Goal: Task Accomplishment & Management: Manage account settings

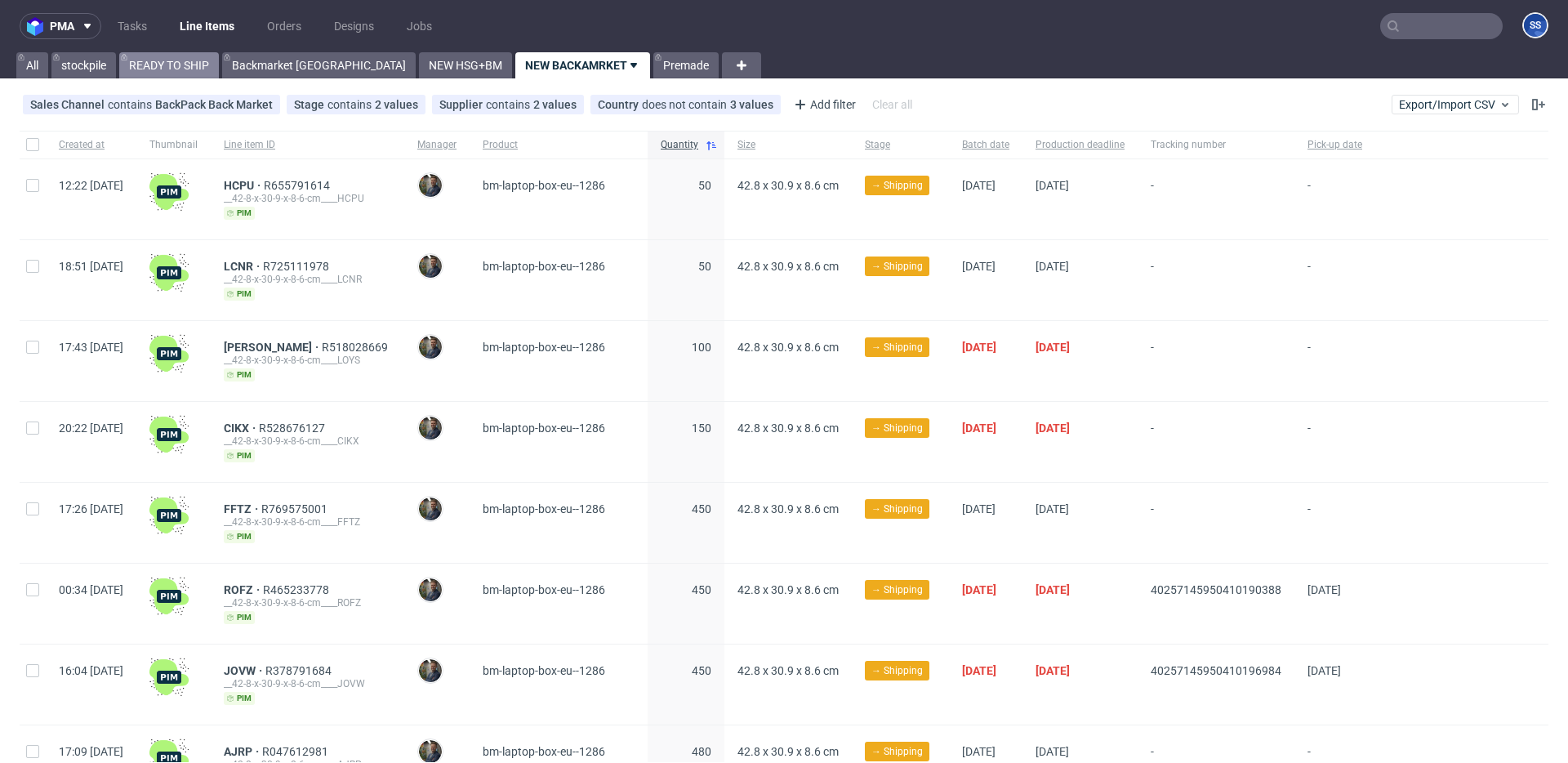
click at [164, 61] on link "READY TO SHIP" at bounding box center [169, 65] width 99 height 26
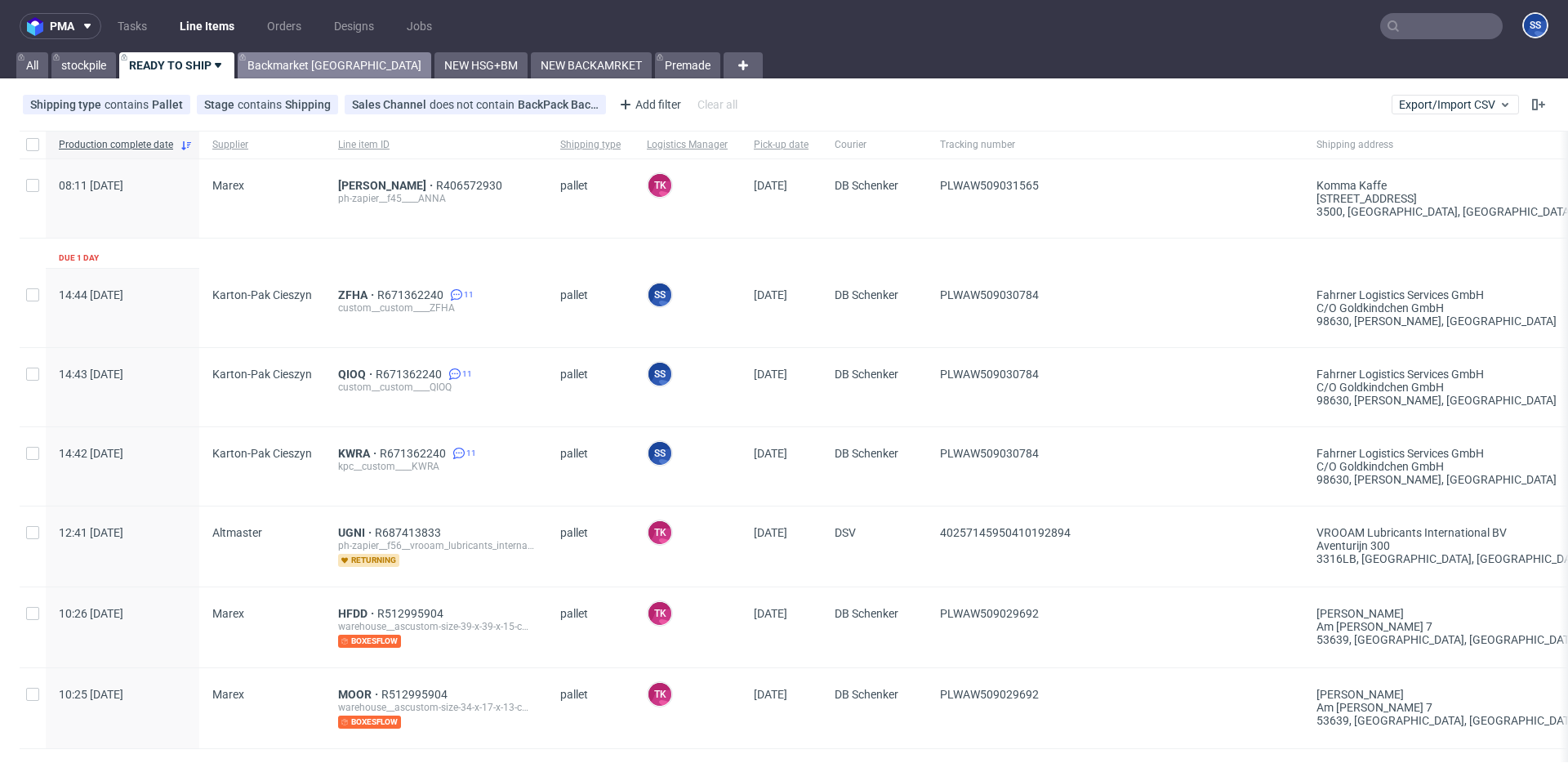
click at [286, 64] on link "Backmarket [GEOGRAPHIC_DATA]" at bounding box center [334, 65] width 194 height 26
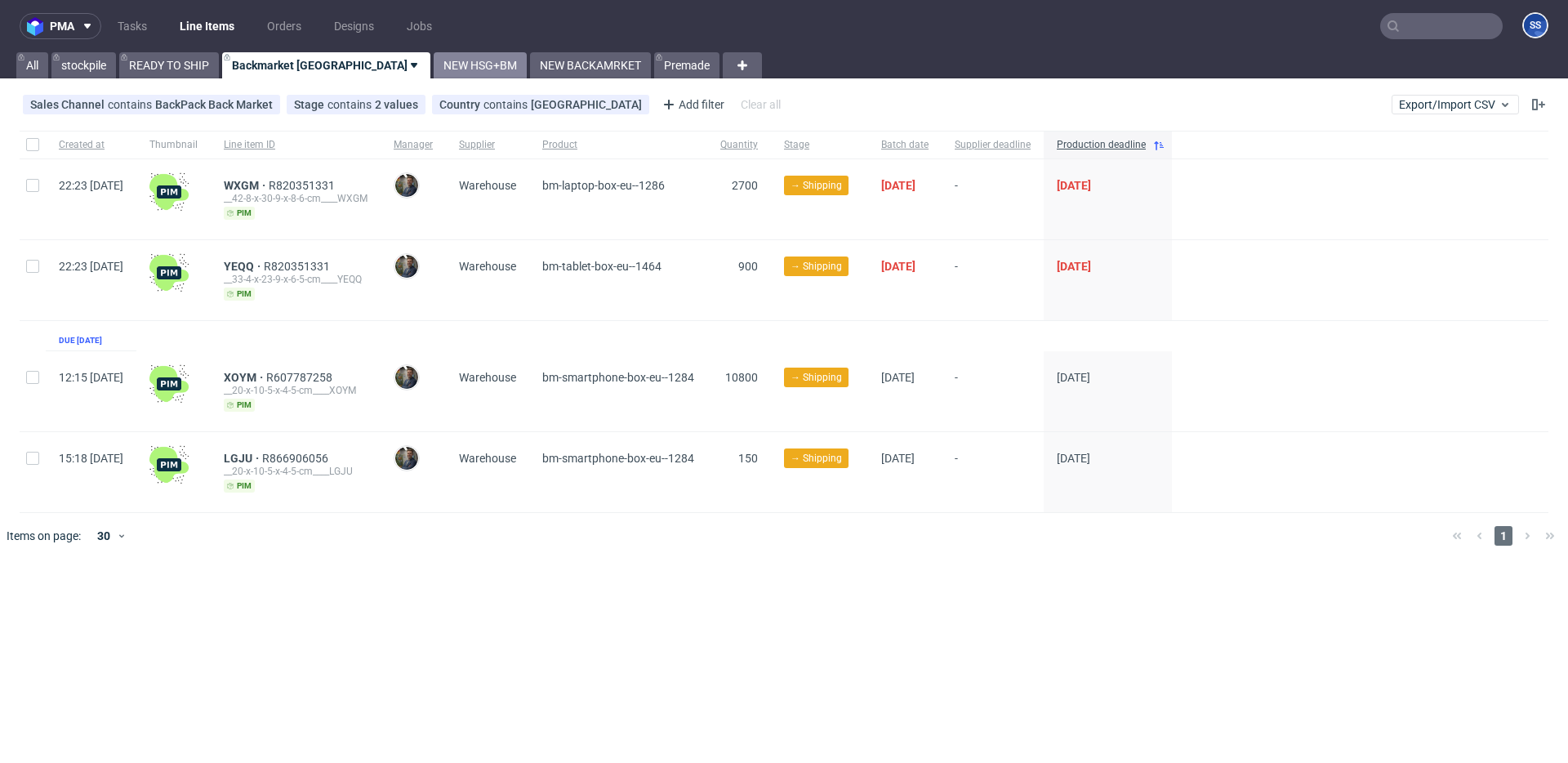
click at [434, 73] on link "NEW HSG+BM" at bounding box center [480, 65] width 94 height 26
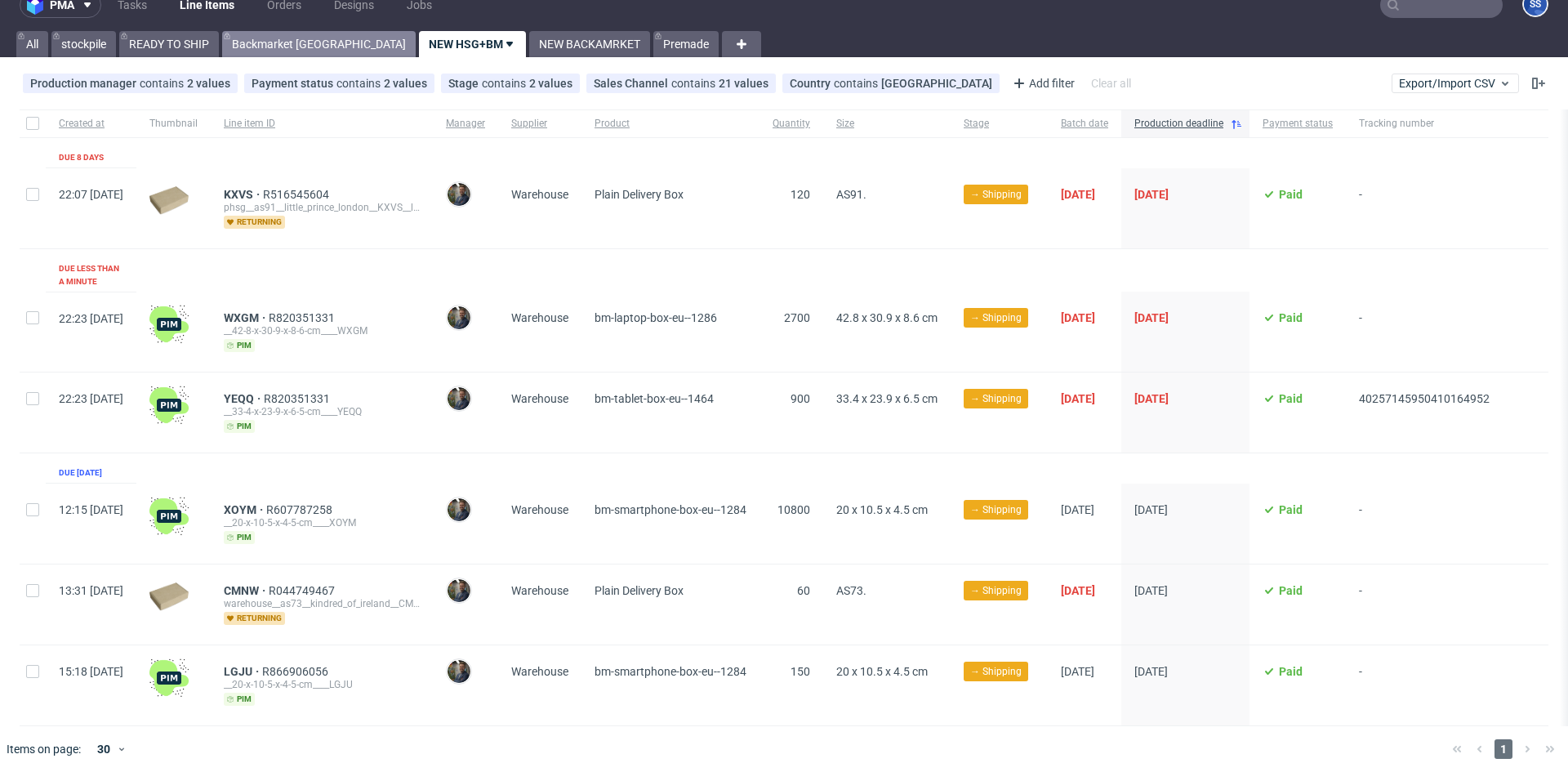
click at [290, 52] on link "Backmarket [GEOGRAPHIC_DATA]" at bounding box center [319, 44] width 194 height 26
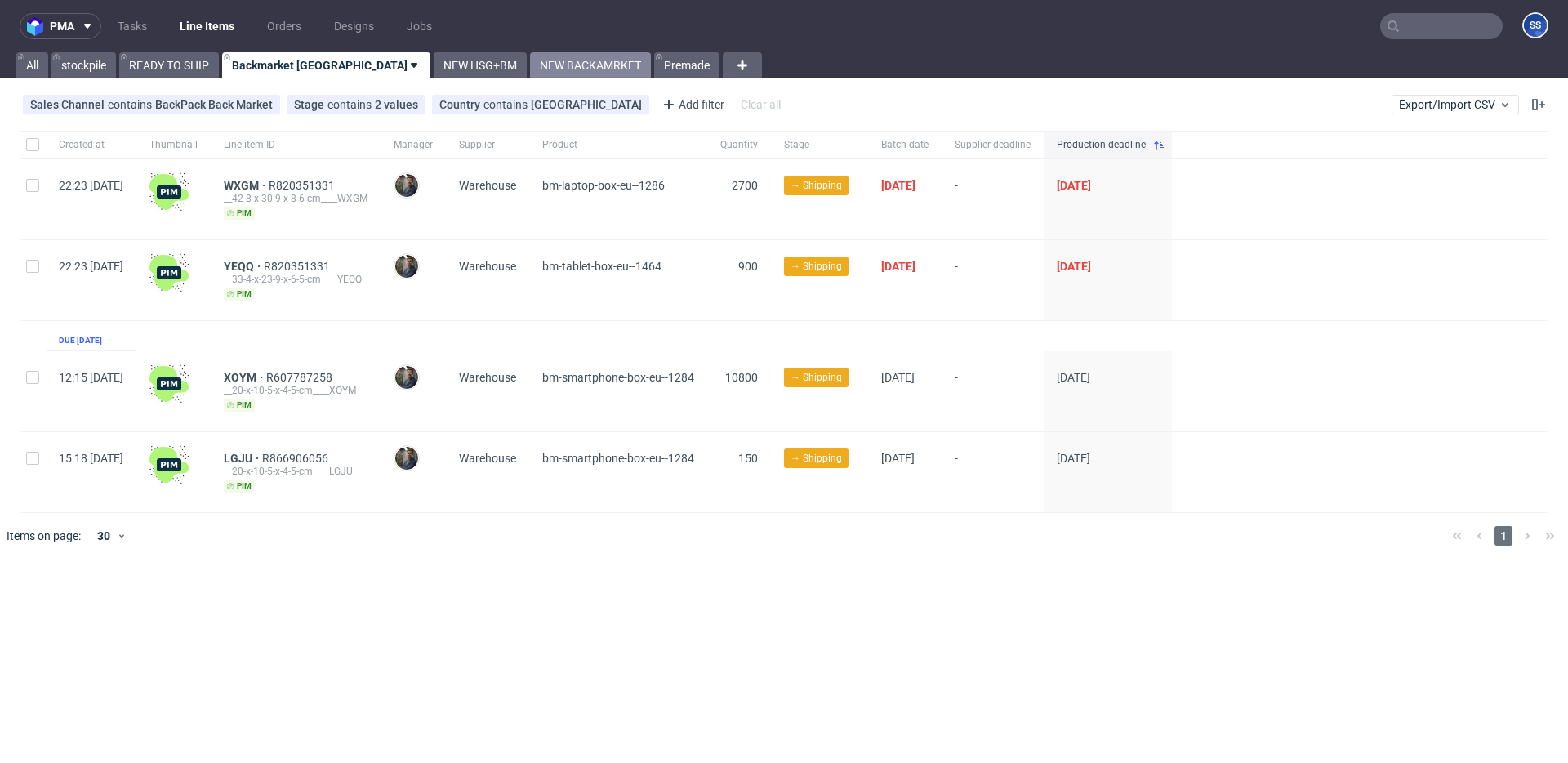
click at [530, 68] on link "NEW BACKAMRKET" at bounding box center [590, 65] width 121 height 26
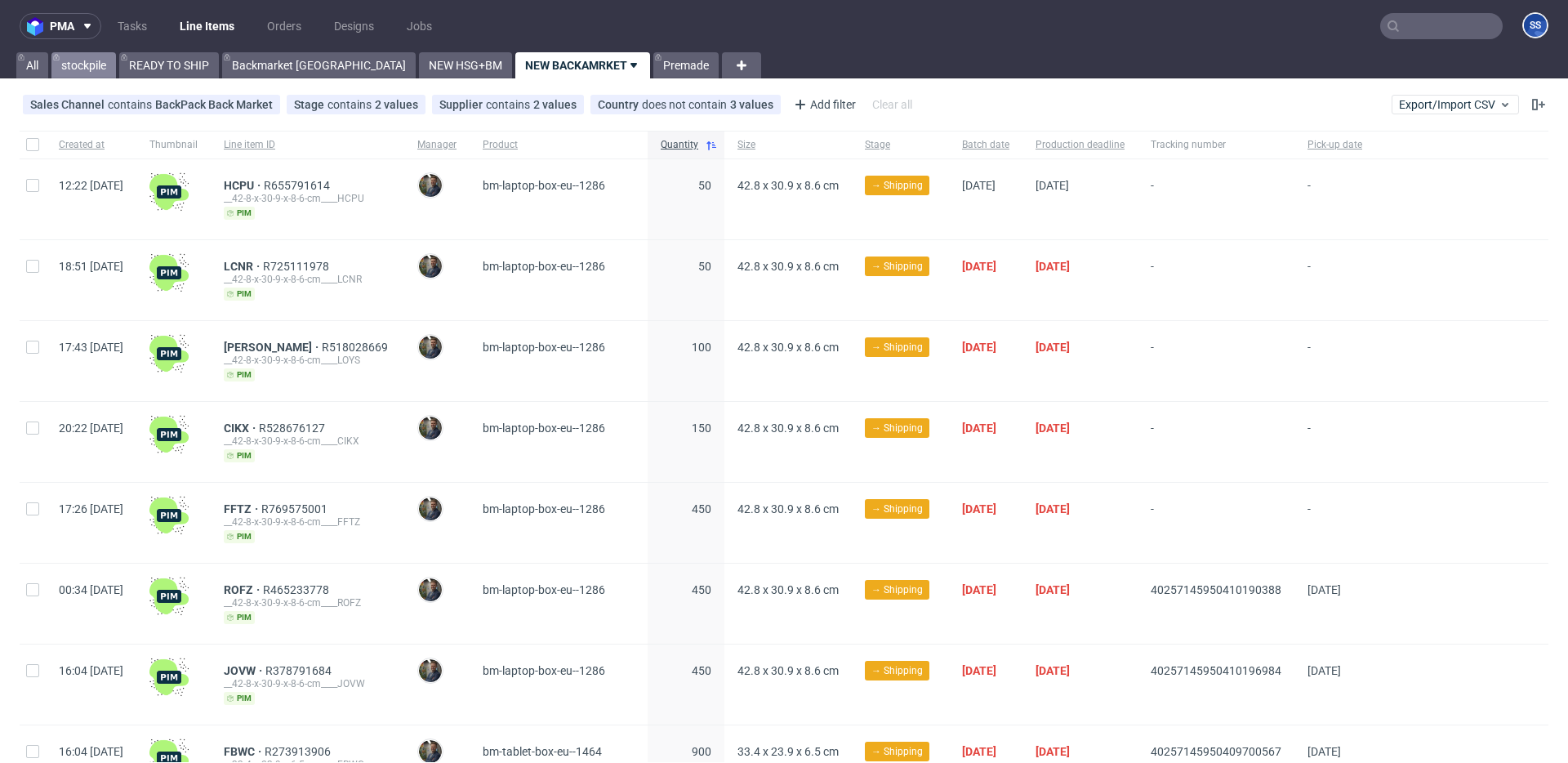
click at [53, 67] on link "stockpile" at bounding box center [84, 65] width 65 height 26
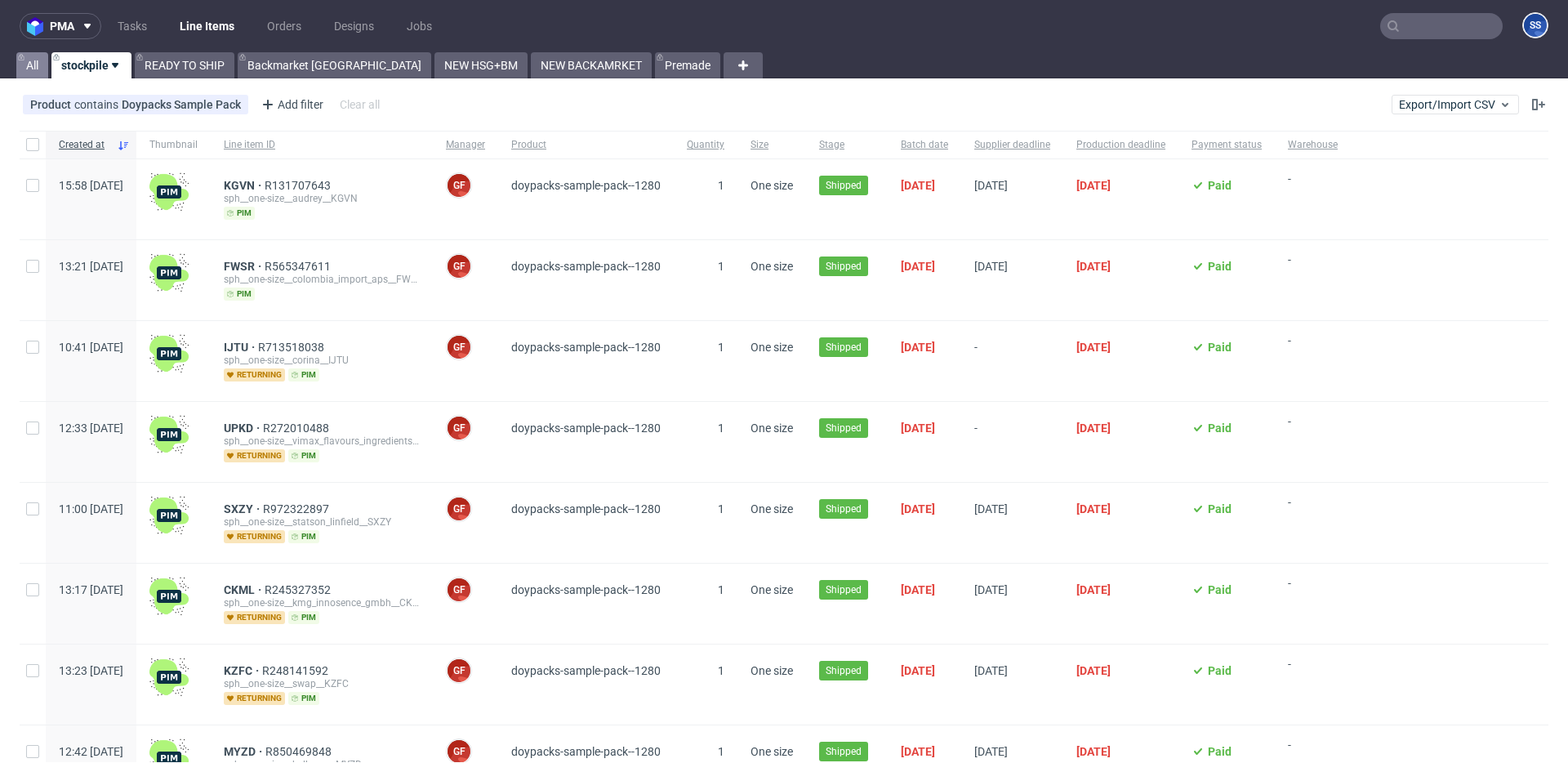
click at [42, 69] on link "All" at bounding box center [32, 65] width 32 height 26
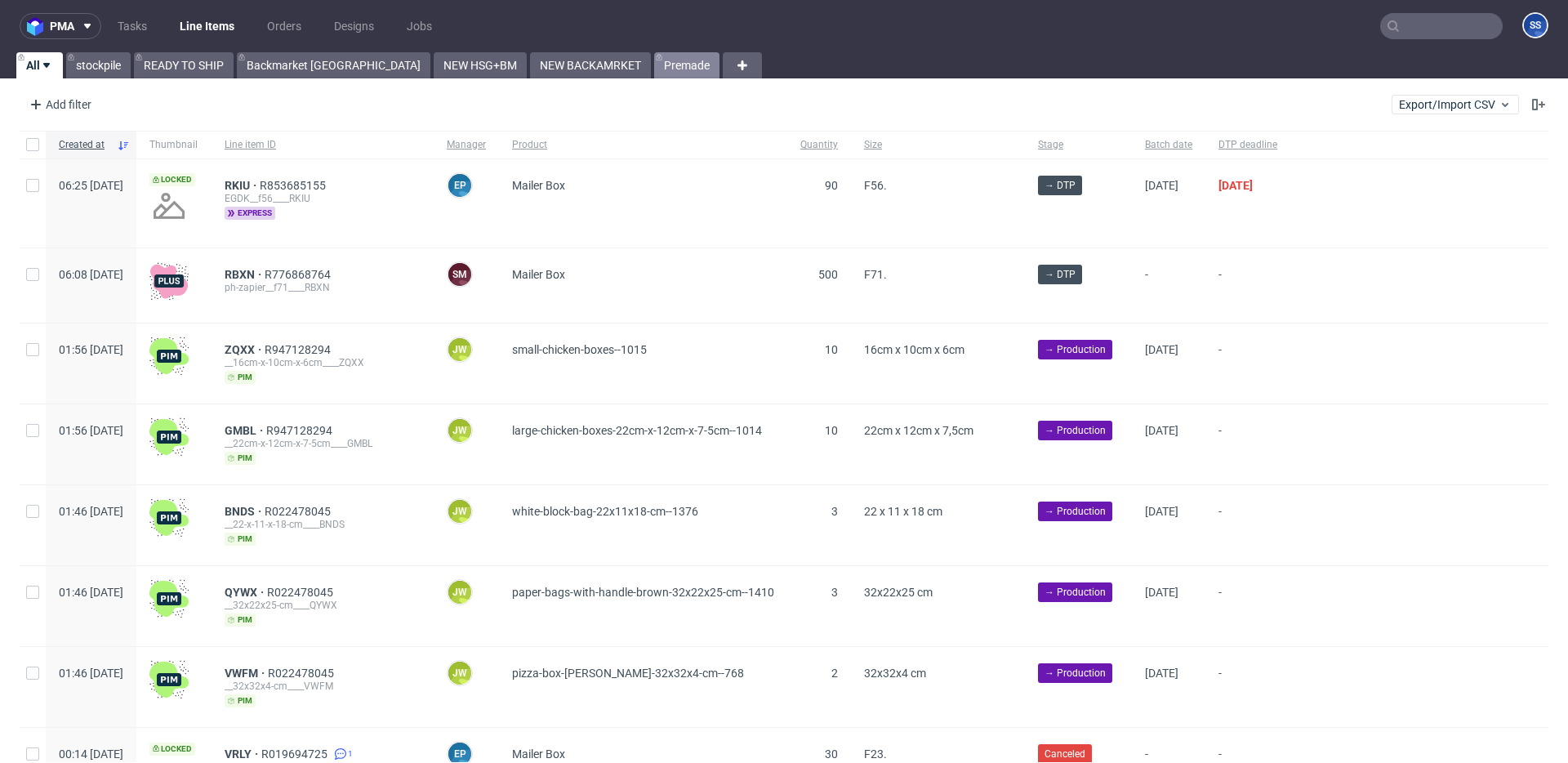
click at [654, 67] on link "Premade" at bounding box center [687, 65] width 65 height 26
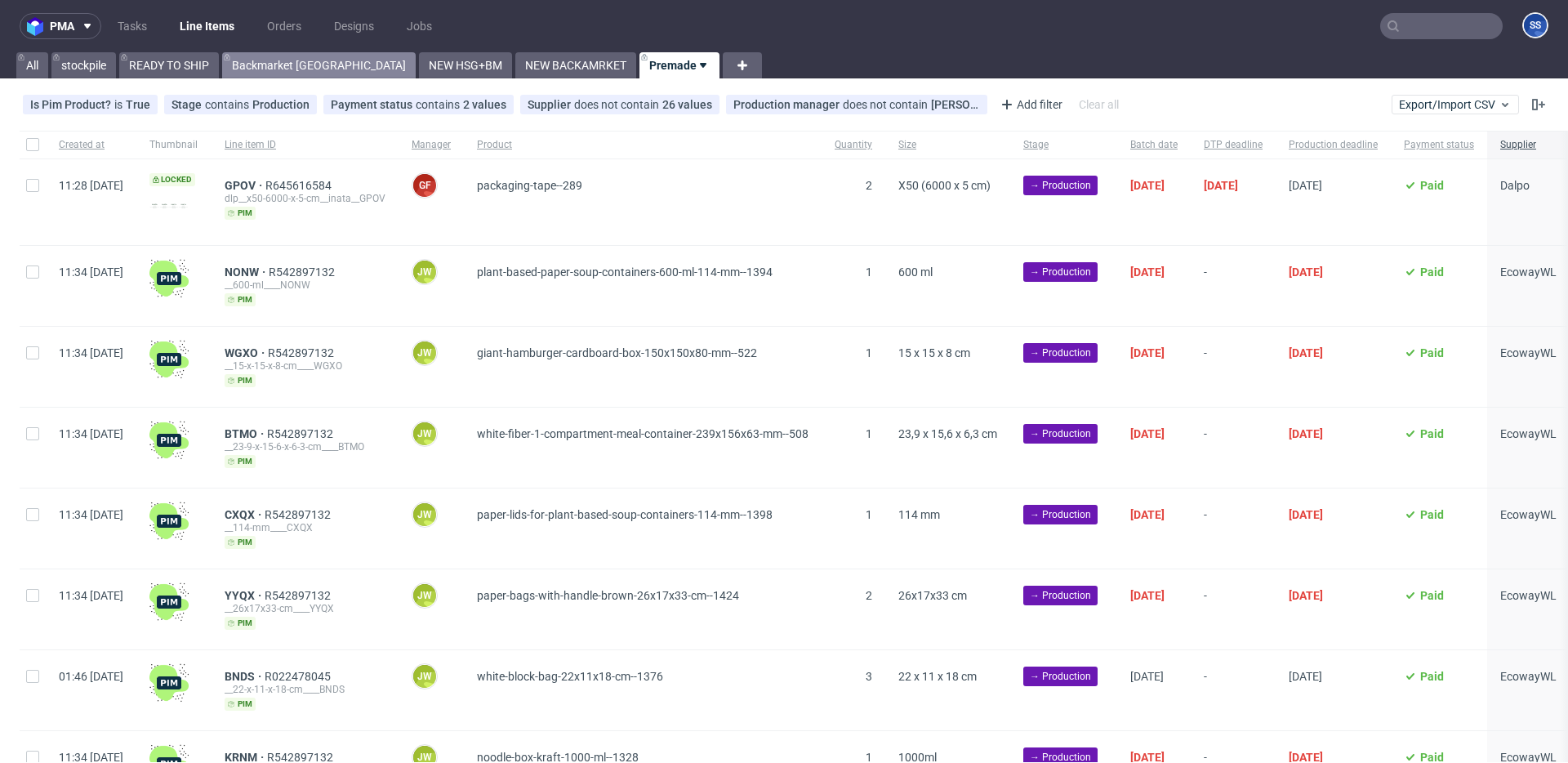
click at [303, 71] on link "Backmarket [GEOGRAPHIC_DATA]" at bounding box center [319, 65] width 194 height 26
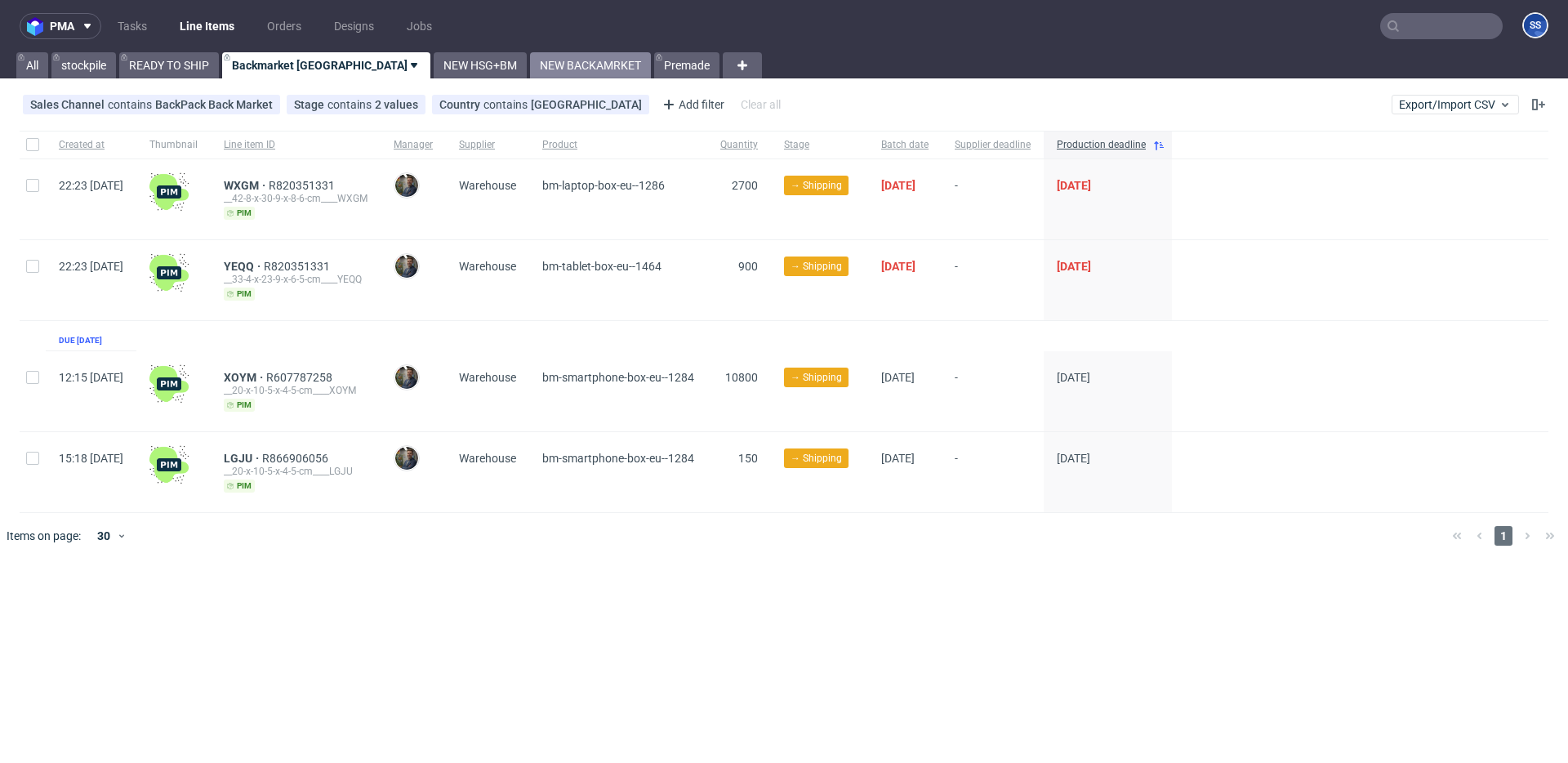
drag, startPoint x: 398, startPoint y: 65, endPoint x: 487, endPoint y: 62, distance: 89.1
click at [434, 65] on link "NEW HSG+BM" at bounding box center [480, 65] width 94 height 26
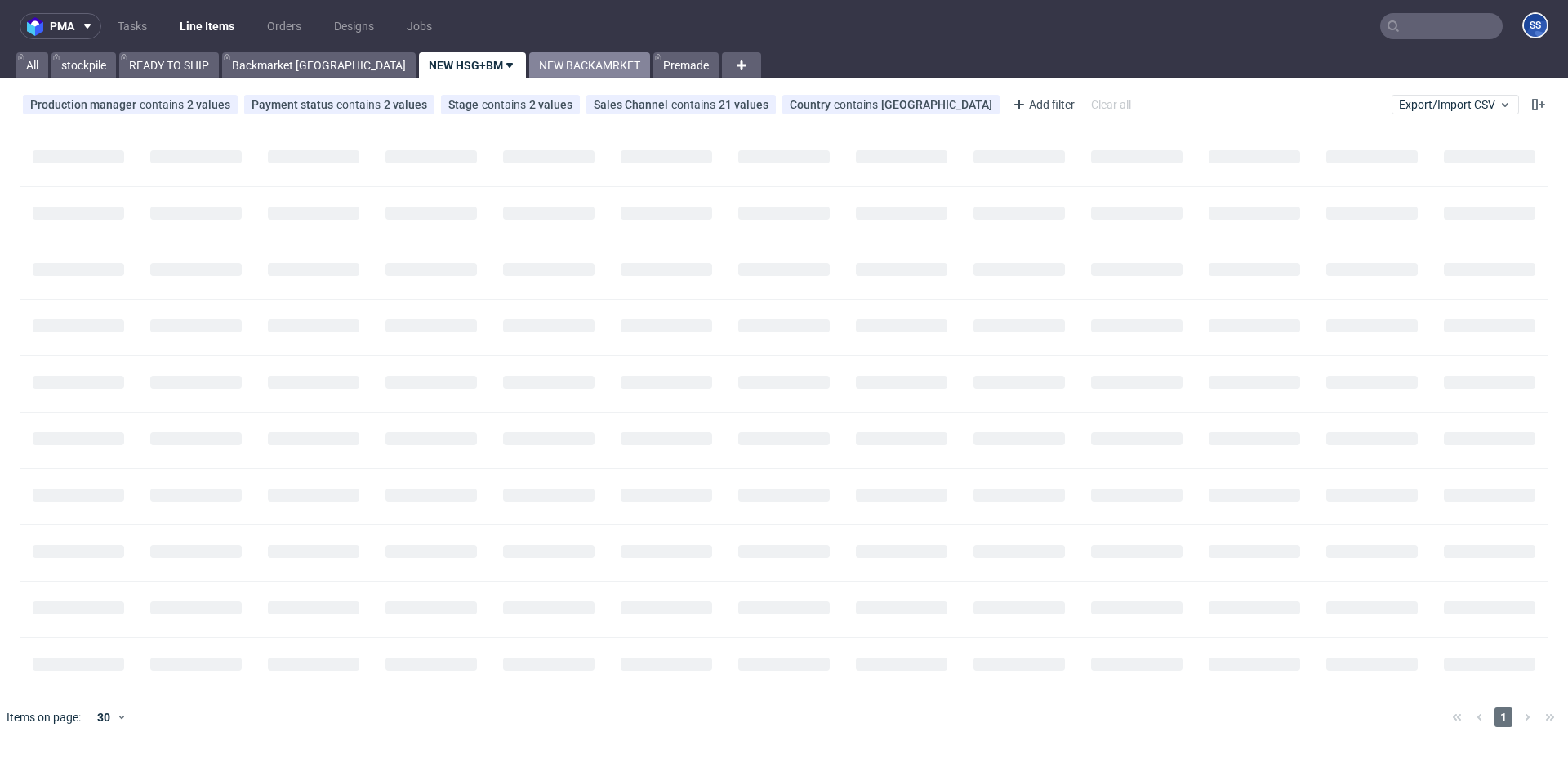
click at [529, 62] on link "NEW BACKAMRKET" at bounding box center [589, 65] width 121 height 26
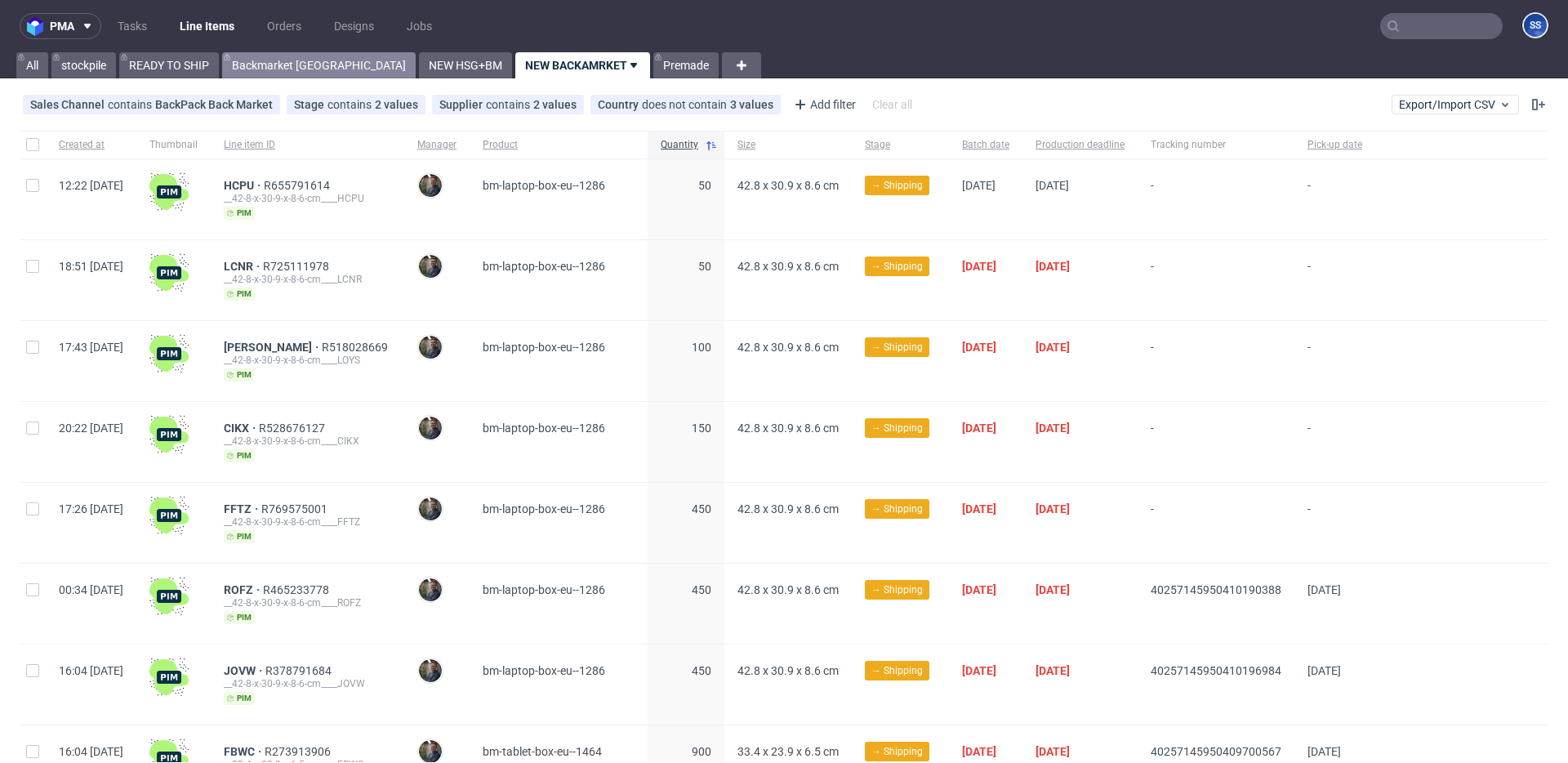
click at [256, 61] on link "Backmarket [GEOGRAPHIC_DATA]" at bounding box center [319, 65] width 194 height 26
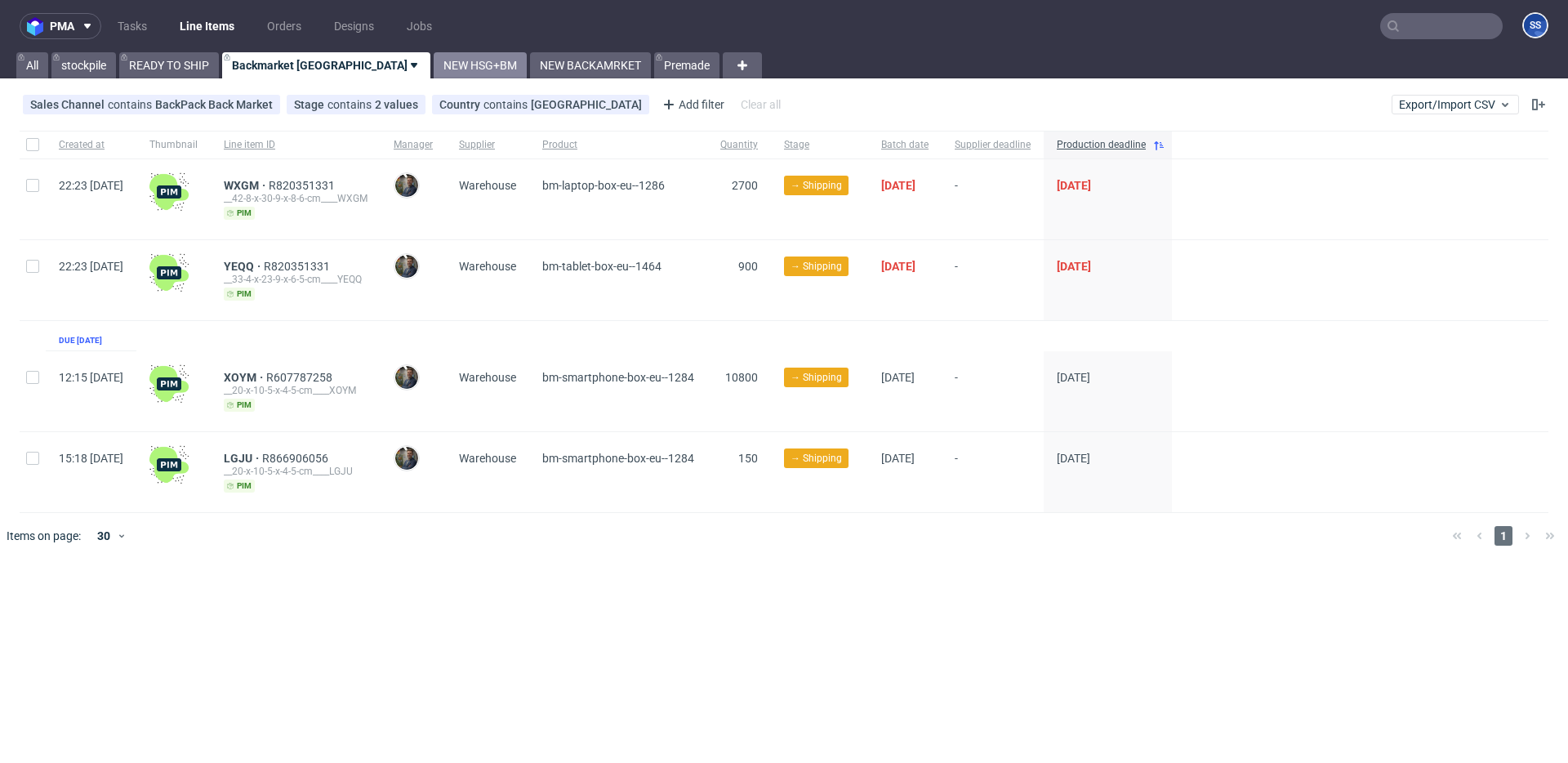
click at [434, 62] on link "NEW HSG+BM" at bounding box center [480, 65] width 94 height 26
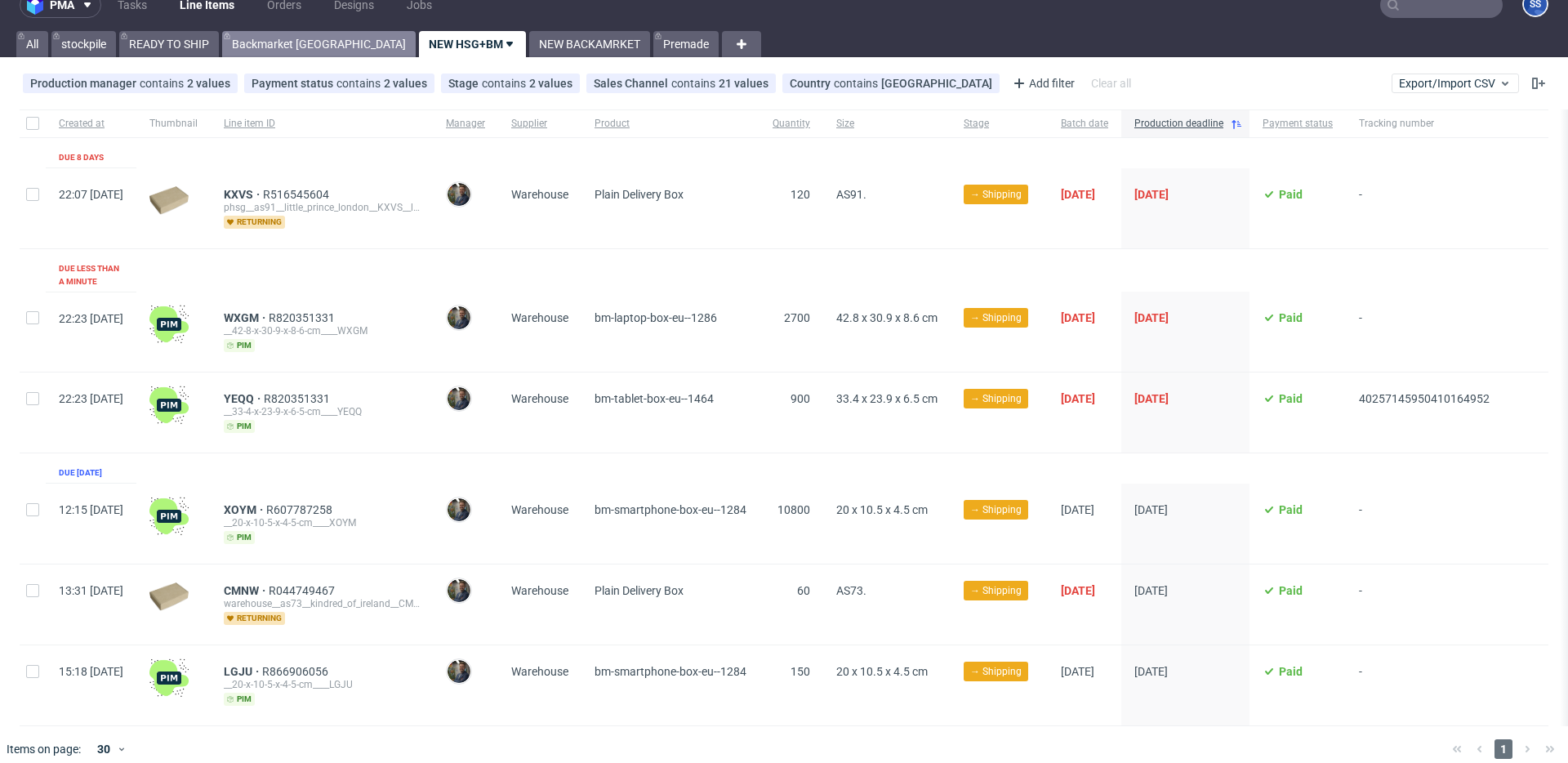
click at [292, 53] on link "Backmarket GB" at bounding box center [319, 44] width 194 height 26
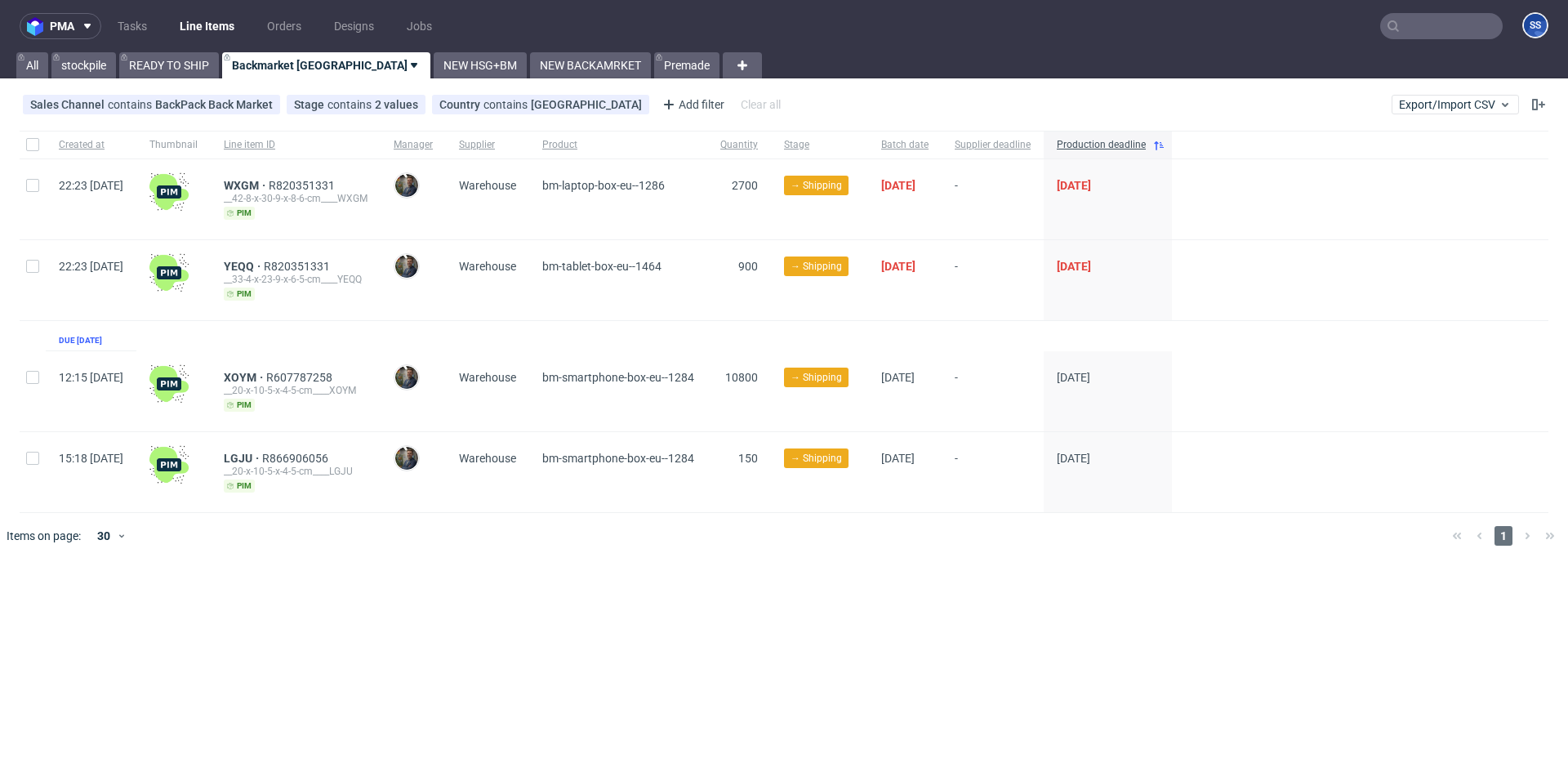
click at [26, 386] on div at bounding box center [32, 392] width 26 height 80
checkbox input "true"
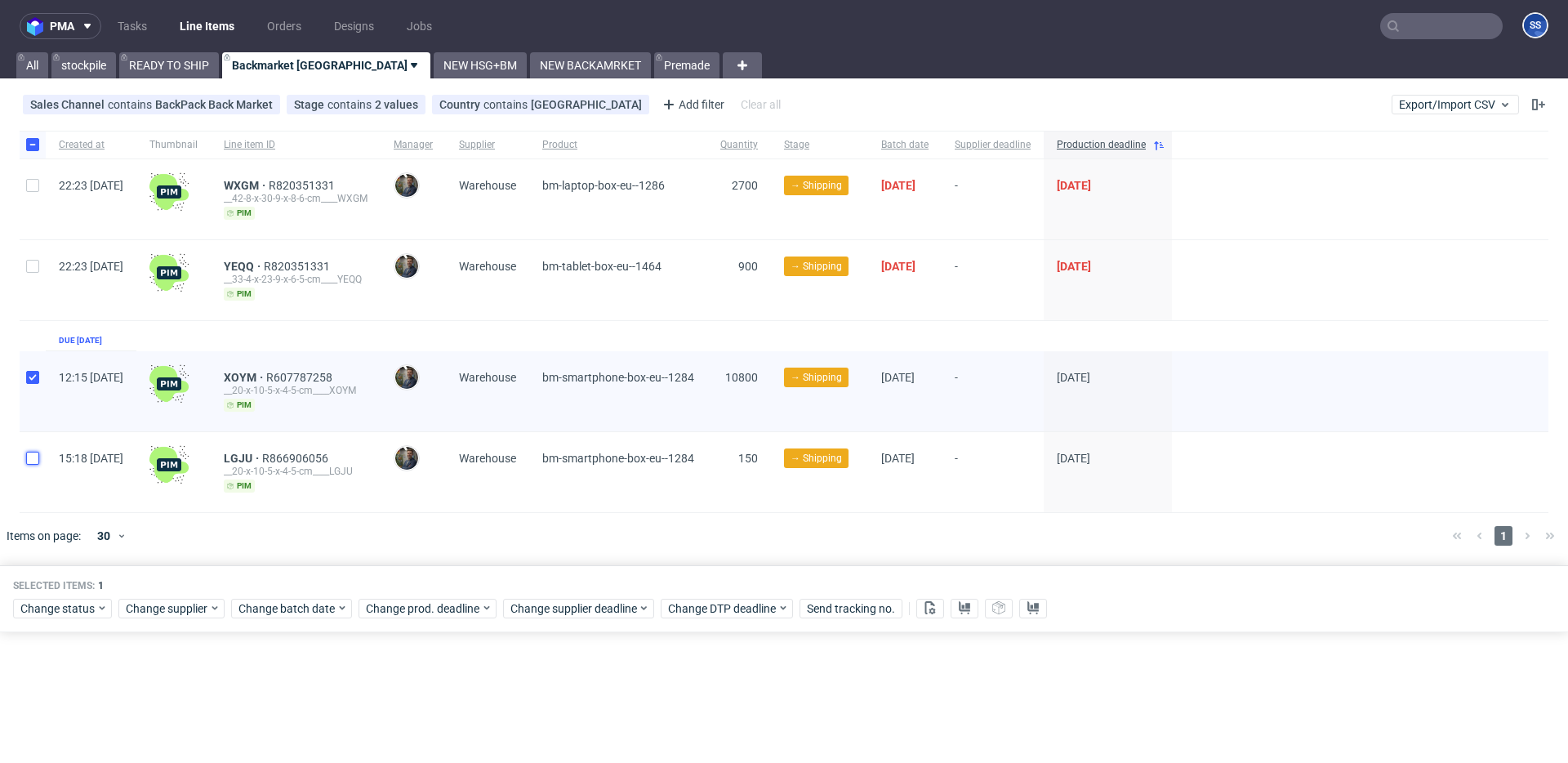
click at [37, 460] on input "checkbox" at bounding box center [32, 458] width 13 height 13
checkbox input "true"
click at [960, 604] on icon at bounding box center [964, 608] width 13 height 13
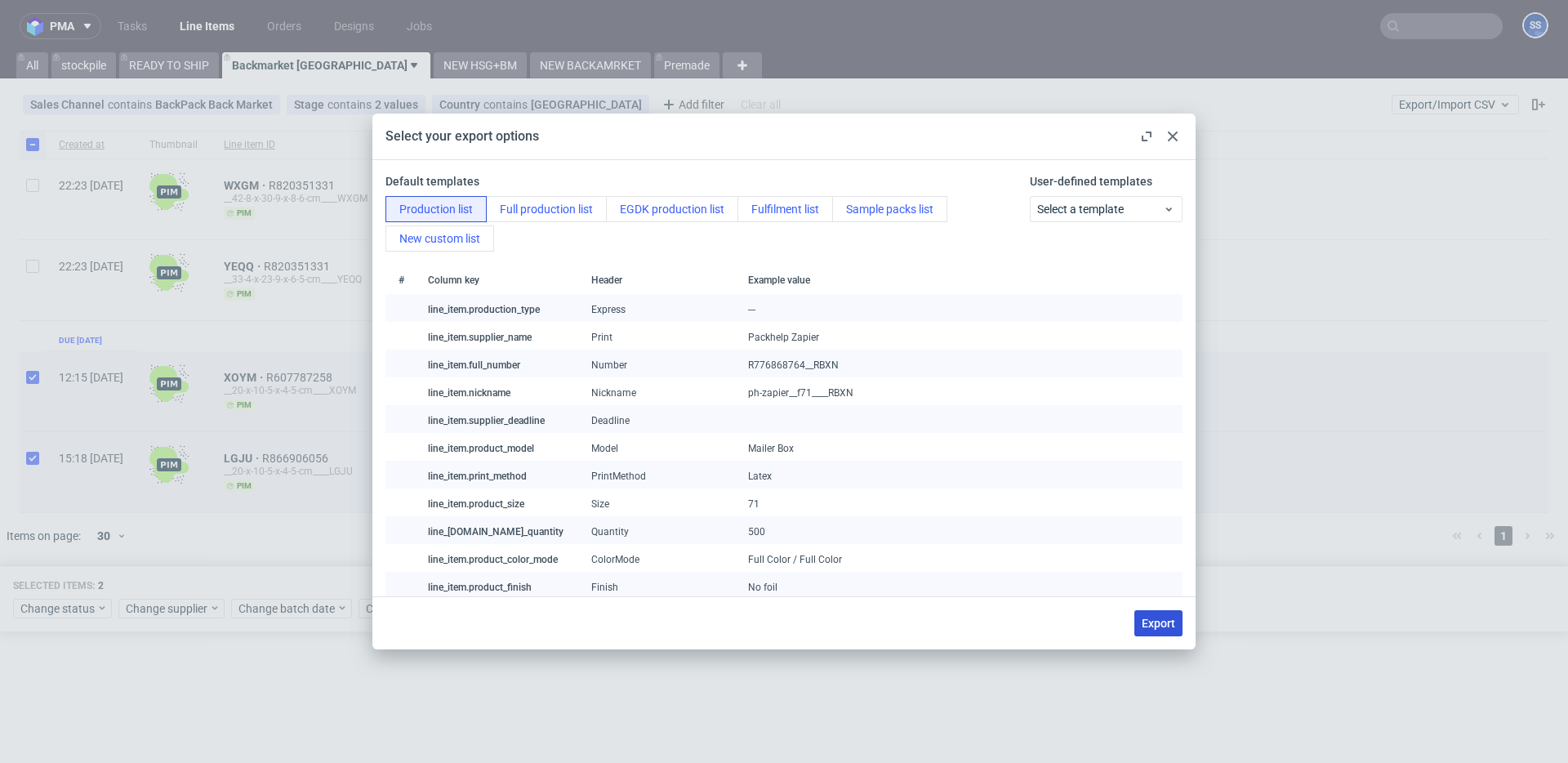
click at [1149, 611] on button "Export" at bounding box center [1158, 623] width 48 height 26
checkbox input "false"
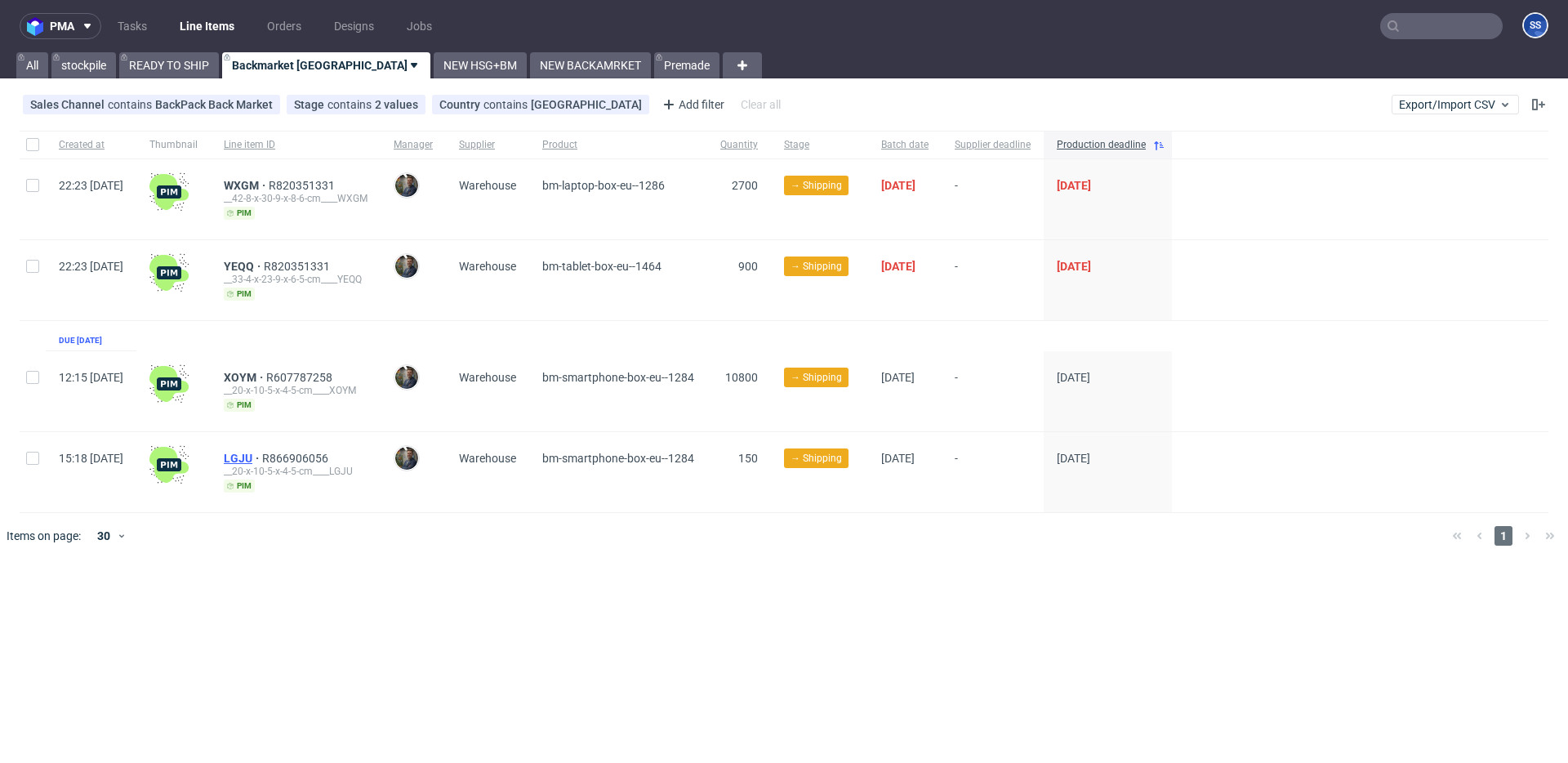
click at [263, 456] on span "LGJU" at bounding box center [243, 458] width 38 height 13
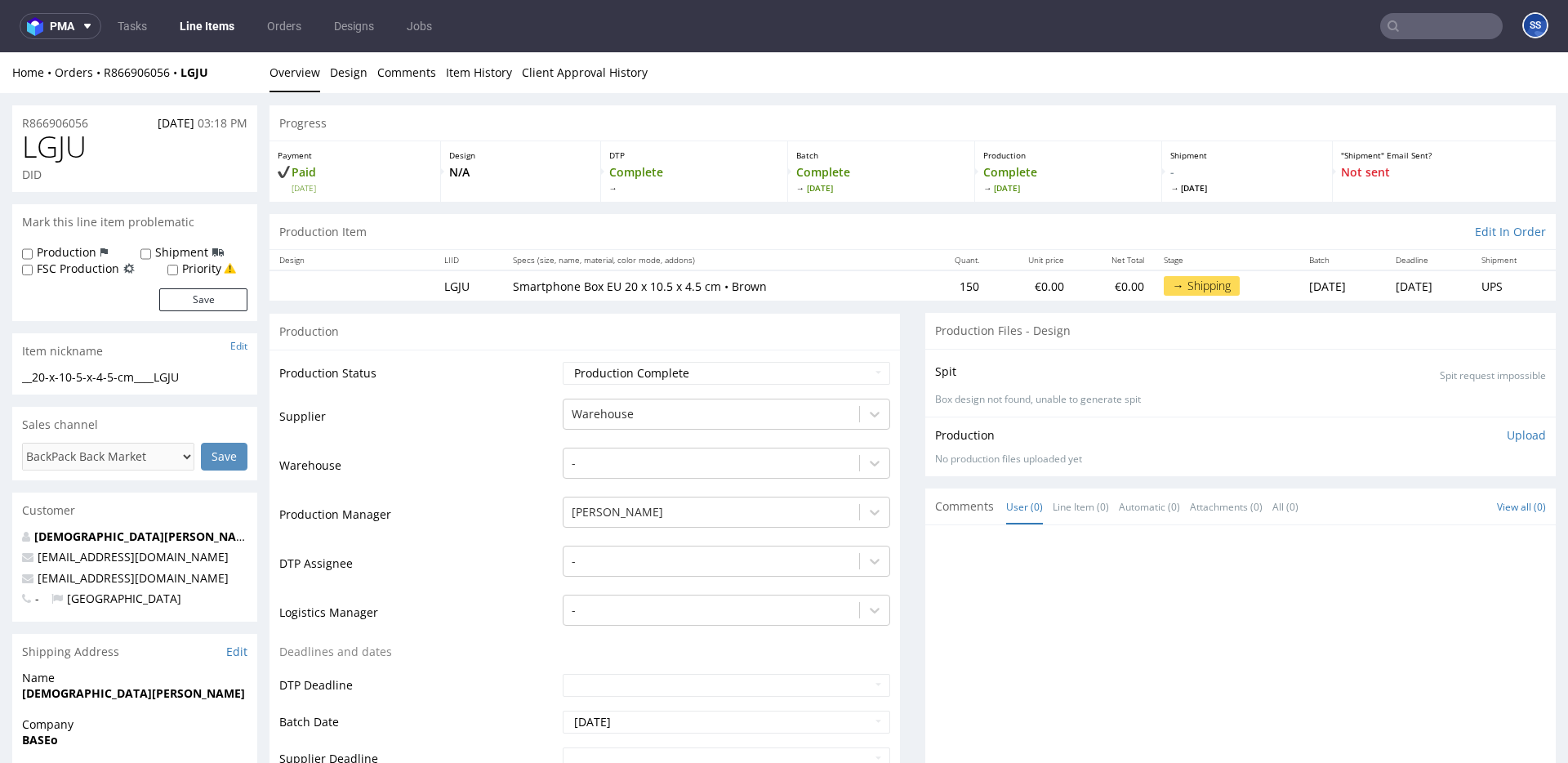
click at [1415, 22] on input "text" at bounding box center [1442, 26] width 122 height 26
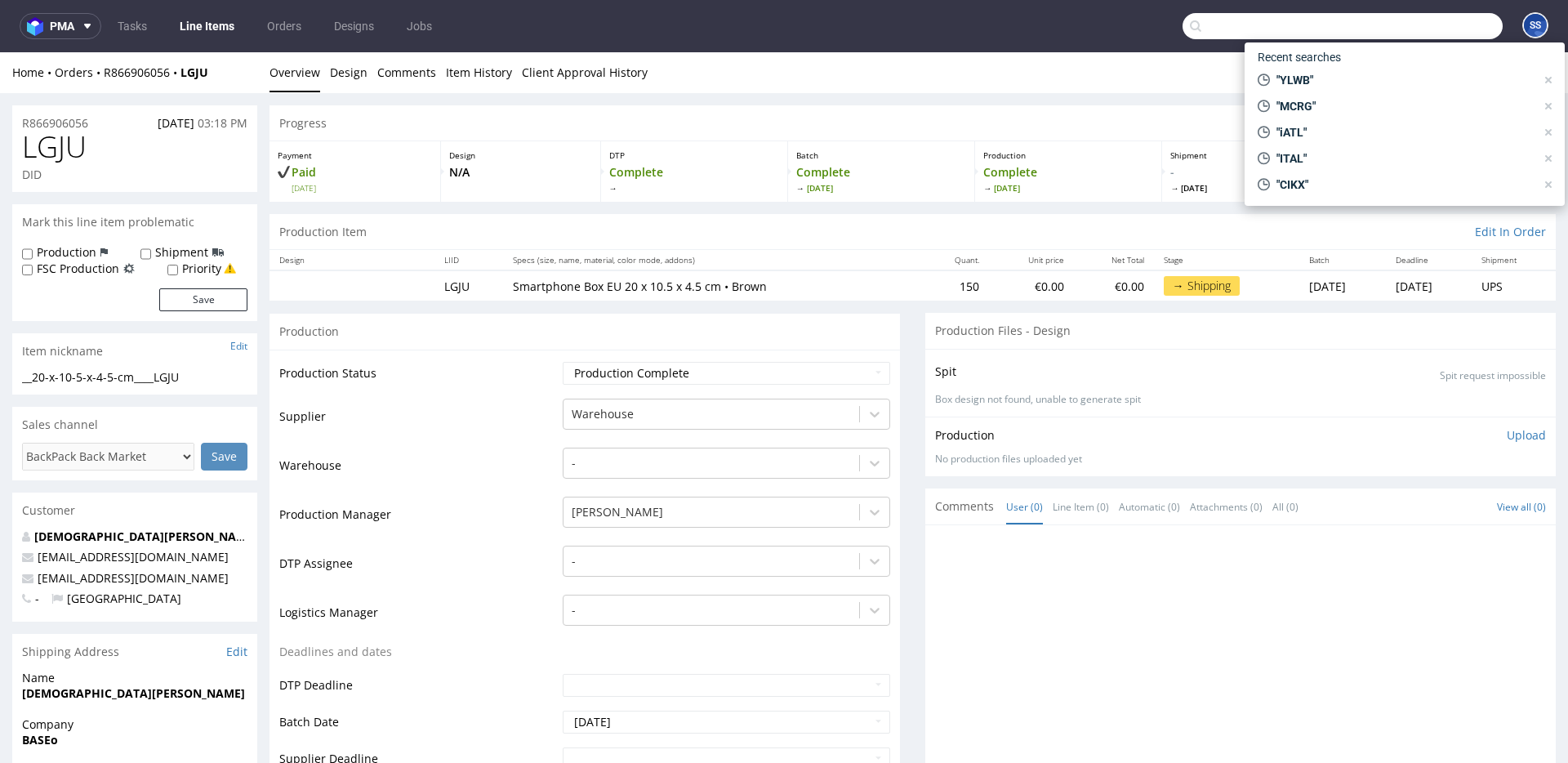
paste input "SSLF"
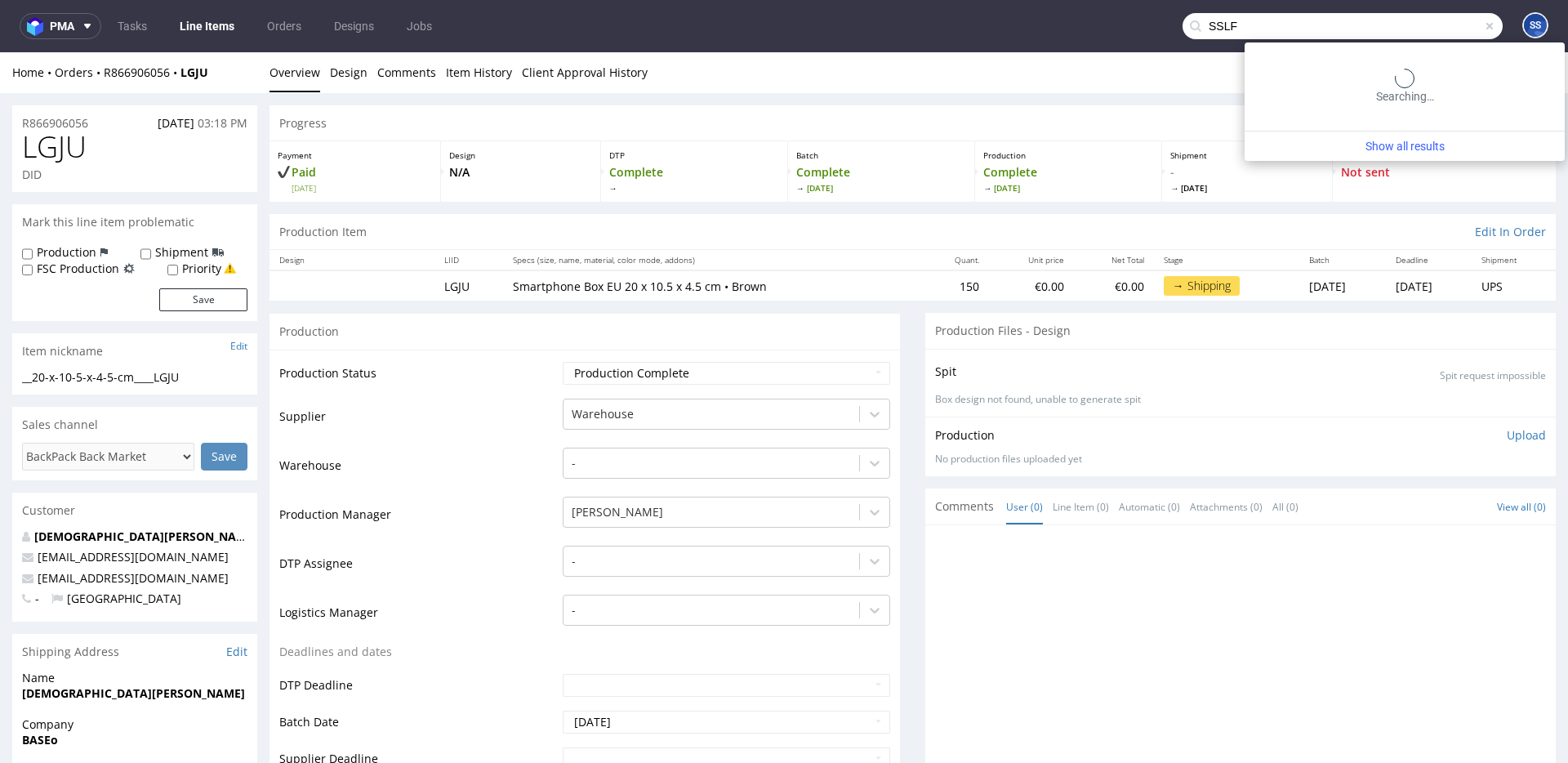
type input "SSLF"
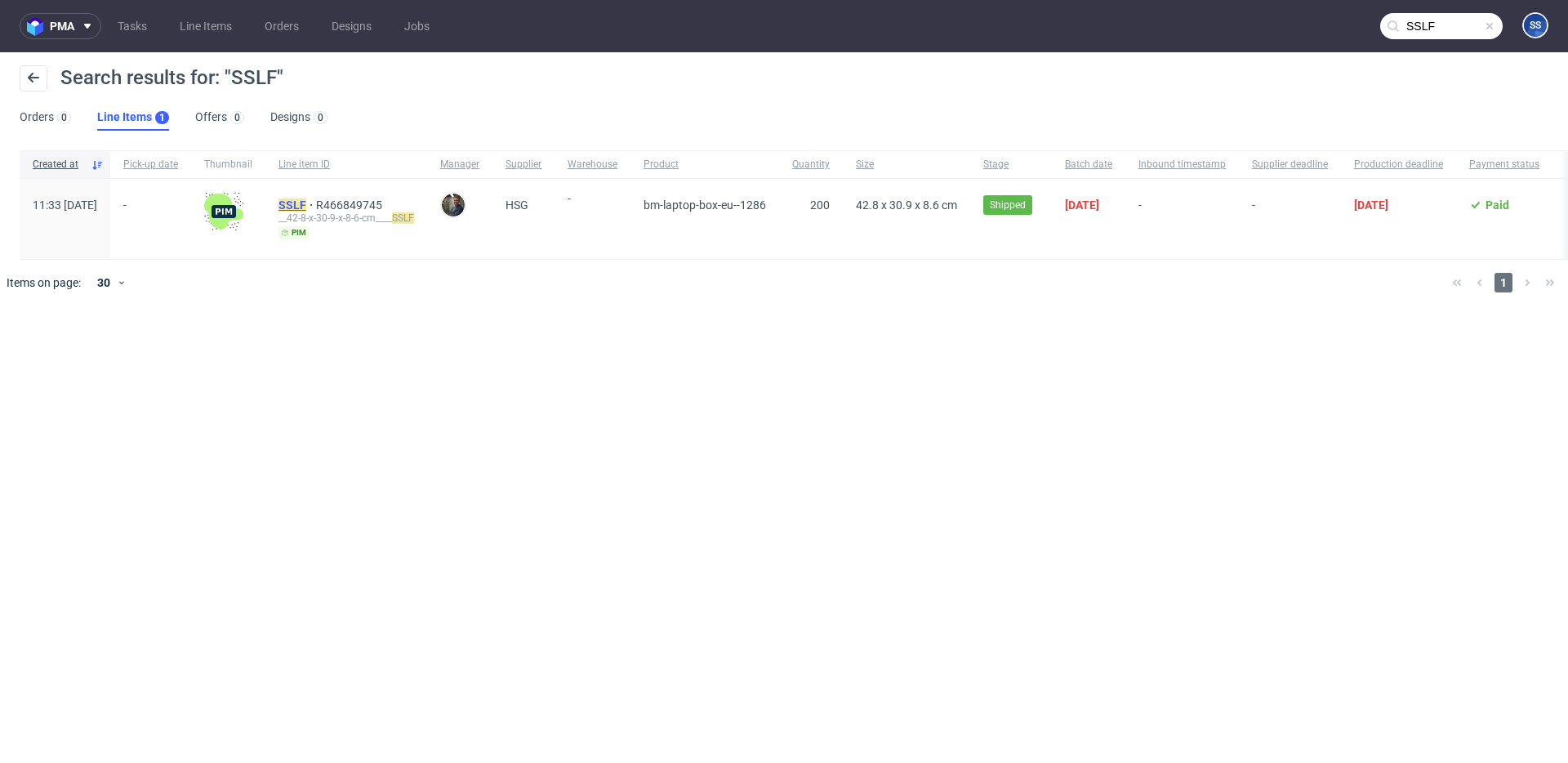
click at [307, 201] on mark "SSLF" at bounding box center [292, 205] width 28 height 13
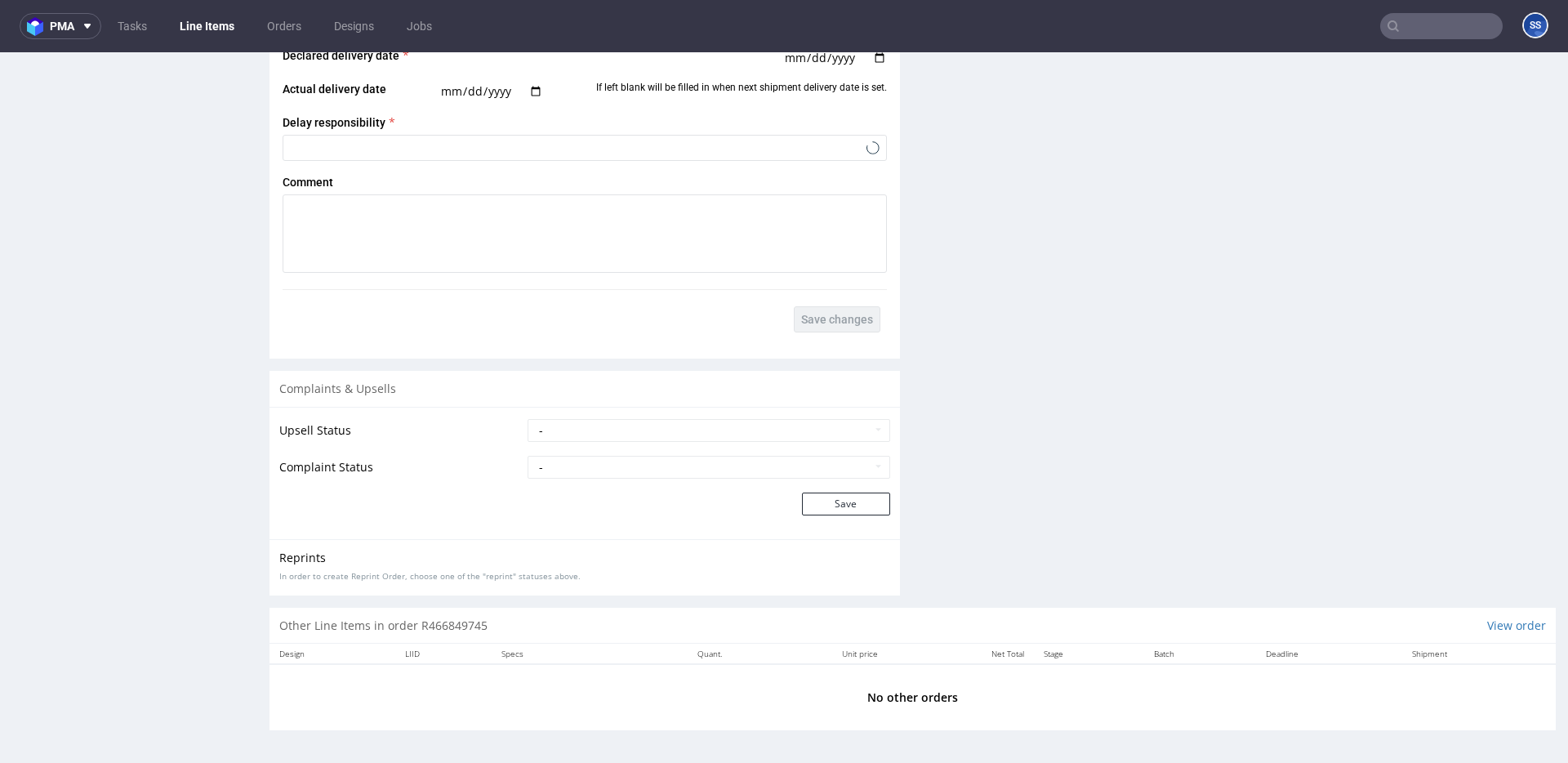
scroll to position [4, 0]
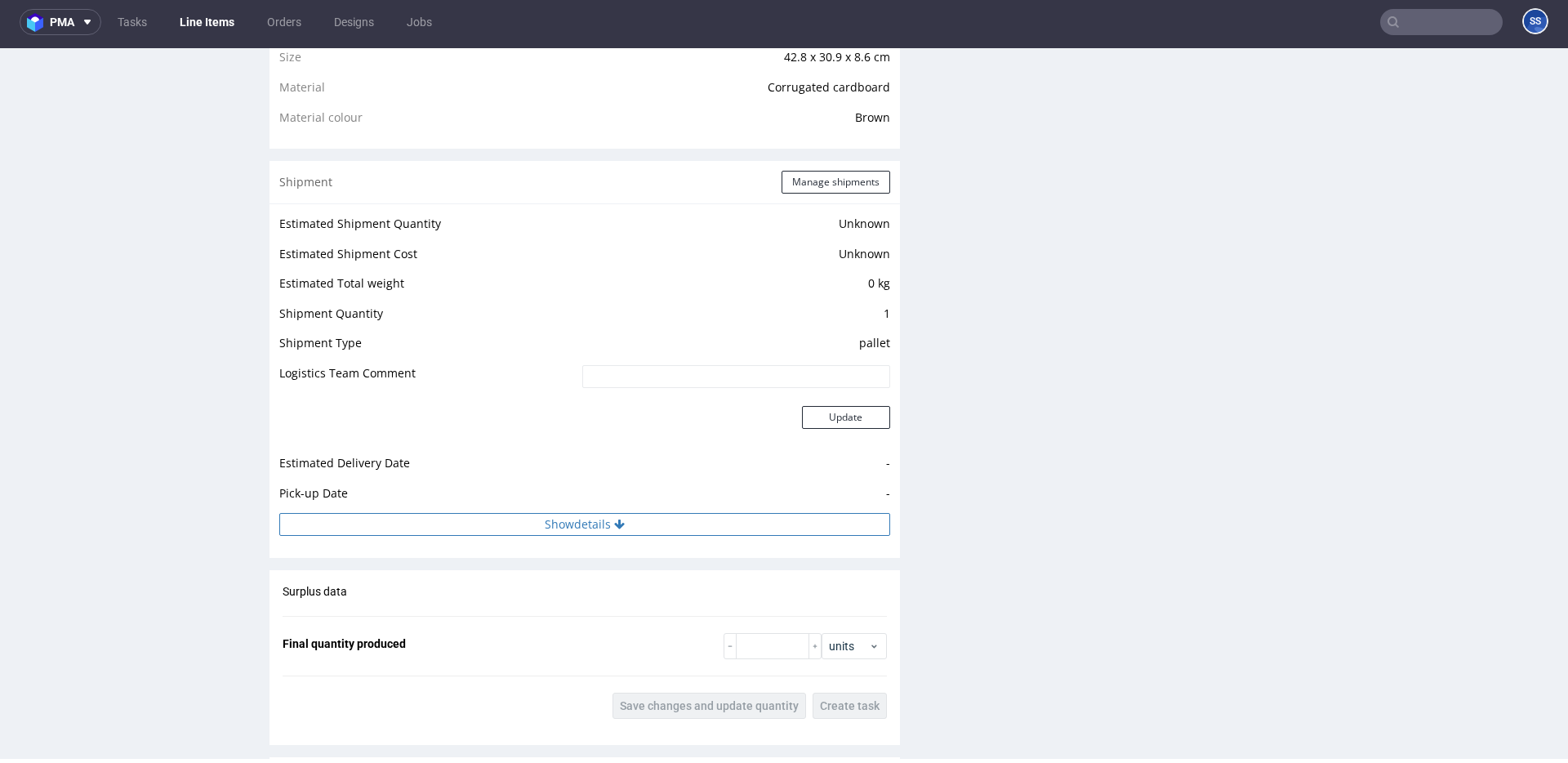
drag, startPoint x: 624, startPoint y: 528, endPoint x: 625, endPoint y: 516, distance: 12.0
click at [623, 528] on button "Show details" at bounding box center [585, 524] width 611 height 23
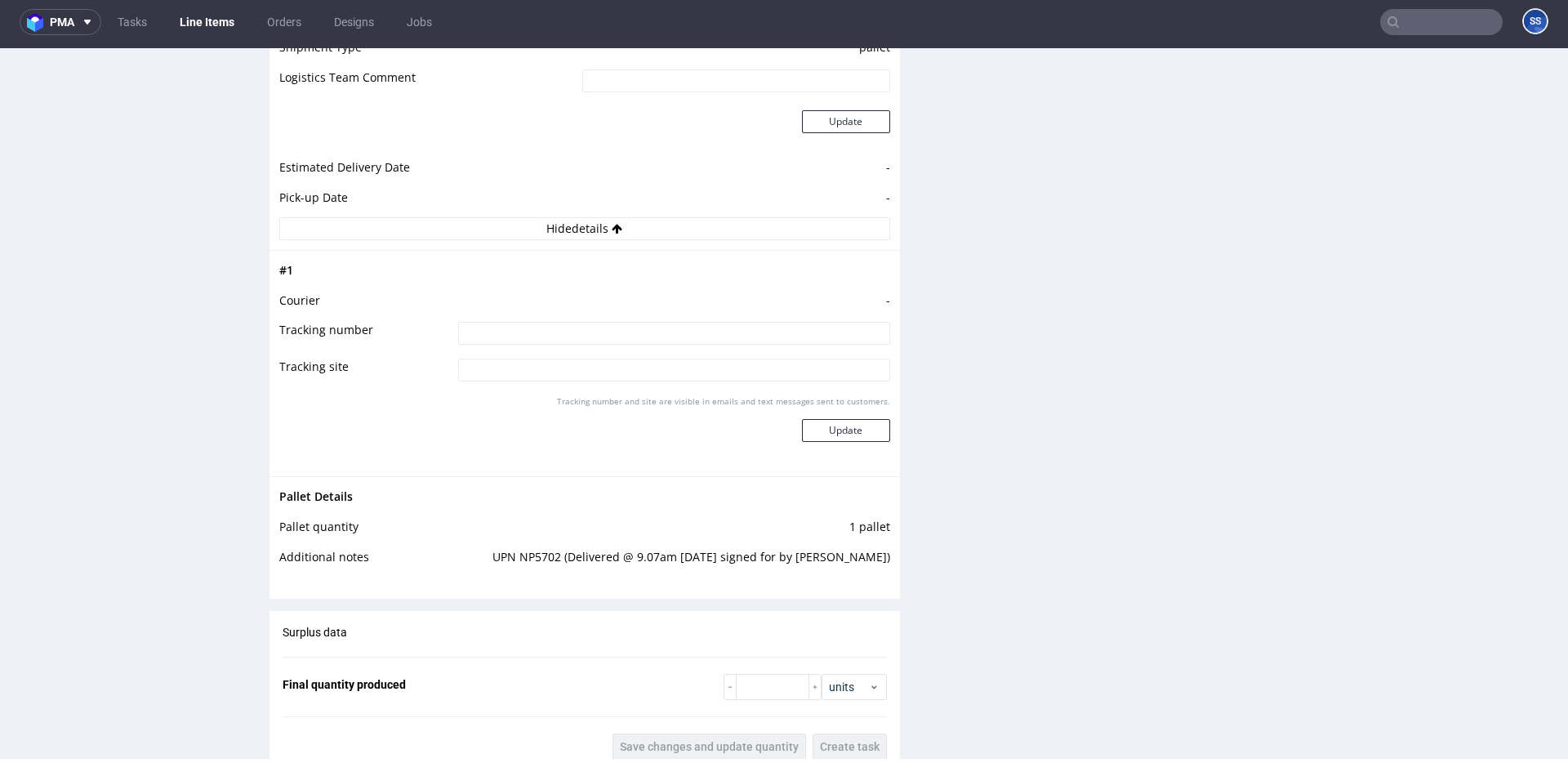
scroll to position [1493, 0]
drag, startPoint x: 751, startPoint y: 552, endPoint x: 883, endPoint y: 557, distance: 132.1
click at [883, 557] on div "Pallet Details Pallet quantity 1 pallet Additional notes UPN NP5702 (Delivered …" at bounding box center [584, 532] width 630 height 110
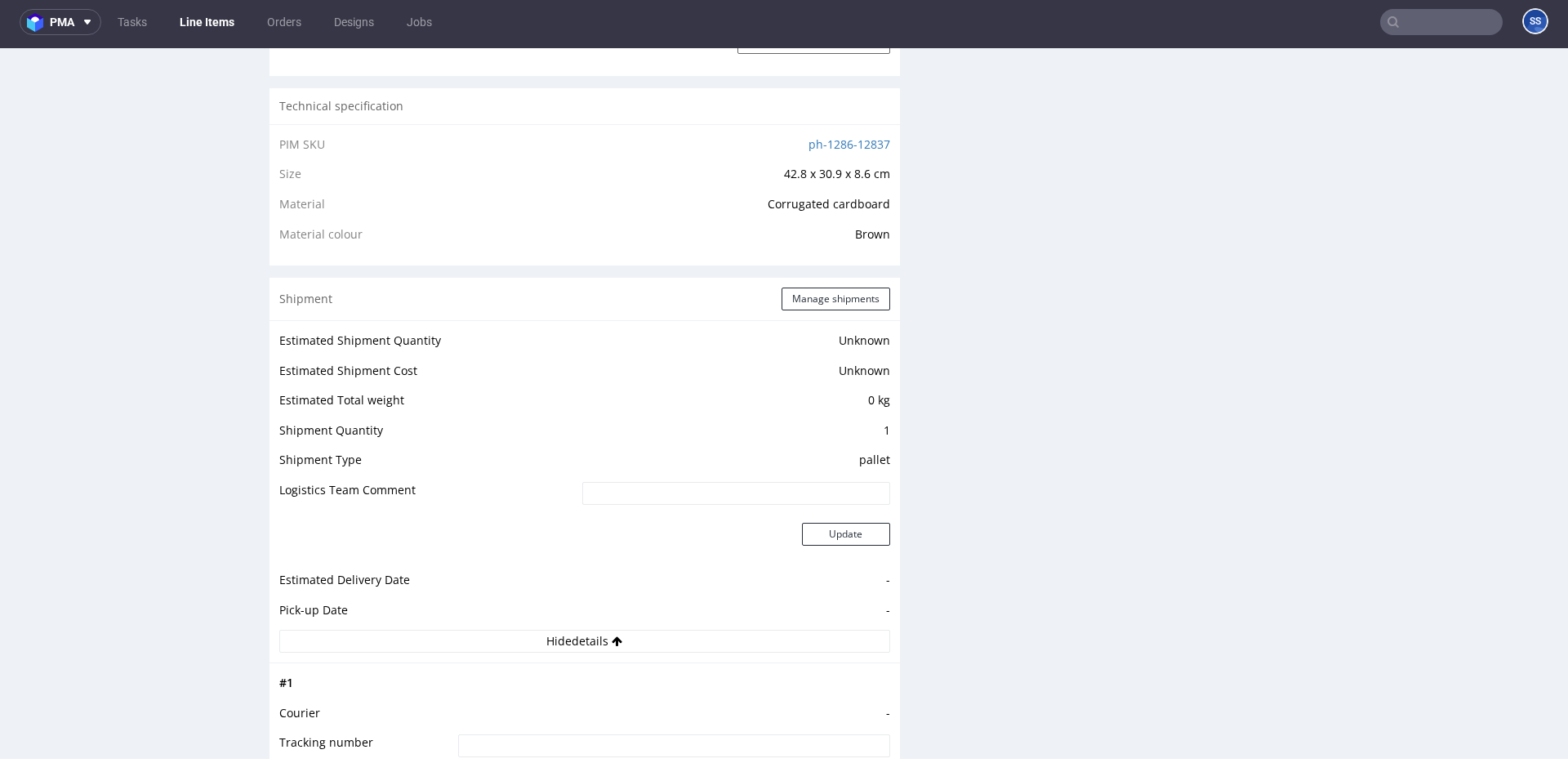
scroll to position [1082, 0]
click at [813, 303] on button "Manage shipments" at bounding box center [837, 298] width 109 height 23
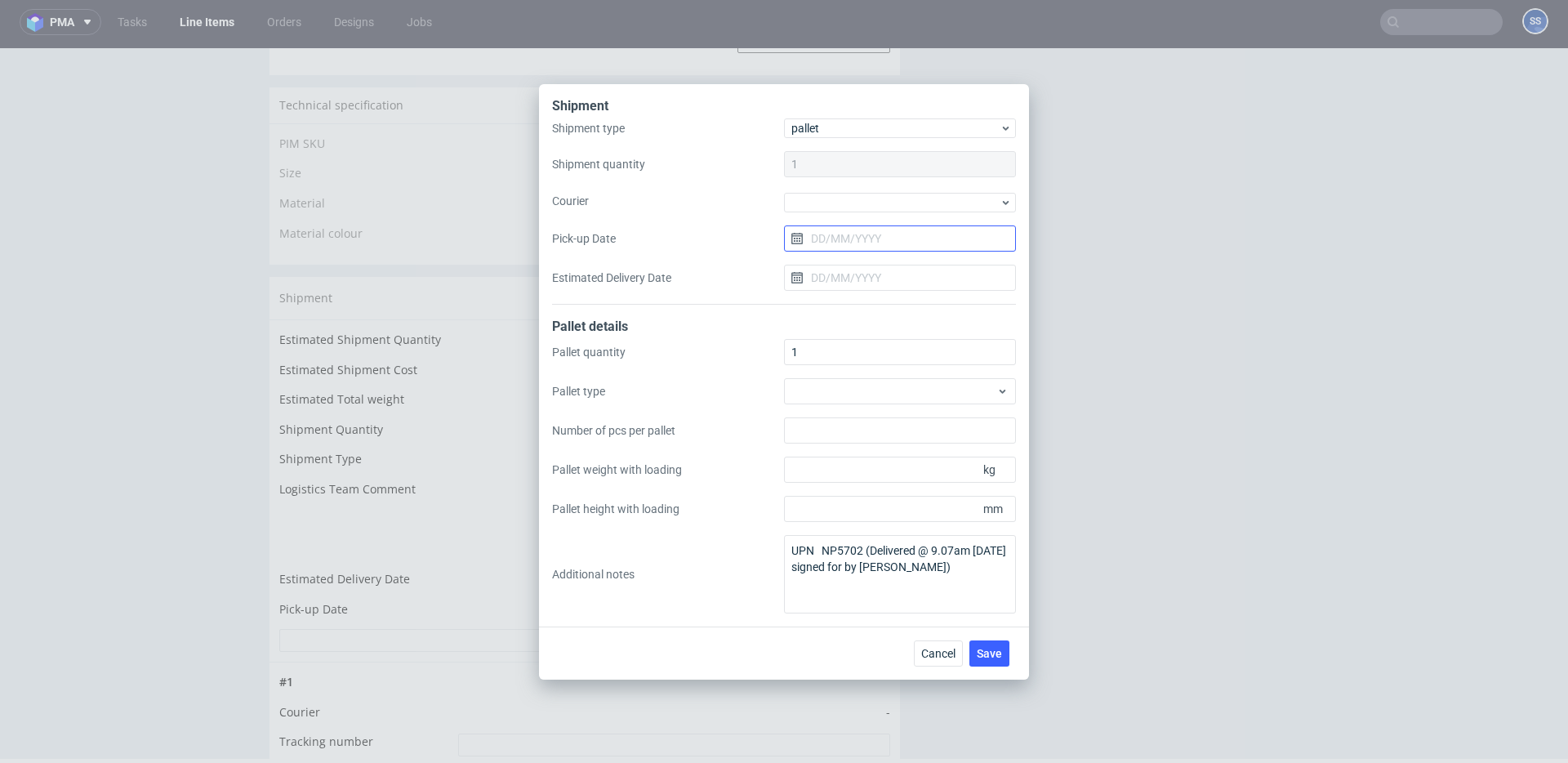
click at [832, 240] on input "Pick-up Date" at bounding box center [900, 238] width 232 height 26
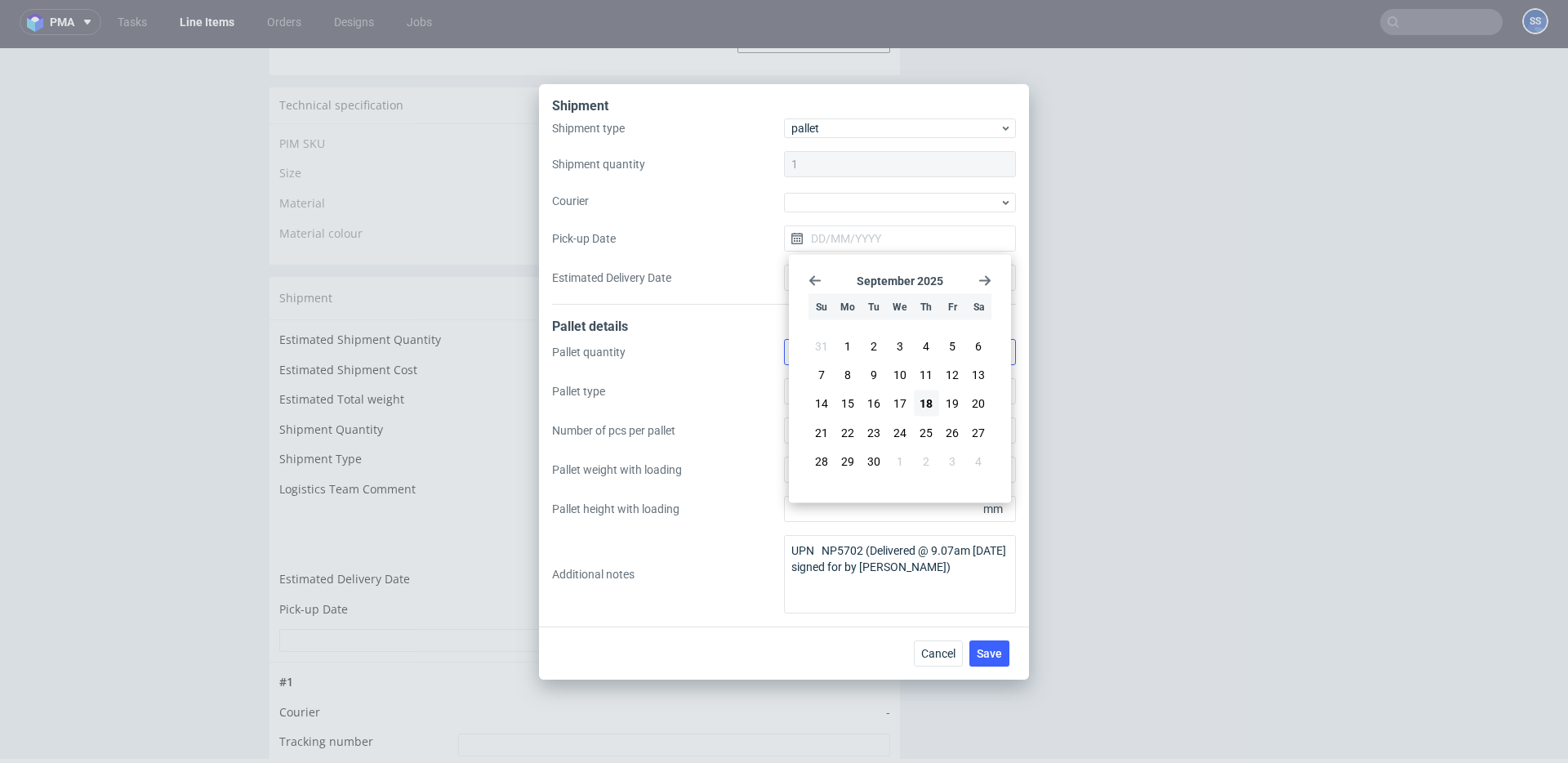
drag, startPoint x: 845, startPoint y: 377, endPoint x: 845, endPoint y: 362, distance: 15.0
click at [845, 377] on span "8" at bounding box center [848, 374] width 7 height 16
type input "08/09/2025"
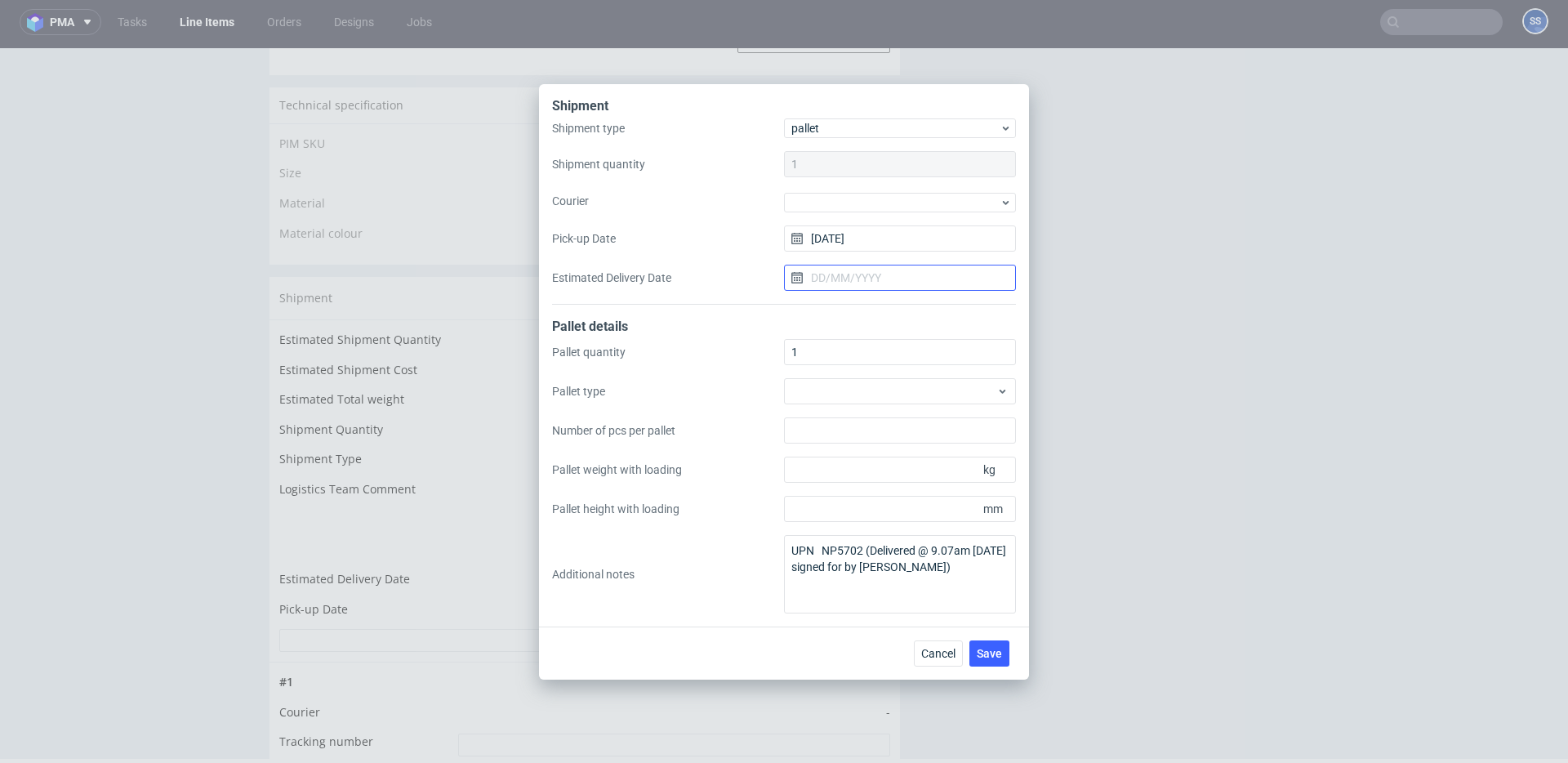
click at [848, 280] on input "Estimated Delivery Date" at bounding box center [900, 277] width 232 height 26
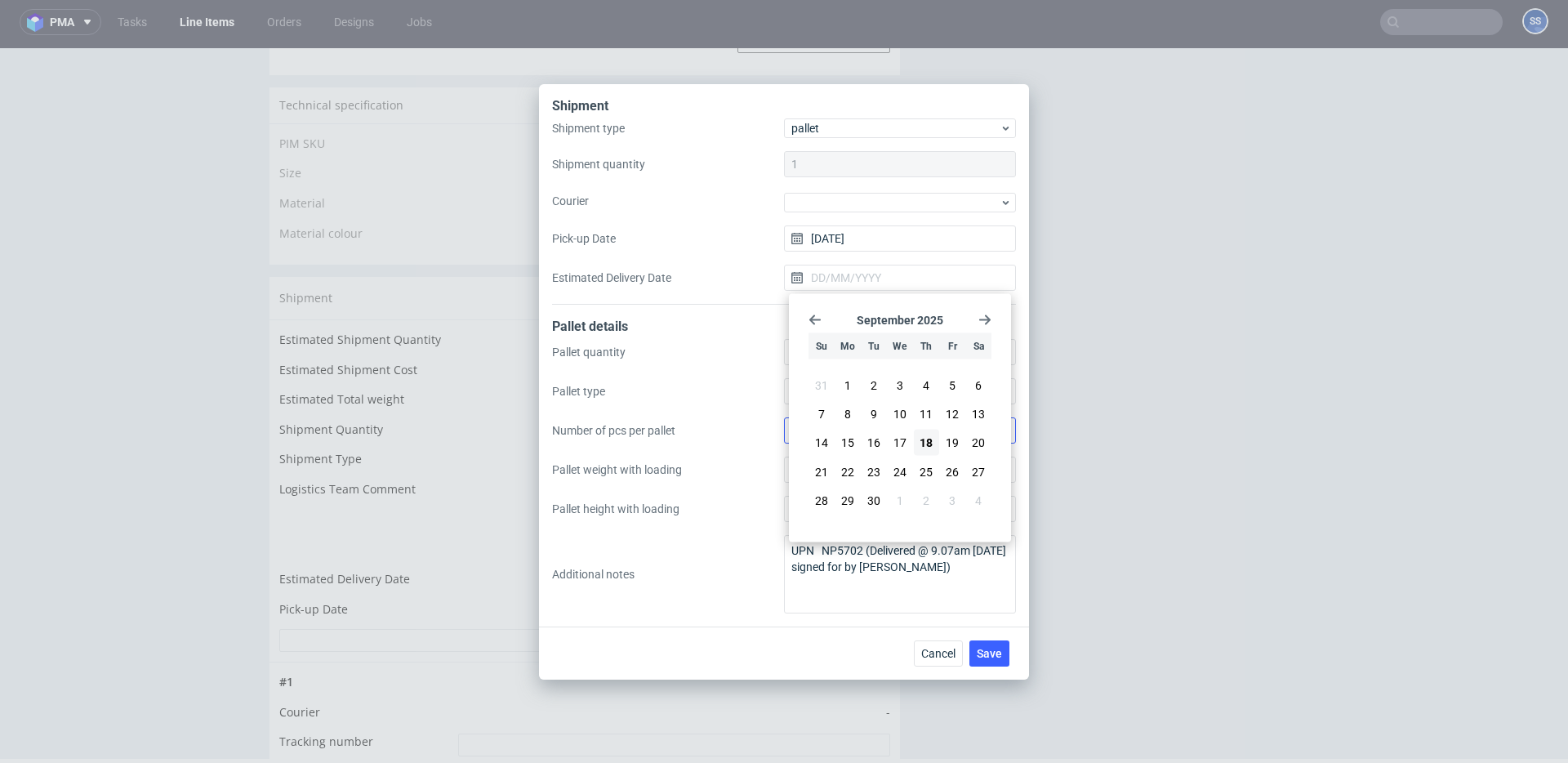
click at [879, 416] on button "9" at bounding box center [874, 413] width 26 height 26
type input "09/09/2025"
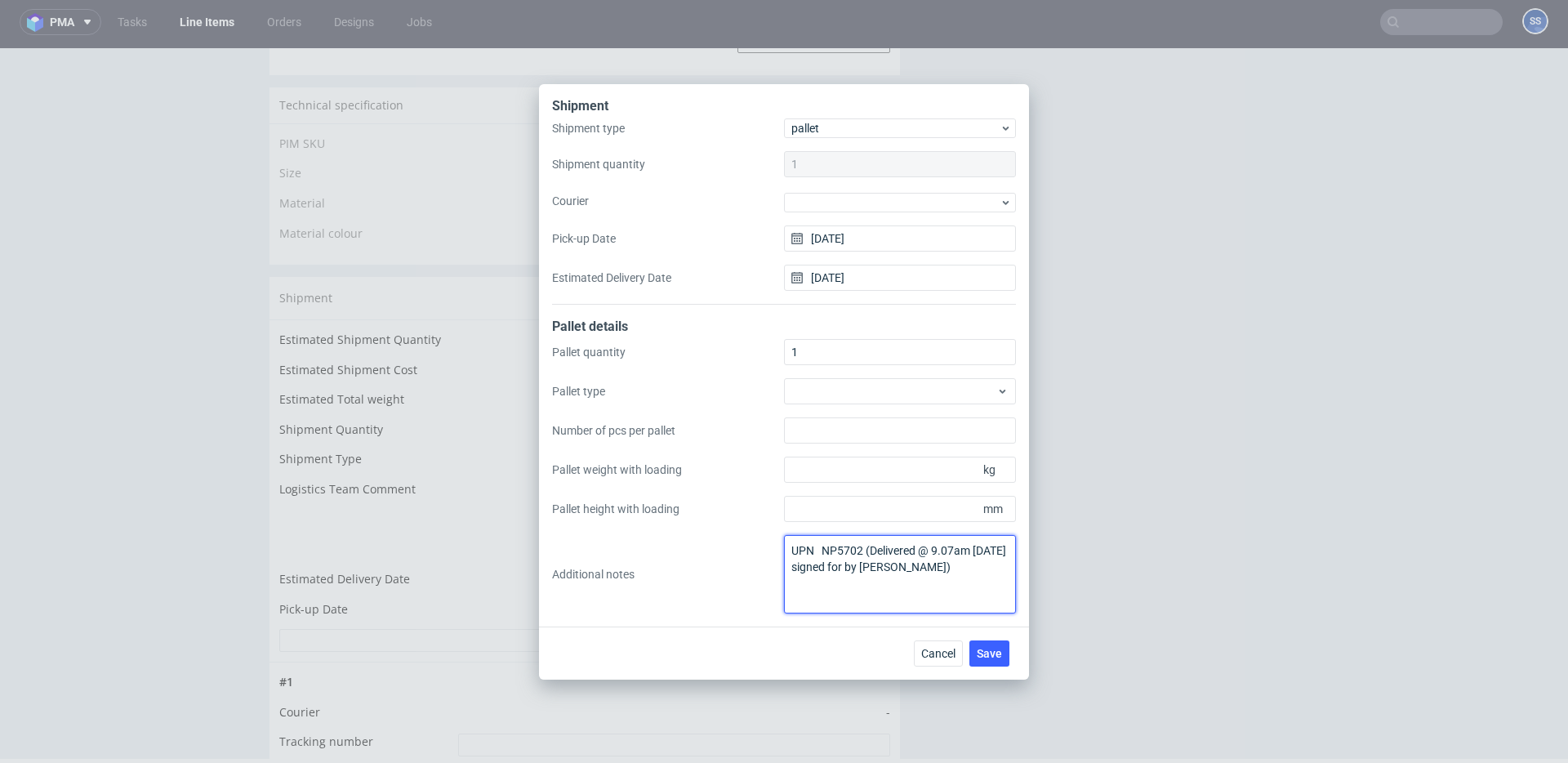
drag, startPoint x: 821, startPoint y: 549, endPoint x: 870, endPoint y: 547, distance: 49.0
click at [870, 546] on textarea "UPN NP5702 (Delivered @ 9.07am 11/9 signed for by BabBab)" at bounding box center [900, 574] width 232 height 78
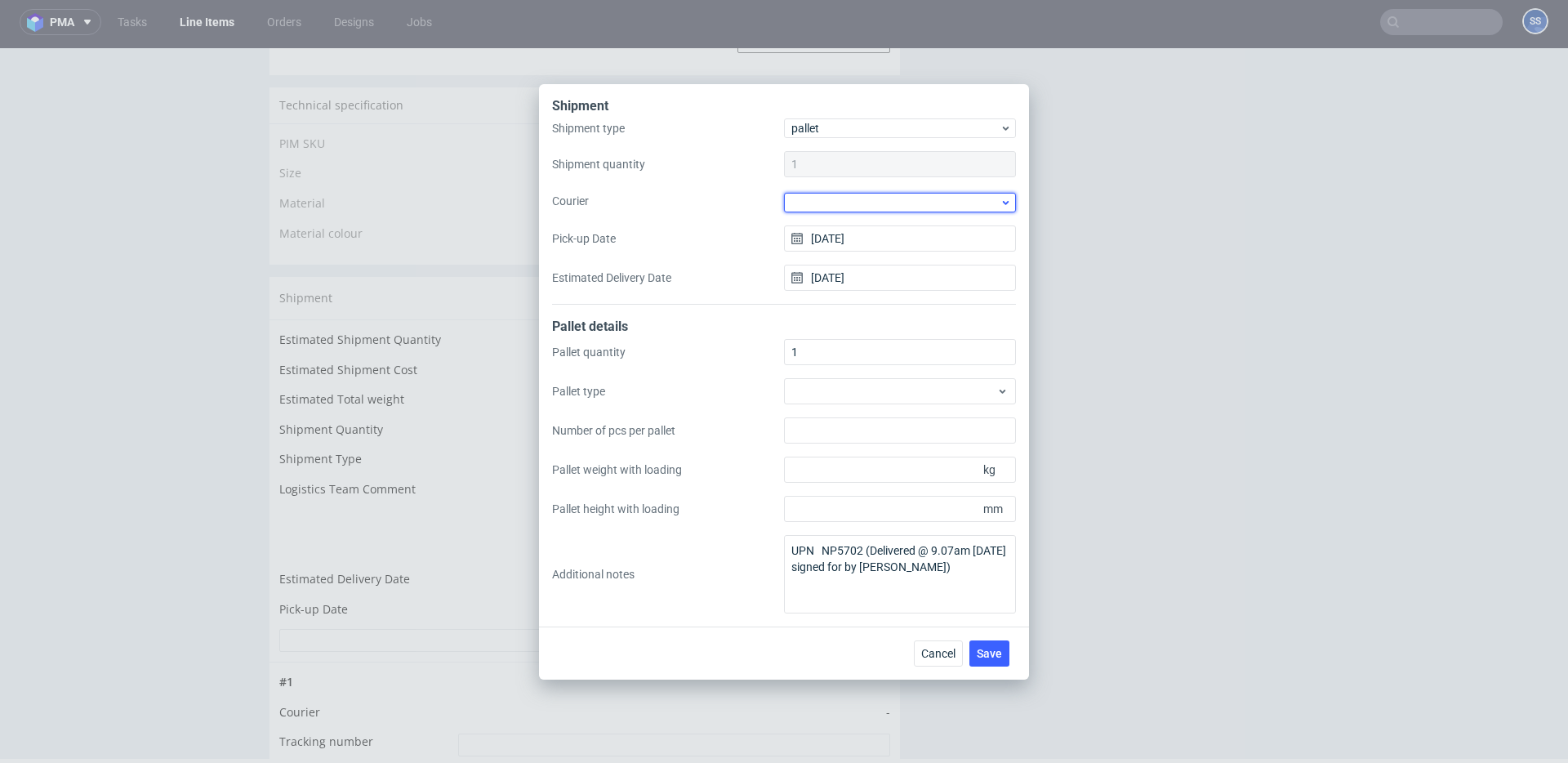
click at [896, 199] on div at bounding box center [900, 202] width 232 height 20
click at [888, 228] on div "APC Overnight Freight" at bounding box center [900, 237] width 219 height 30
click at [985, 652] on span "Save" at bounding box center [989, 652] width 26 height 11
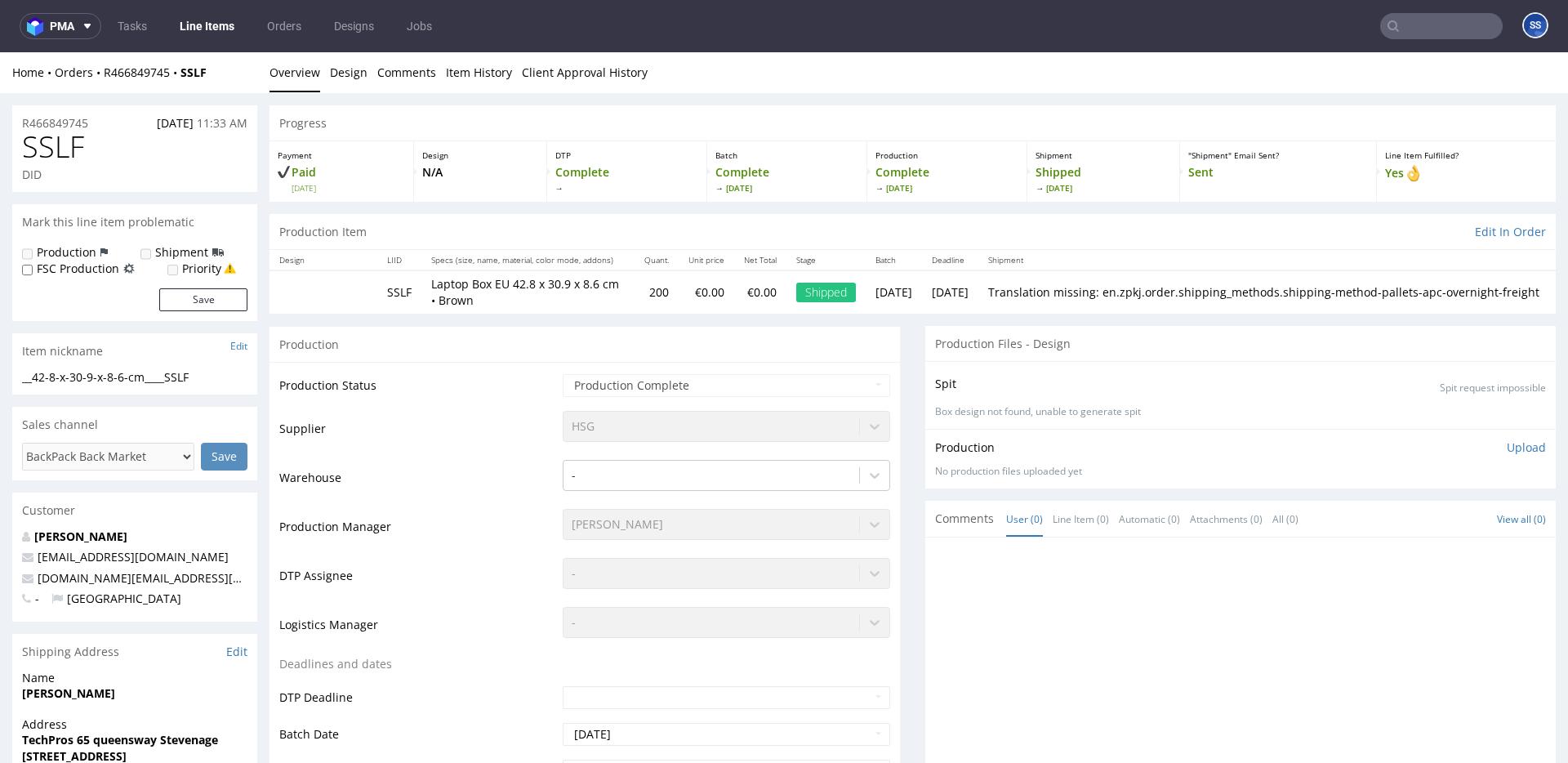
click at [1430, 24] on input "text" at bounding box center [1442, 26] width 122 height 26
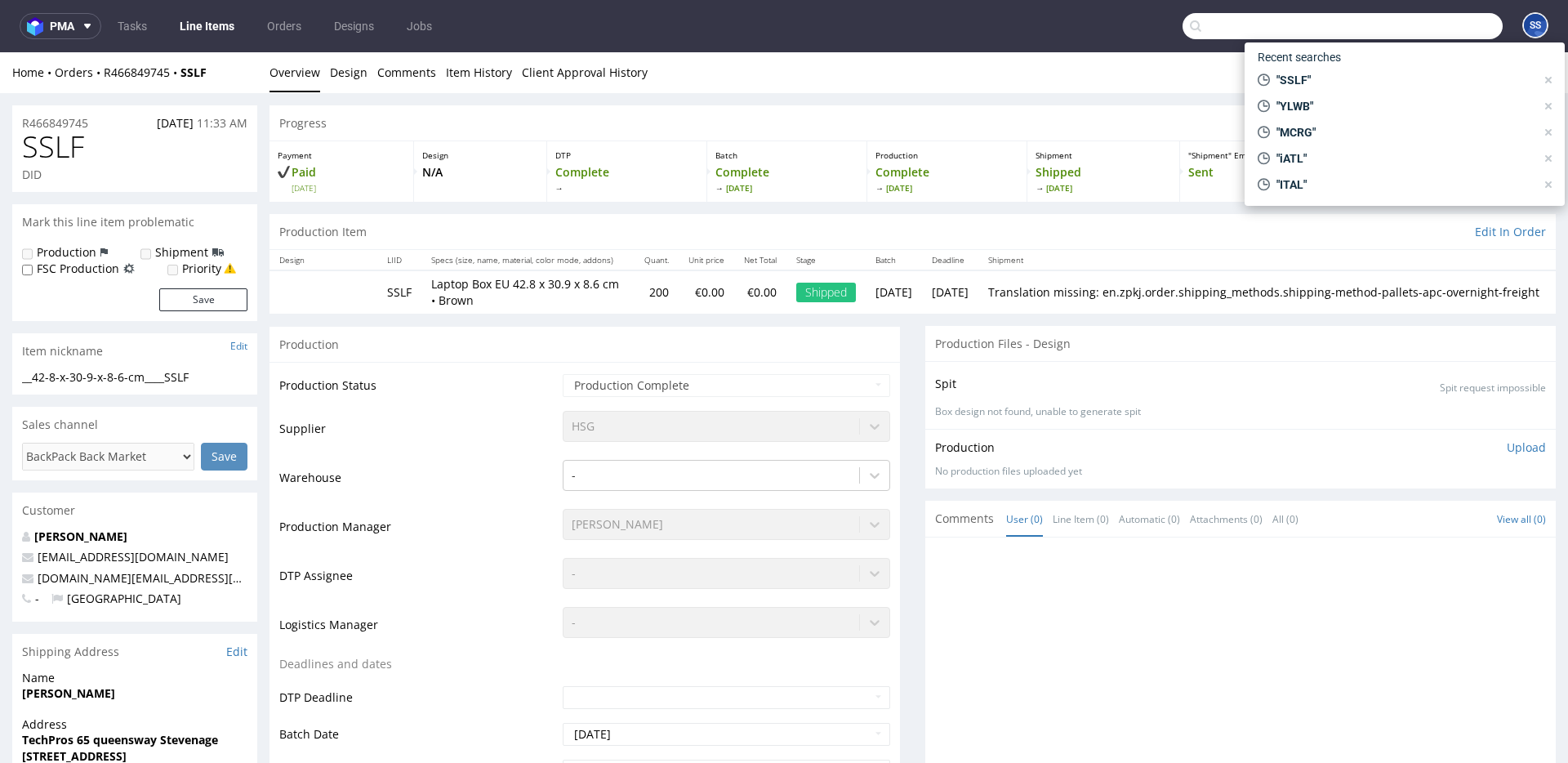
paste input "WPID"
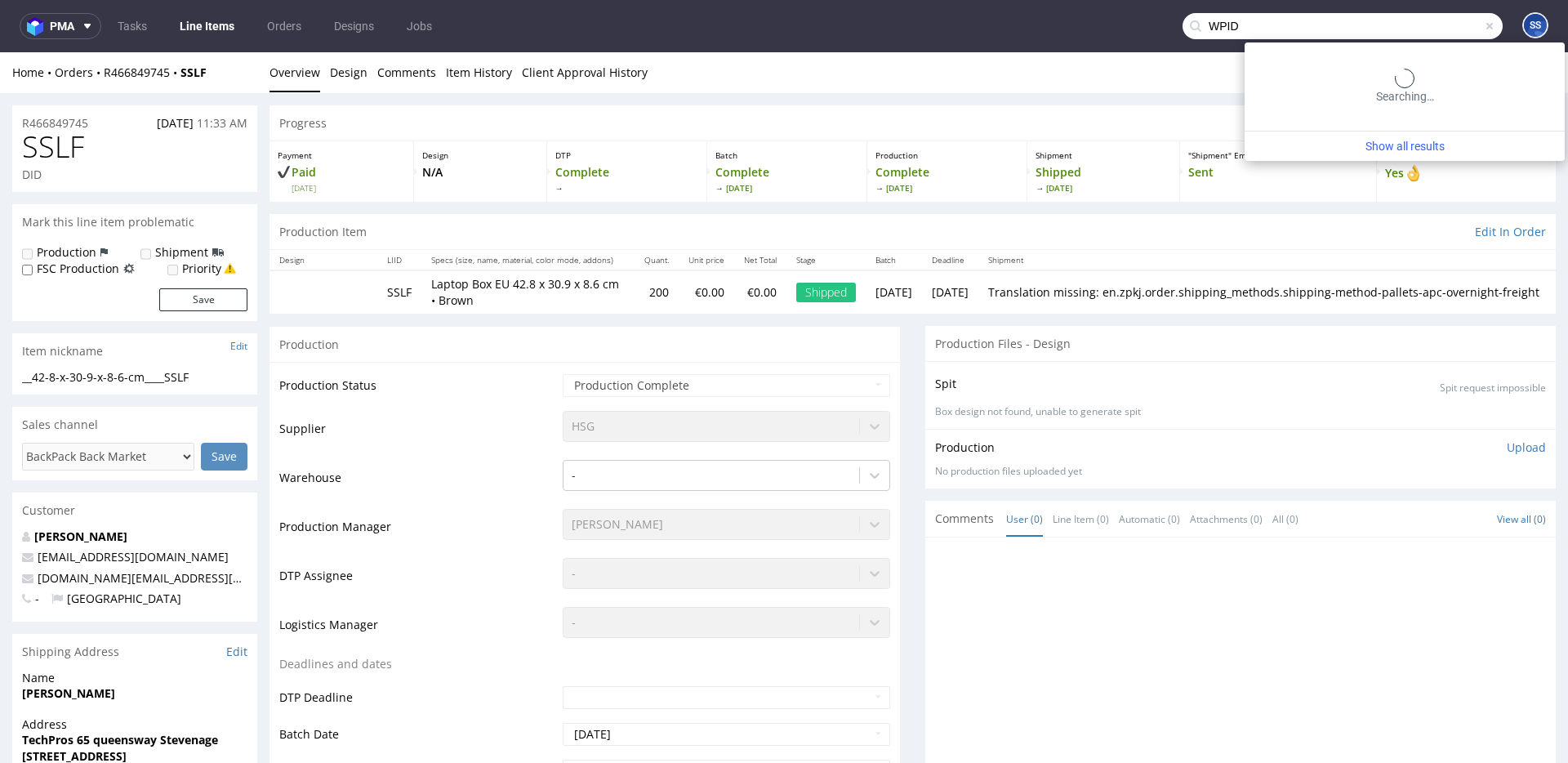
type input "WPID"
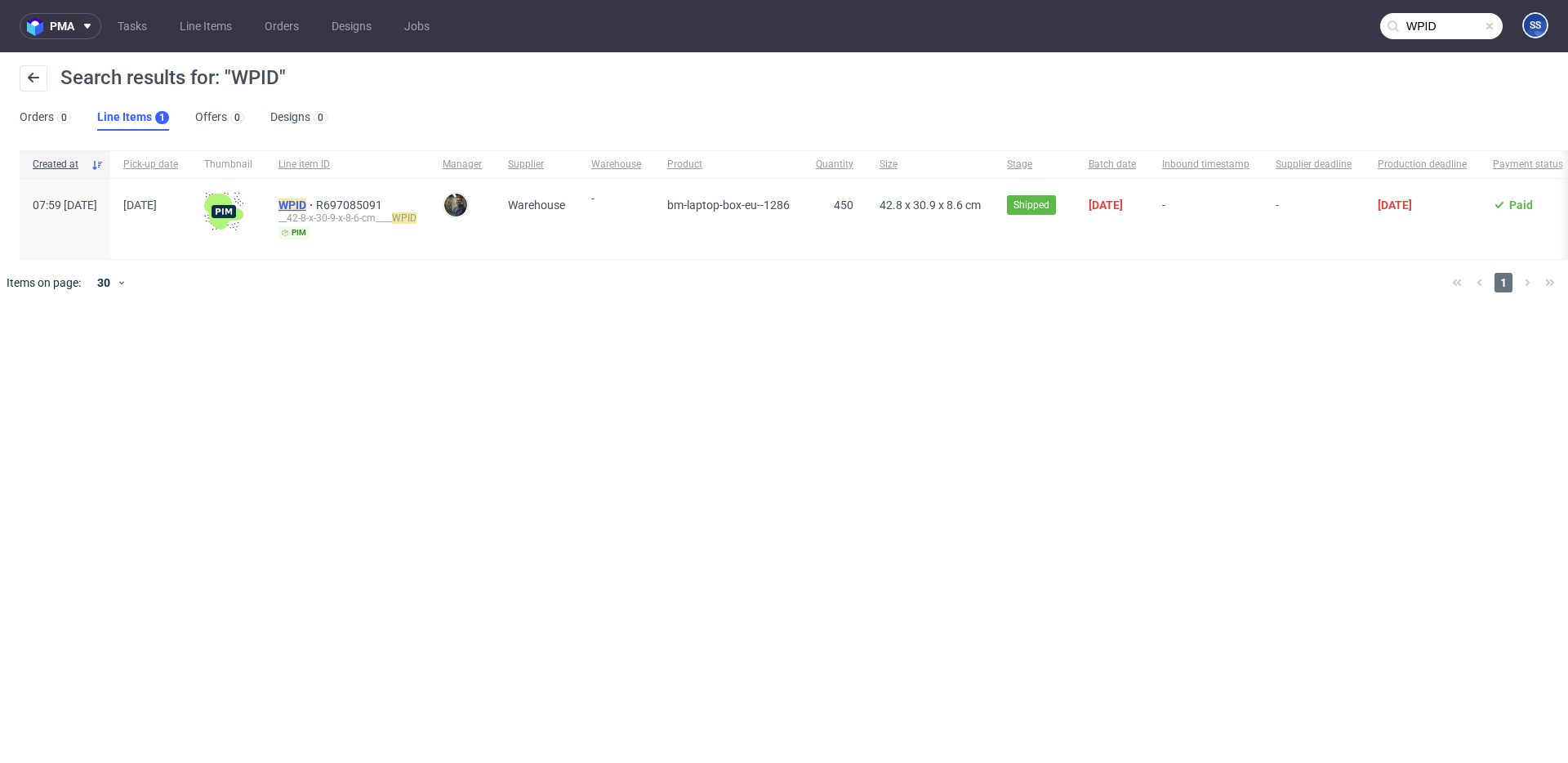
click at [307, 202] on mark "WPID" at bounding box center [292, 205] width 28 height 13
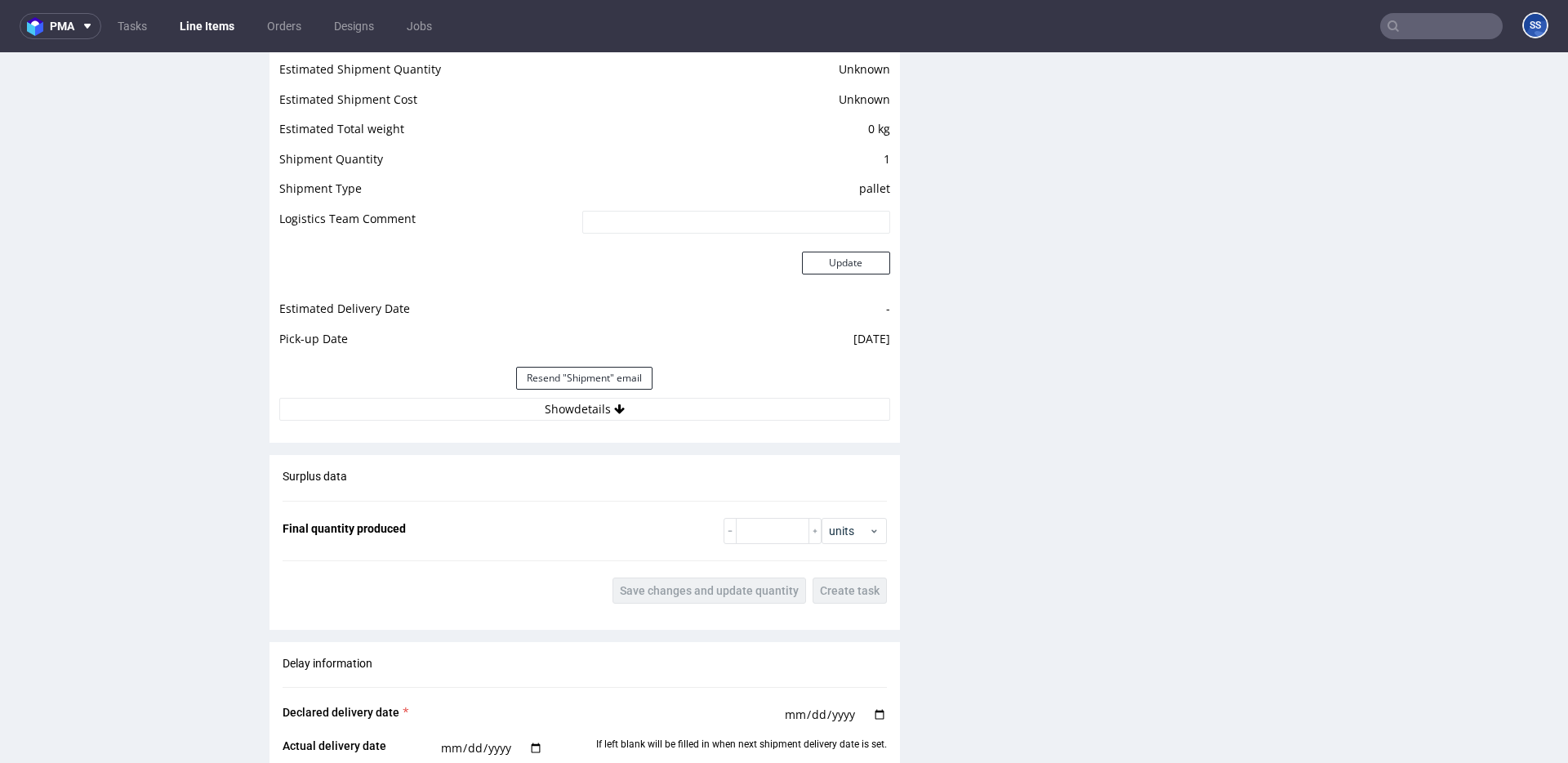
scroll to position [1354, 0]
click at [665, 420] on button "Show details" at bounding box center [585, 411] width 611 height 23
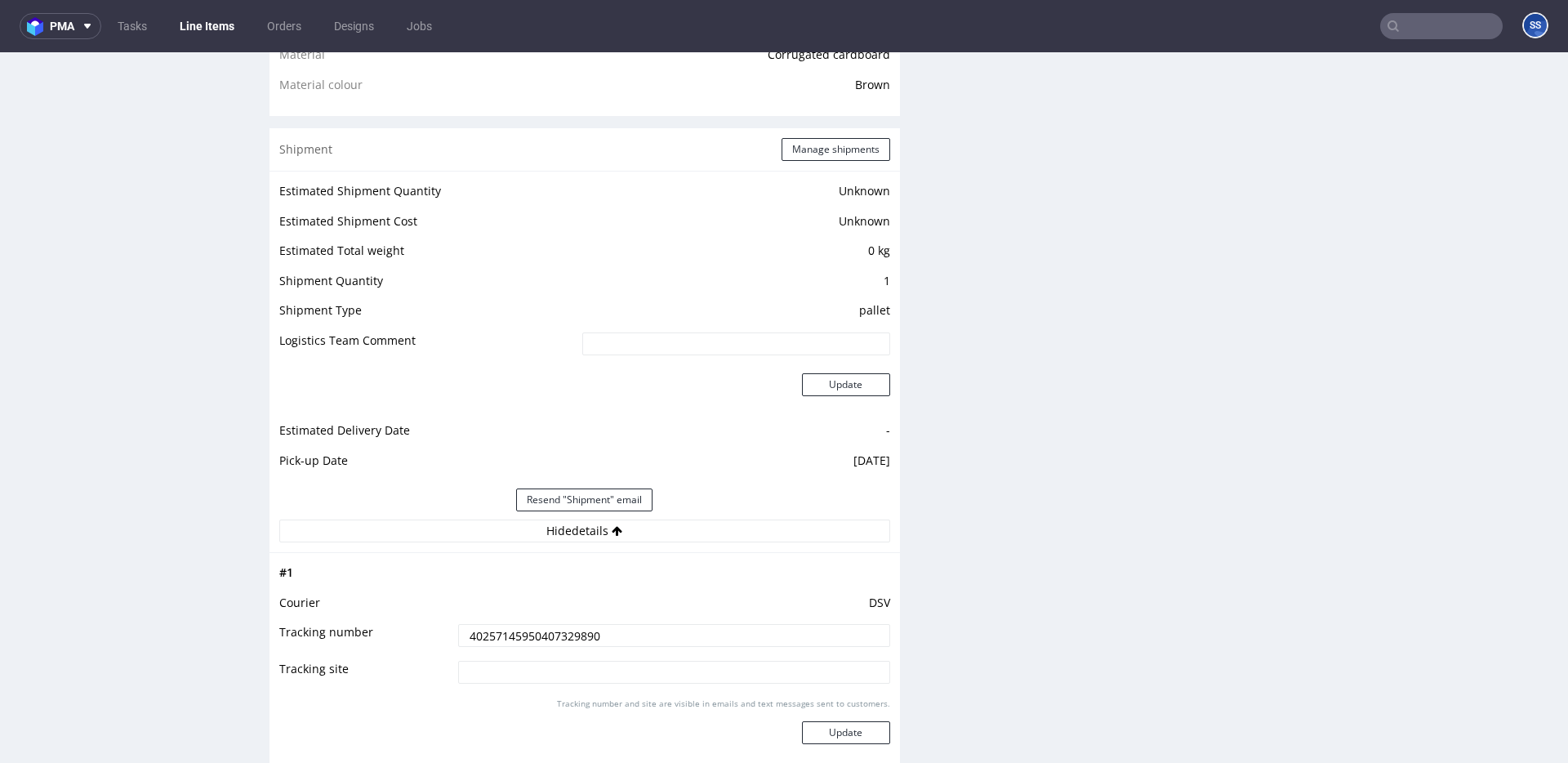
scroll to position [1223, 0]
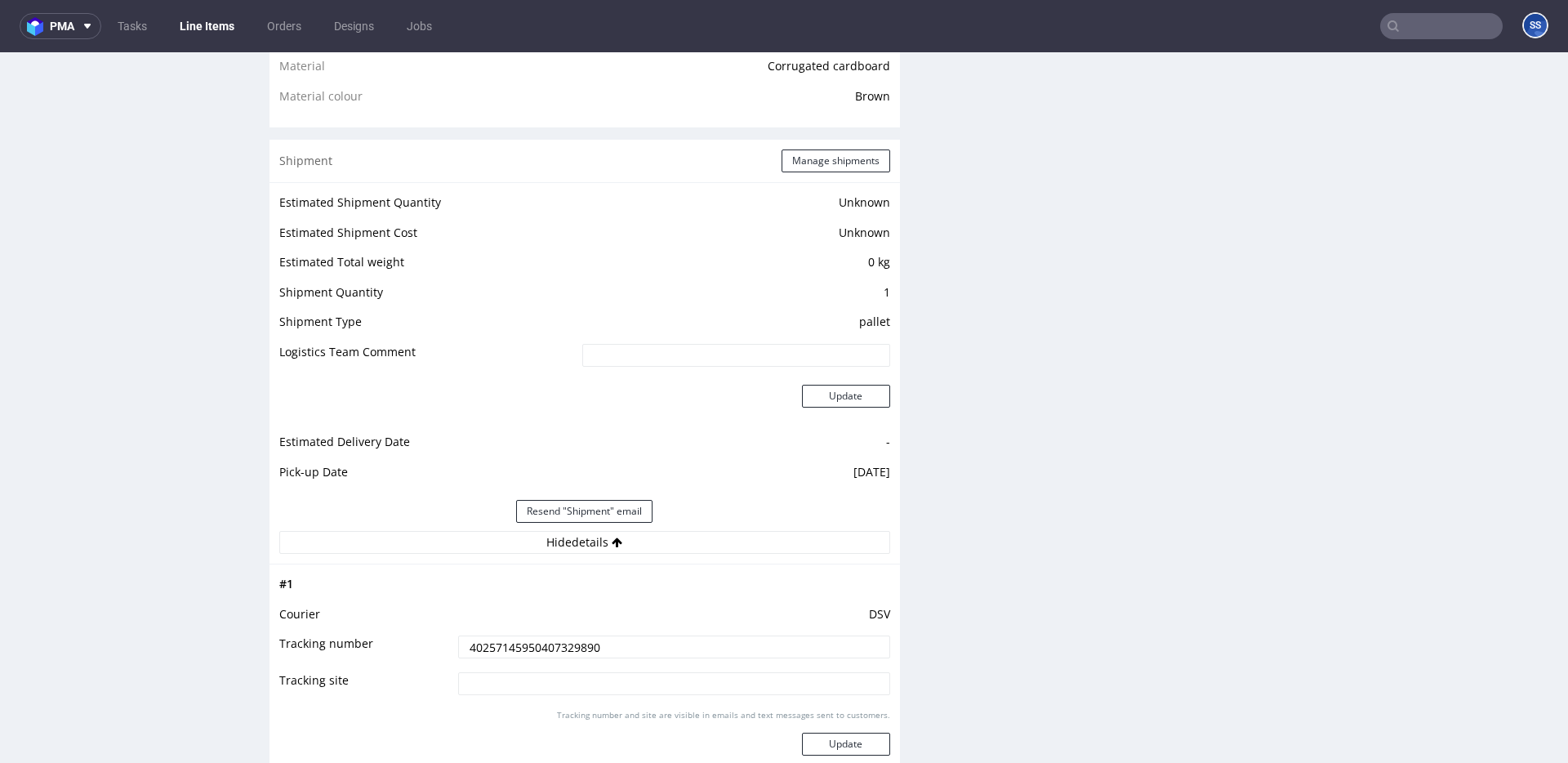
click at [203, 24] on link "Line Items" at bounding box center [207, 26] width 74 height 26
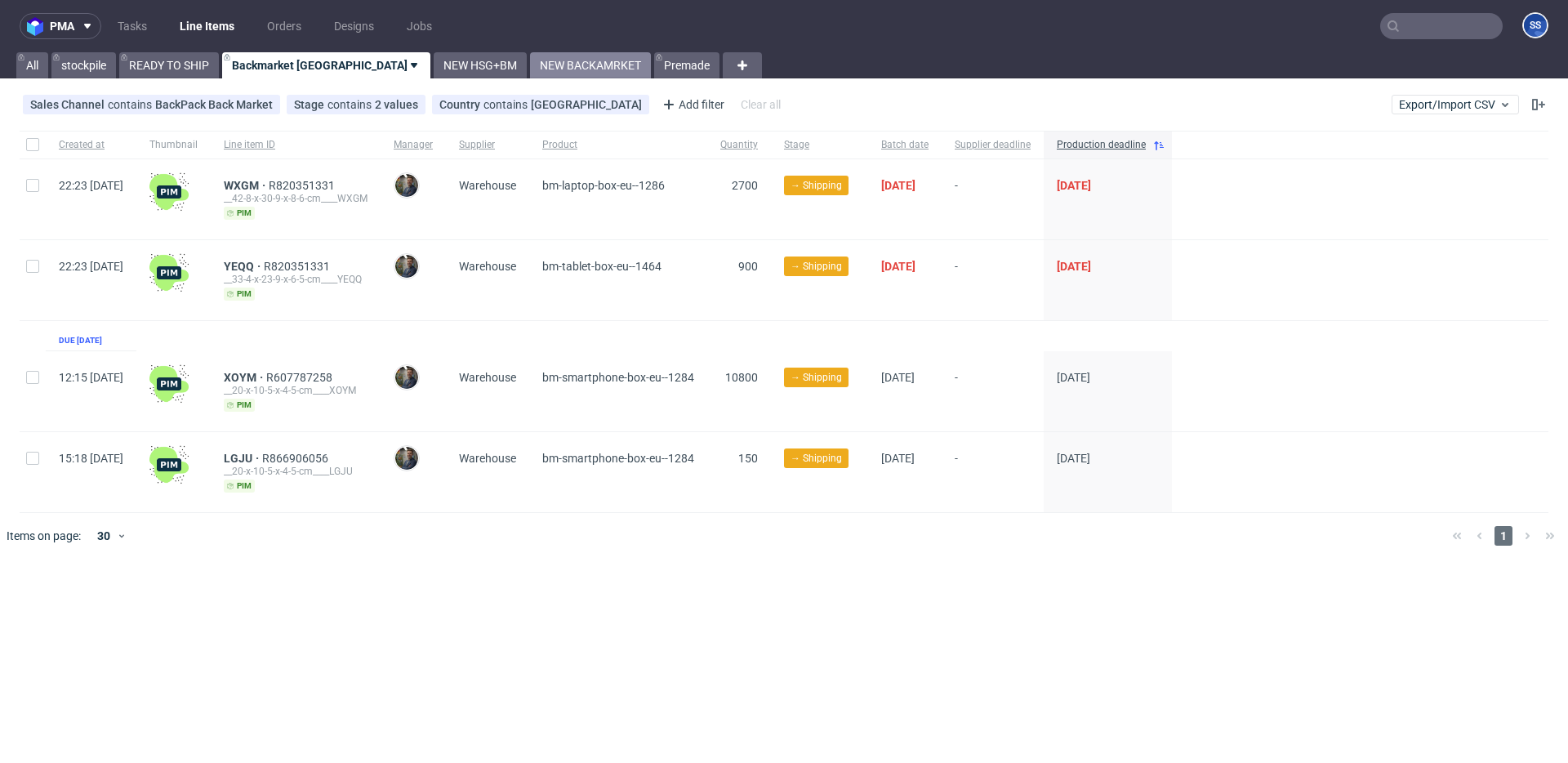
click at [530, 73] on link "NEW BACKAMRKET" at bounding box center [590, 65] width 121 height 26
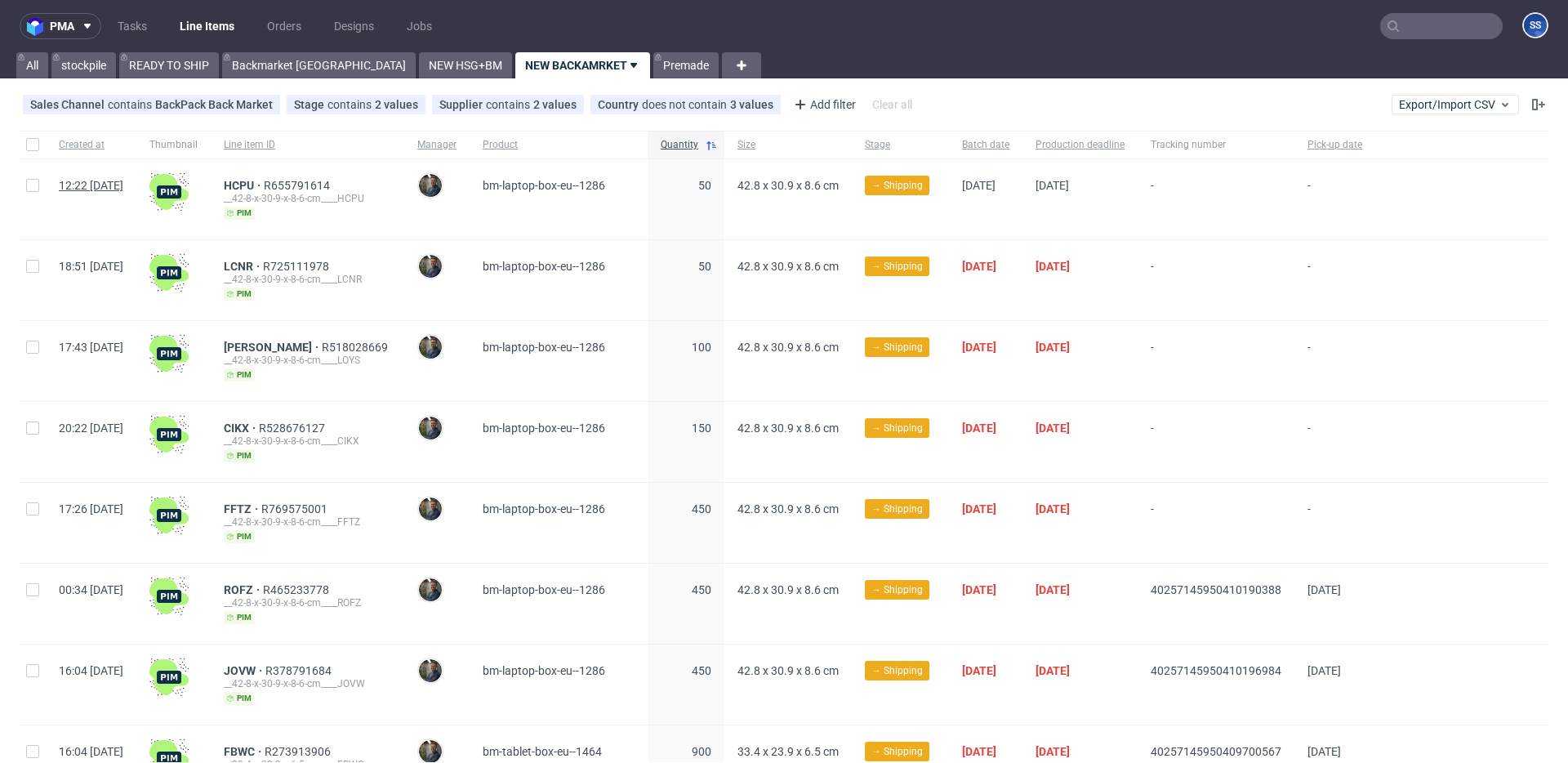
click at [123, 185] on span "12:22 Wed 17.09.2025" at bounding box center [92, 185] width 65 height 13
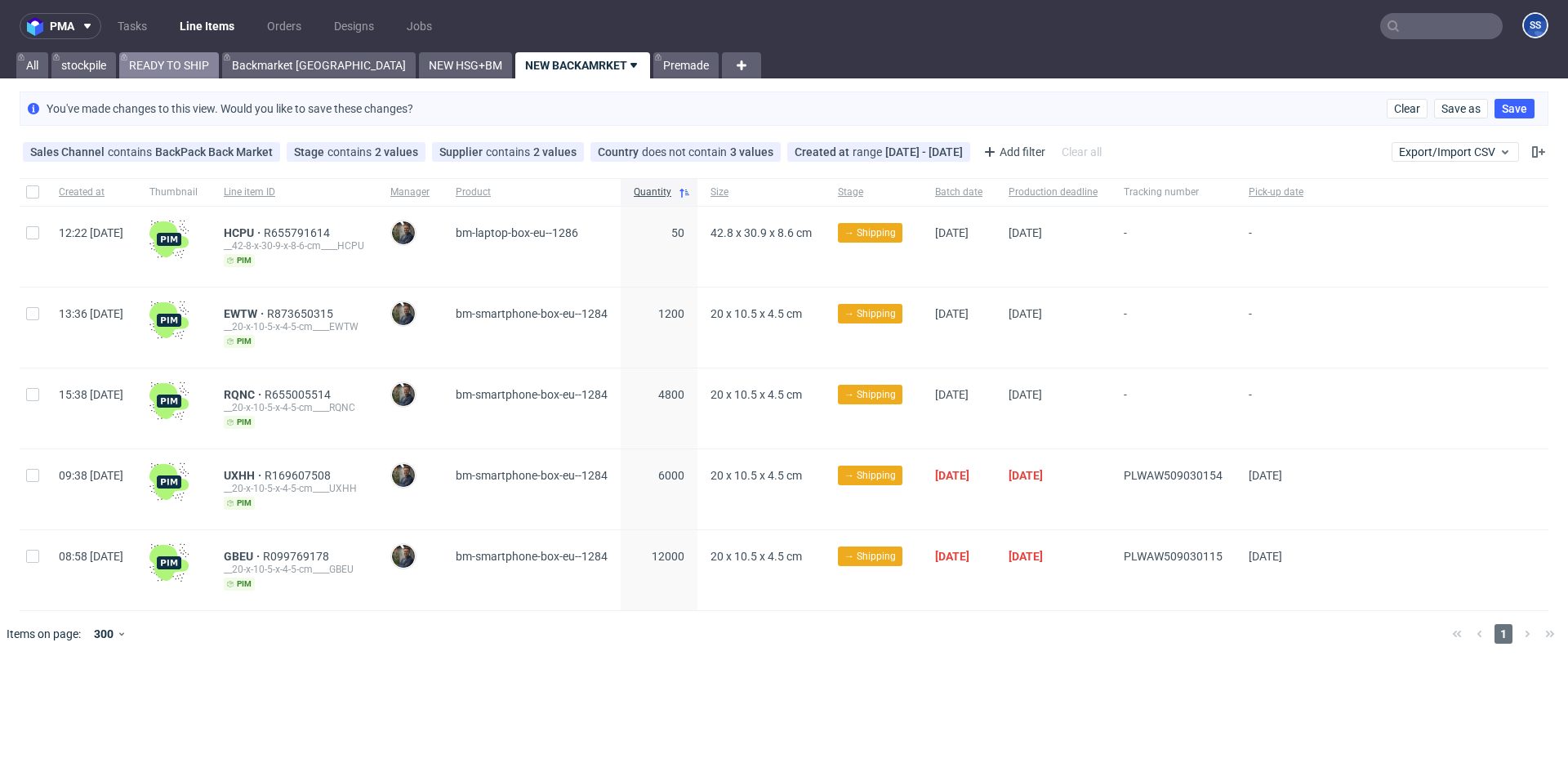
click at [177, 66] on link "READY TO SHIP" at bounding box center [169, 65] width 99 height 26
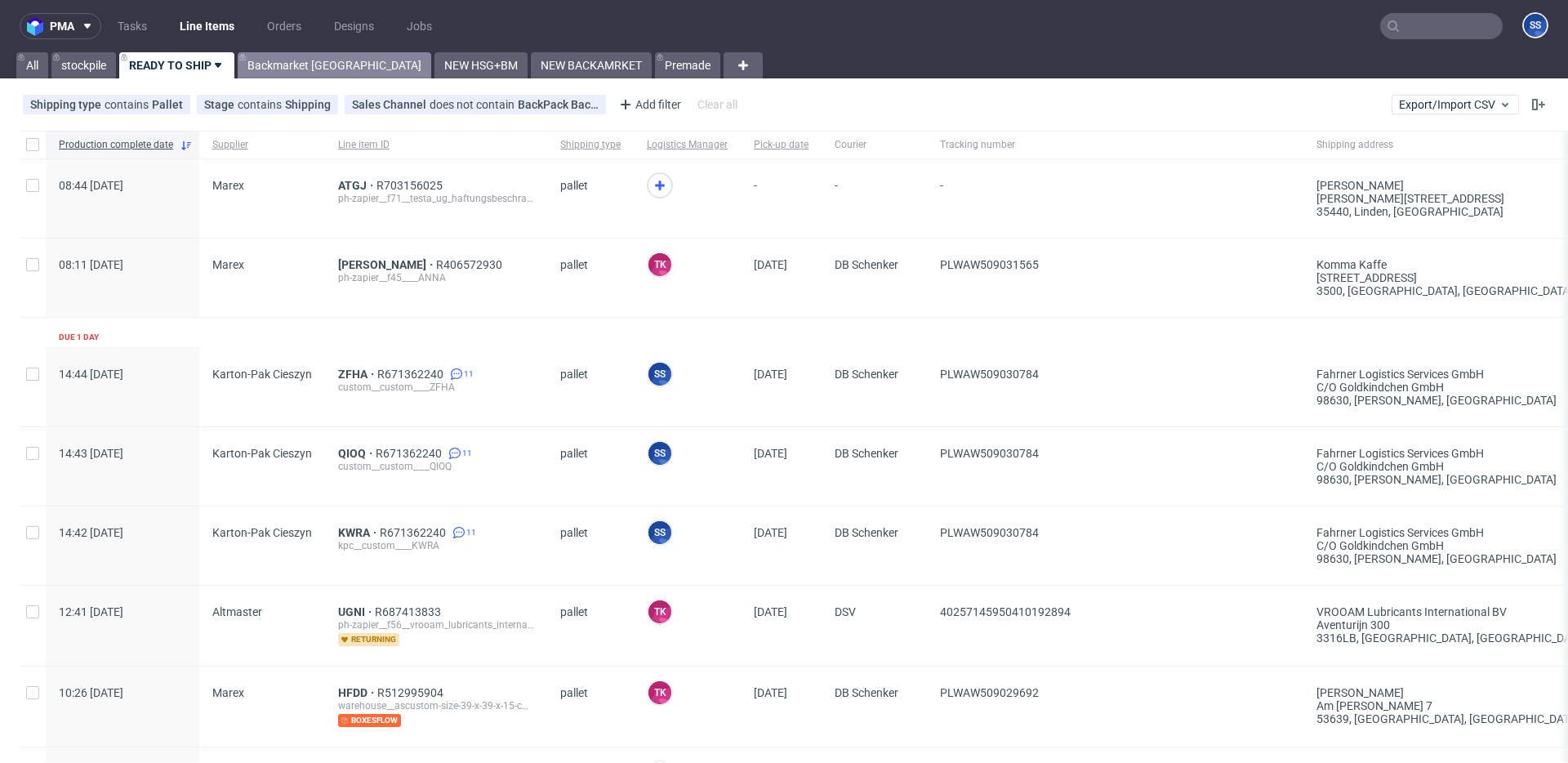
click at [244, 63] on icon at bounding box center [243, 57] width 7 height 13
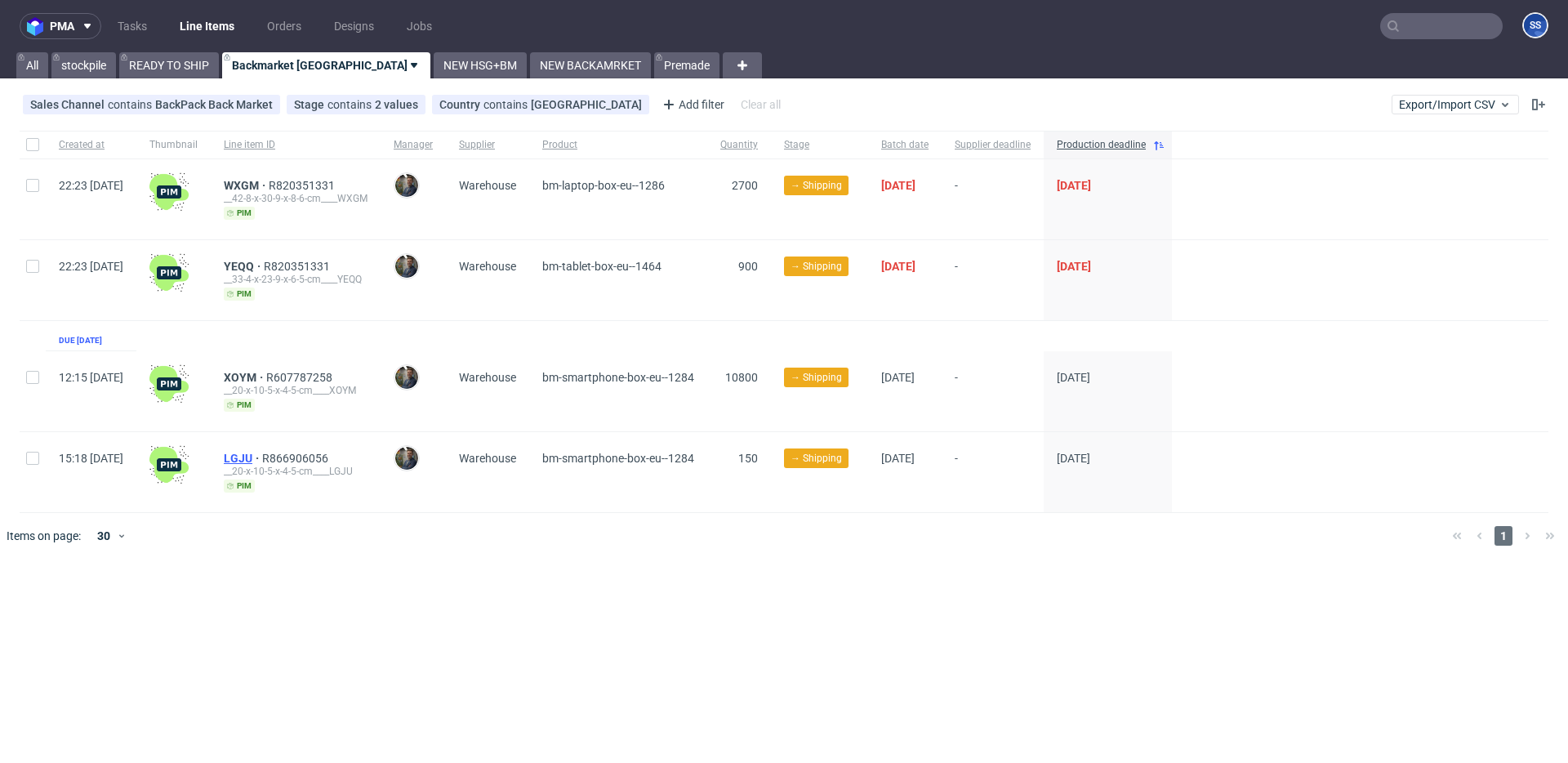
click at [263, 457] on span "LGJU" at bounding box center [243, 458] width 38 height 13
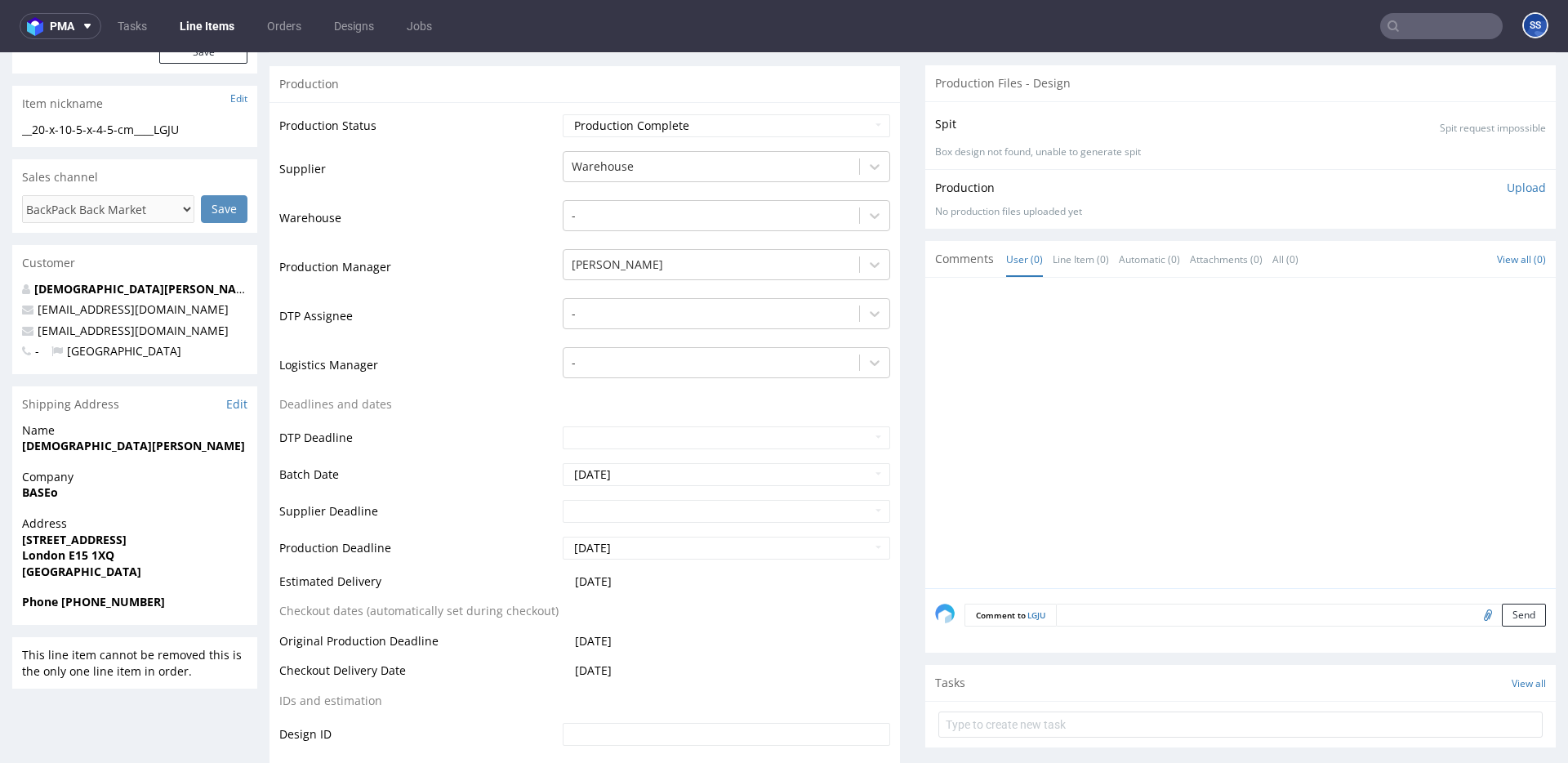
scroll to position [257, 0]
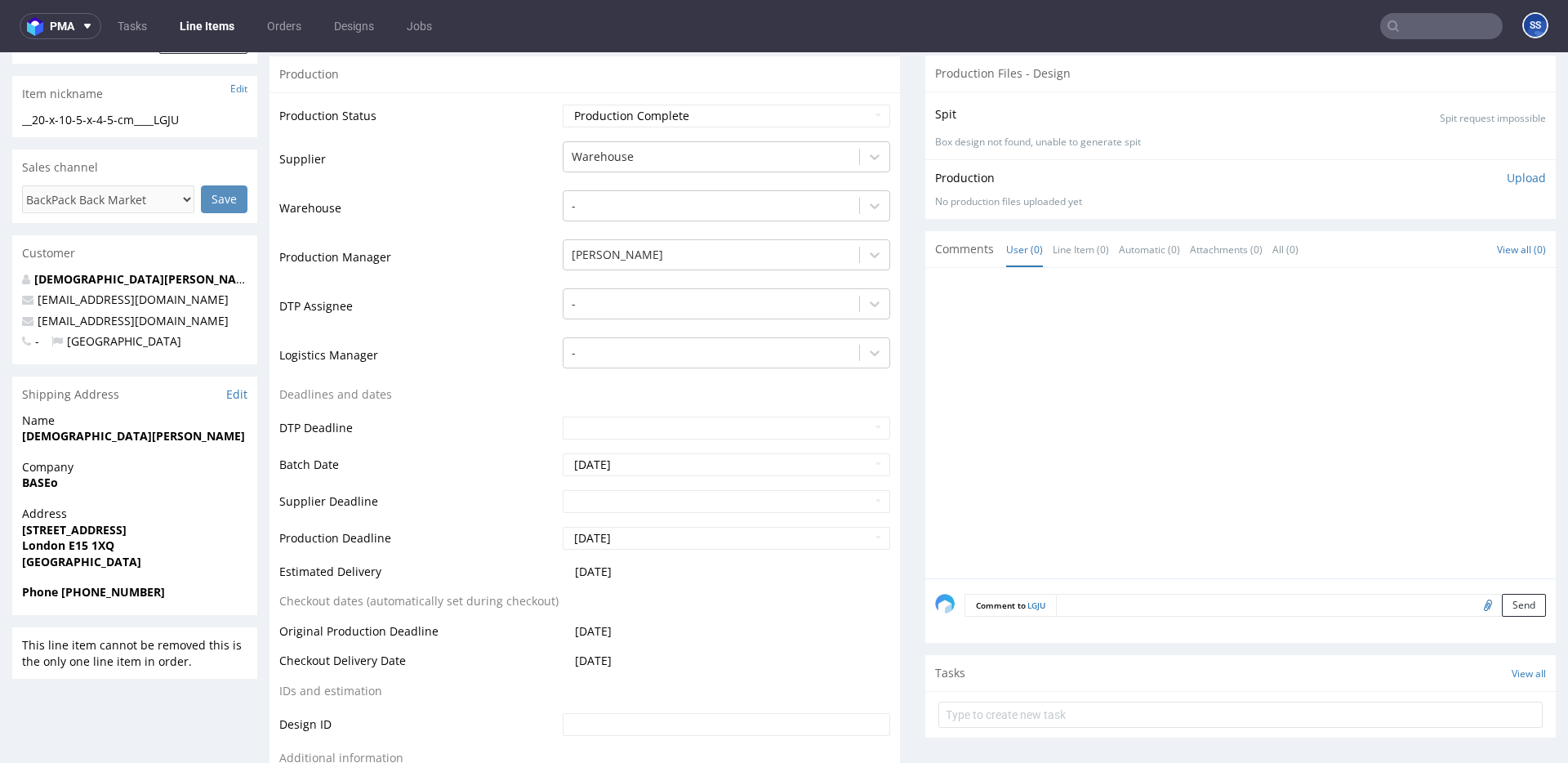
click at [51, 480] on strong "BASEo" at bounding box center [40, 482] width 36 height 15
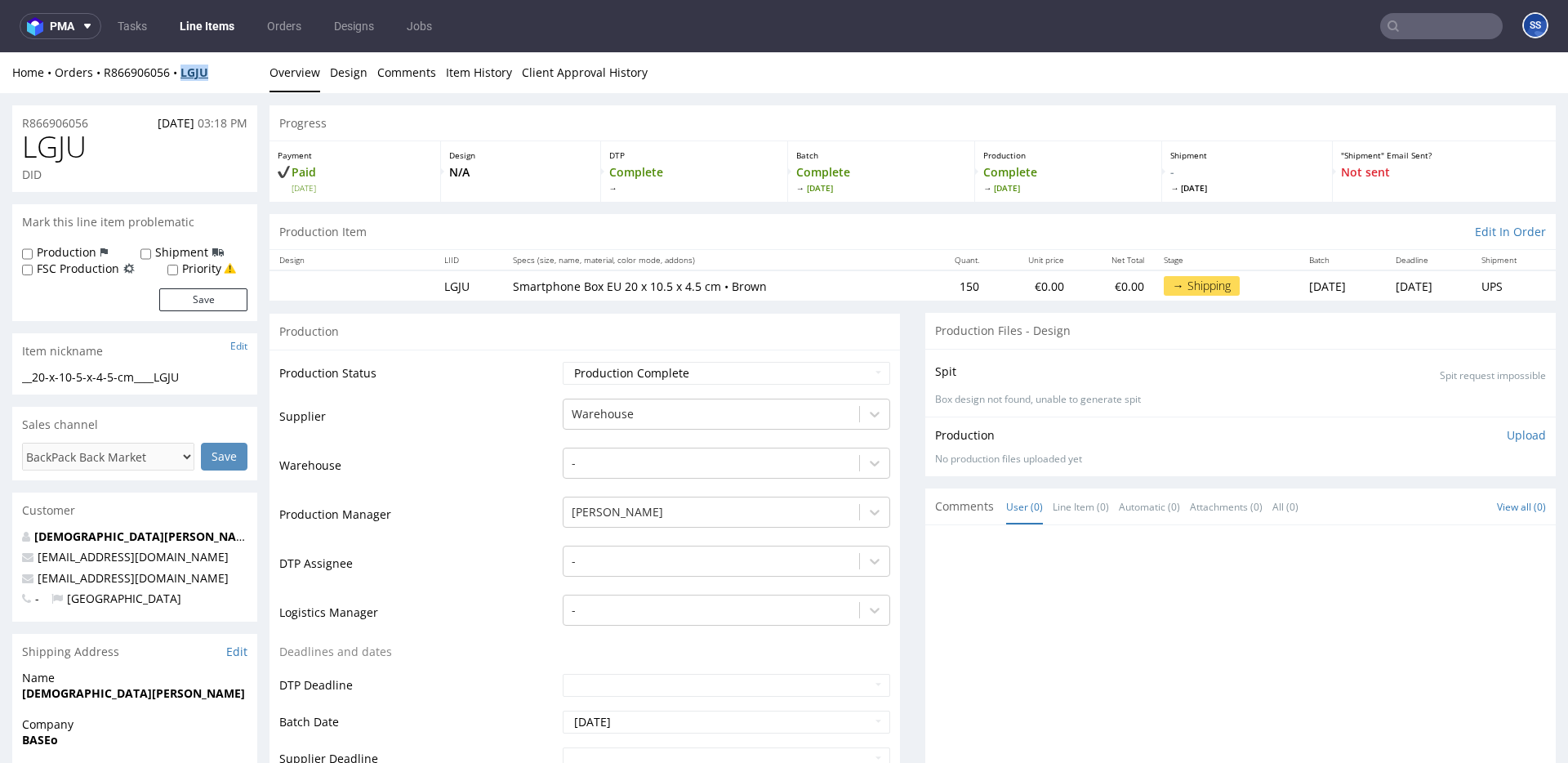
drag, startPoint x: 213, startPoint y: 76, endPoint x: 185, endPoint y: 76, distance: 28.0
click at [185, 76] on div "Home Orders R866906056 LGJU" at bounding box center [135, 73] width 245 height 16
copy strong "LGJU"
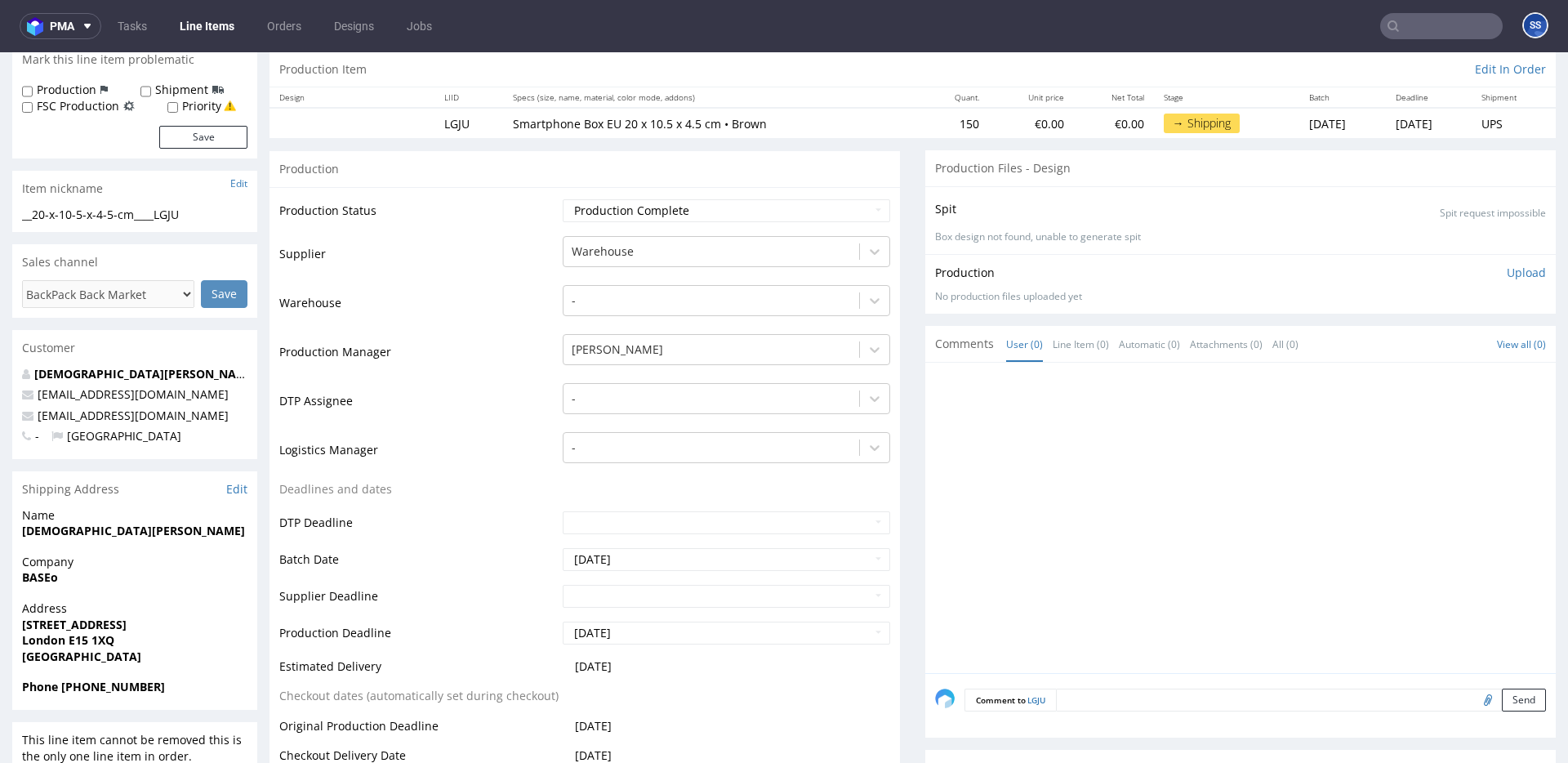
scroll to position [183, 0]
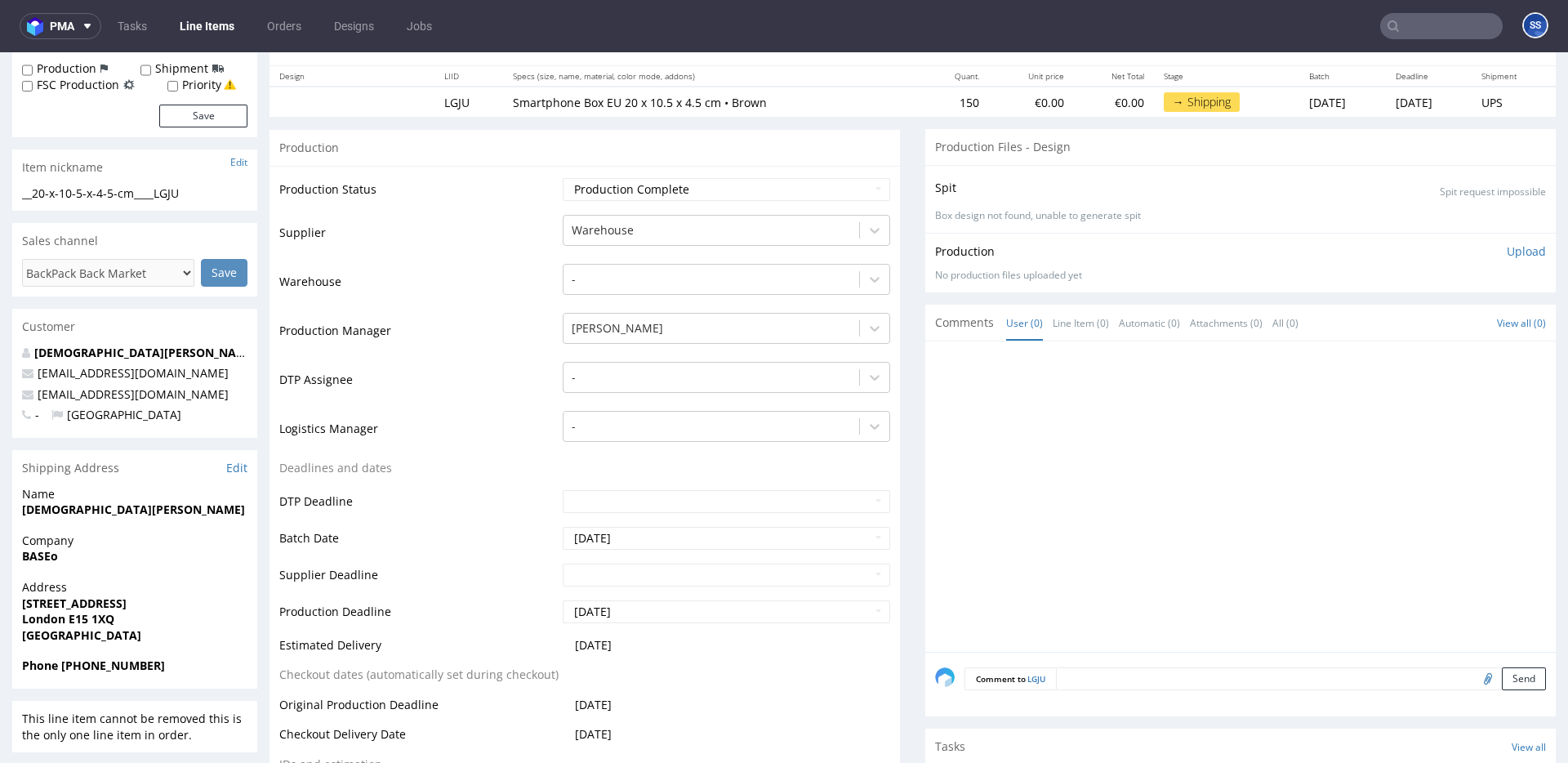
click at [39, 559] on strong "BASEo" at bounding box center [40, 556] width 36 height 15
click at [38, 559] on strong "BASEo" at bounding box center [40, 556] width 36 height 15
copy strong "BASEo"
drag, startPoint x: 105, startPoint y: 620, endPoint x: 65, endPoint y: 621, distance: 40.0
click at [65, 621] on span "London E15 1XQ" at bounding box center [135, 619] width 225 height 16
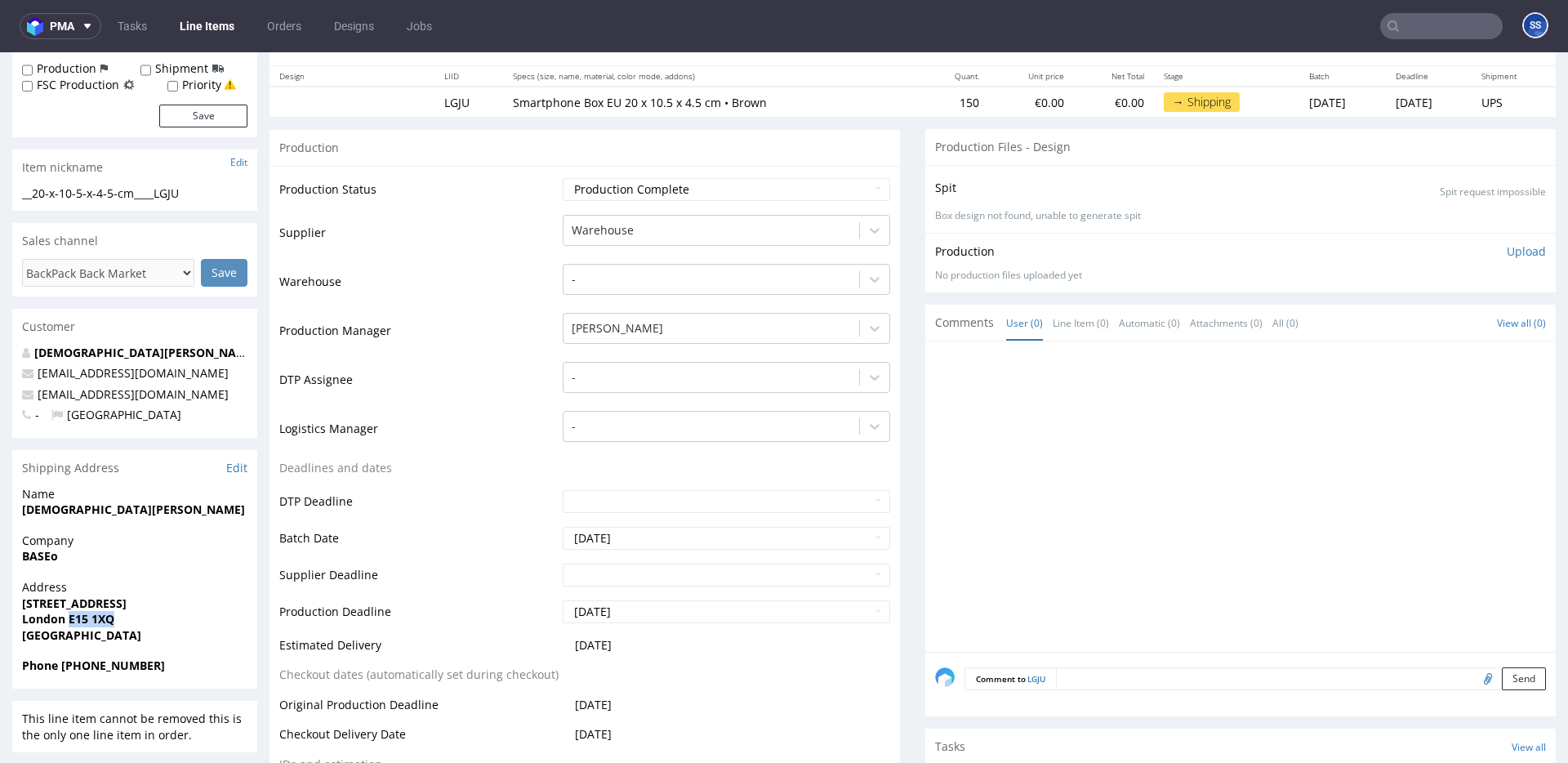
copy strong "E15 1XQ"
click at [74, 598] on strong "82 The Mall, Stratford" at bounding box center [74, 604] width 104 height 15
click at [53, 596] on strong "82 The Mall, Stratford" at bounding box center [74, 604] width 104 height 15
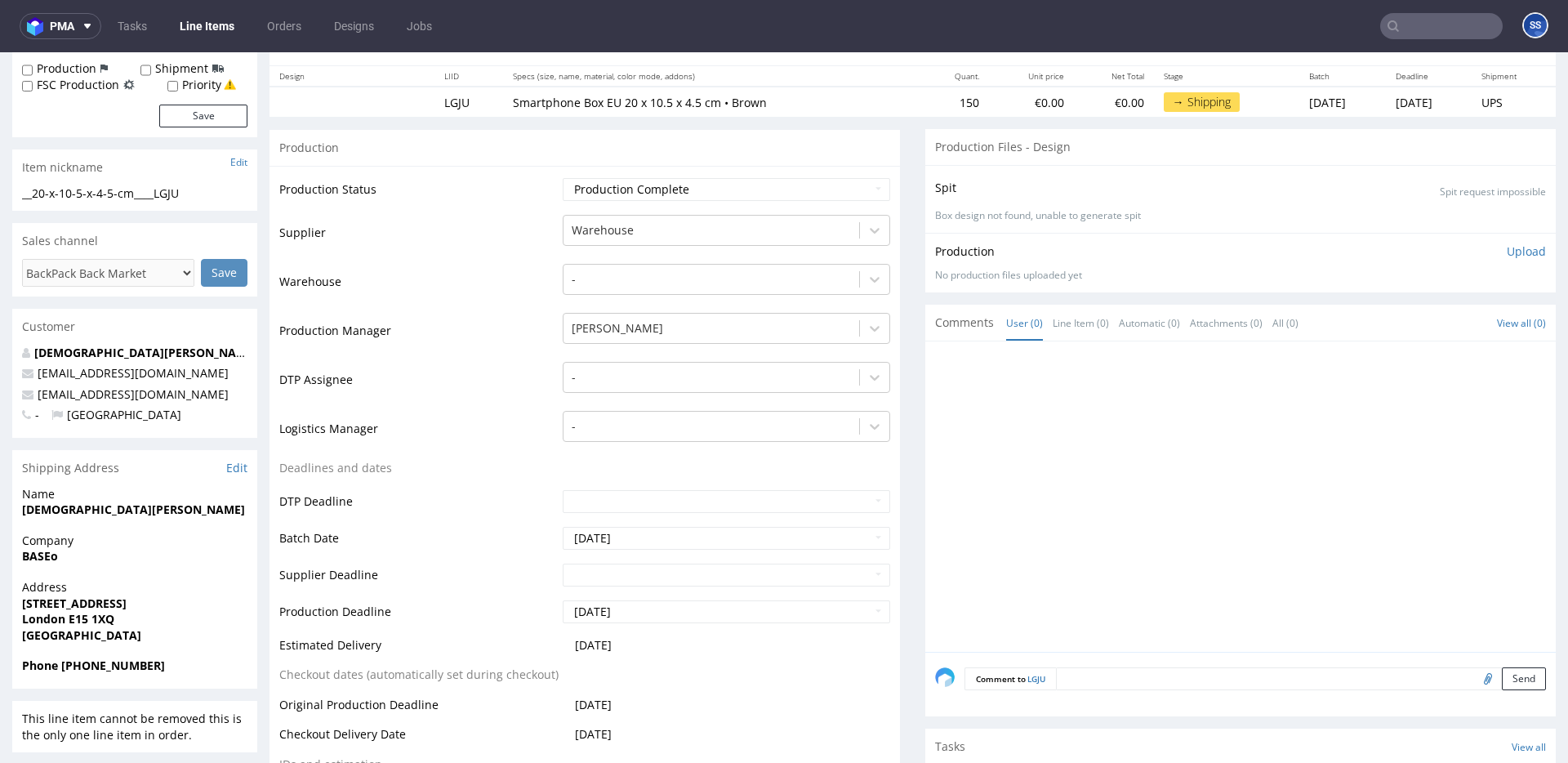
drag, startPoint x: 49, startPoint y: 600, endPoint x: 166, endPoint y: 604, distance: 117.1
click at [167, 605] on span "82 The Mall, Stratford" at bounding box center [135, 604] width 225 height 16
click at [42, 556] on strong "BASEo" at bounding box center [40, 556] width 36 height 15
copy strong "BASEo"
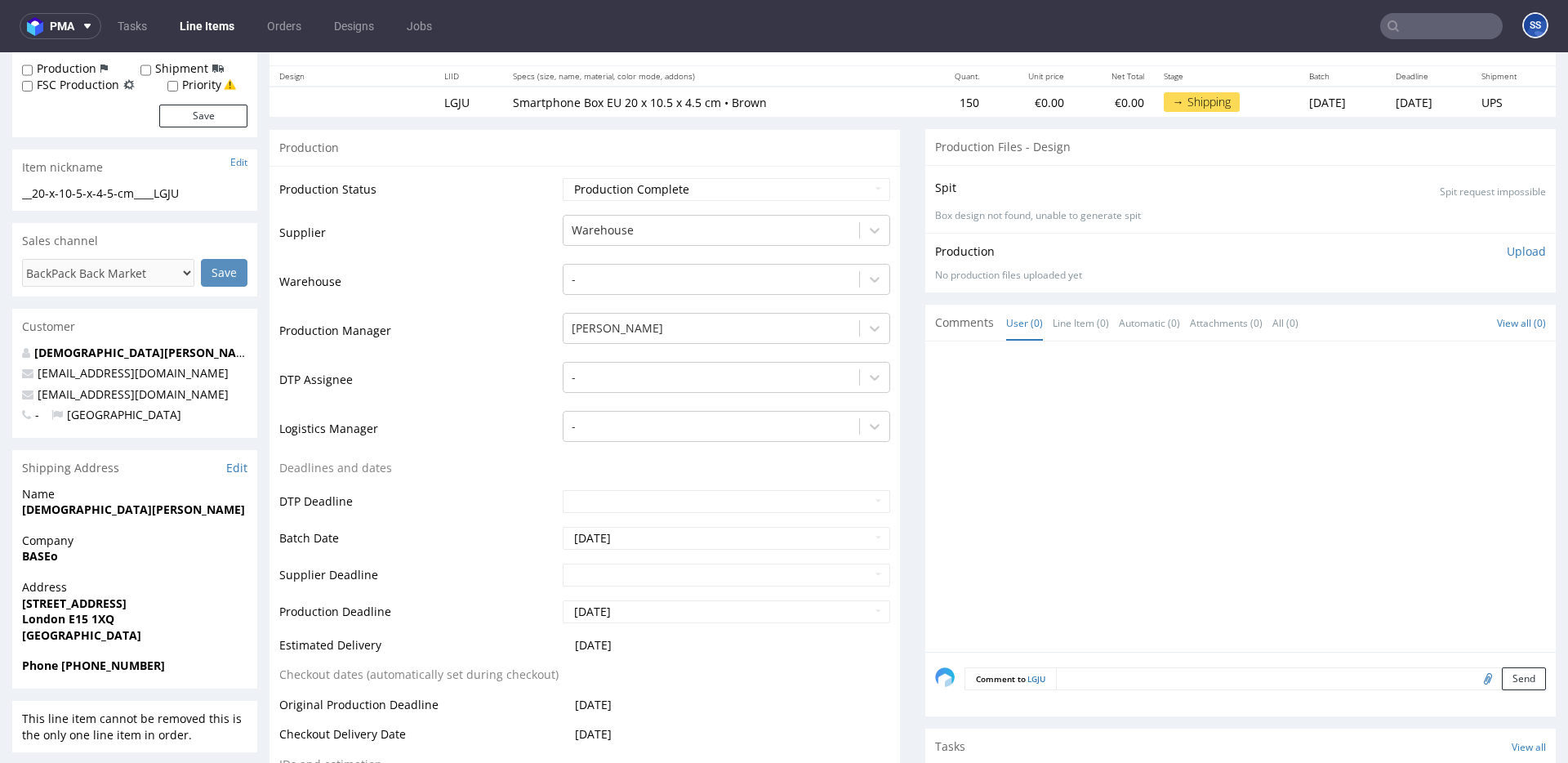
click at [79, 597] on strong "82 The Mall, Stratford" at bounding box center [74, 604] width 104 height 15
copy strong "82 The Mall, Stratford"
click at [42, 621] on strong "London E15 1XQ" at bounding box center [68, 619] width 93 height 15
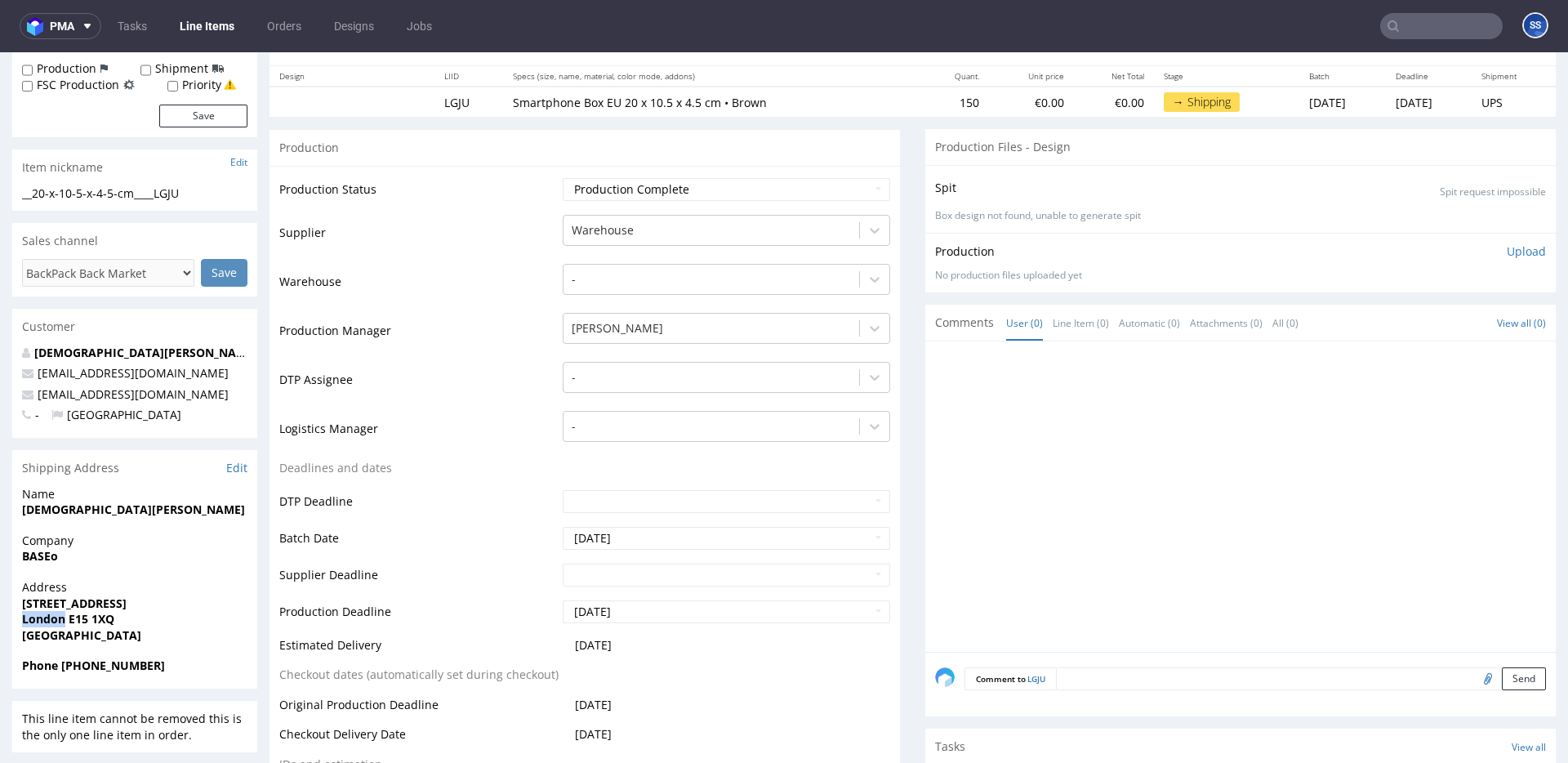
drag, startPoint x: 42, startPoint y: 621, endPoint x: 94, endPoint y: 591, distance: 60.0
click at [42, 620] on strong "London E15 1XQ" at bounding box center [68, 619] width 93 height 15
copy strong "London"
click at [67, 511] on strong "Muhammad Danish" at bounding box center [134, 509] width 223 height 15
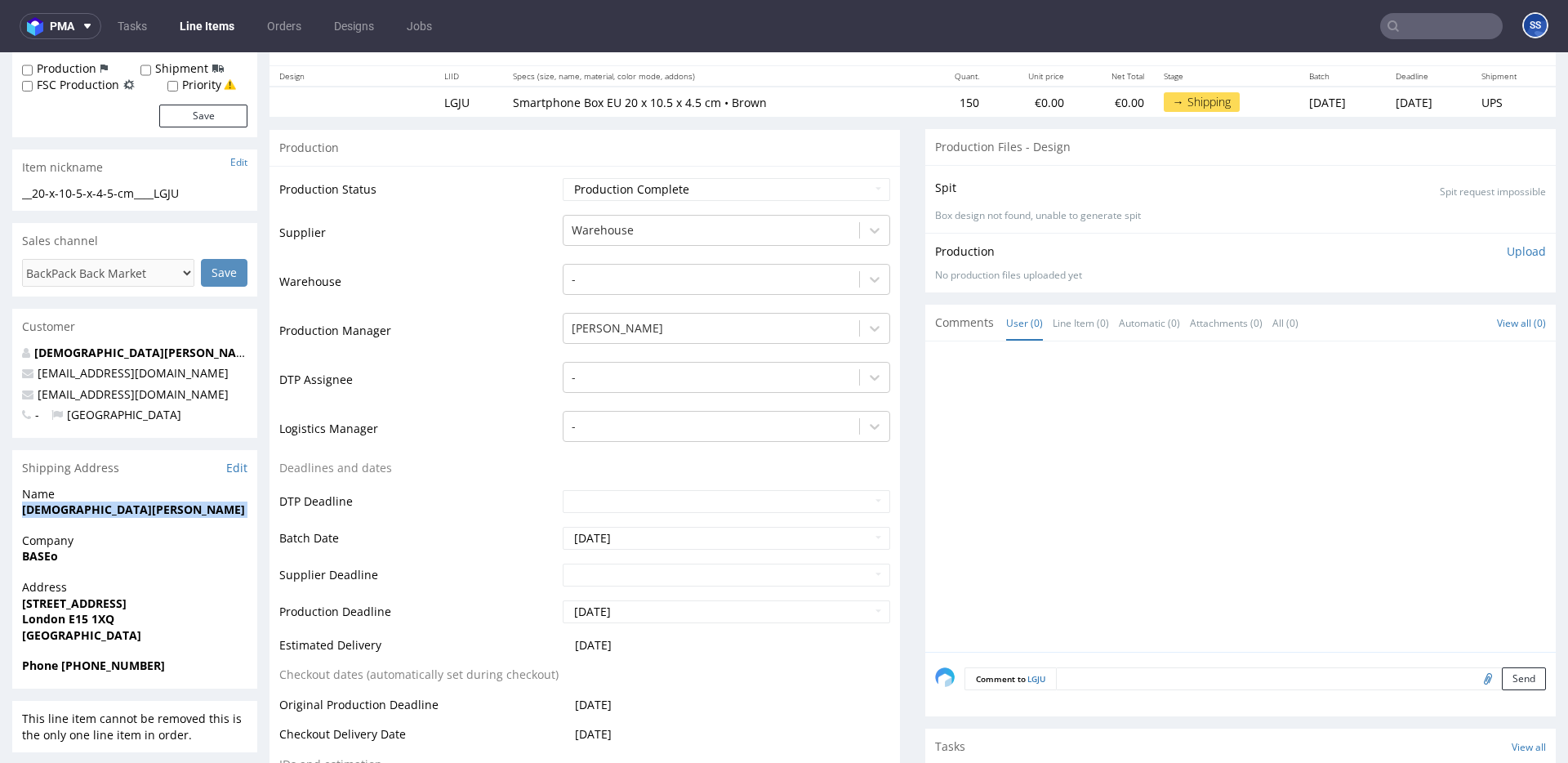
click at [67, 511] on strong "Muhammad Danish" at bounding box center [134, 509] width 223 height 15
copy strong "Muhammad Danish"
click at [98, 669] on strong "Phone +44 7956 246328" at bounding box center [94, 666] width 143 height 15
drag, startPoint x: 63, startPoint y: 670, endPoint x: 265, endPoint y: 645, distance: 203.5
click at [195, 668] on span "Phone +44 7956 246328" at bounding box center [135, 666] width 225 height 16
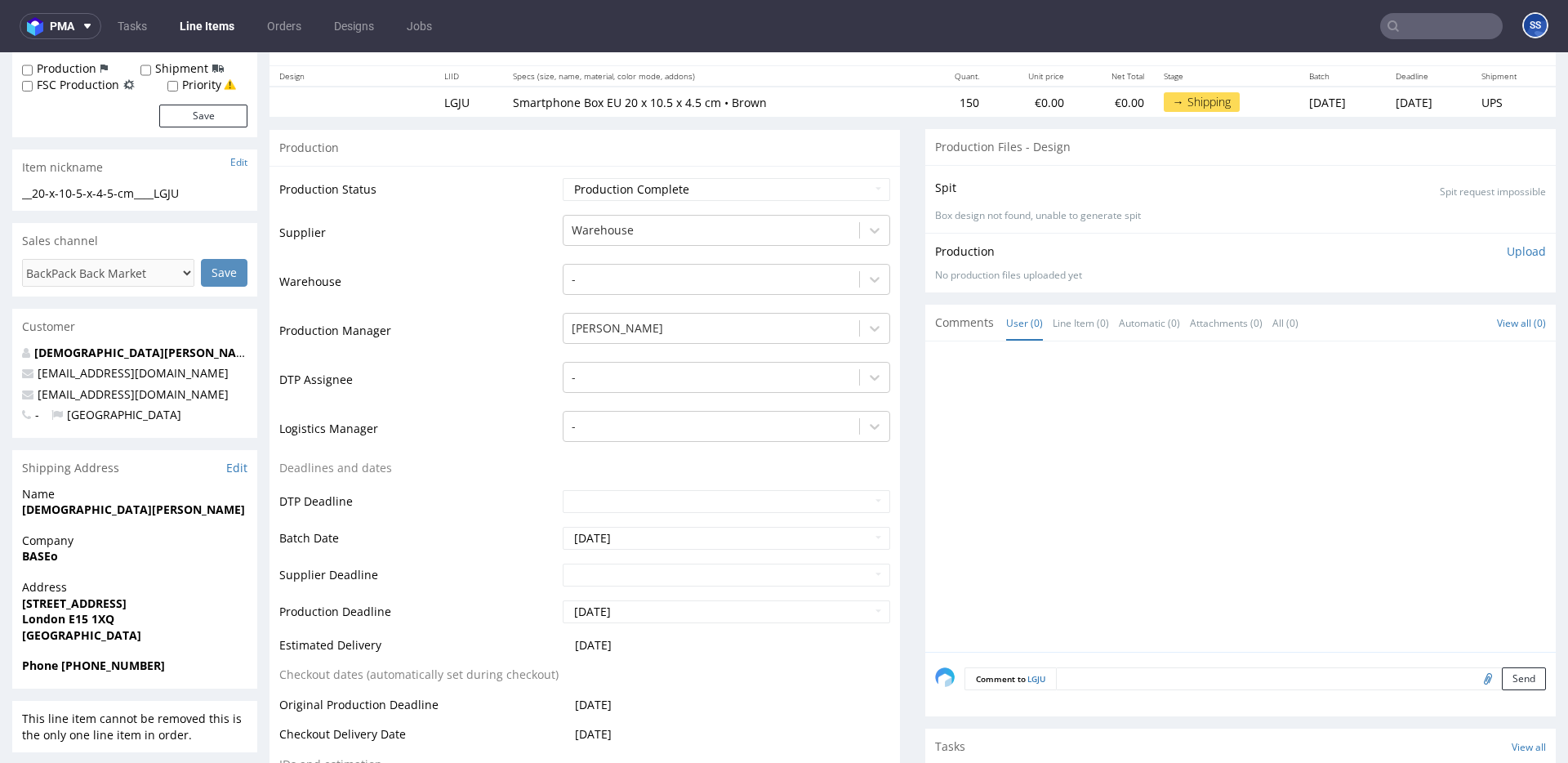
copy strong "+44 7956 246328"
drag, startPoint x: 93, startPoint y: 402, endPoint x: 38, endPoint y: 398, distance: 55.1
click at [38, 398] on p "etradetech@gmail.com" at bounding box center [135, 394] width 225 height 16
copy link "etradetech@gmail.com"
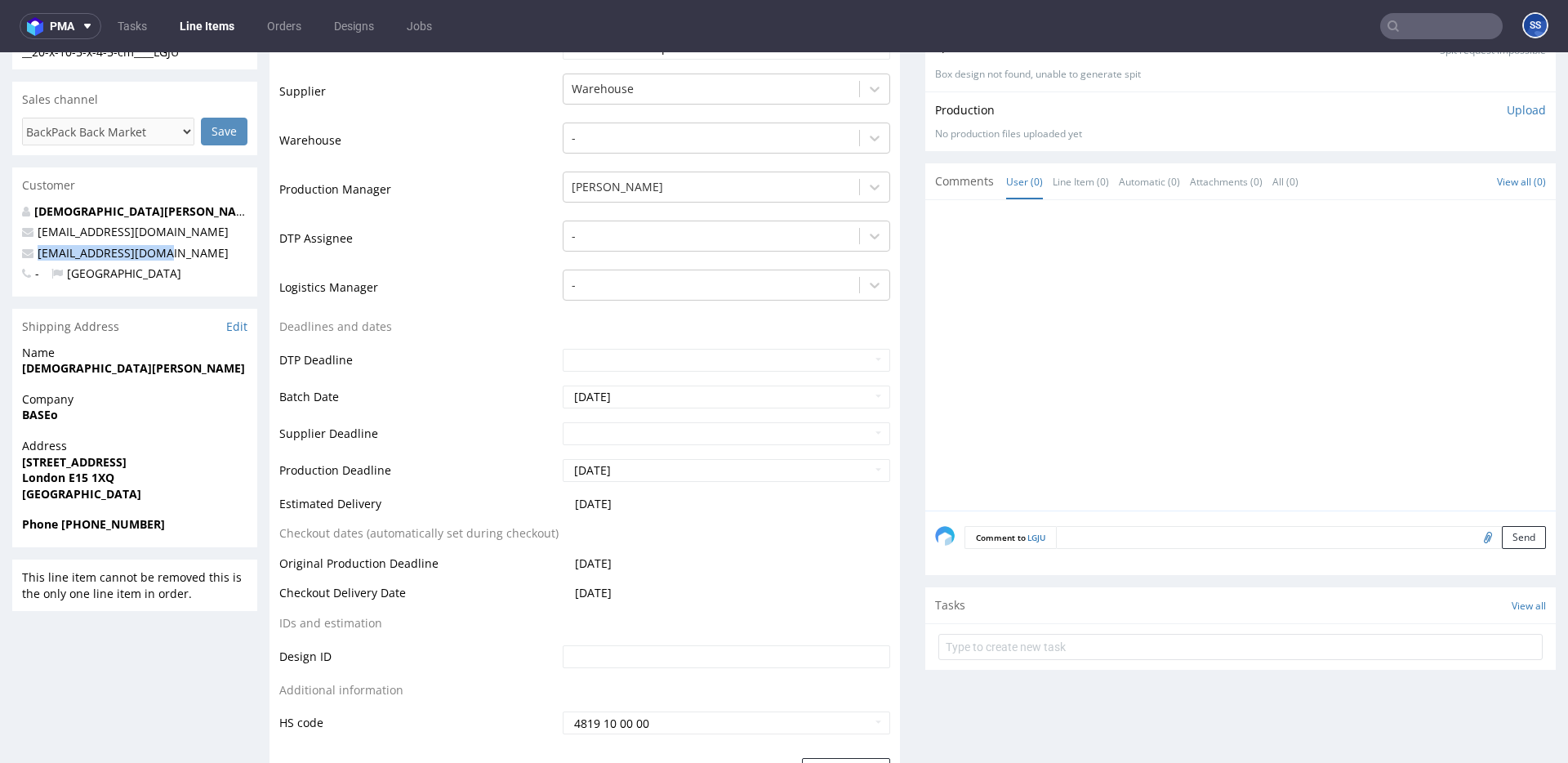
scroll to position [0, 0]
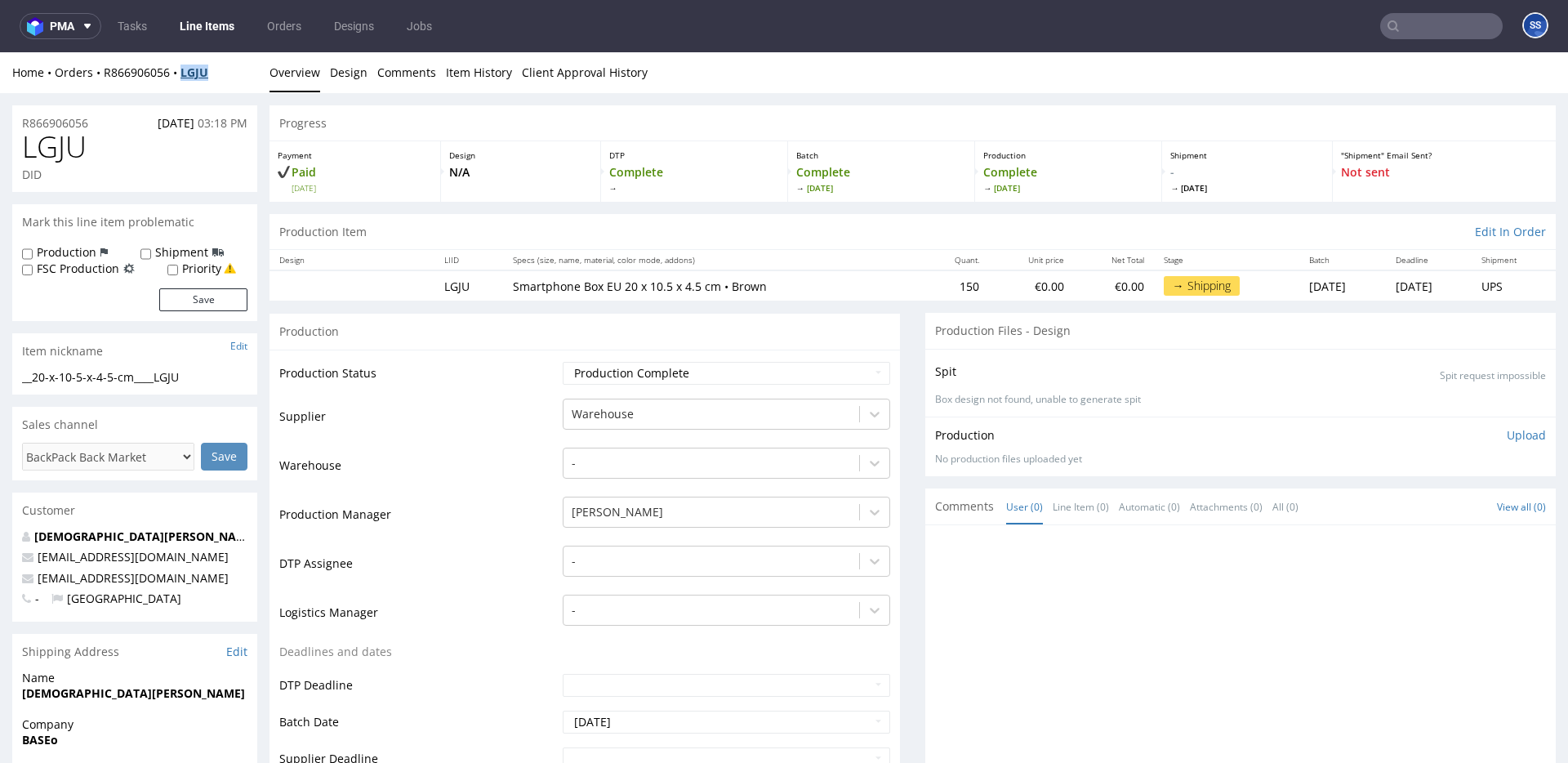
drag, startPoint x: 221, startPoint y: 77, endPoint x: 190, endPoint y: 76, distance: 31.0
click at [184, 77] on div "Home Orders R866906056 LGJU" at bounding box center [135, 73] width 245 height 16
copy strong "LGJU"
click at [867, 413] on icon at bounding box center [875, 413] width 16 height 16
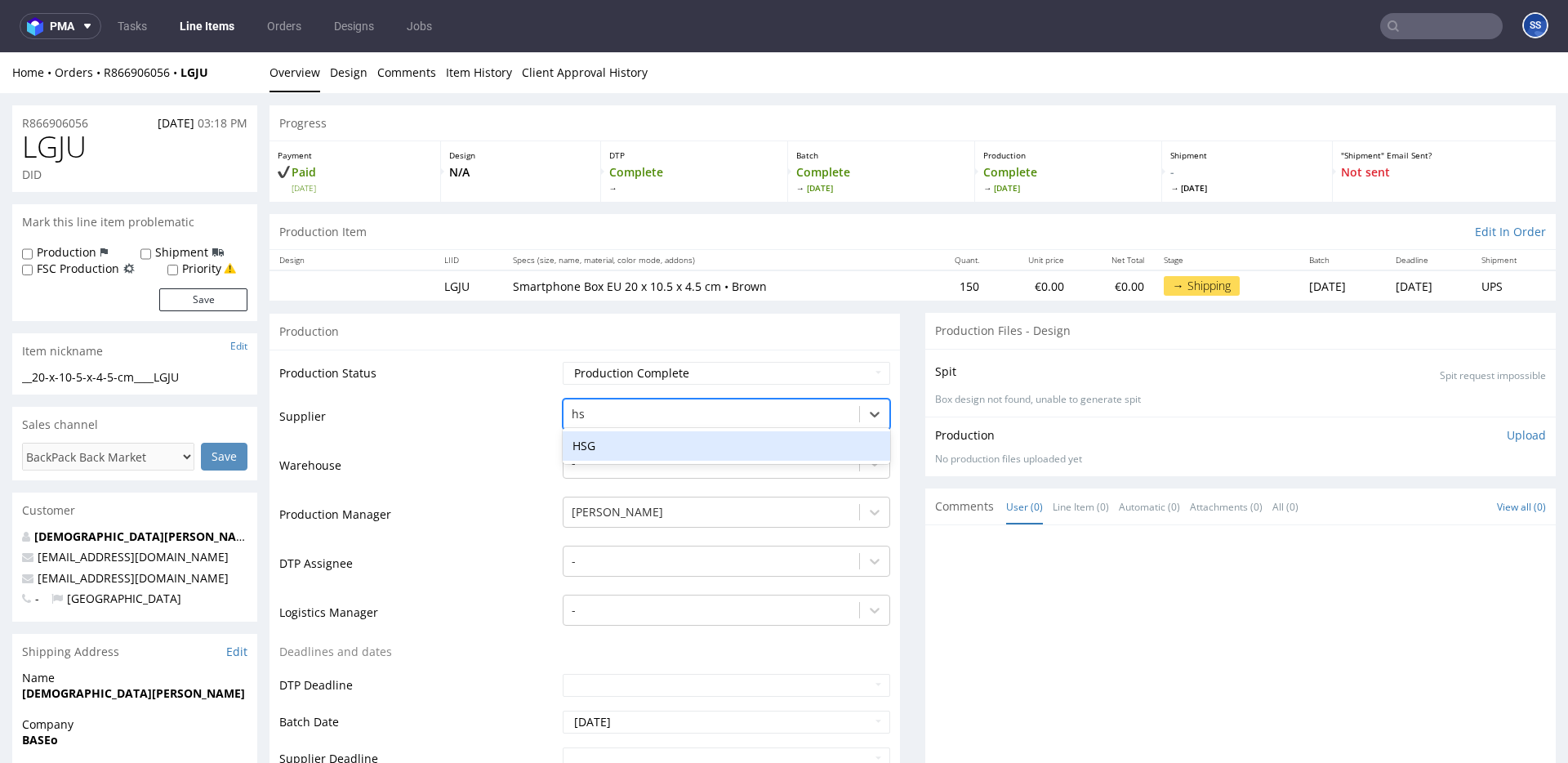
type input "hsg"
click at [628, 440] on div "HSG" at bounding box center [726, 446] width 328 height 30
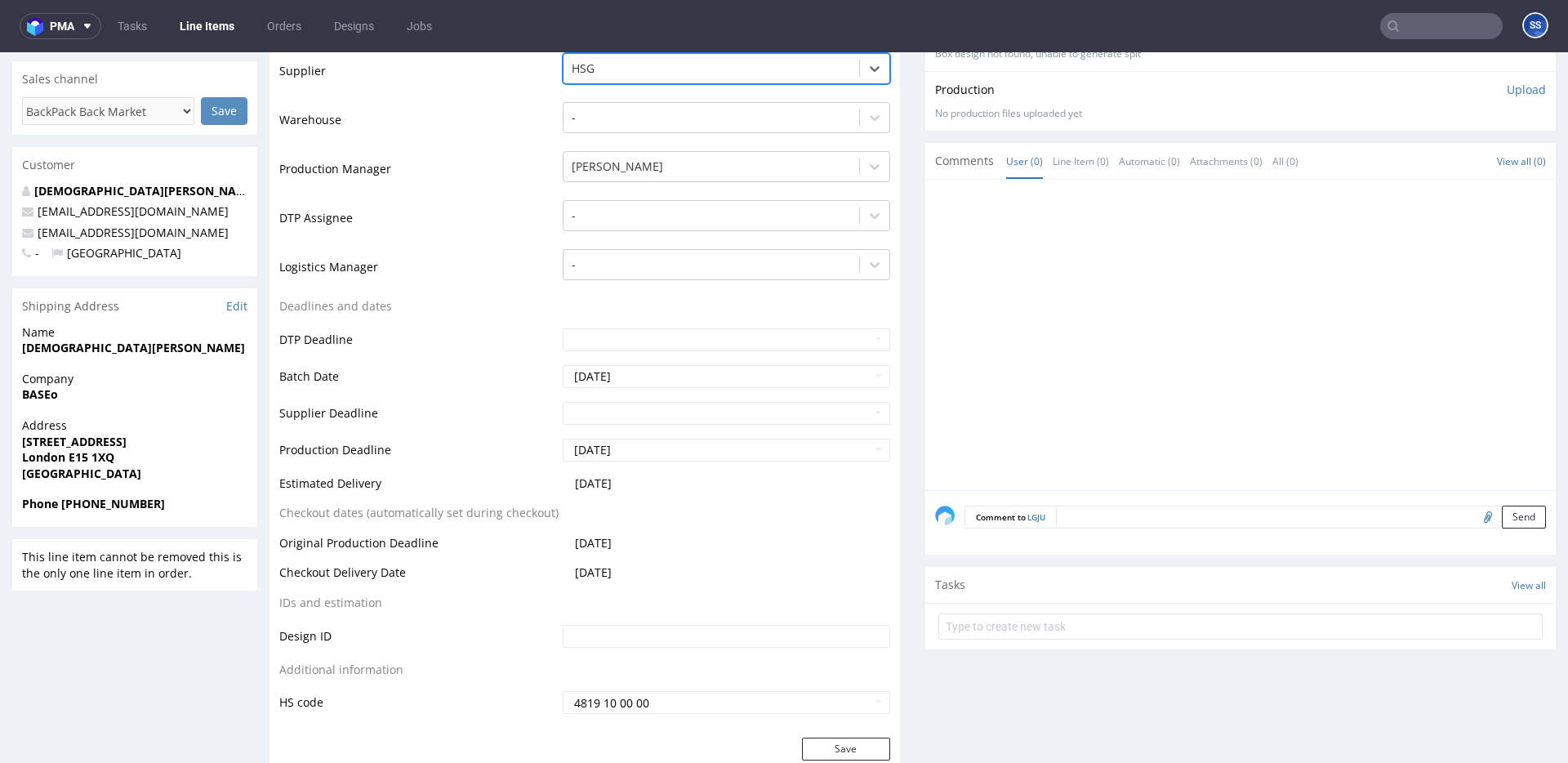
scroll to position [773, 0]
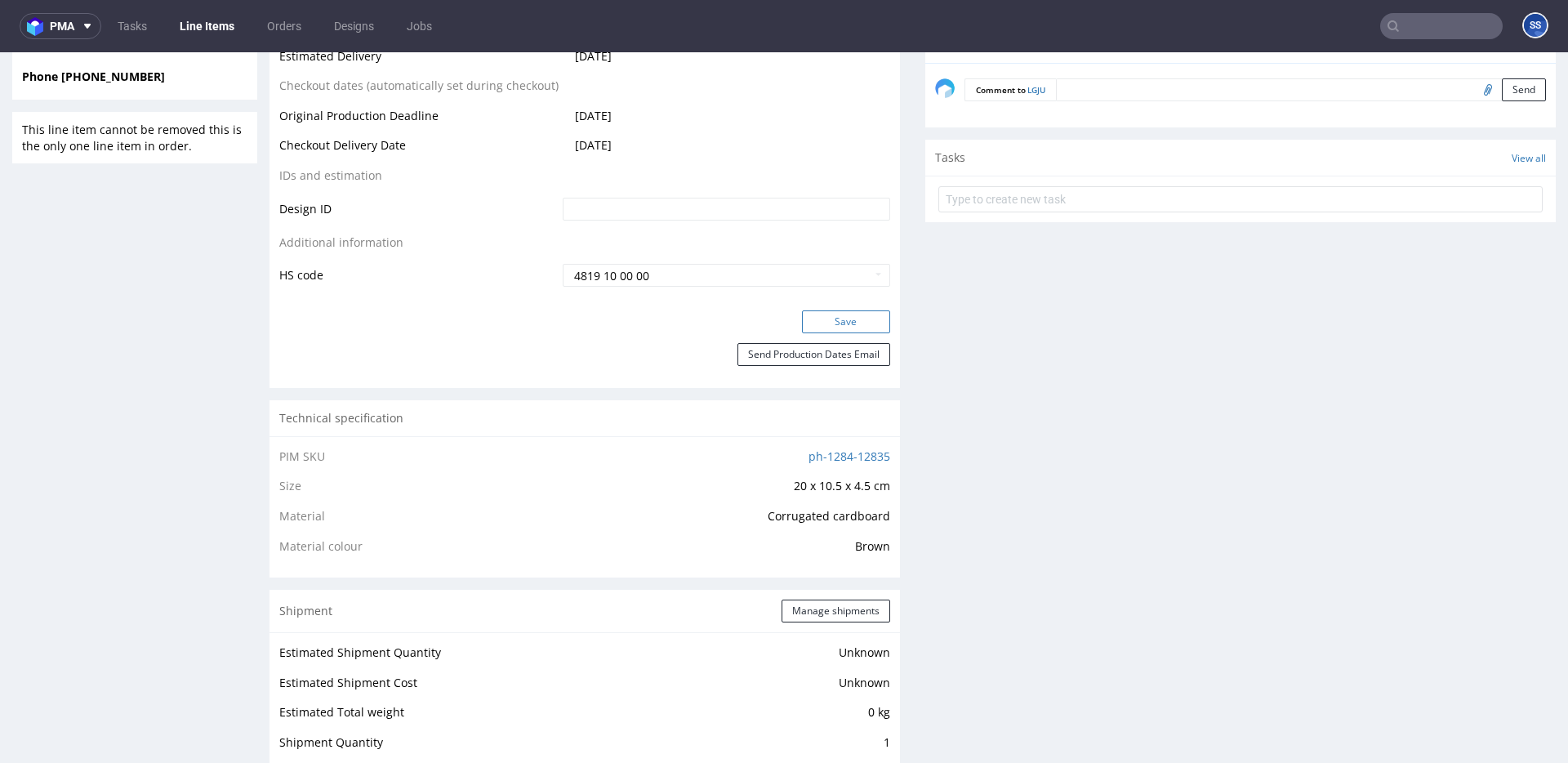
click at [811, 329] on button "Save" at bounding box center [846, 322] width 88 height 23
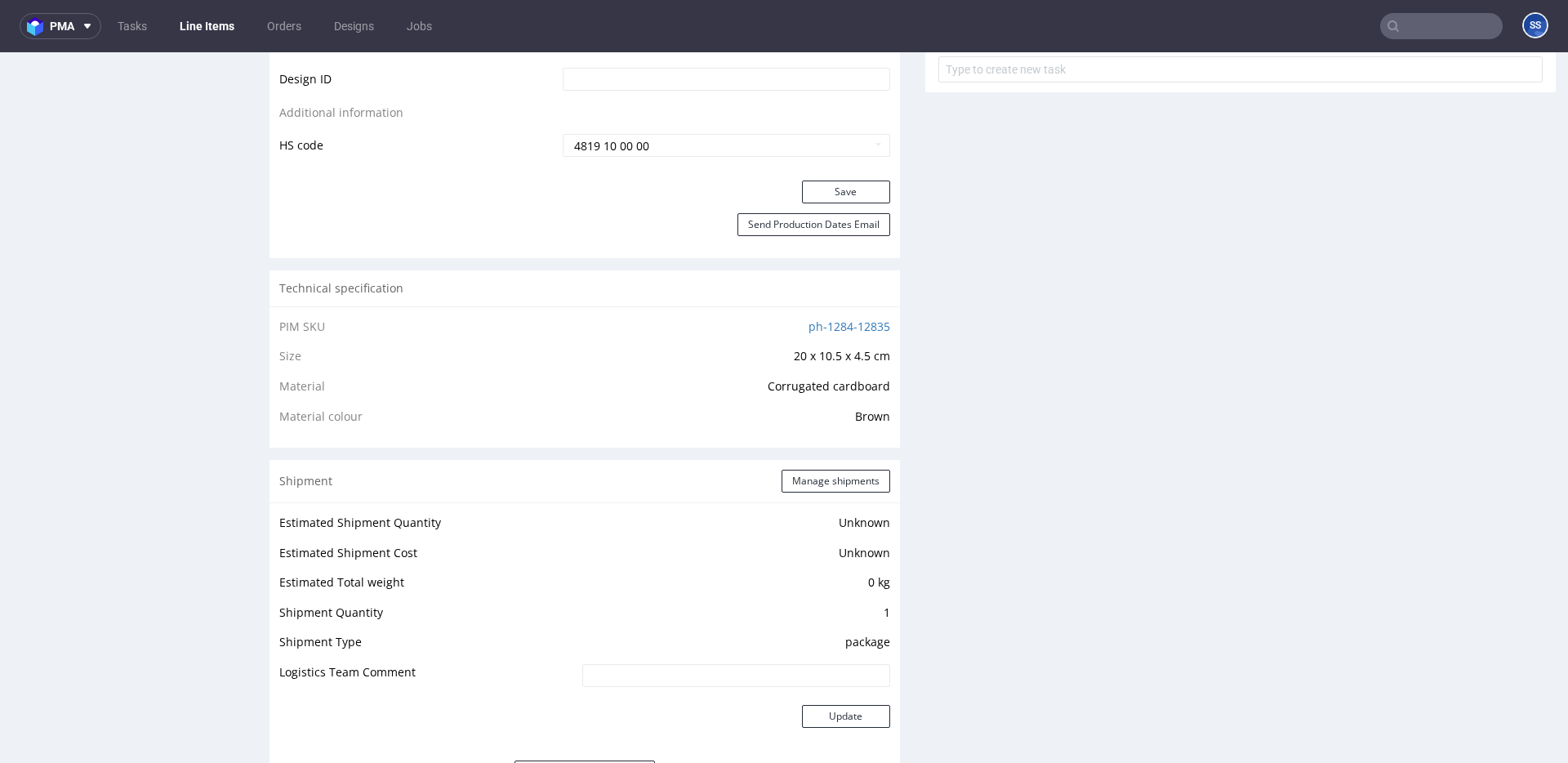
scroll to position [915, 0]
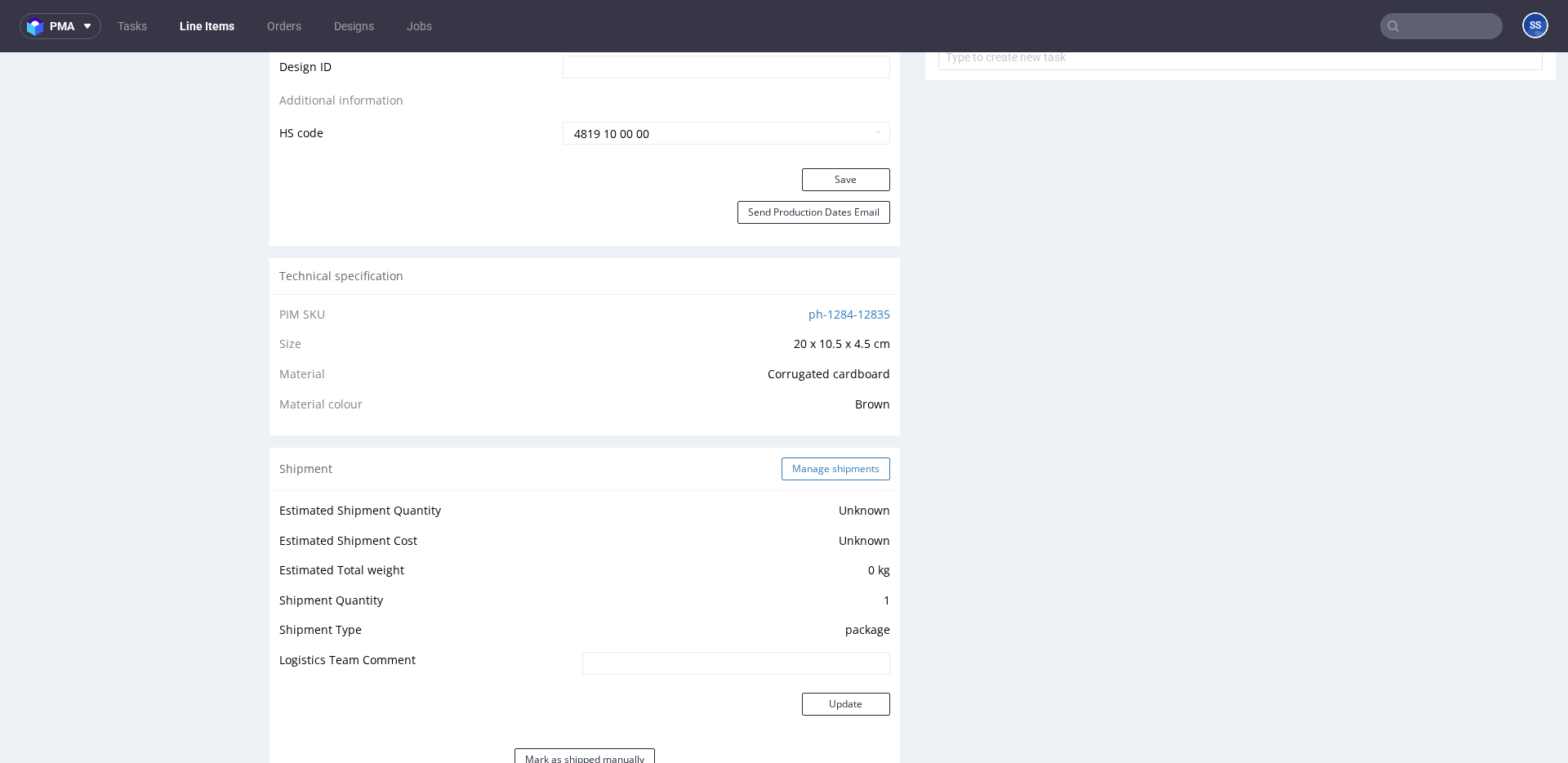
click at [816, 464] on button "Manage shipments" at bounding box center [837, 469] width 109 height 23
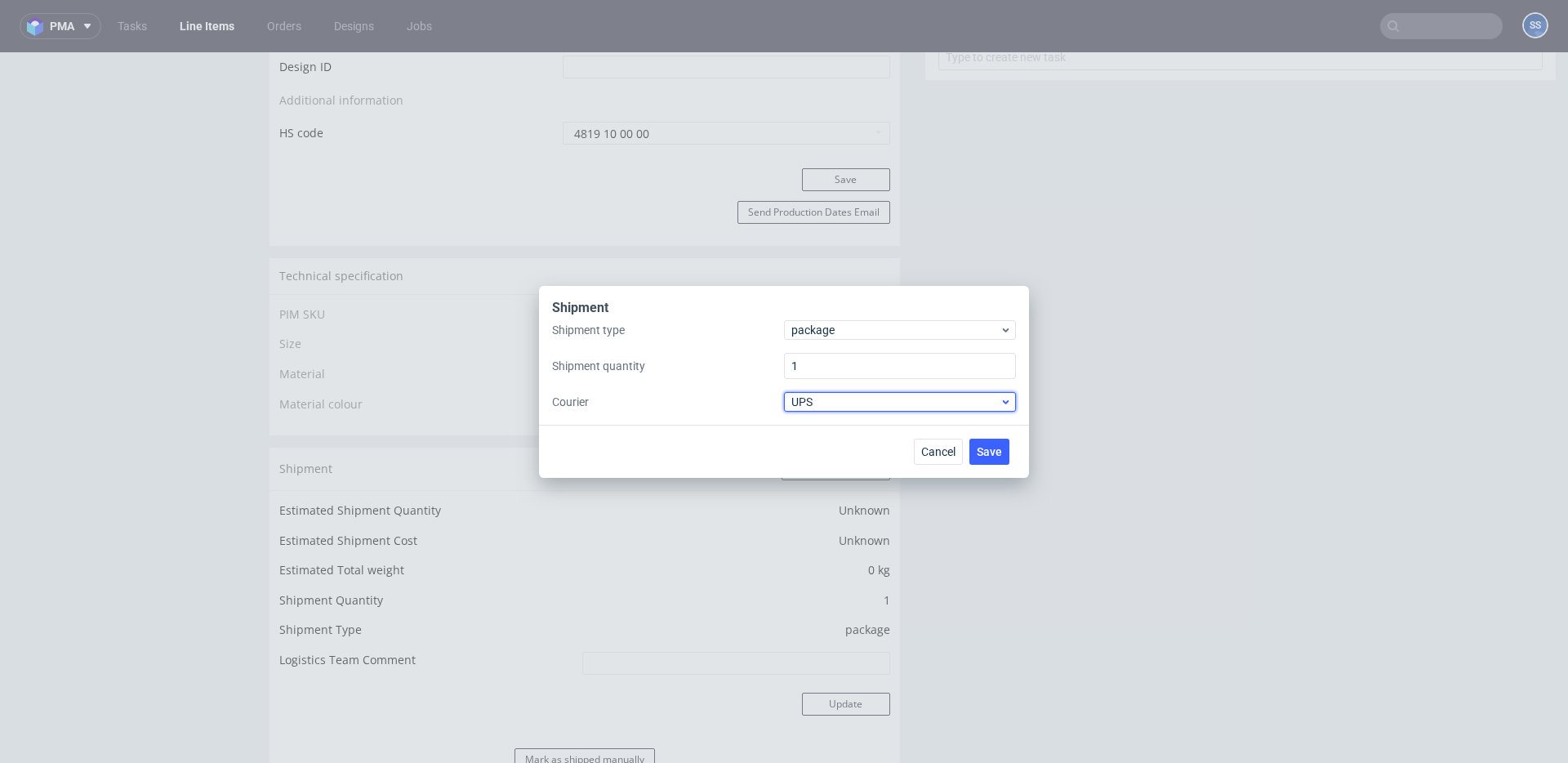
click at [826, 401] on span "UPS" at bounding box center [896, 401] width 208 height 16
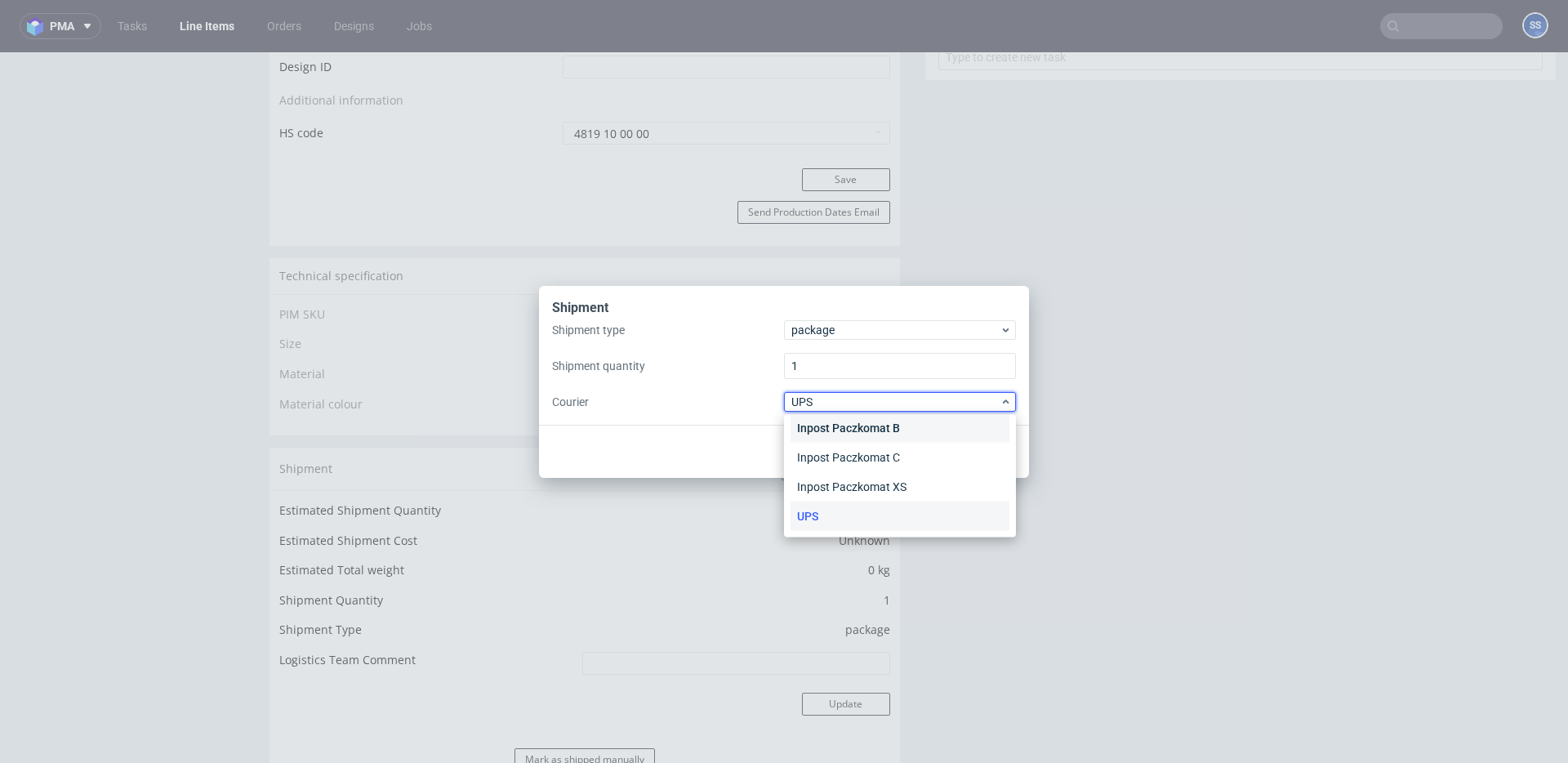
scroll to position [0, 0]
click at [837, 431] on div "APC Overnight" at bounding box center [900, 435] width 219 height 30
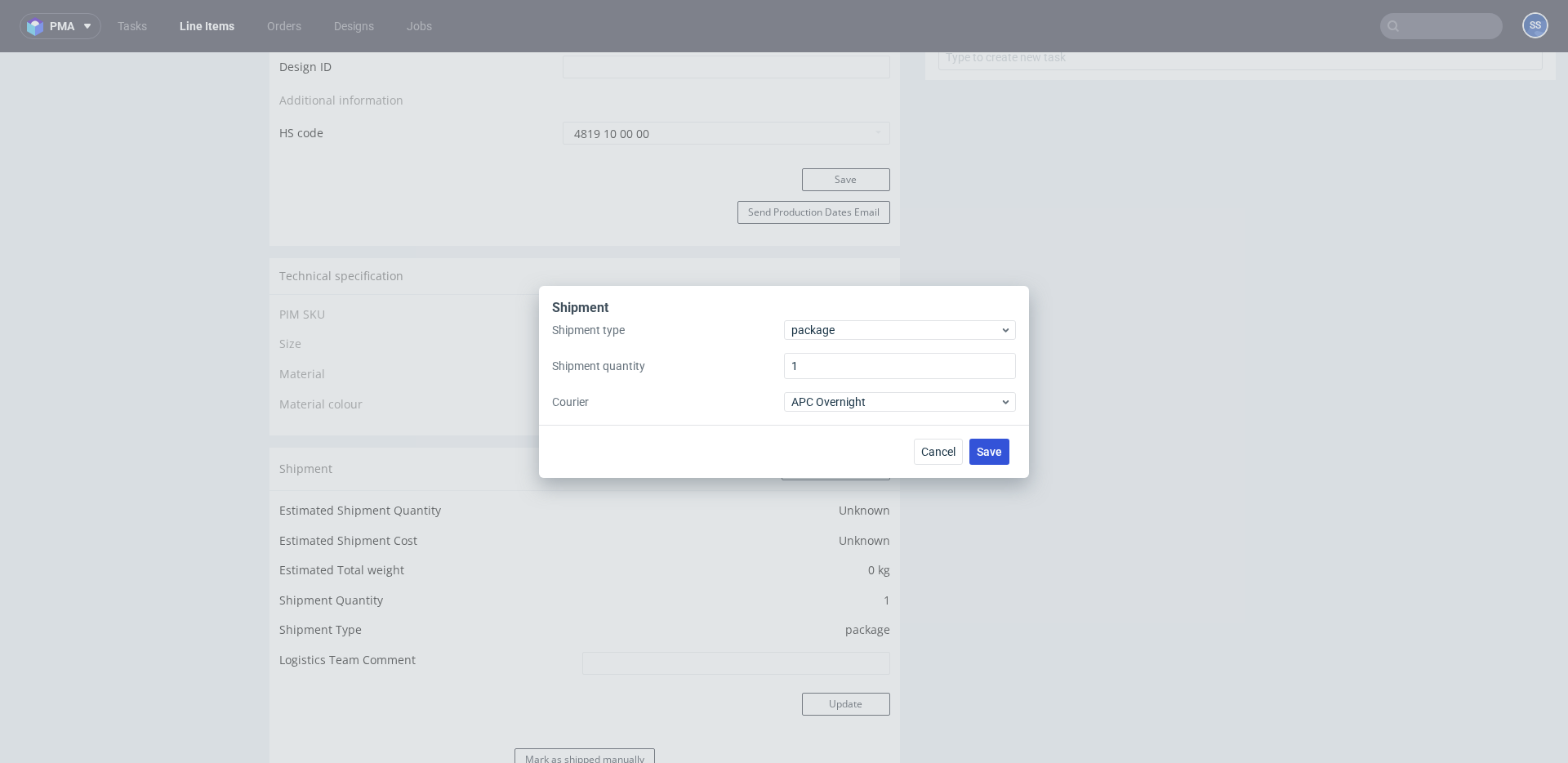
click at [995, 449] on span "Save" at bounding box center [989, 452] width 26 height 11
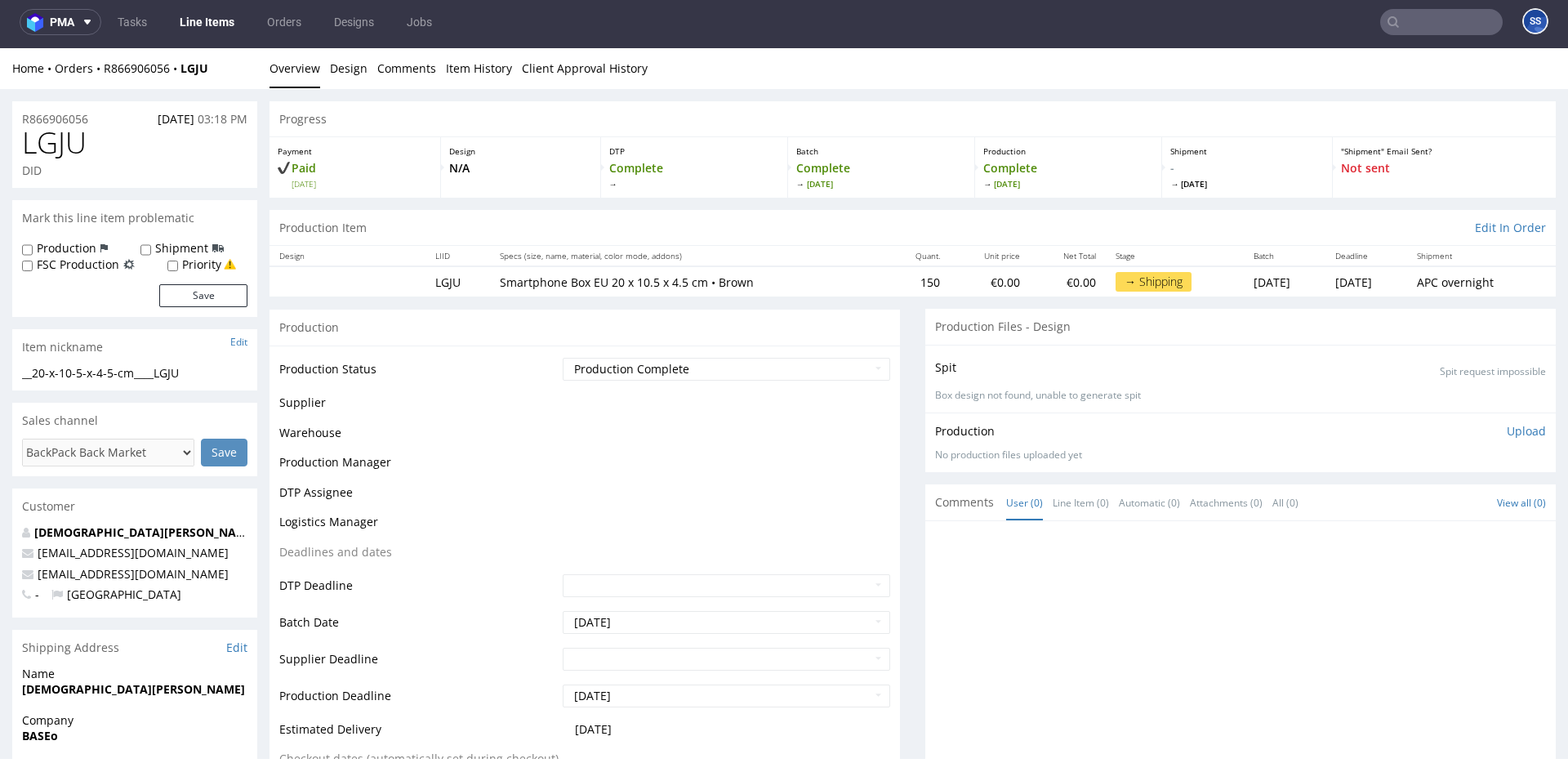
scroll to position [1040, 0]
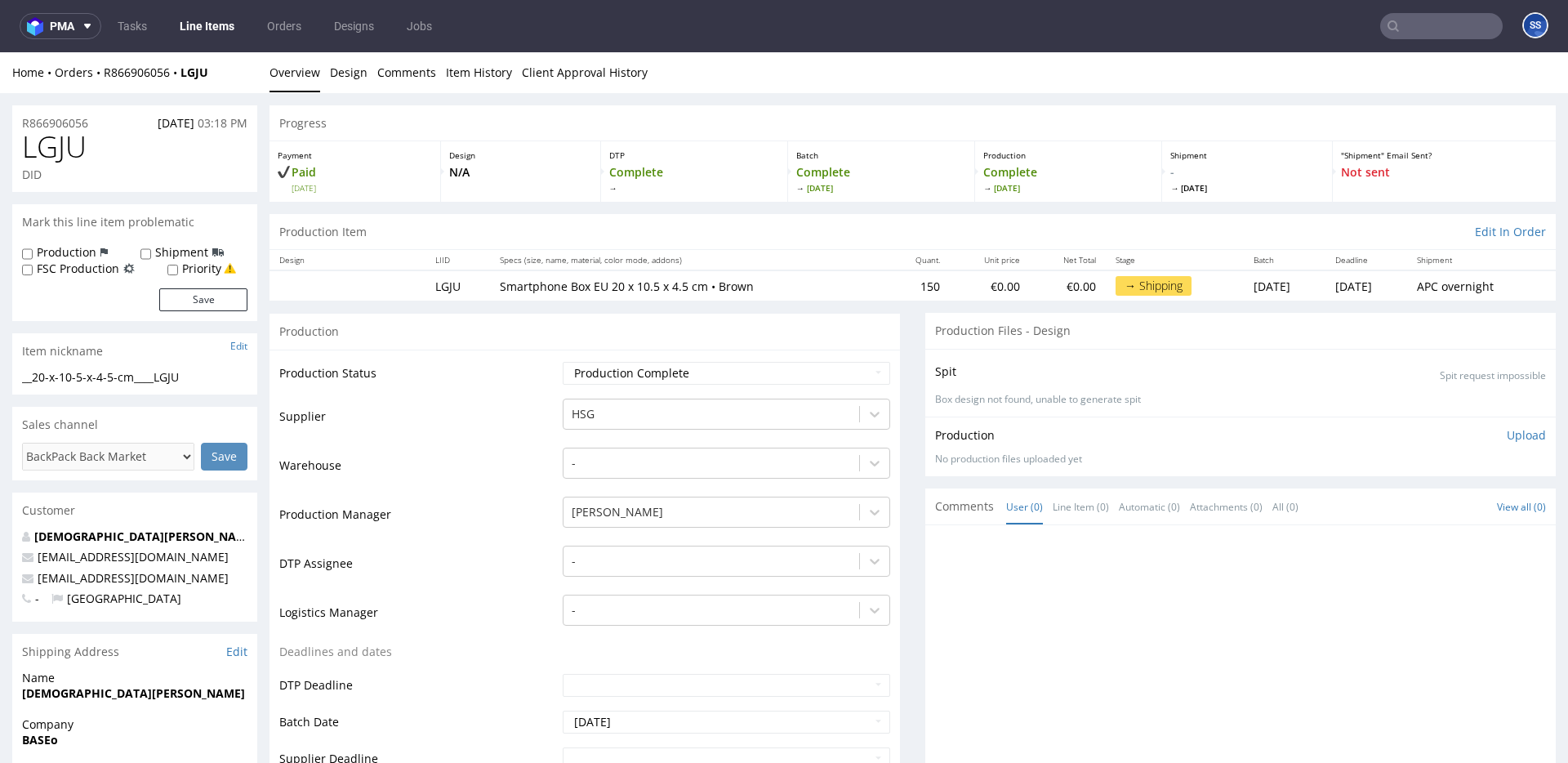
click at [224, 26] on link "Line Items" at bounding box center [207, 26] width 74 height 26
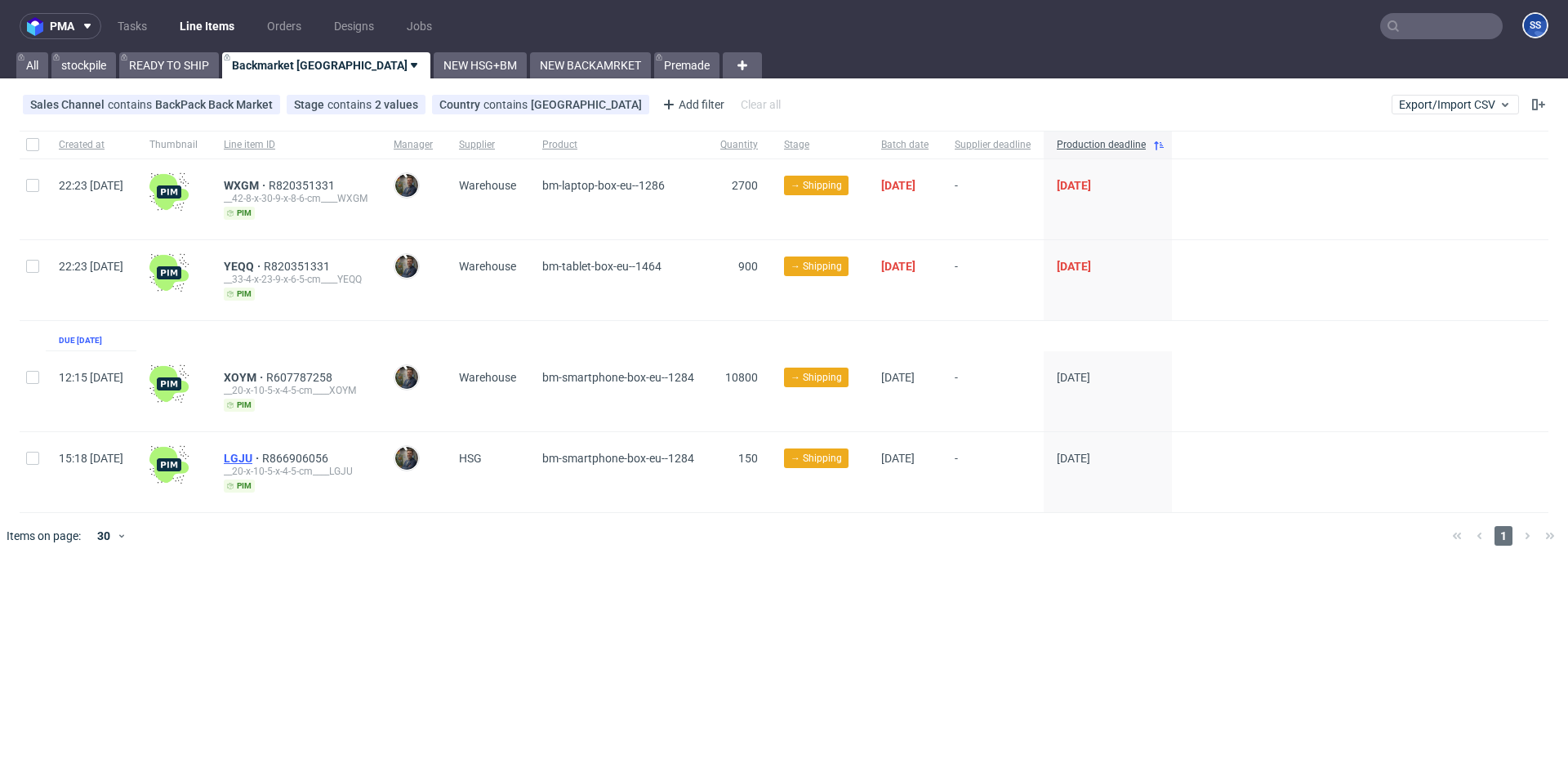
click at [263, 453] on span "LGJU" at bounding box center [243, 458] width 38 height 13
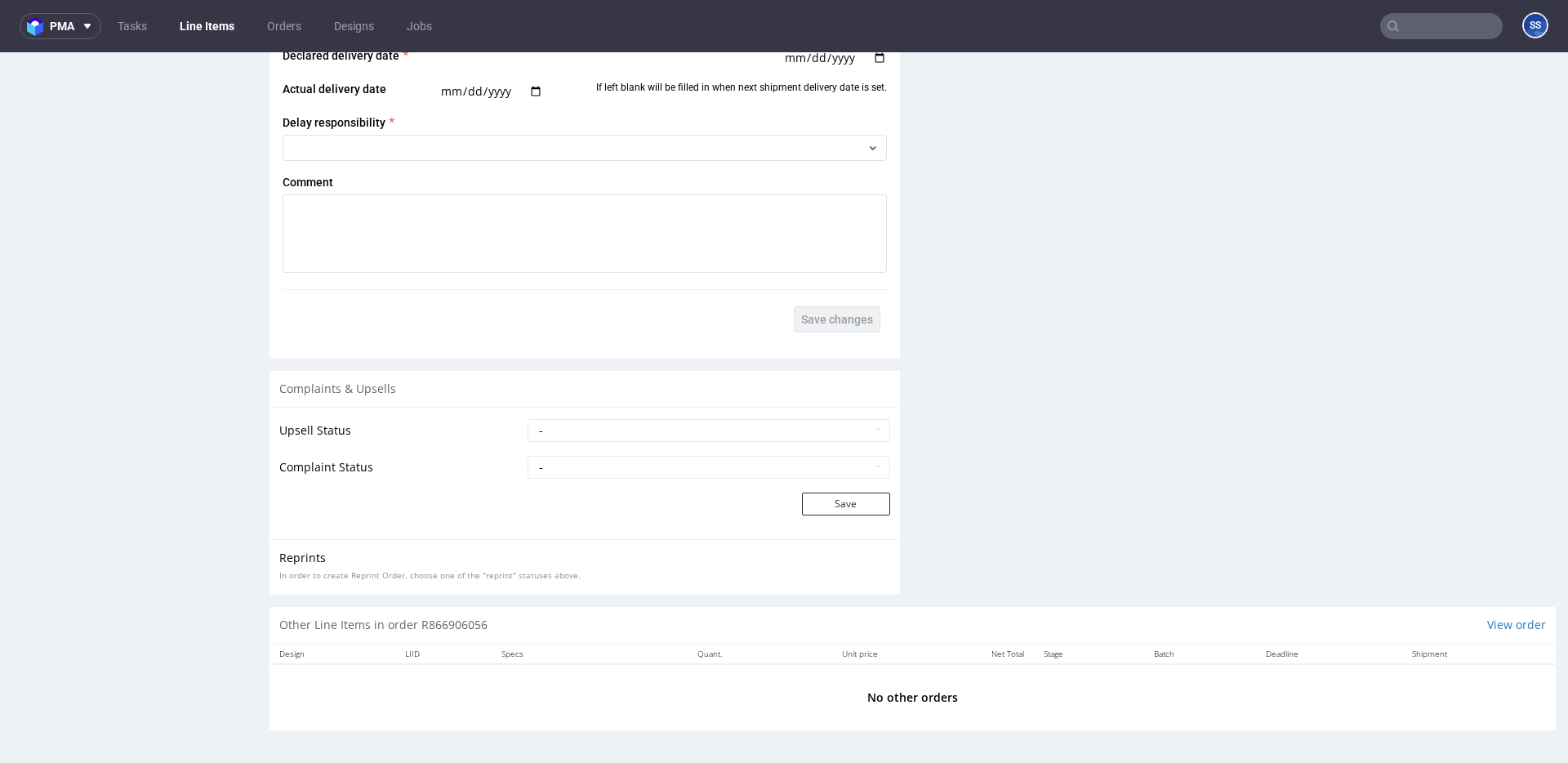
scroll to position [4, 0]
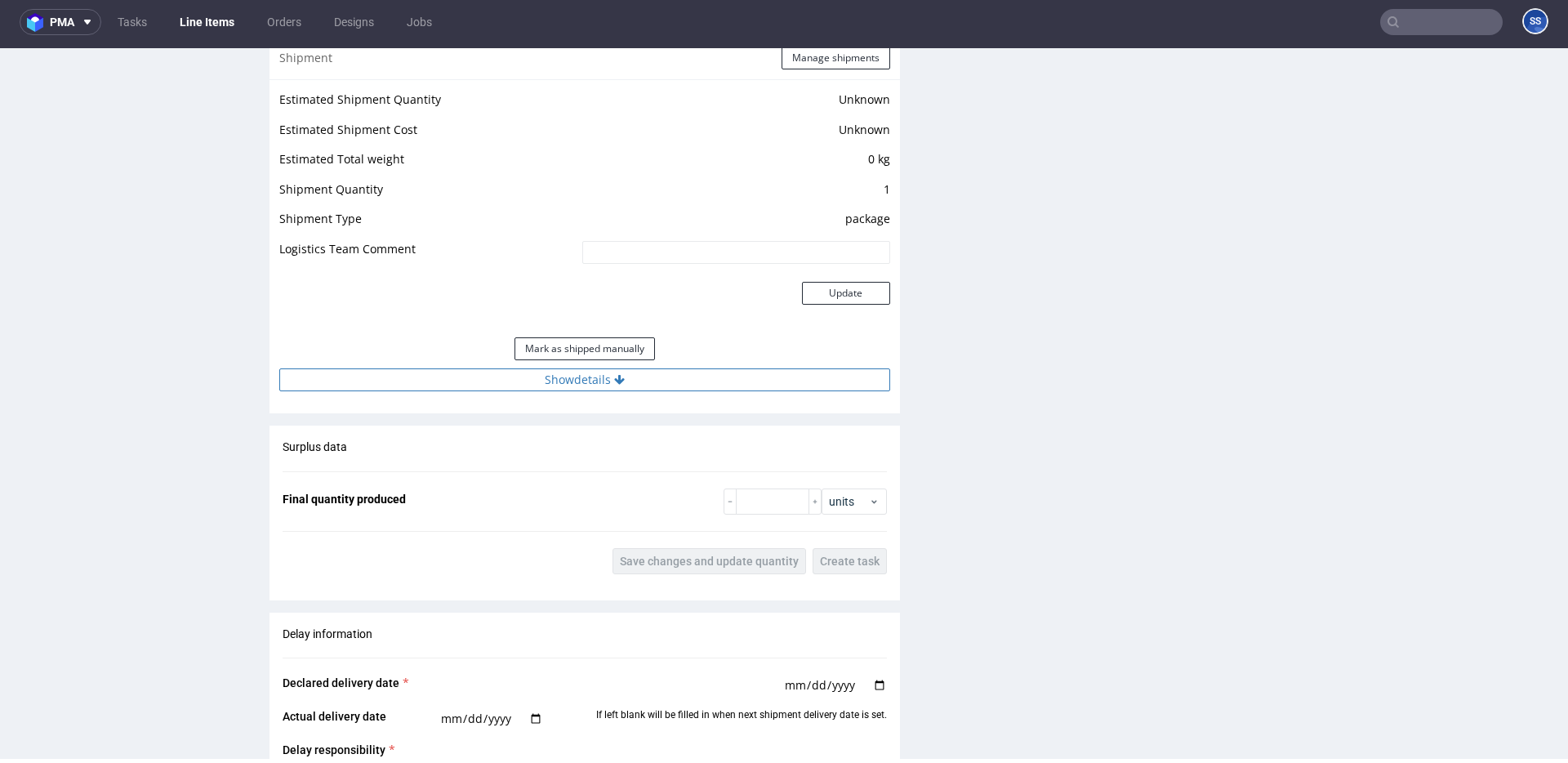
click at [604, 376] on button "Show details" at bounding box center [585, 380] width 611 height 23
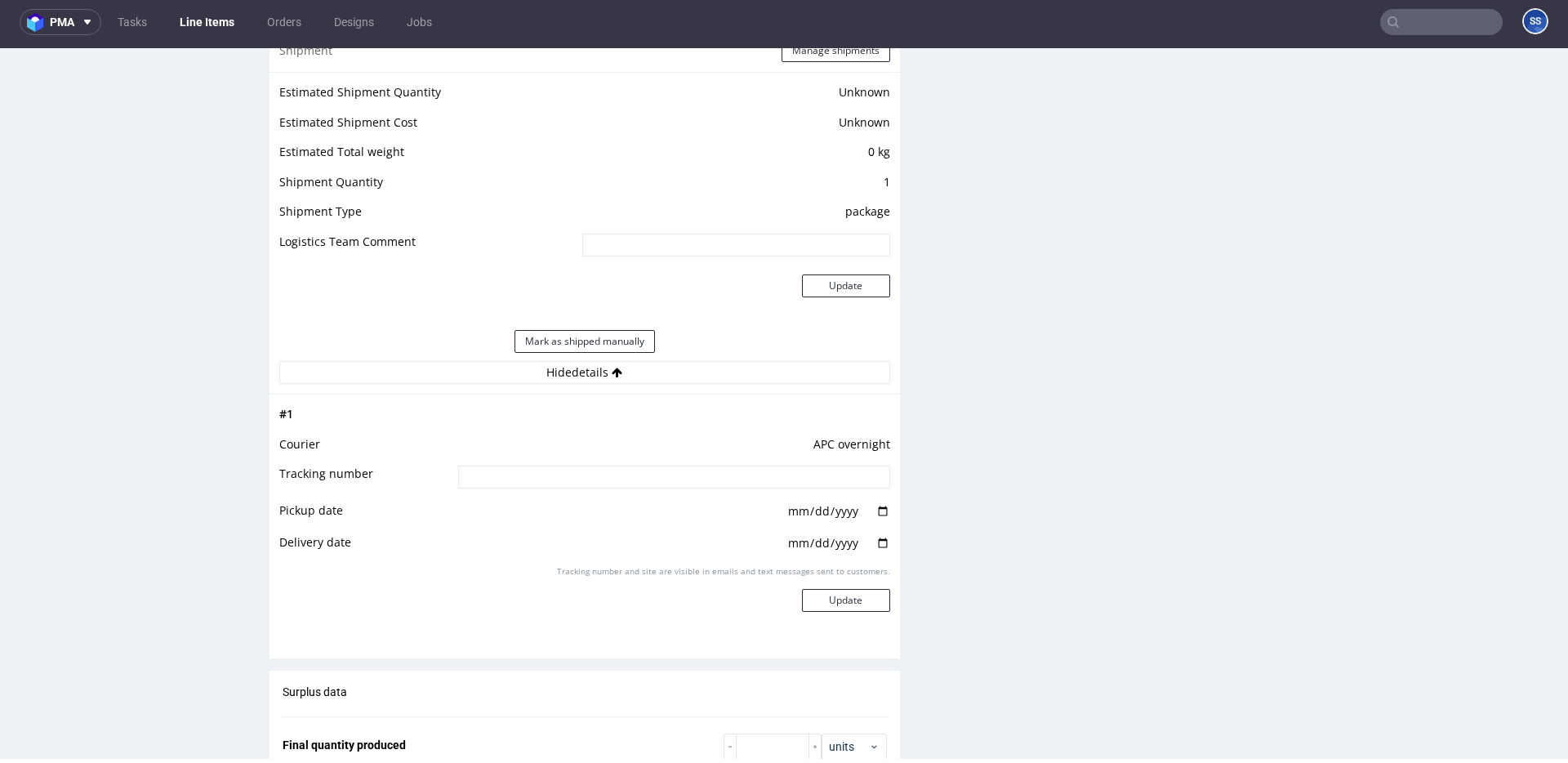
scroll to position [1367, 0]
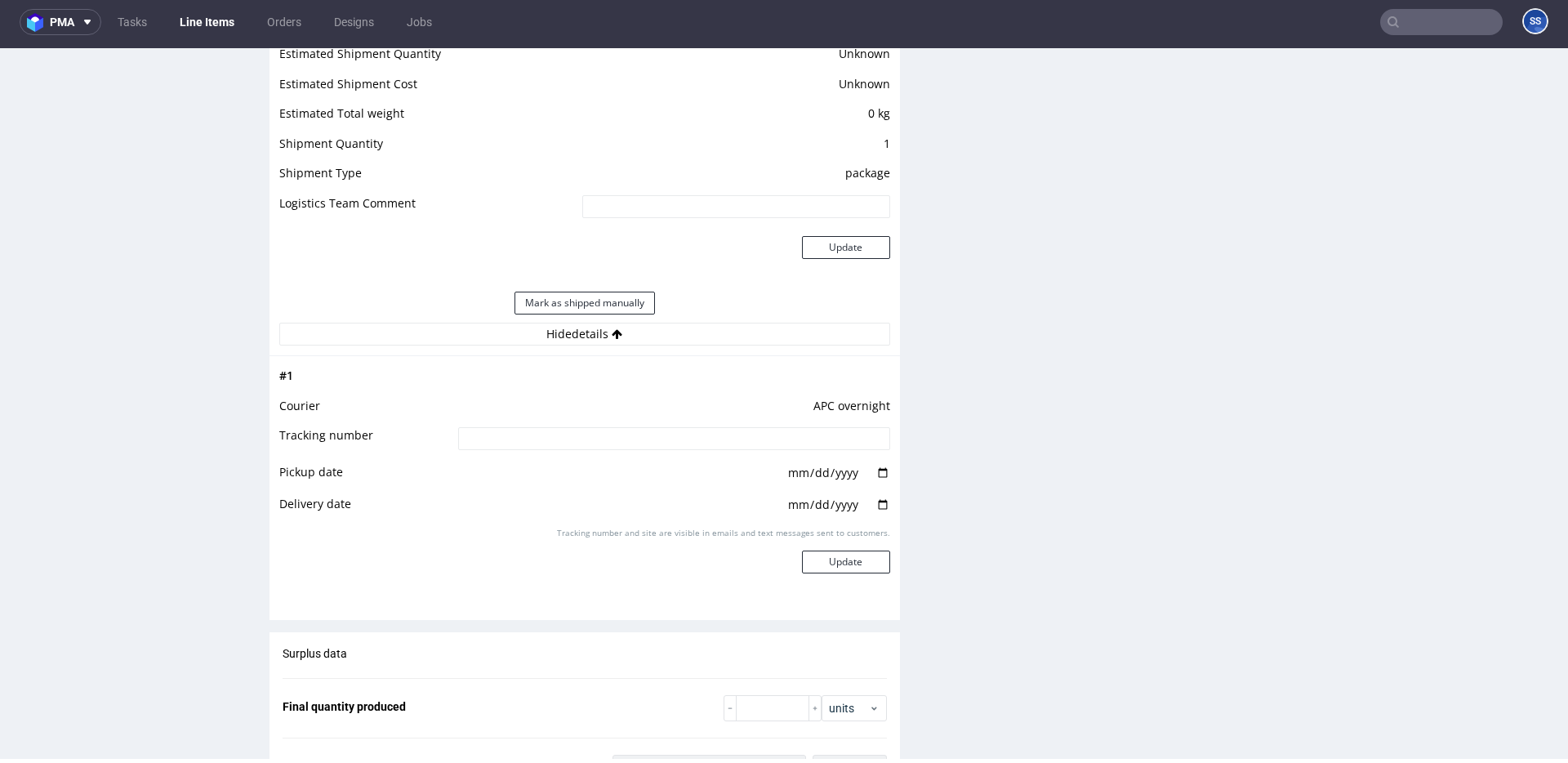
click at [570, 427] on input at bounding box center [674, 438] width 433 height 23
paste input "2025091802920420000019"
type input "2025091802920420000019"
click at [845, 559] on button "Update" at bounding box center [846, 562] width 88 height 23
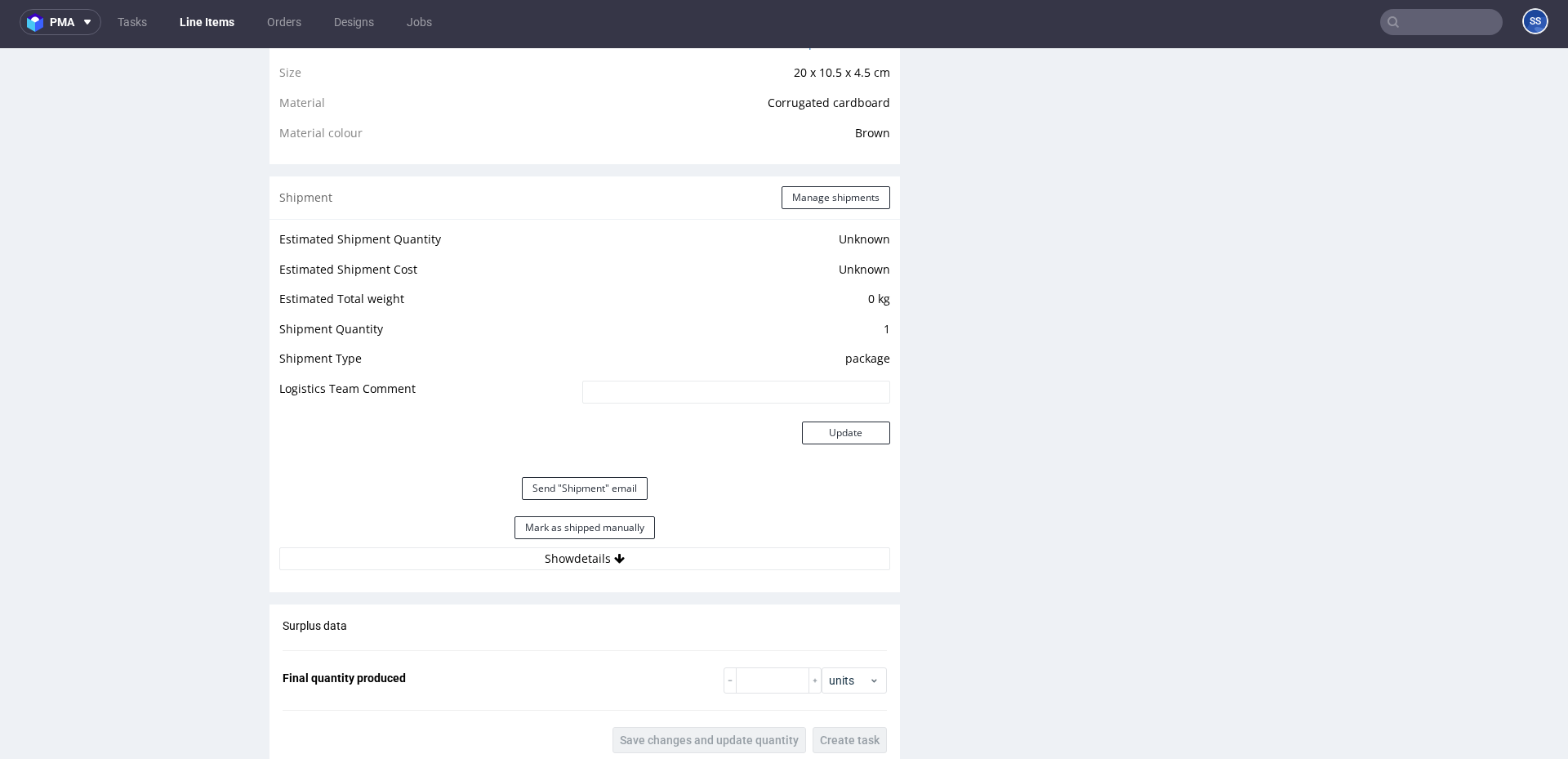
scroll to position [1183, 0]
drag, startPoint x: 617, startPoint y: 483, endPoint x: 625, endPoint y: 500, distance: 18.8
click at [618, 483] on button "Send "Shipment" email" at bounding box center [585, 488] width 126 height 23
click at [629, 518] on button "Mark as shipped manually" at bounding box center [584, 527] width 140 height 23
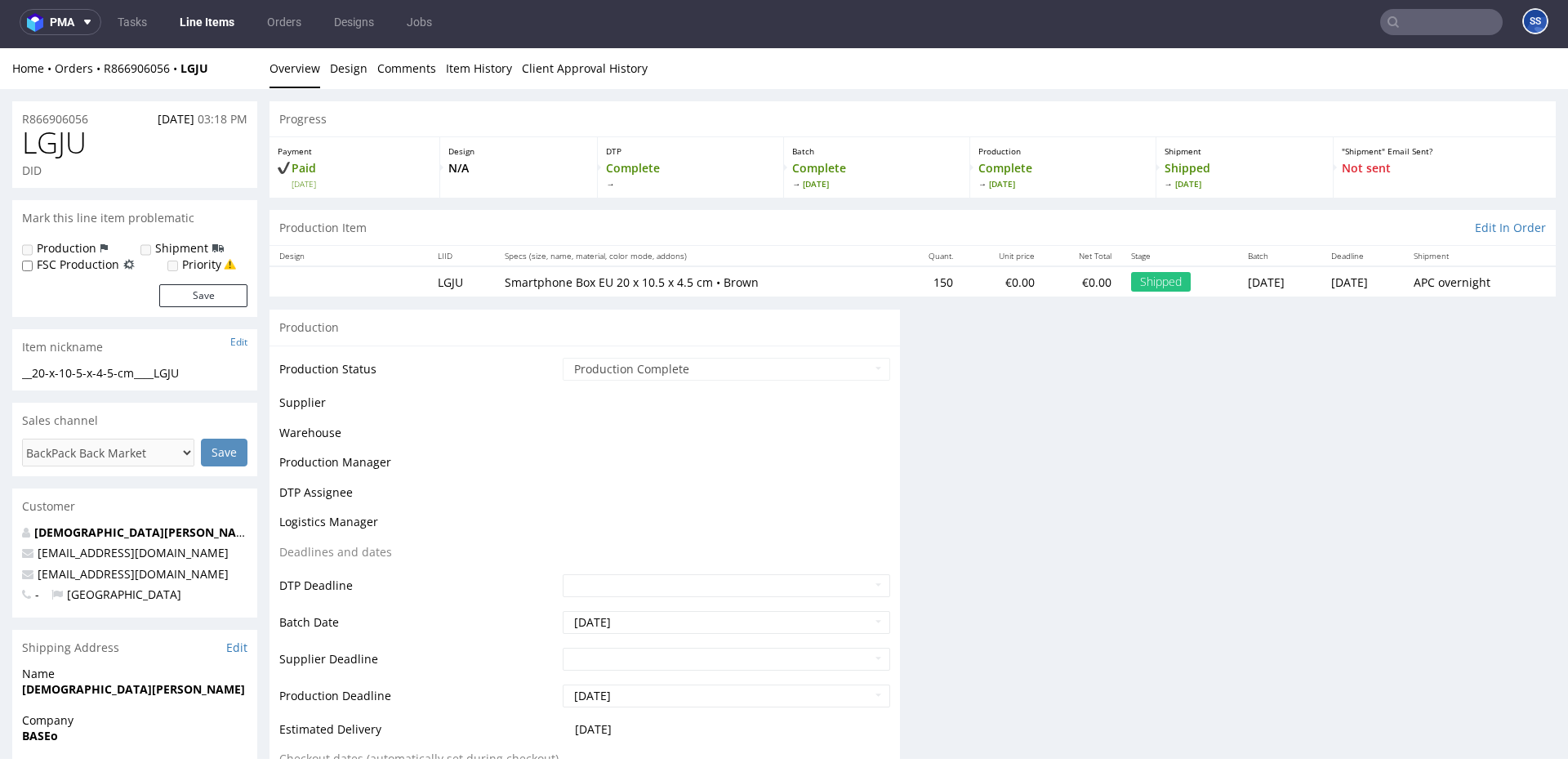
scroll to position [1040, 0]
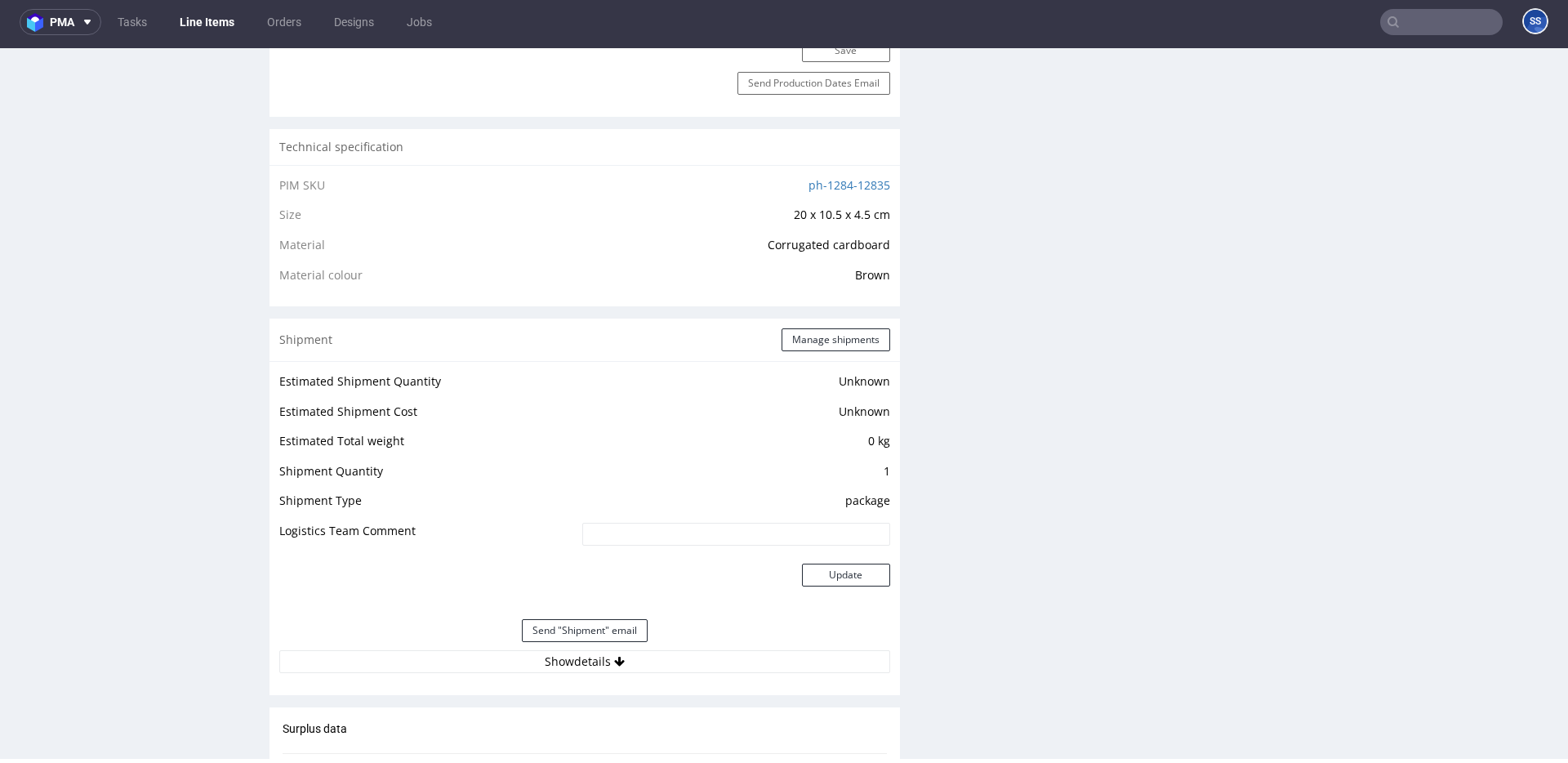
click at [204, 20] on link "Line Items" at bounding box center [207, 21] width 74 height 26
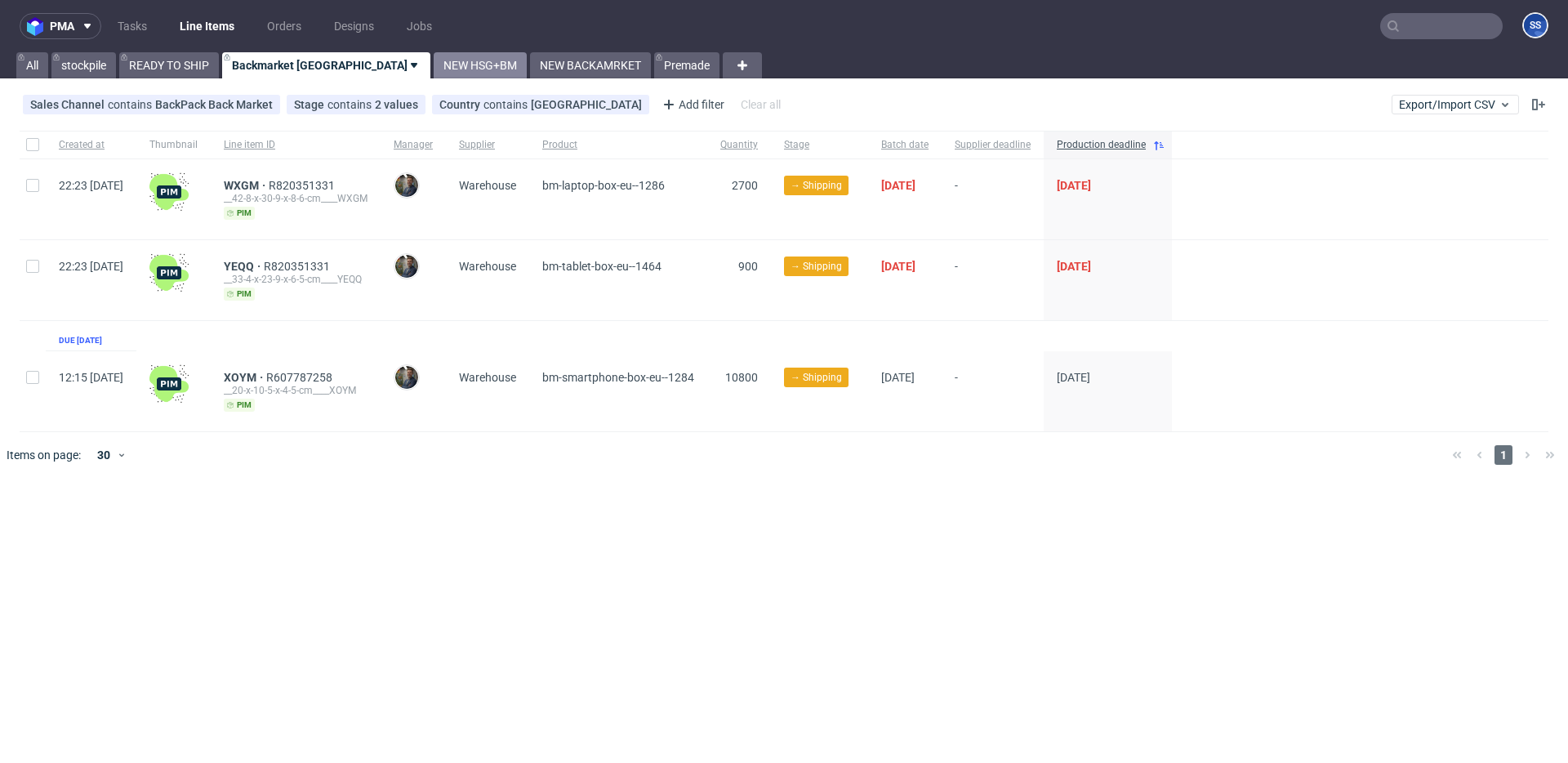
click at [434, 65] on link "NEW HSG+BM" at bounding box center [480, 65] width 94 height 26
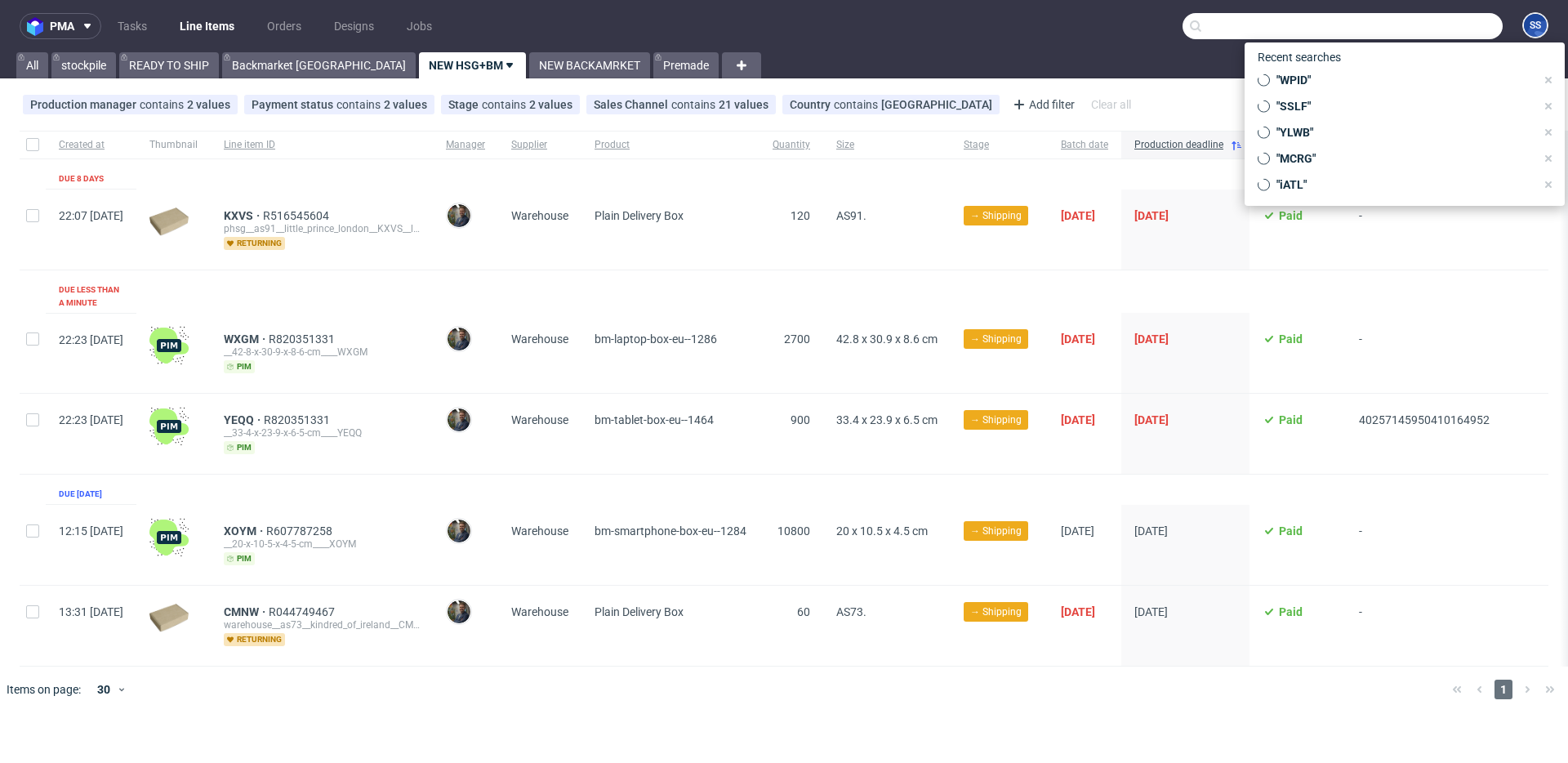
click at [1415, 26] on input "text" at bounding box center [1343, 26] width 320 height 26
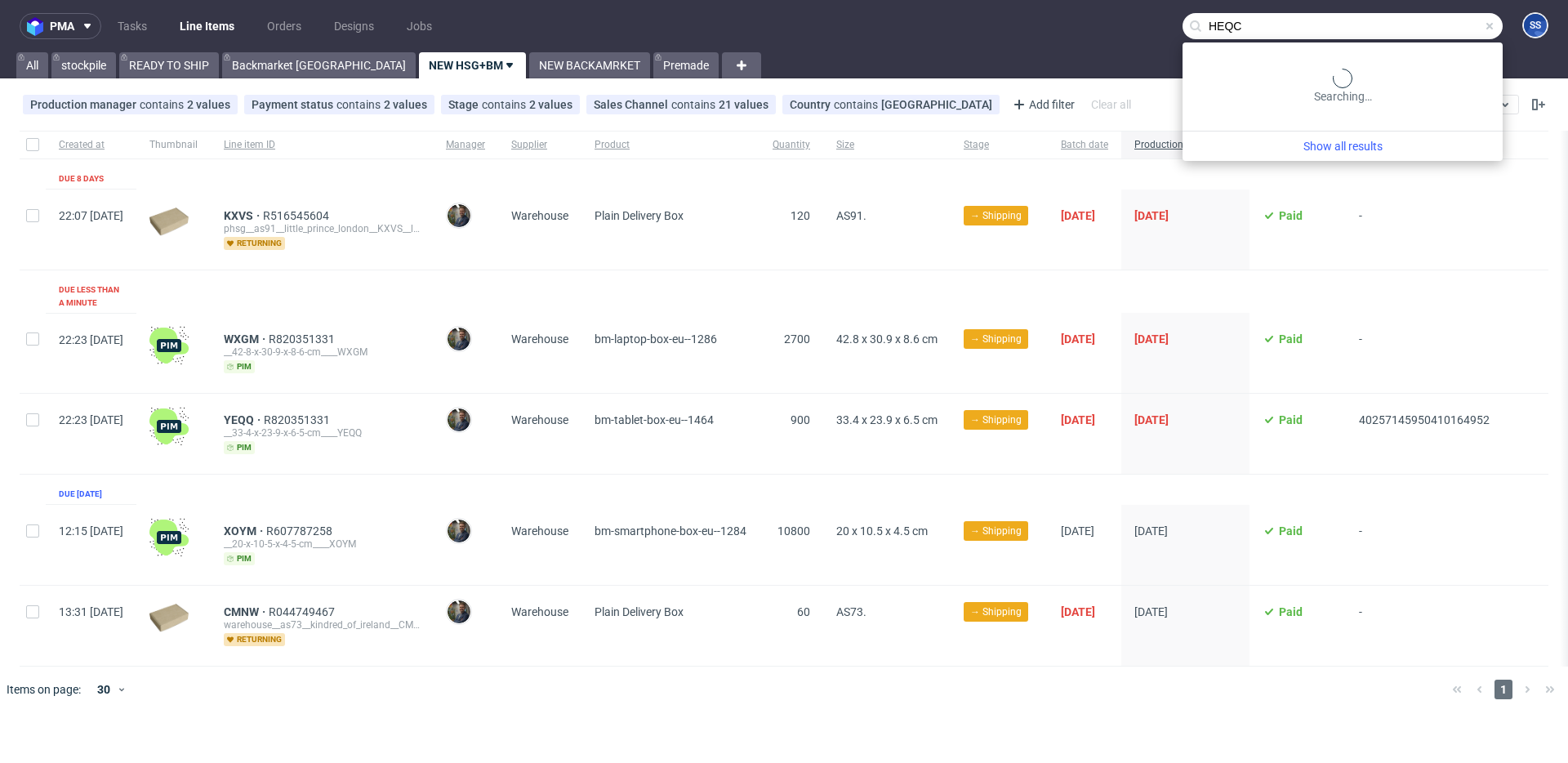
type input "HEQC"
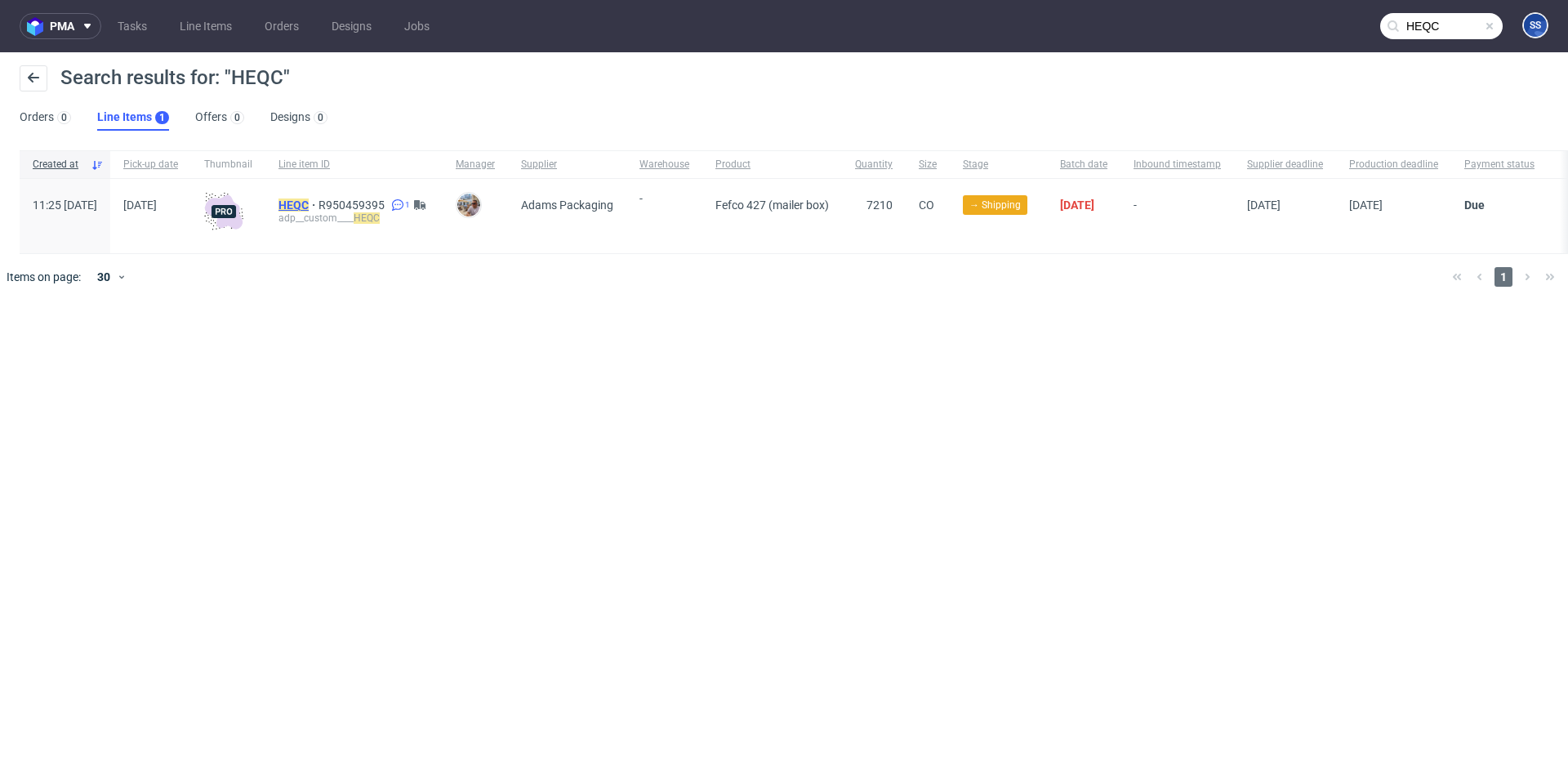
click at [308, 205] on mark "HEQC" at bounding box center [294, 205] width 31 height 13
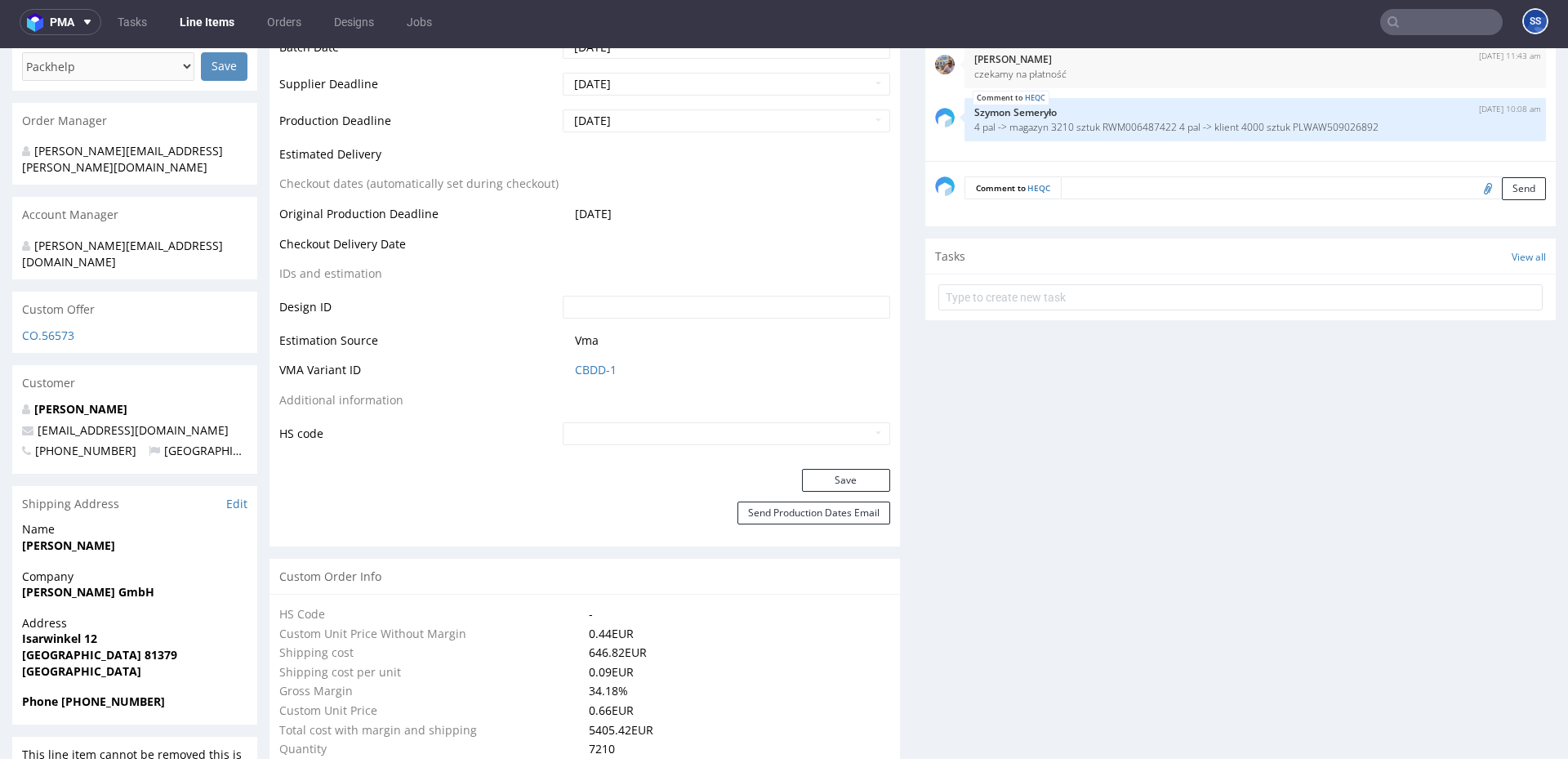
scroll to position [695, 0]
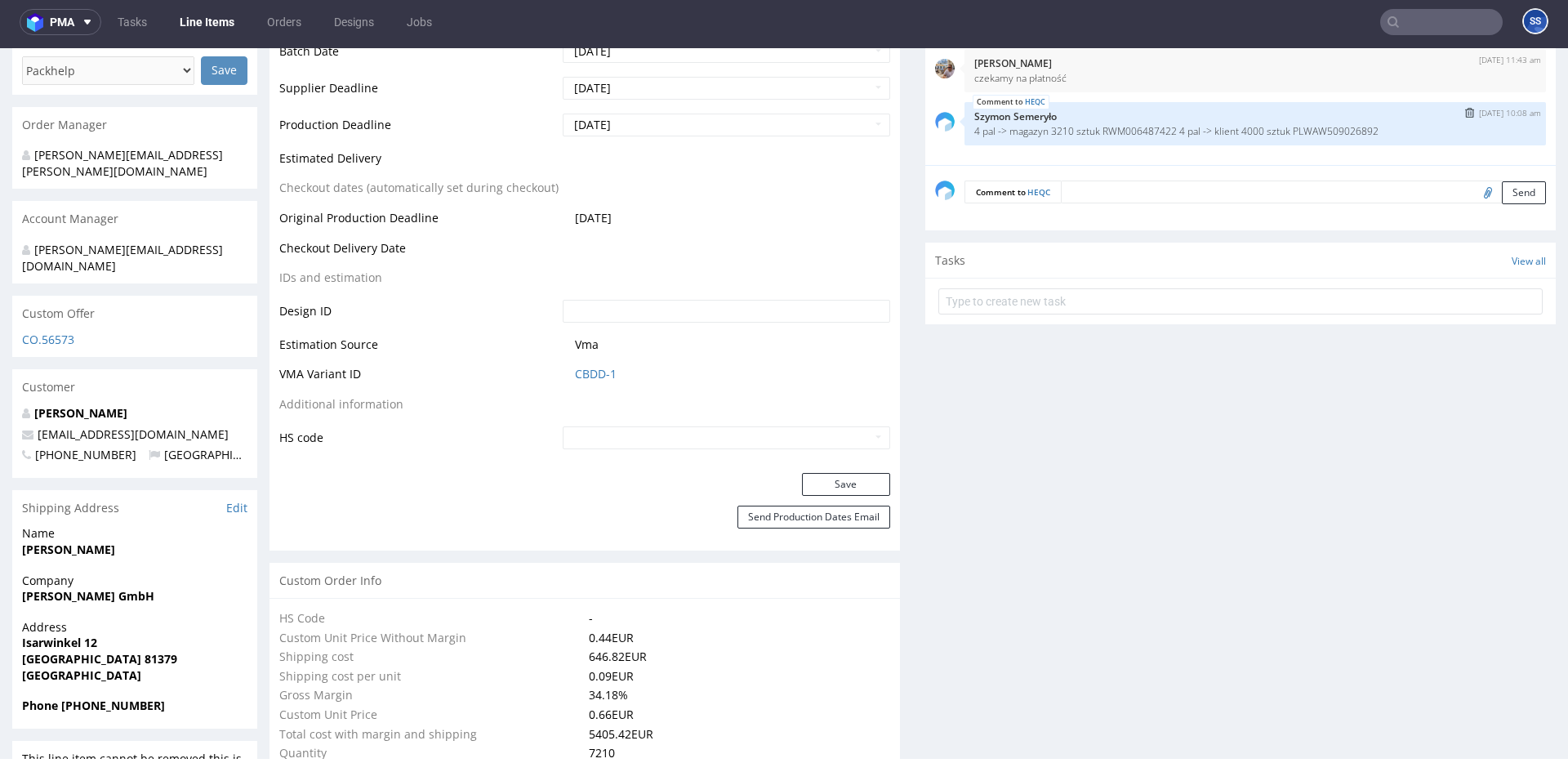
click at [1128, 128] on p "4 pal -> magazyn 3210 sztuk RWM006487422 4 pal -> klient 4000 sztuk PLWAW509026…" at bounding box center [1256, 131] width 562 height 12
copy p "RWM006487422"
click at [214, 21] on link "Line Items" at bounding box center [207, 21] width 74 height 26
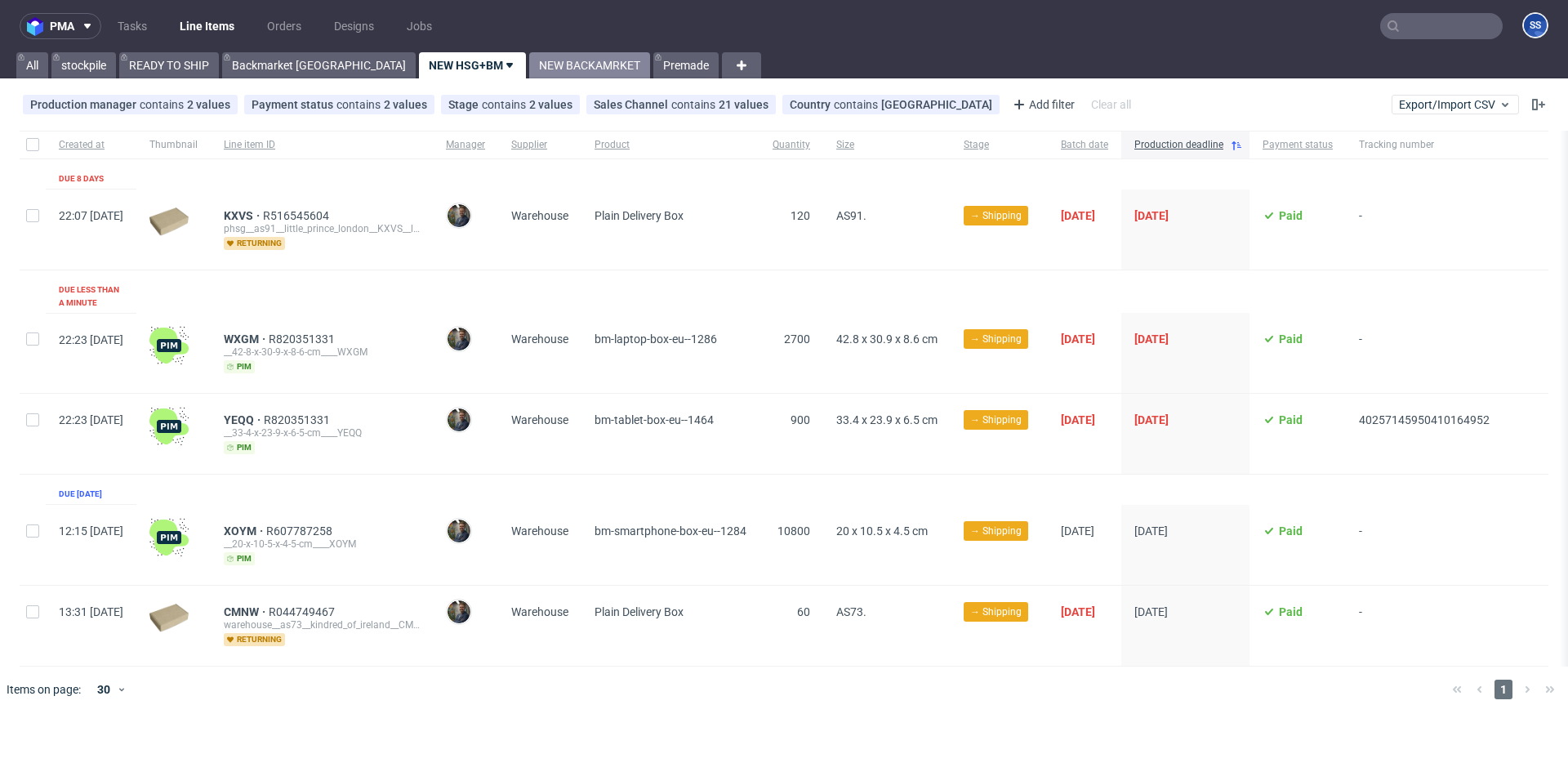
click at [529, 65] on link "NEW BACKAMRKET" at bounding box center [589, 65] width 121 height 26
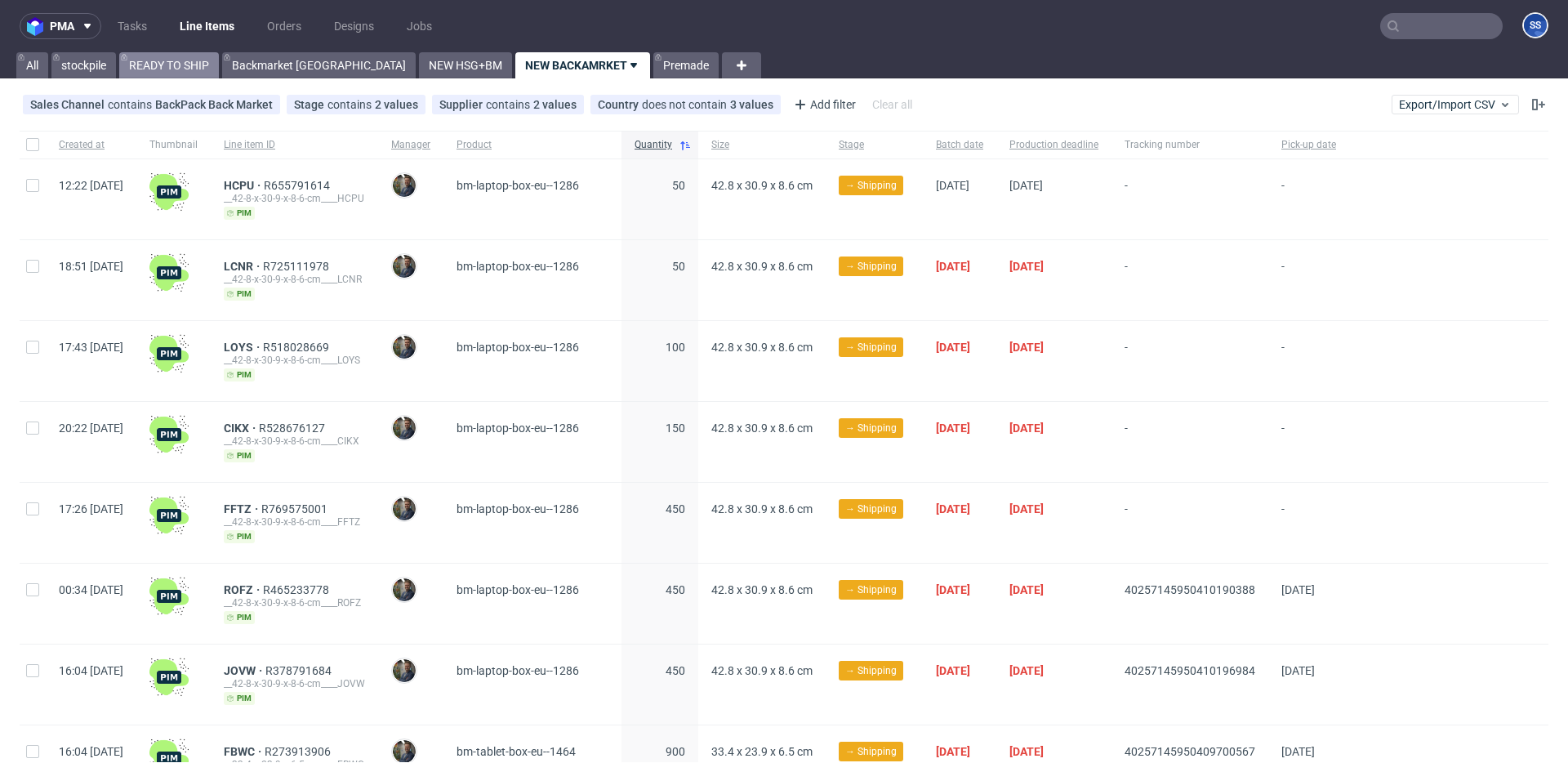
click at [175, 65] on link "READY TO SHIP" at bounding box center [169, 65] width 99 height 26
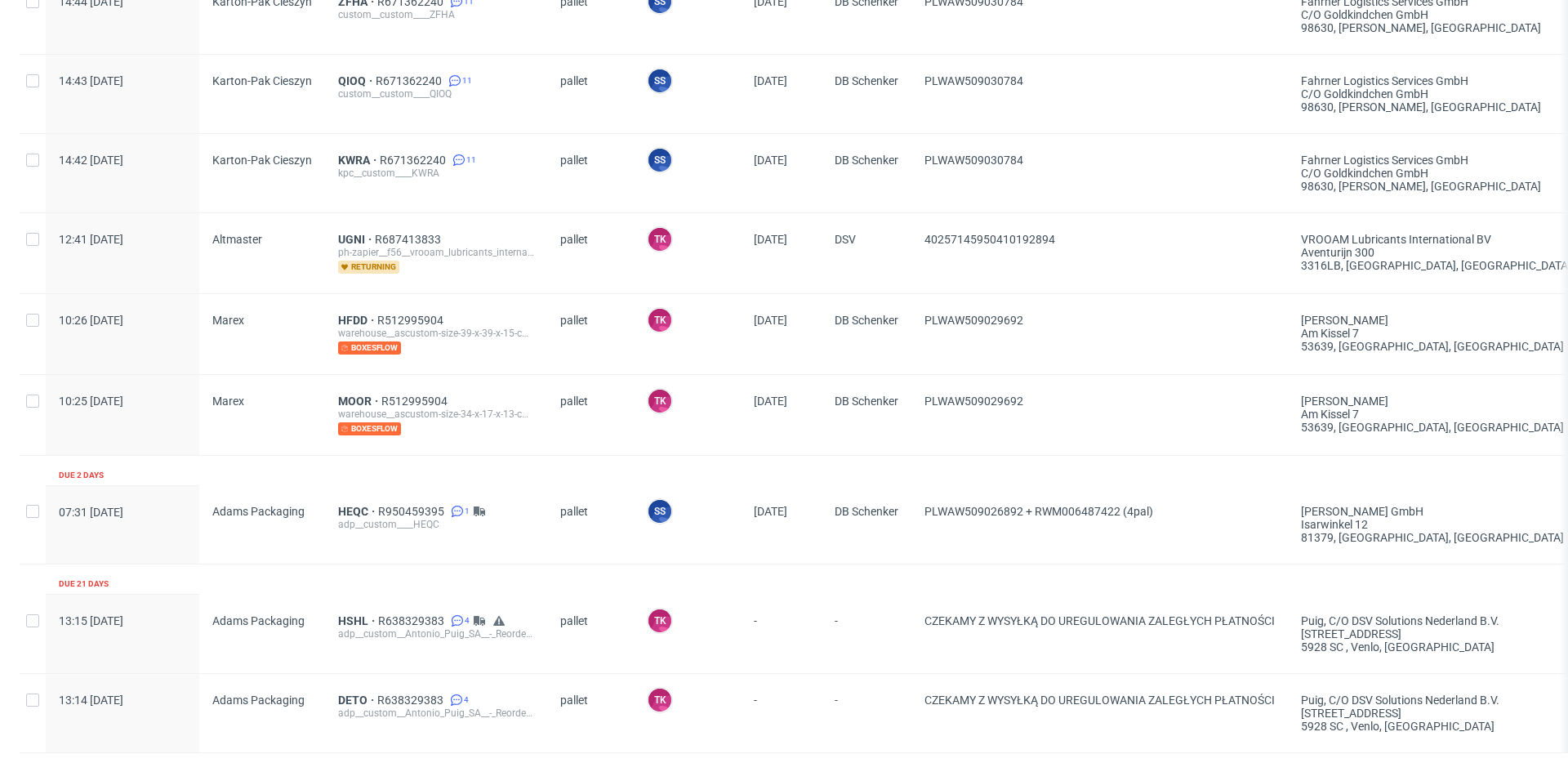
scroll to position [414, 0]
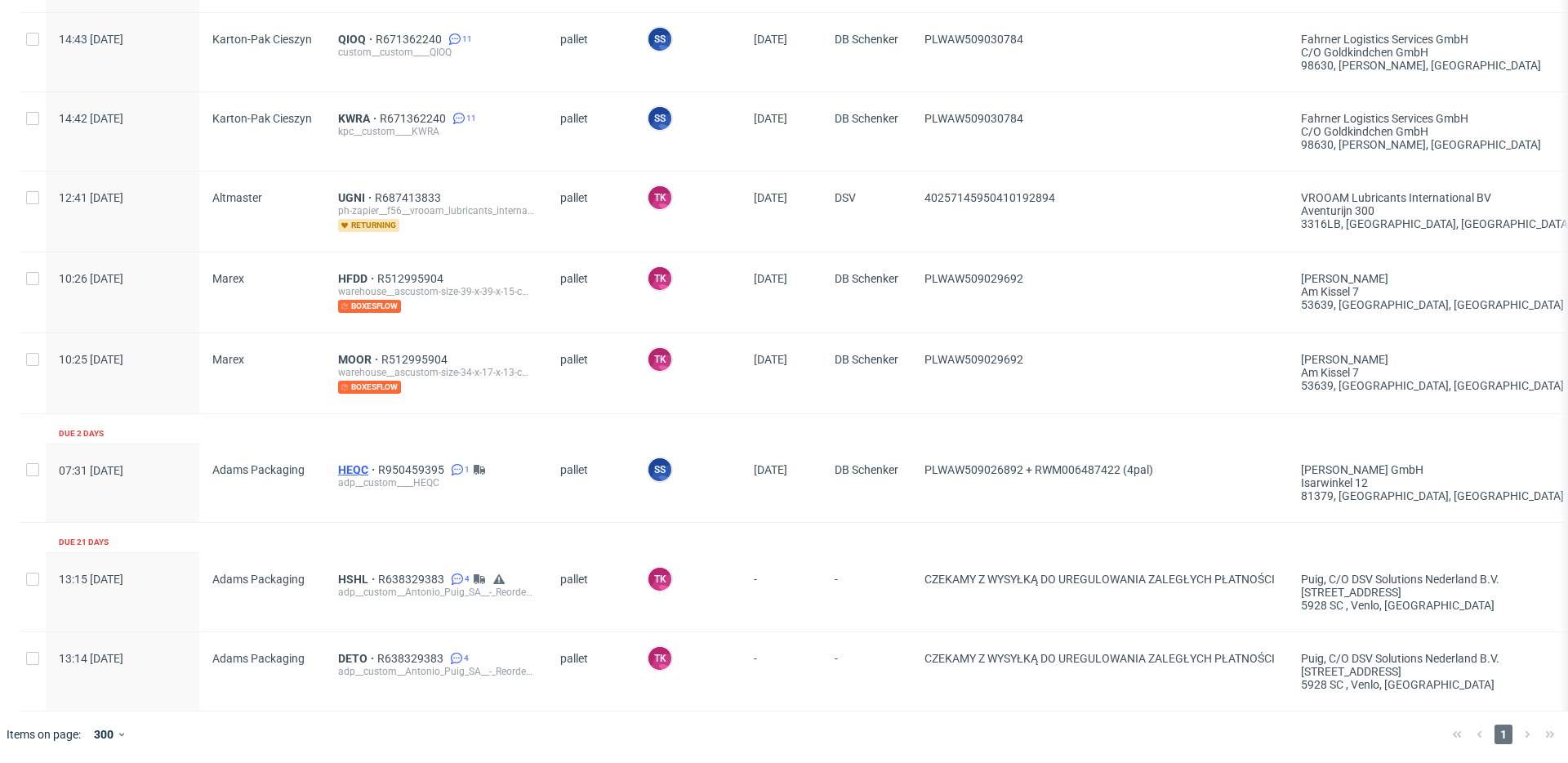
click at [347, 466] on span "HEQC" at bounding box center [358, 470] width 40 height 13
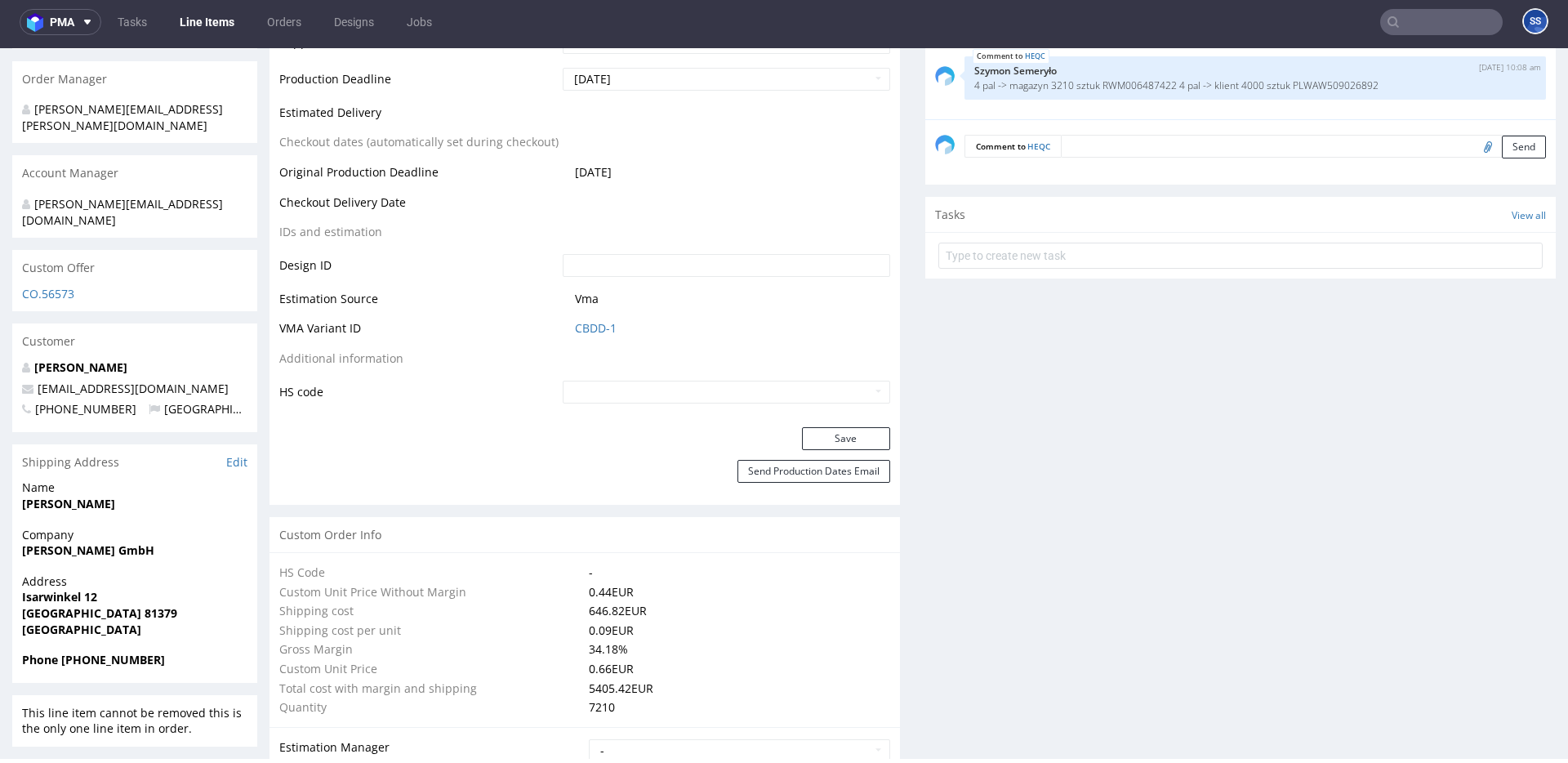
scroll to position [570, 0]
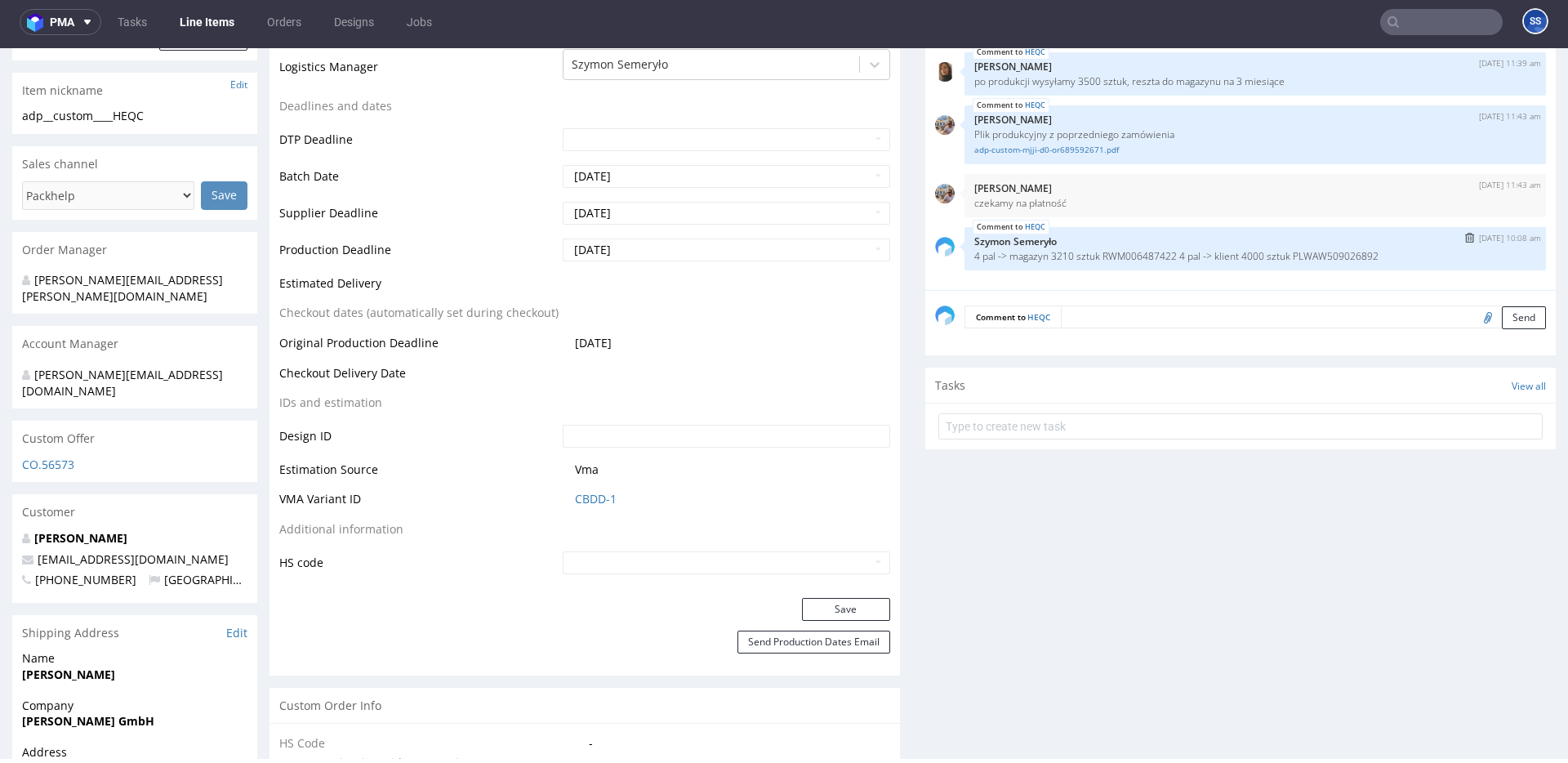
click at [1134, 250] on p "4 pal -> magazyn 3210 sztuk RWM006487422 4 pal -> klient 4000 sztuk PLWAW509026…" at bounding box center [1256, 256] width 562 height 12
click at [1342, 257] on p "4 pal -> magazyn 3210 sztuk RWM006487422 4 pal -> klient 4000 sztuk PLWAW509026…" at bounding box center [1256, 256] width 562 height 12
copy p "PLWAW509026892"
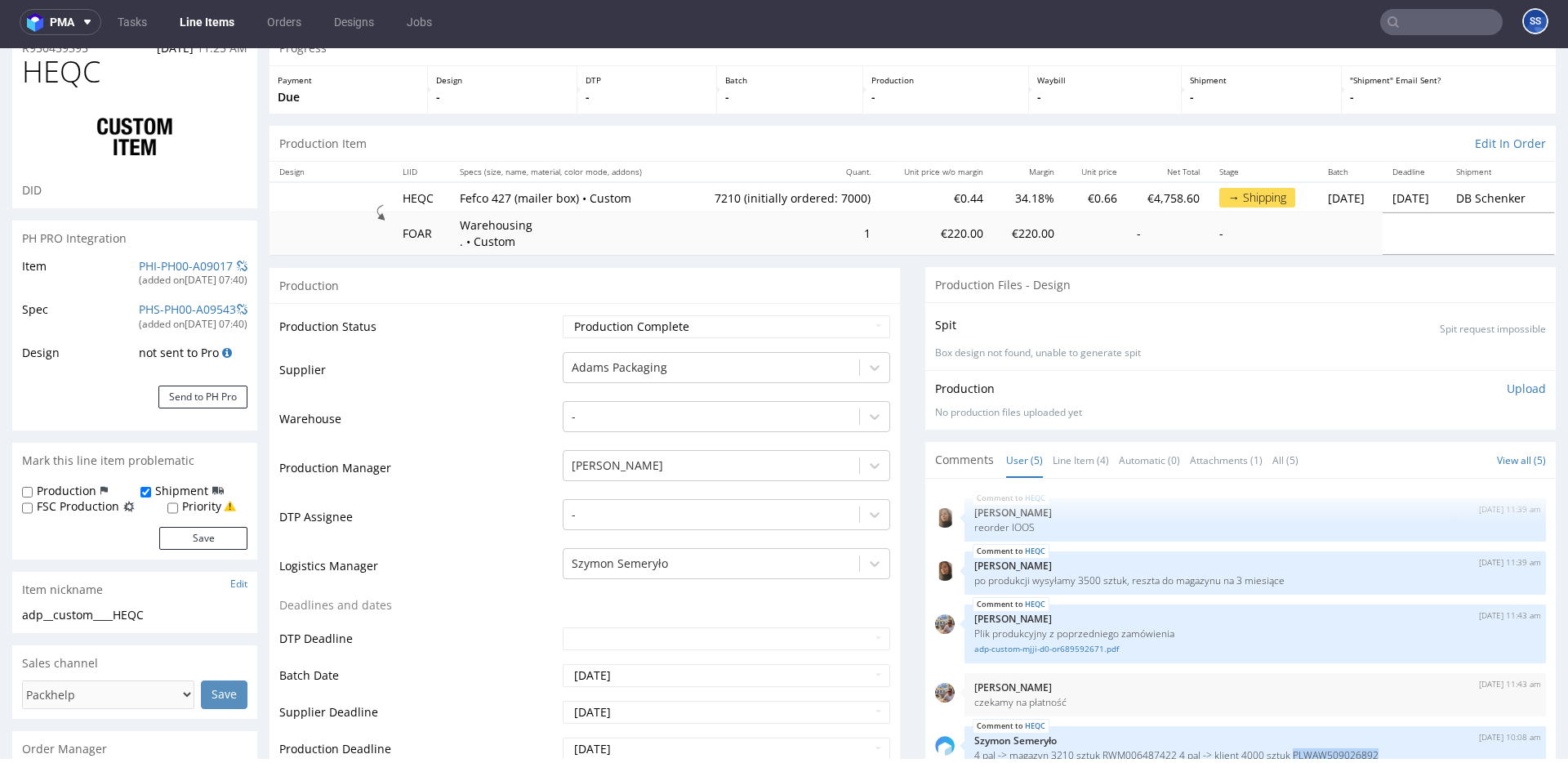
scroll to position [0, 0]
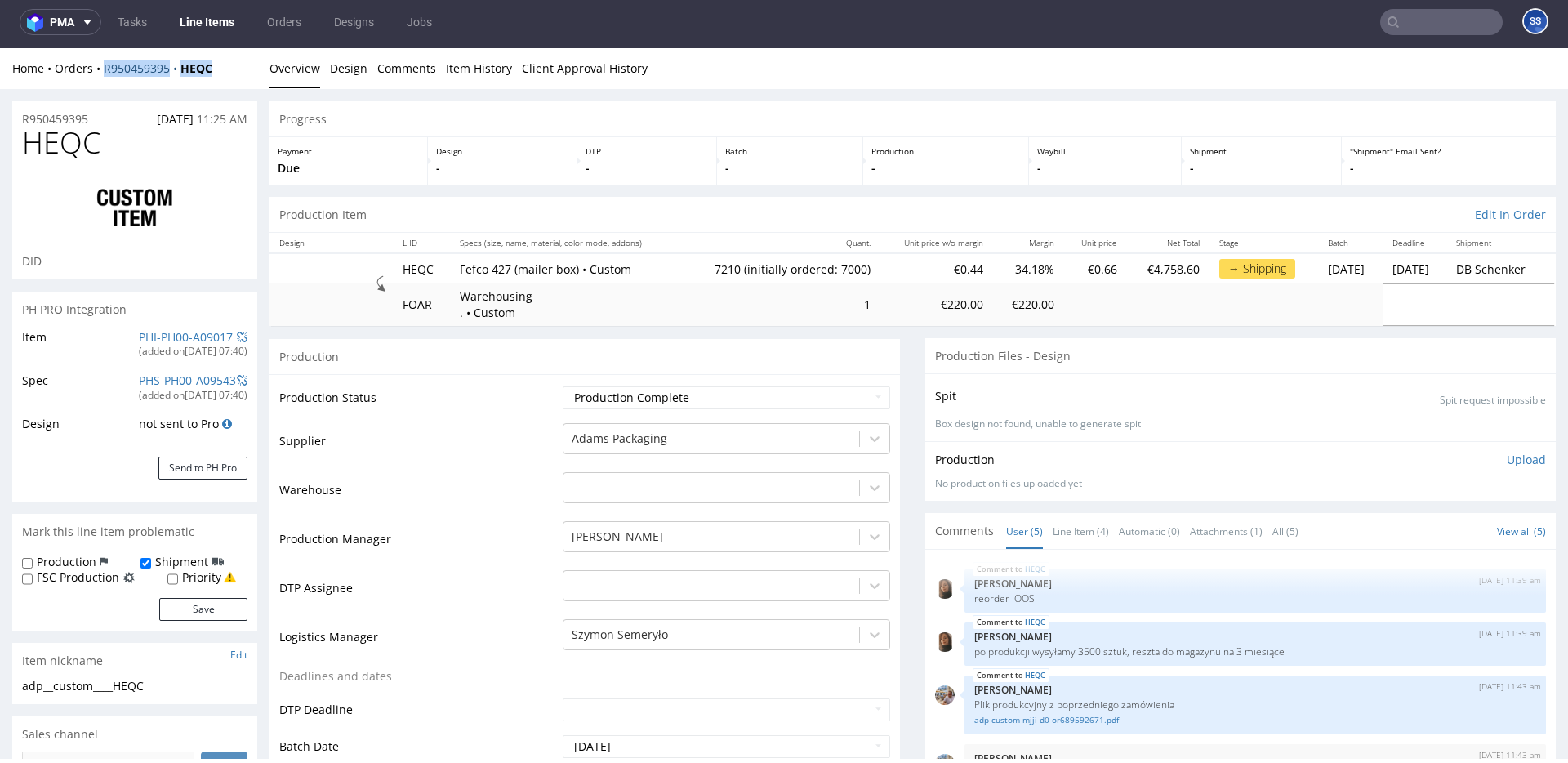
drag, startPoint x: 235, startPoint y: 71, endPoint x: 104, endPoint y: 74, distance: 131.0
click at [104, 74] on div "Home Orders R950459395 HEQC" at bounding box center [135, 68] width 245 height 16
copy div "R950459395 HEQC"
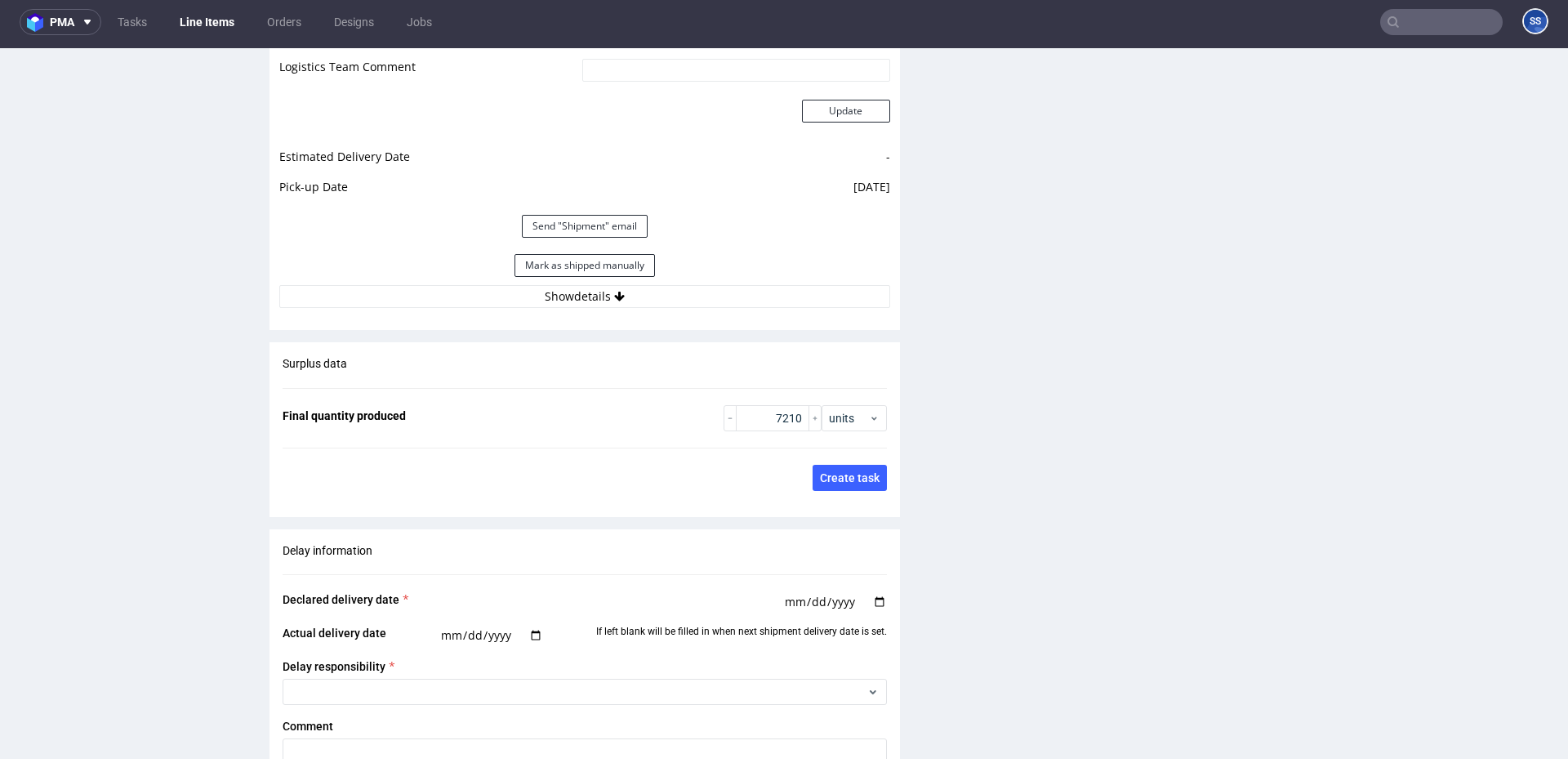
scroll to position [2426, 0]
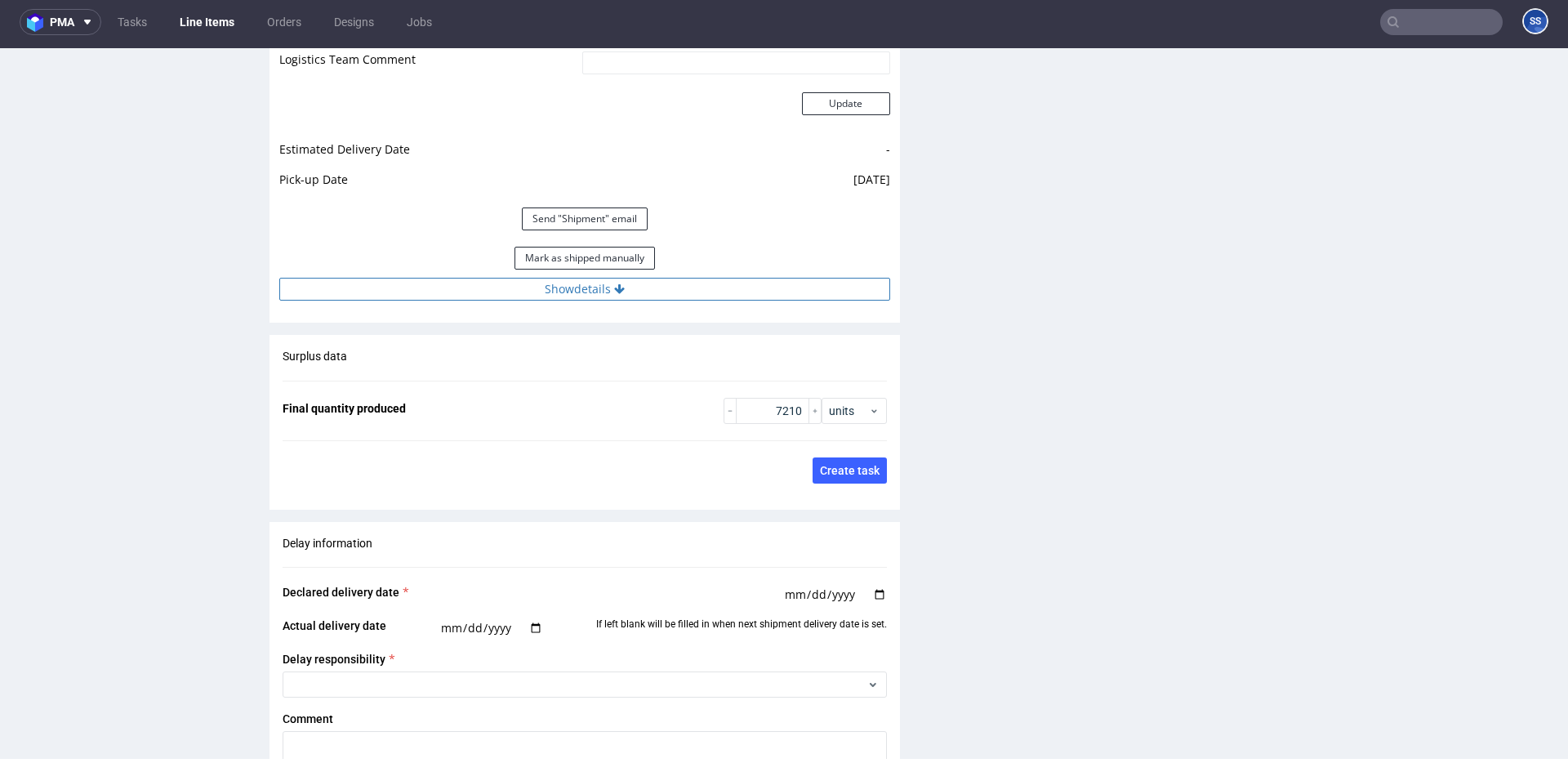
click at [590, 294] on button "Show details" at bounding box center [585, 289] width 611 height 23
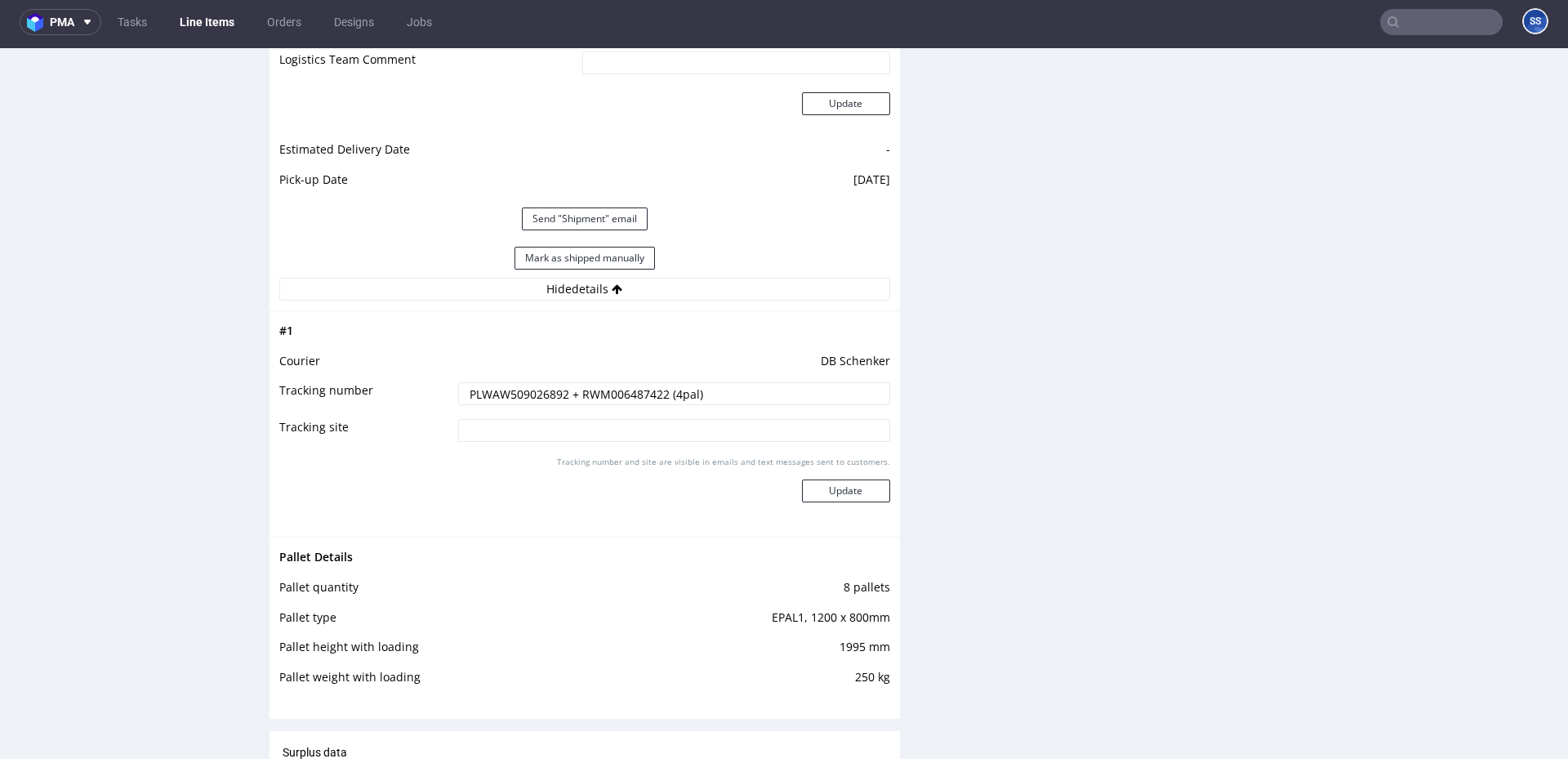
click at [519, 394] on input "PLWAW509026892 + RWM006487422 (4pal)" at bounding box center [674, 393] width 433 height 23
paste input "31861"
click at [788, 392] on input "PLWAW509026892 + RWM006487422 (4pal)" at bounding box center [674, 393] width 433 height 23
paste input "PLWAW509031861"
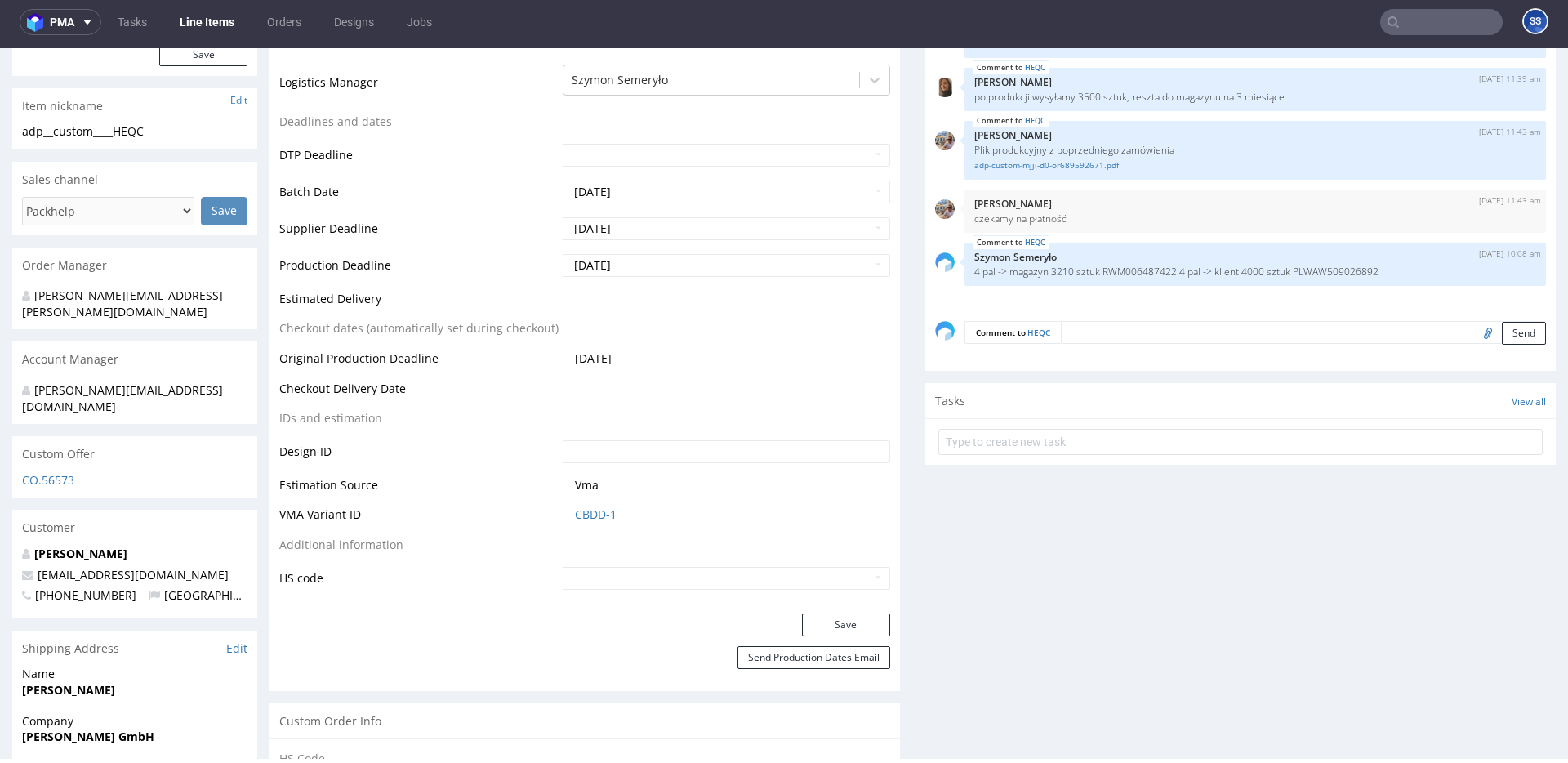
scroll to position [0, 0]
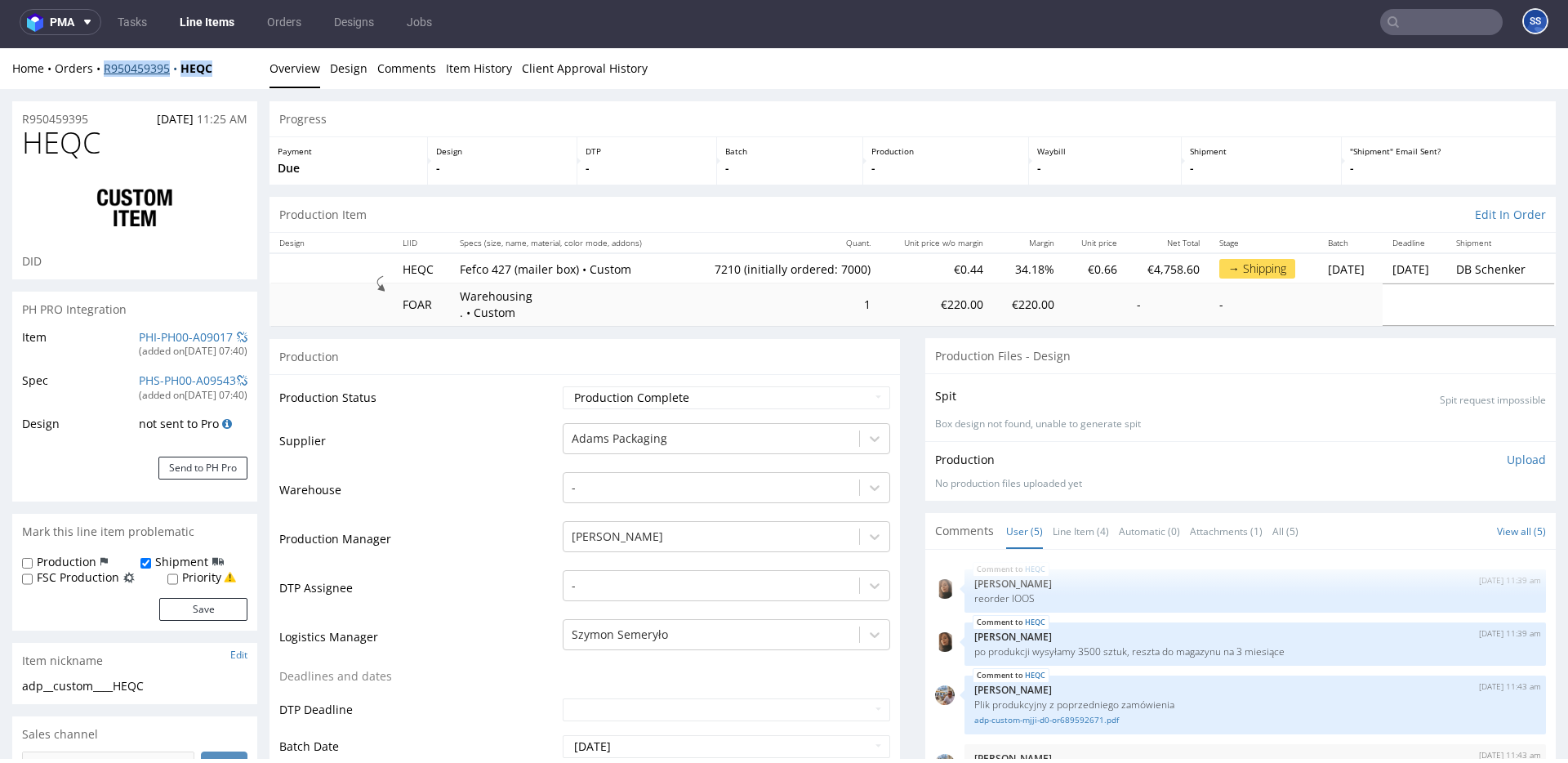
drag, startPoint x: 230, startPoint y: 71, endPoint x: 104, endPoint y: 73, distance: 126.0
click at [104, 73] on div "Home Orders R950459395 HEQC" at bounding box center [135, 68] width 245 height 16
copy div "R950459395 HEQC"
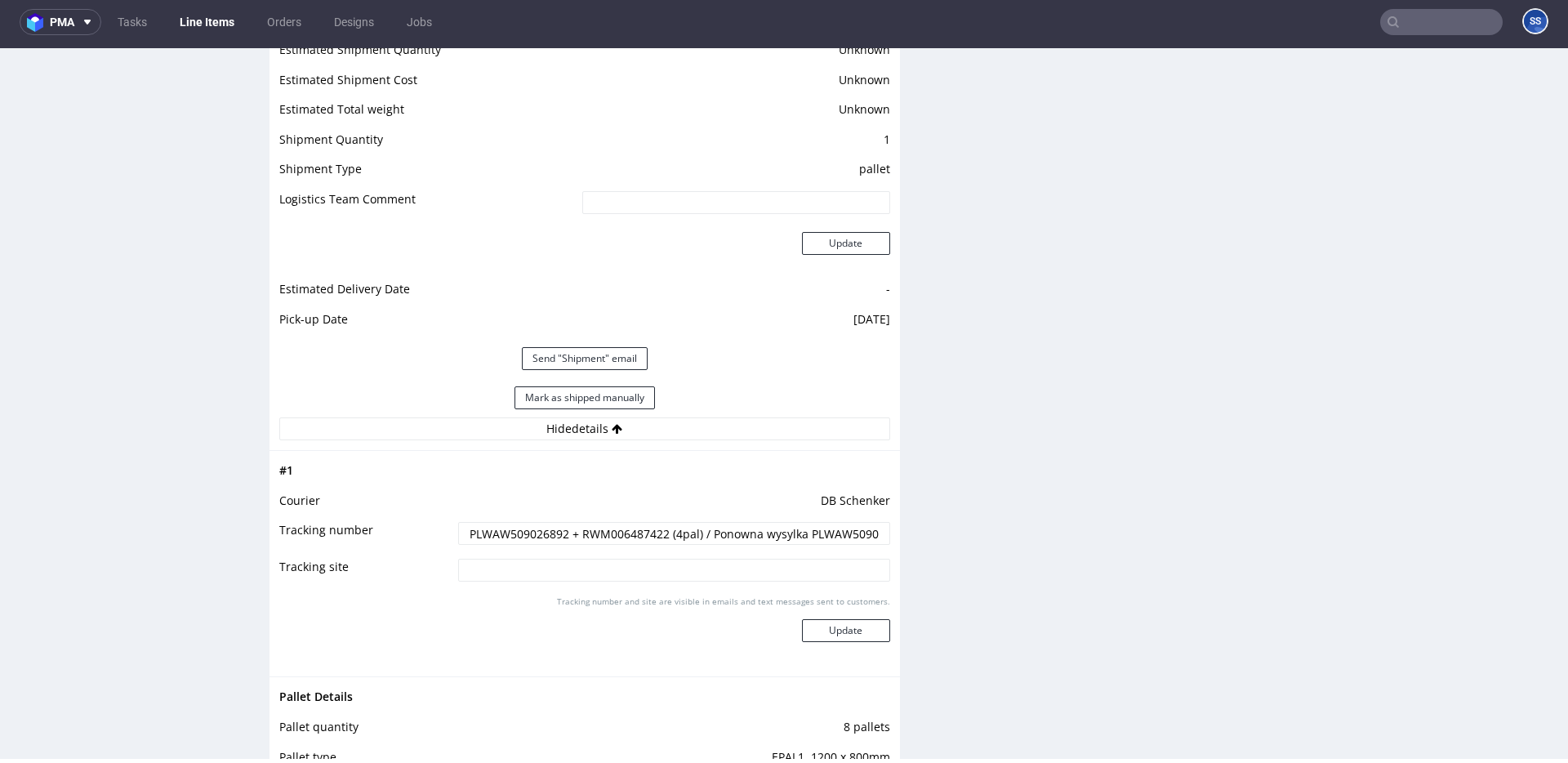
scroll to position [2291, 0]
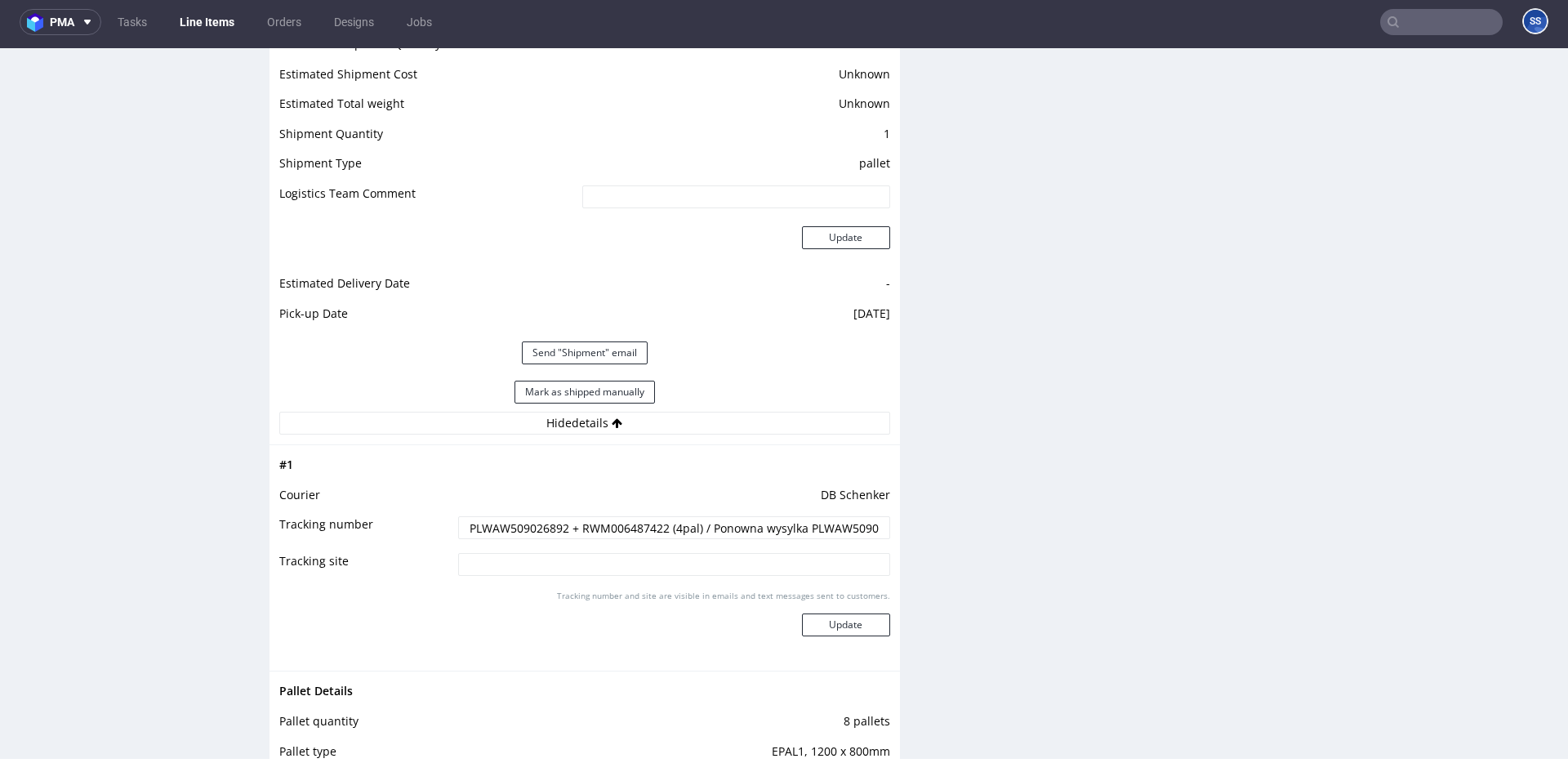
click at [853, 530] on input "PLWAW509026892 + RWM006487422 (4pal) / Ponowna wysylka PLWAW509031861 (3pal) +" at bounding box center [674, 528] width 433 height 23
click at [822, 524] on input "PLWAW509026892 + RWM006487422 (4pal) / Ponowna wysylka PLWAW509031861 (3pal) +" at bounding box center [674, 528] width 433 height 23
paste input "RWM006506355"
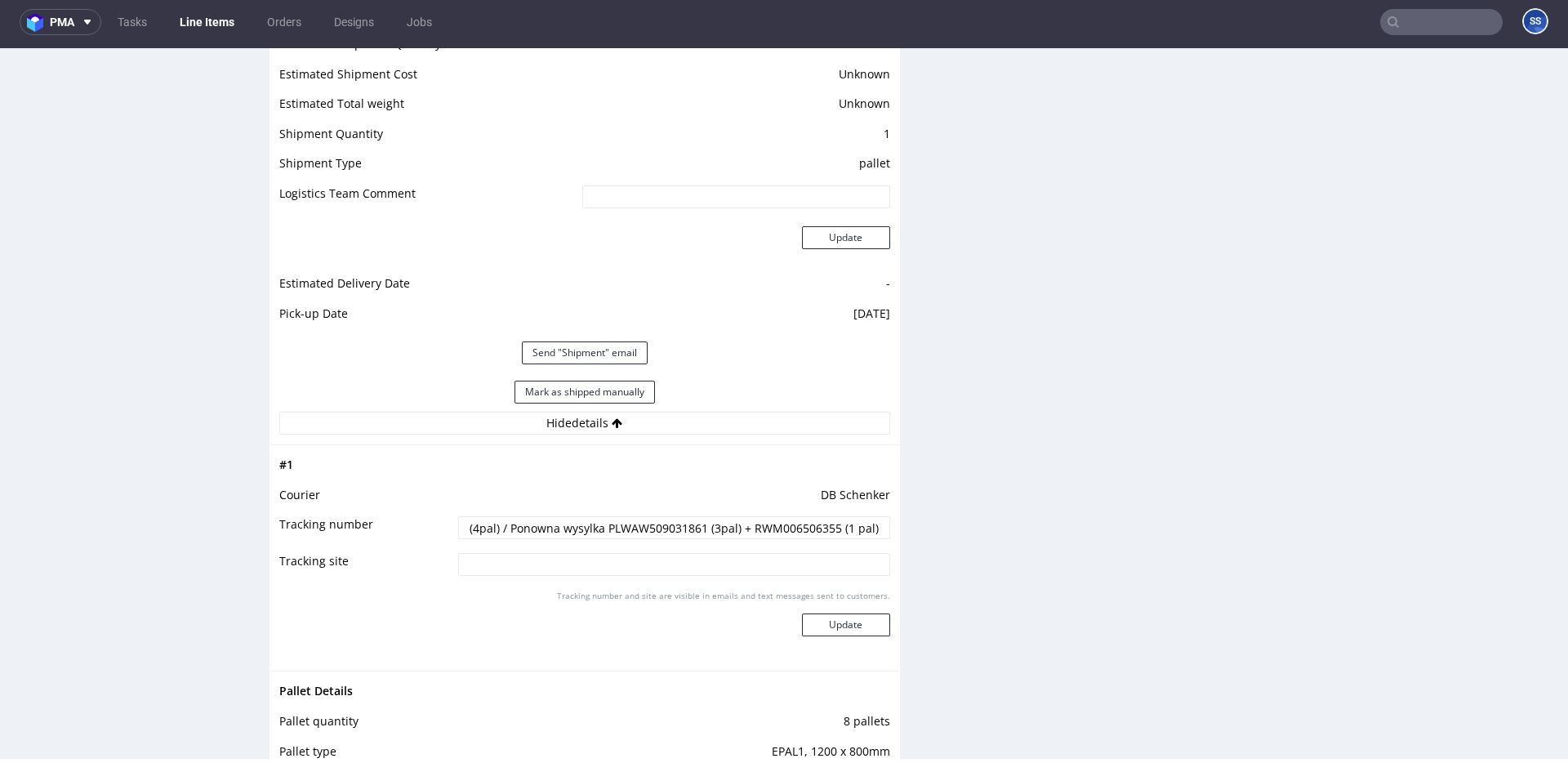
scroll to position [0, 203]
type input "PLWAW509026892 + RWM006487422 (4pal) / Ponowna wysylka PLWAW509031861 (3pal) + …"
click at [865, 630] on button "Update" at bounding box center [846, 625] width 88 height 23
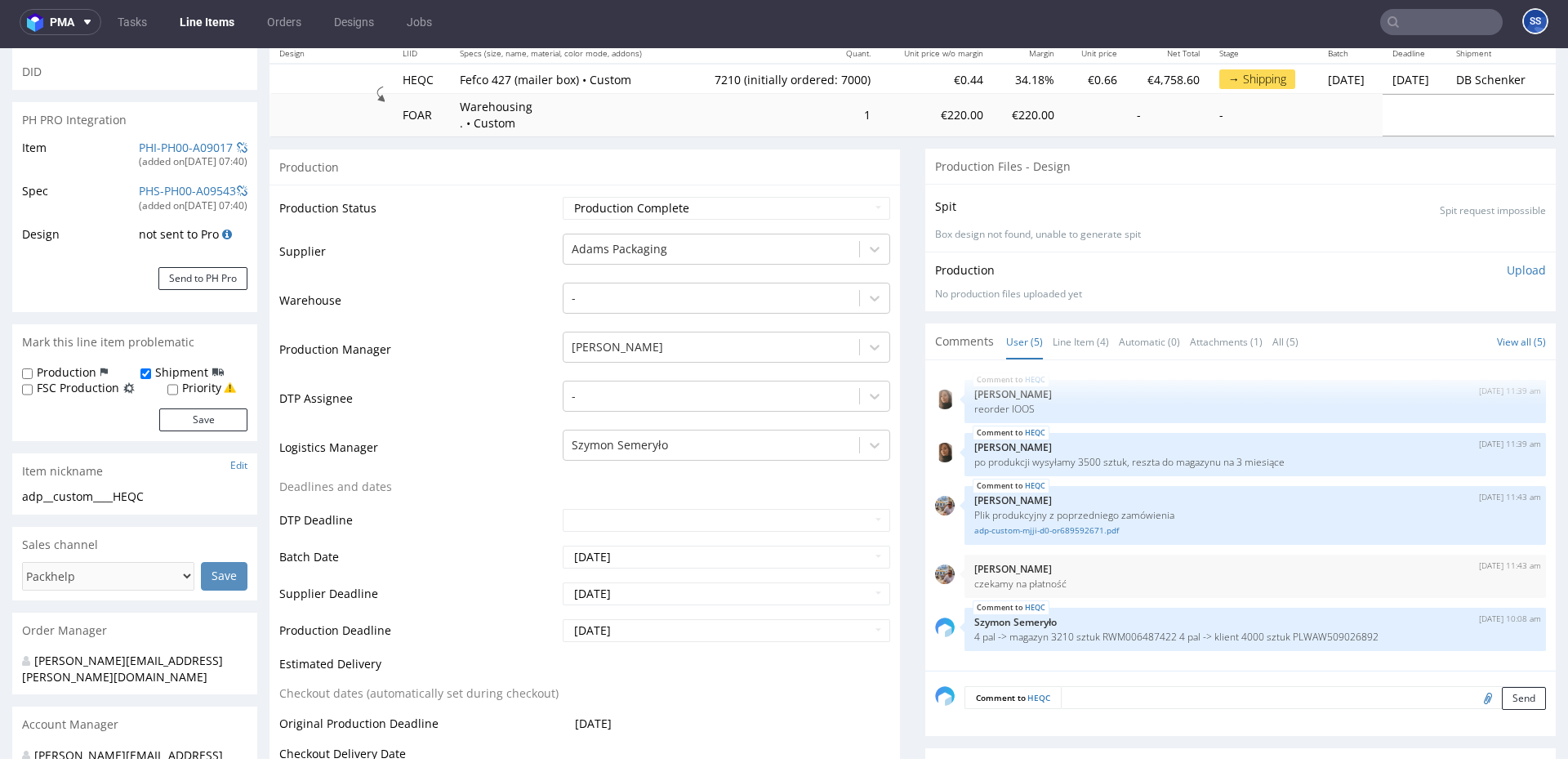
scroll to position [191, 0]
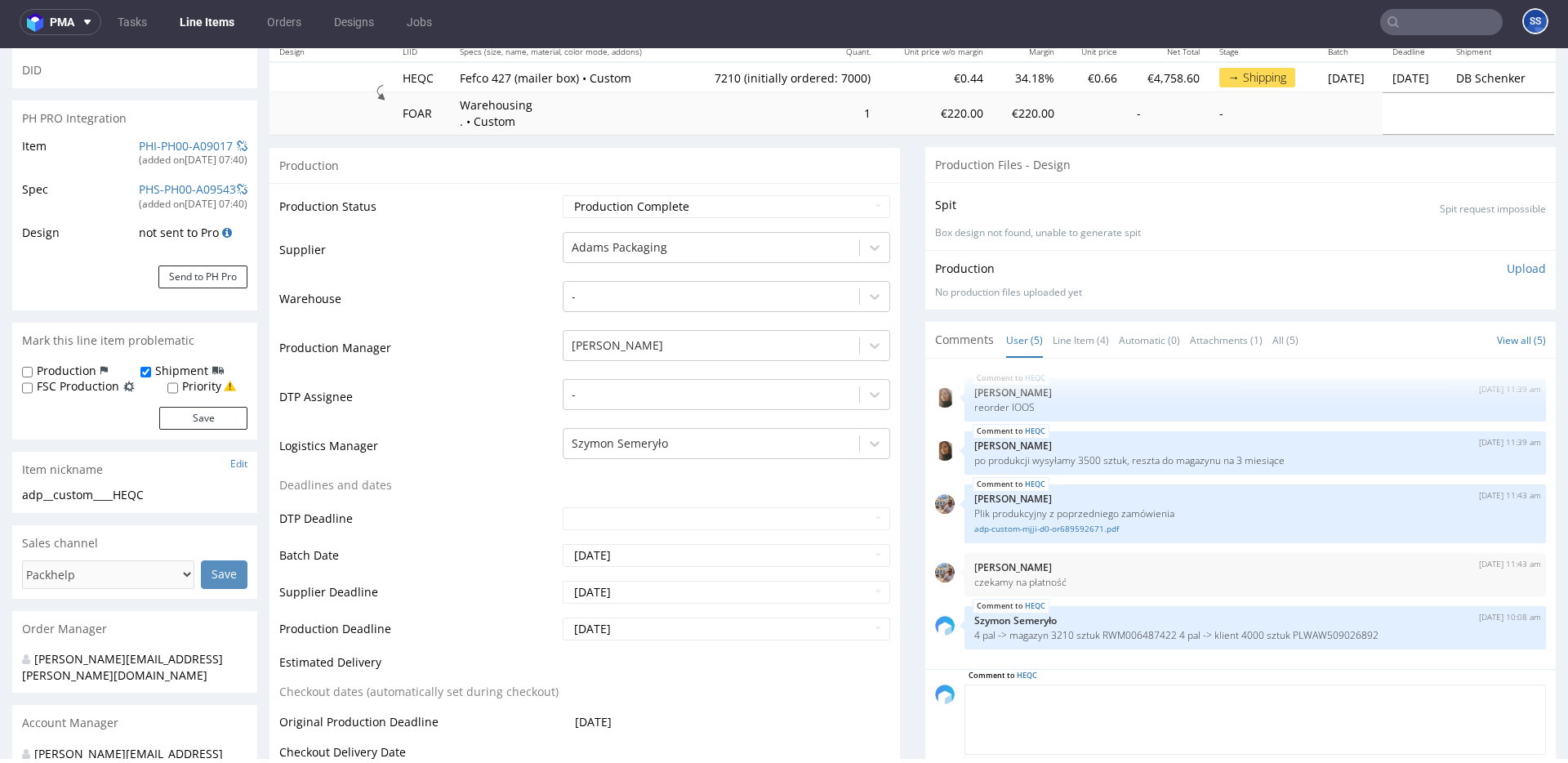
click at [1105, 689] on textarea at bounding box center [1255, 720] width 582 height 71
type textarea "4"
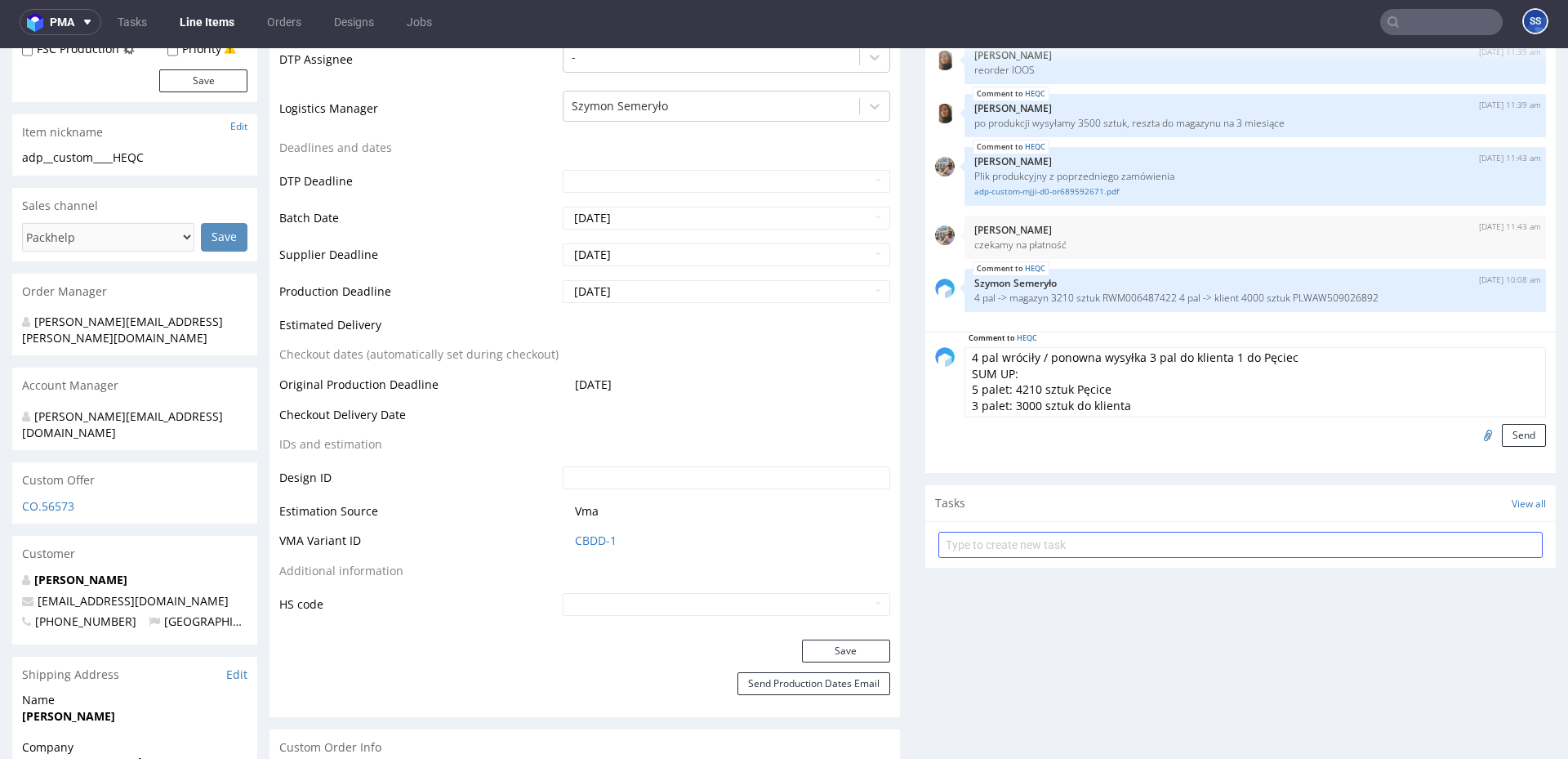
scroll to position [601, 0]
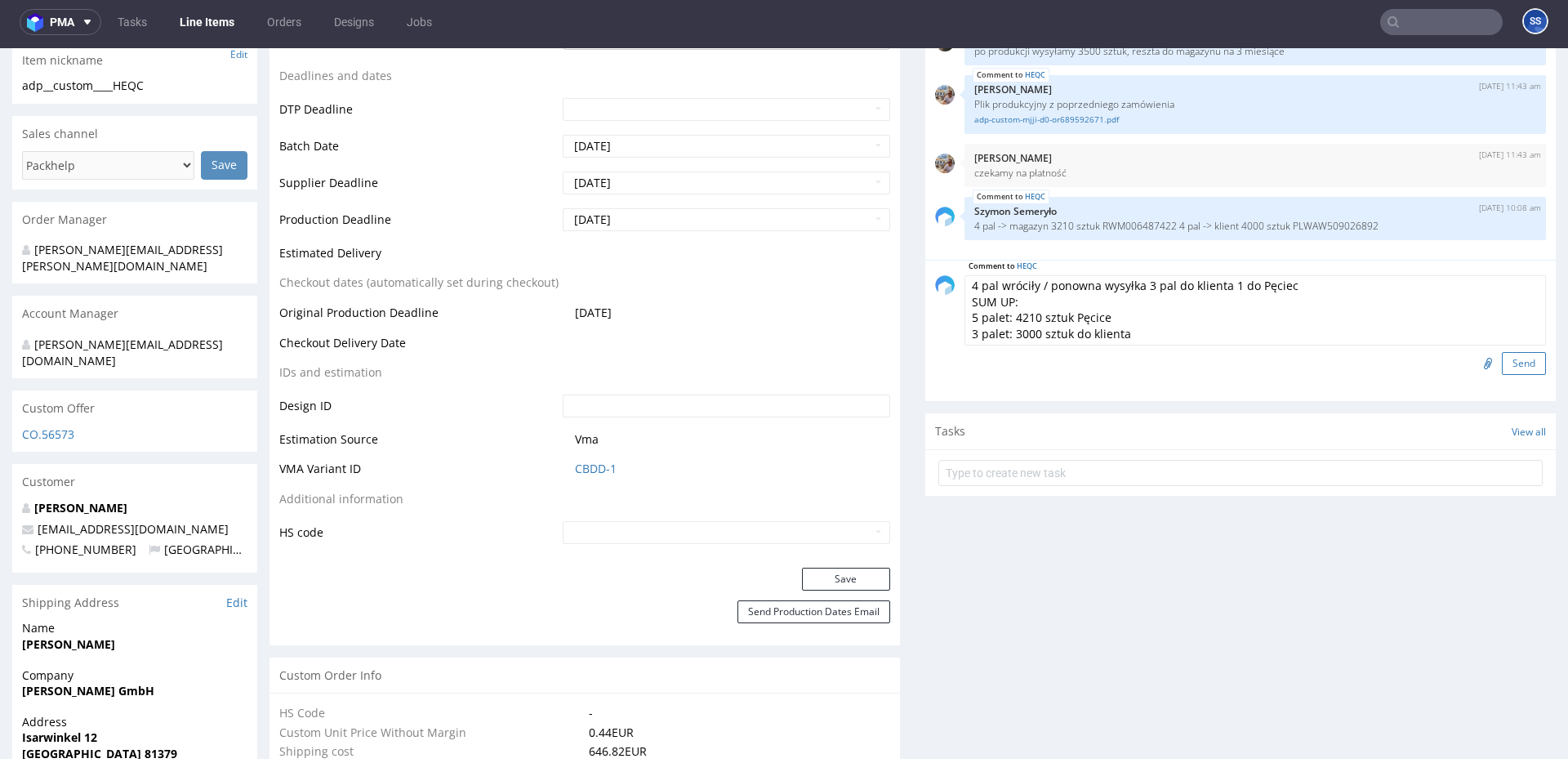
type textarea "4 pal wróciły / ponowna wysyłka 3 pal do klienta 1 do Pęciec SUM UP: 5 palet: 4…"
click at [1512, 358] on button "Send" at bounding box center [1524, 364] width 44 height 23
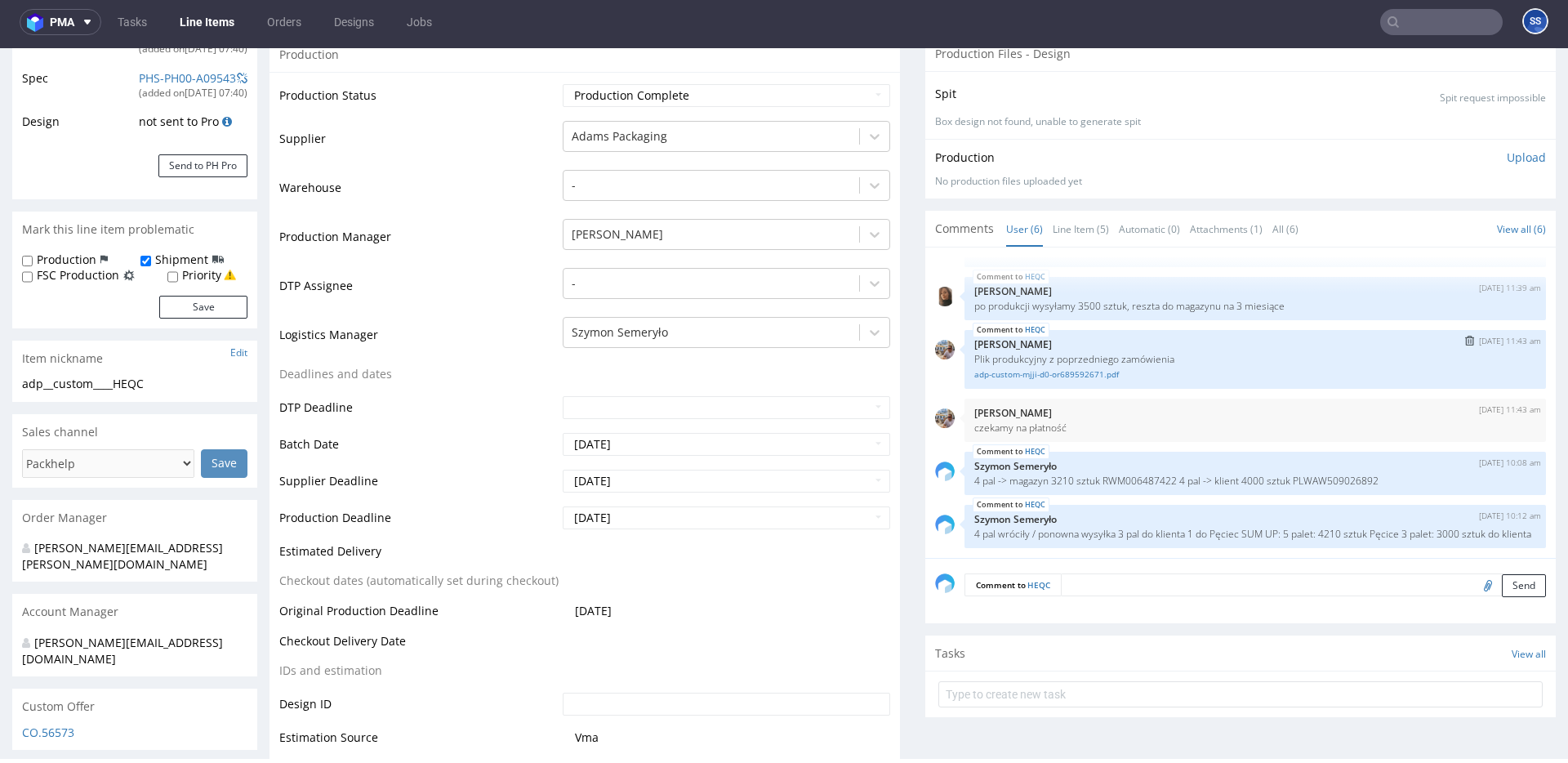
scroll to position [317, 0]
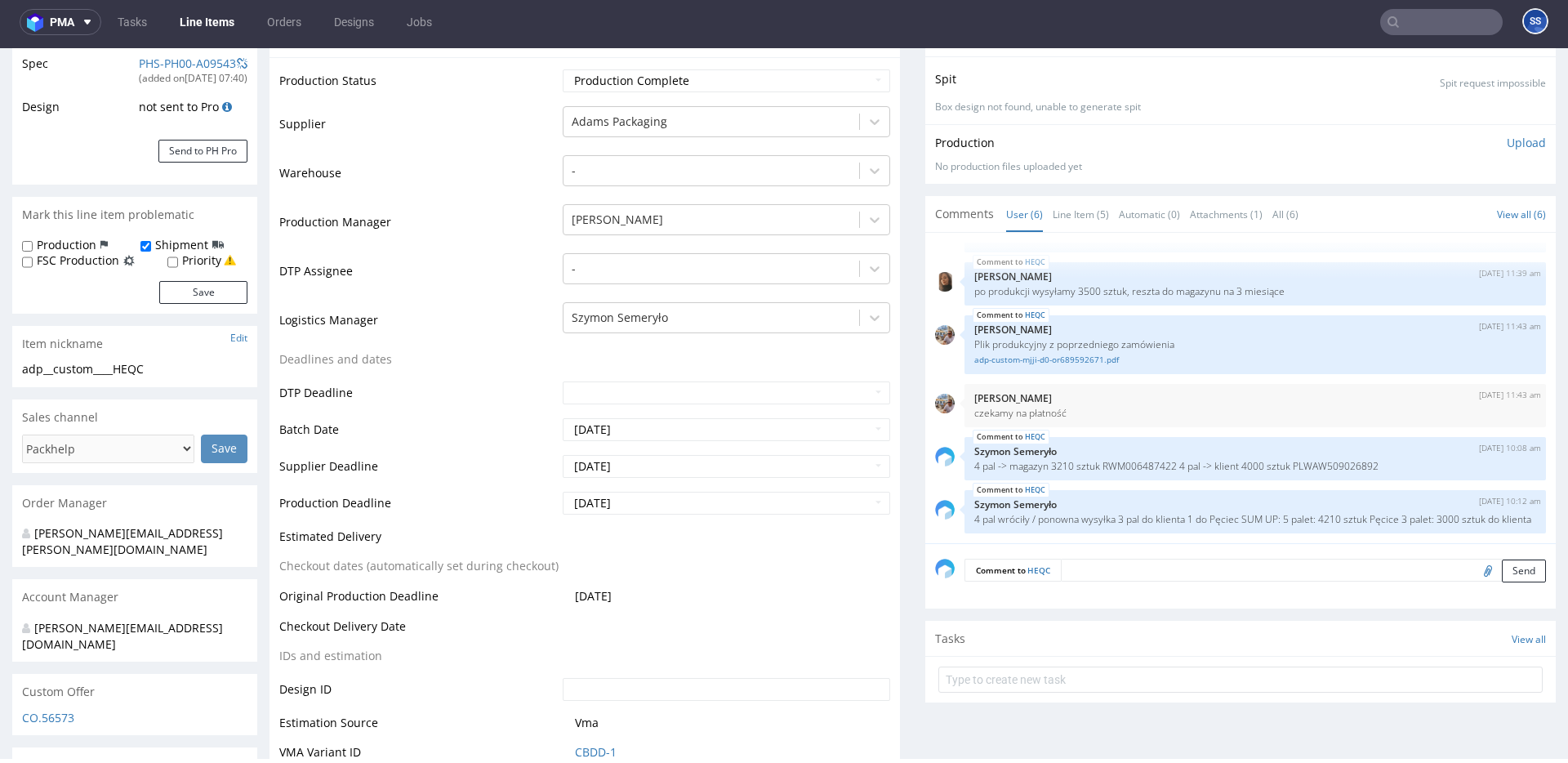
click at [207, 22] on link "Line Items" at bounding box center [207, 21] width 74 height 26
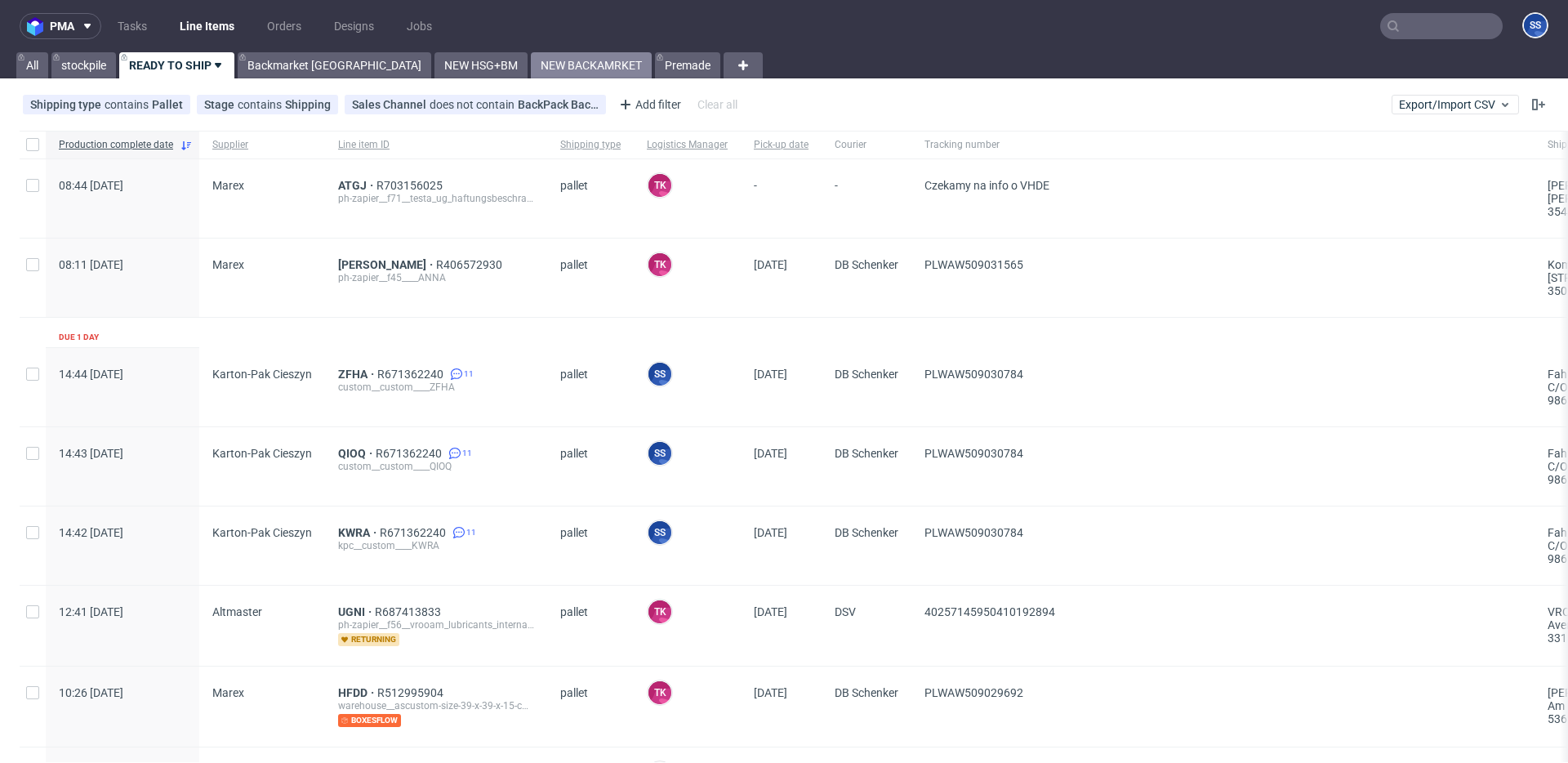
click at [531, 64] on link "NEW BACKAMRKET" at bounding box center [591, 65] width 121 height 26
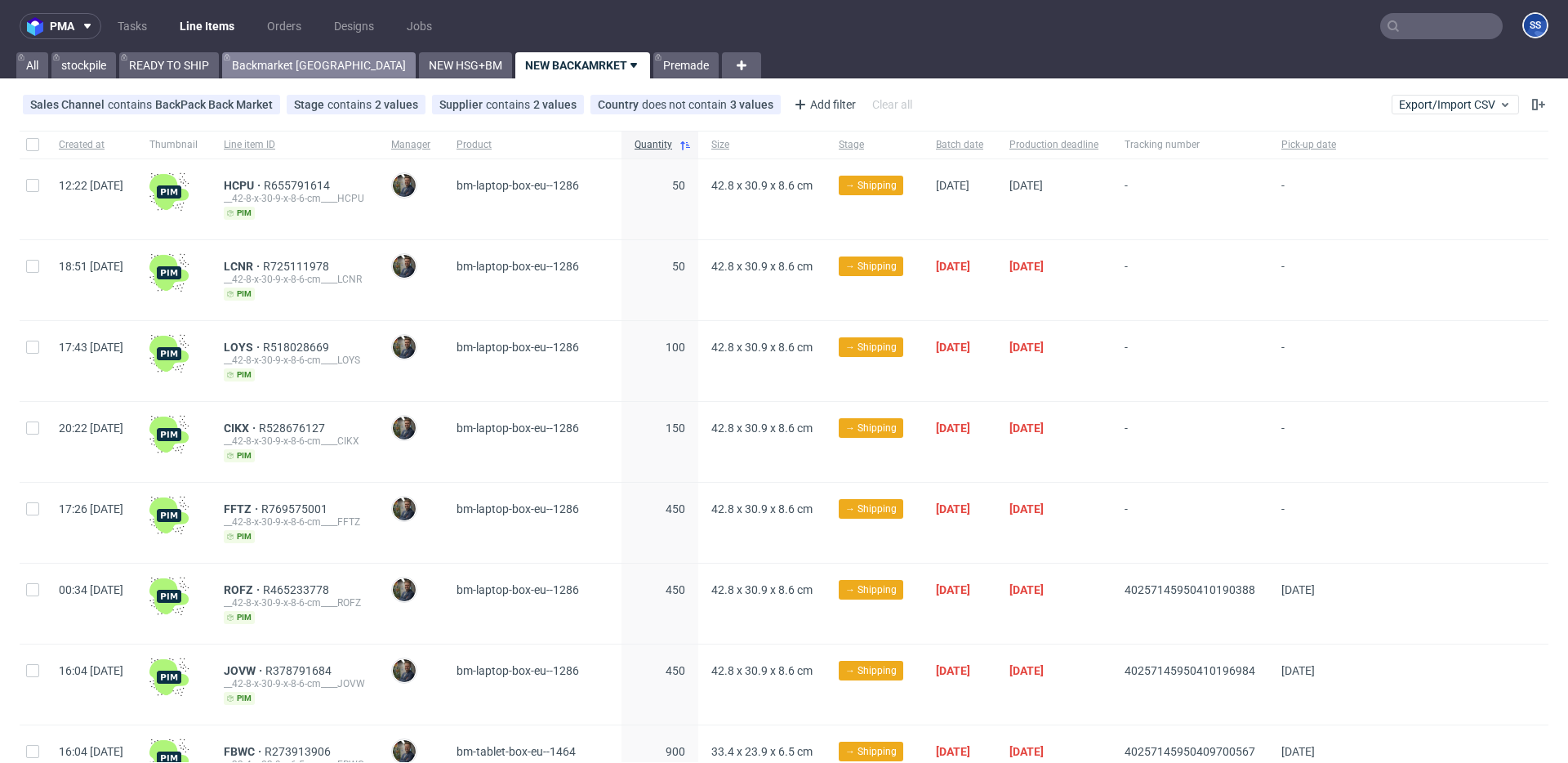
click at [271, 65] on link "Backmarket GB" at bounding box center [319, 65] width 194 height 26
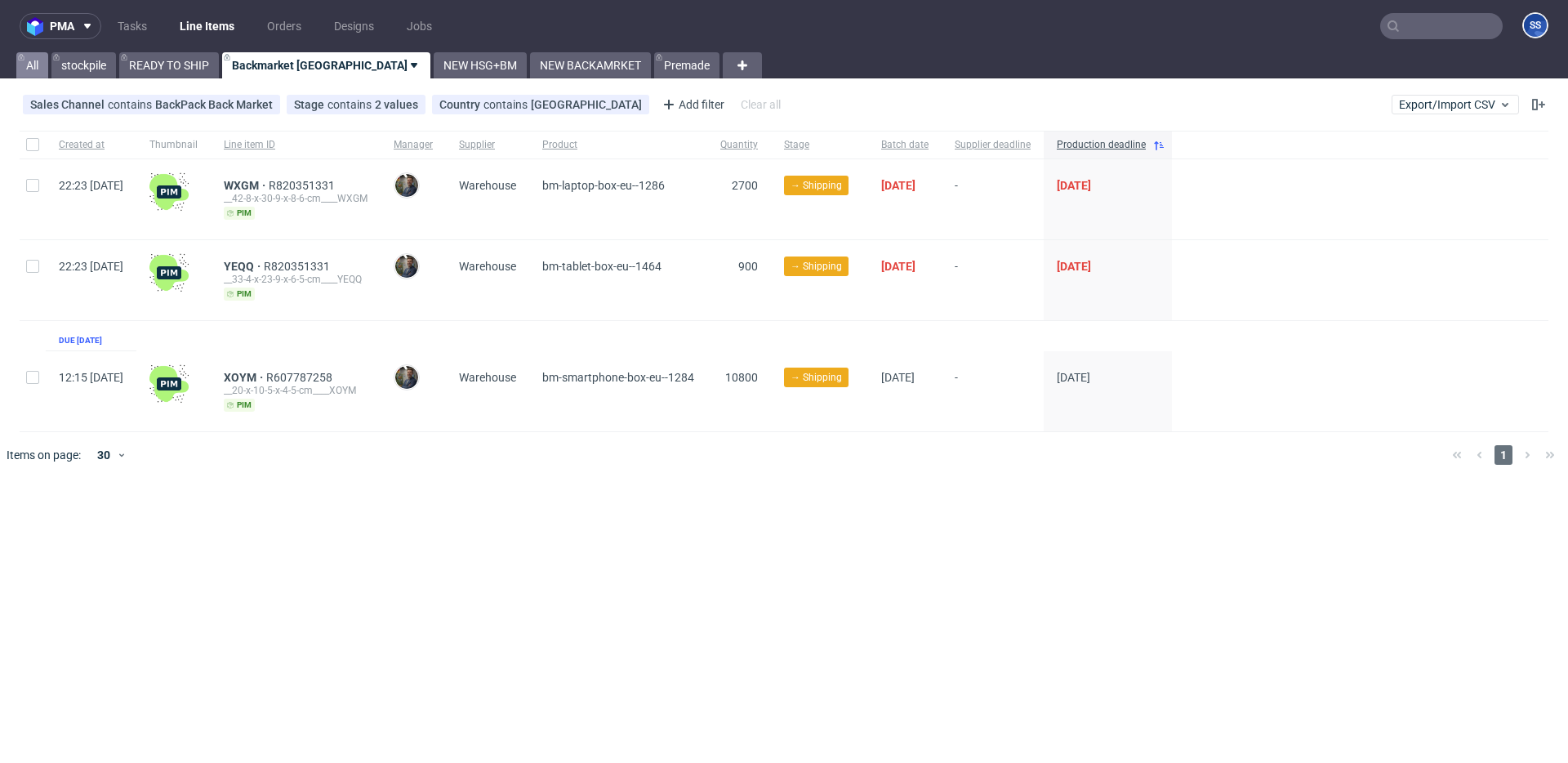
click at [37, 67] on link "All" at bounding box center [32, 65] width 32 height 26
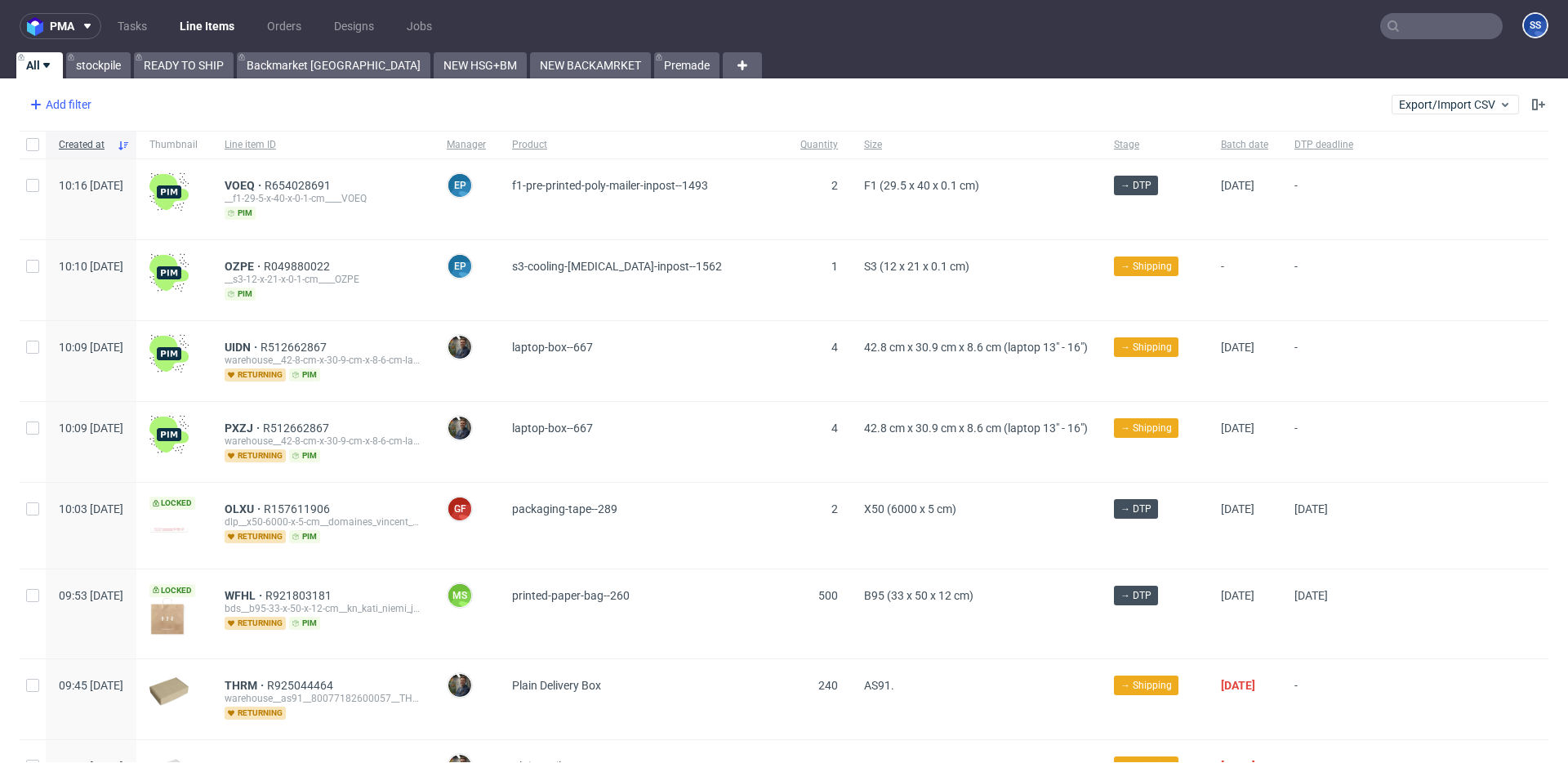
click at [79, 109] on div "Add filter" at bounding box center [58, 104] width 72 height 26
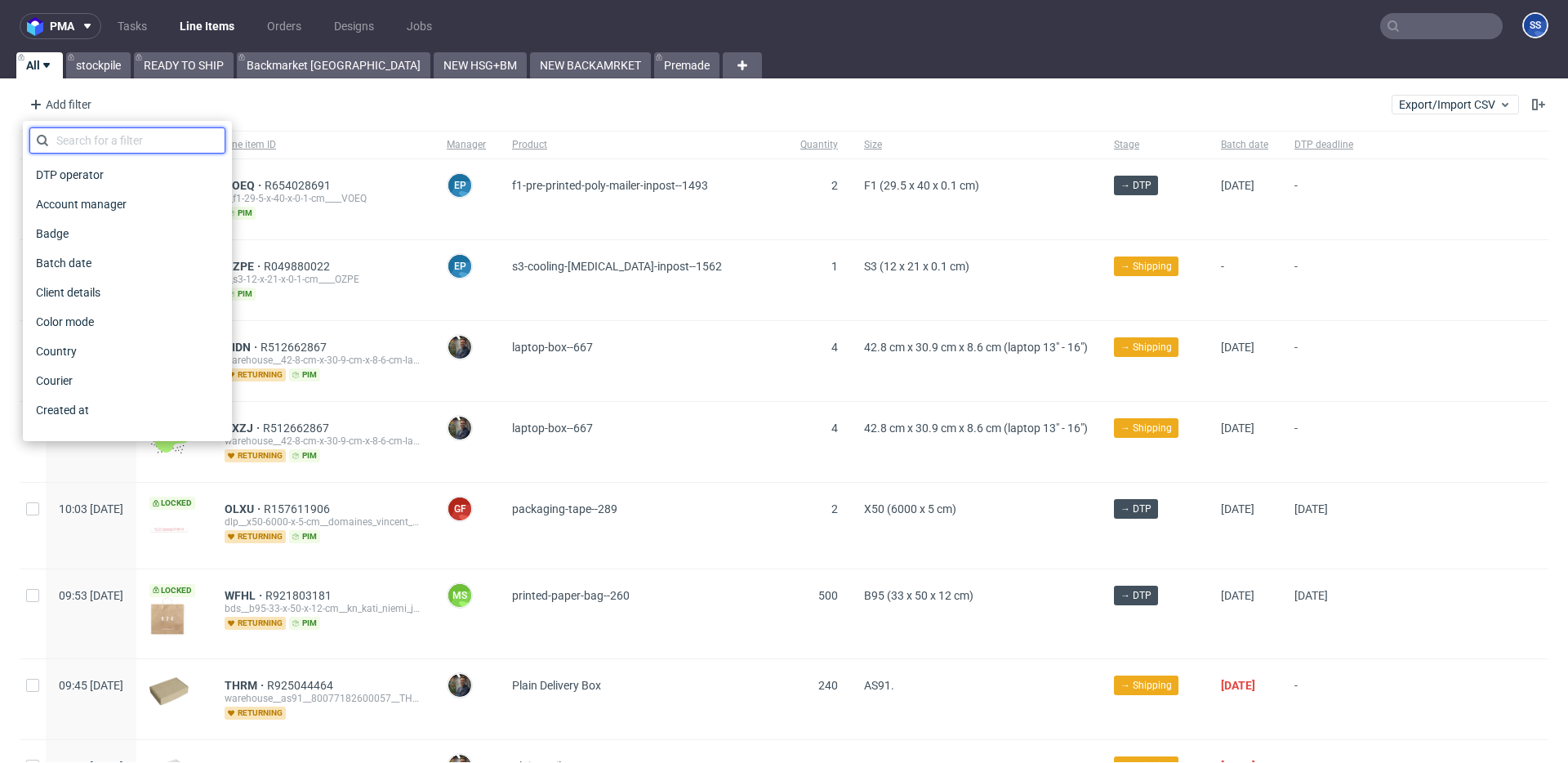
click at [110, 138] on input "text" at bounding box center [127, 139] width 196 height 26
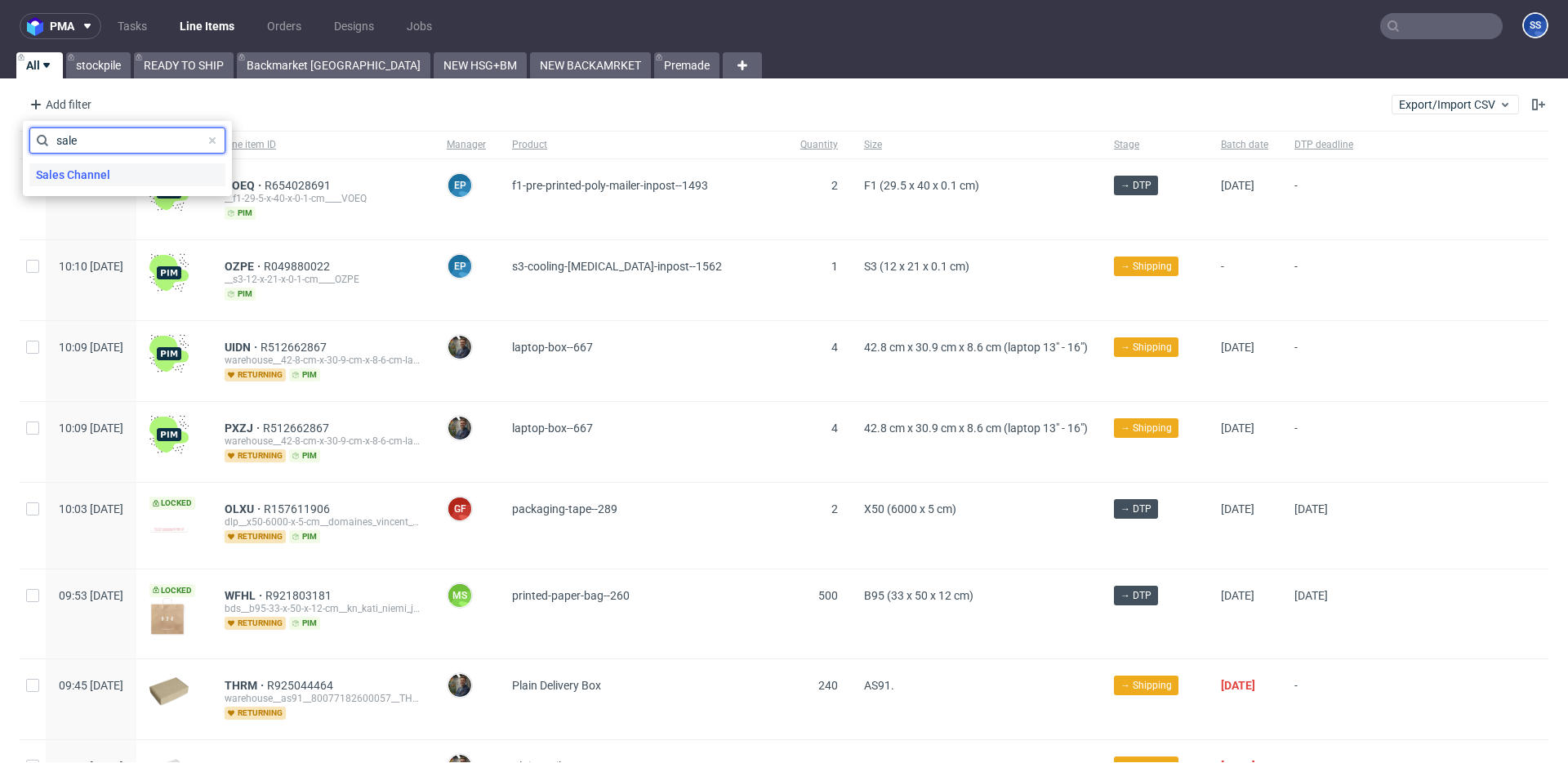
type input "sale"
click at [60, 171] on span "Sales Channel" at bounding box center [74, 175] width 88 height 23
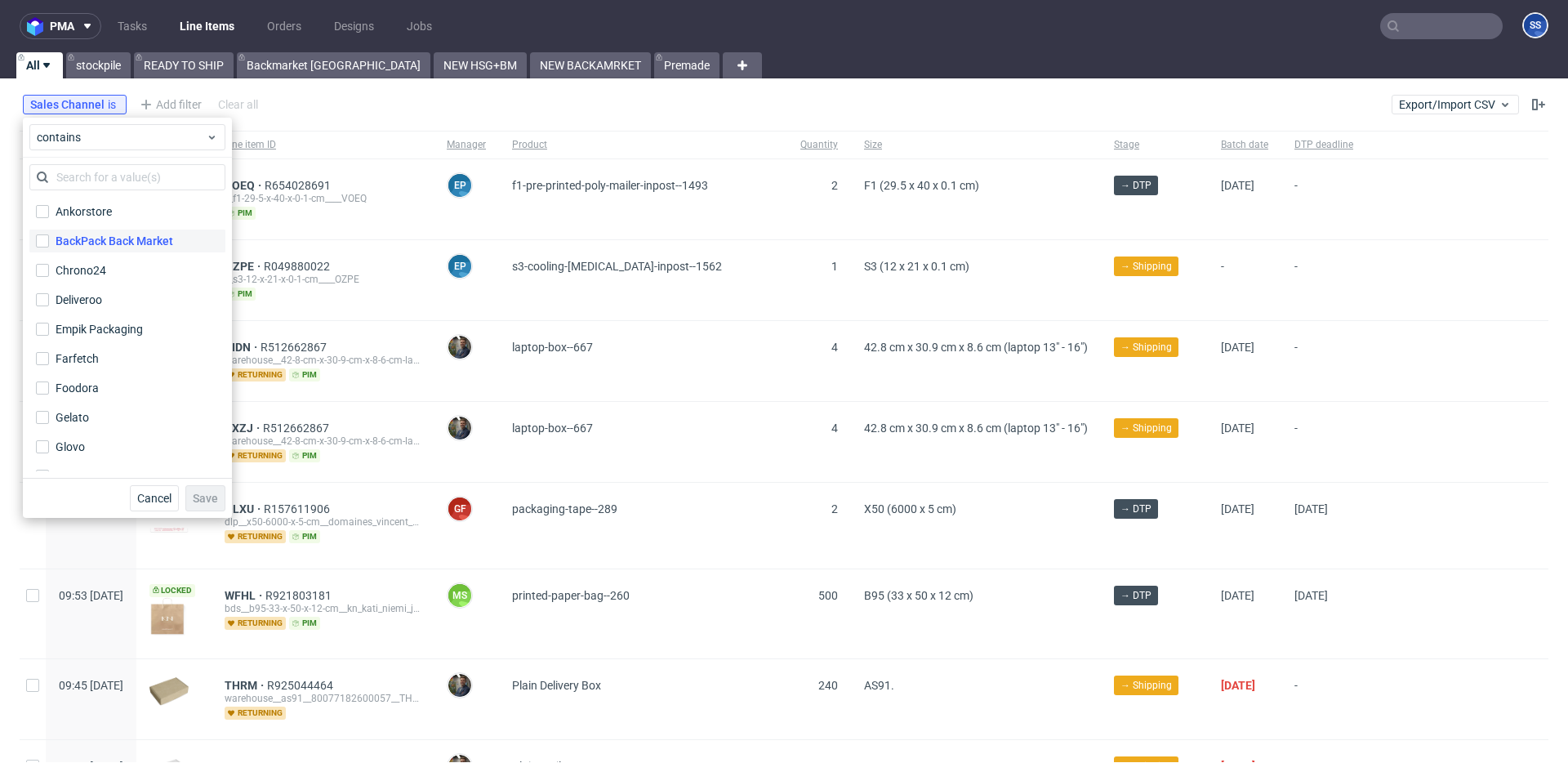
click at [114, 234] on div "BackPack Back Market" at bounding box center [114, 241] width 117 height 16
click at [49, 235] on input "BackPack Back Market" at bounding box center [43, 242] width 13 height 13
checkbox input "true"
click at [201, 494] on span "Save" at bounding box center [205, 498] width 26 height 11
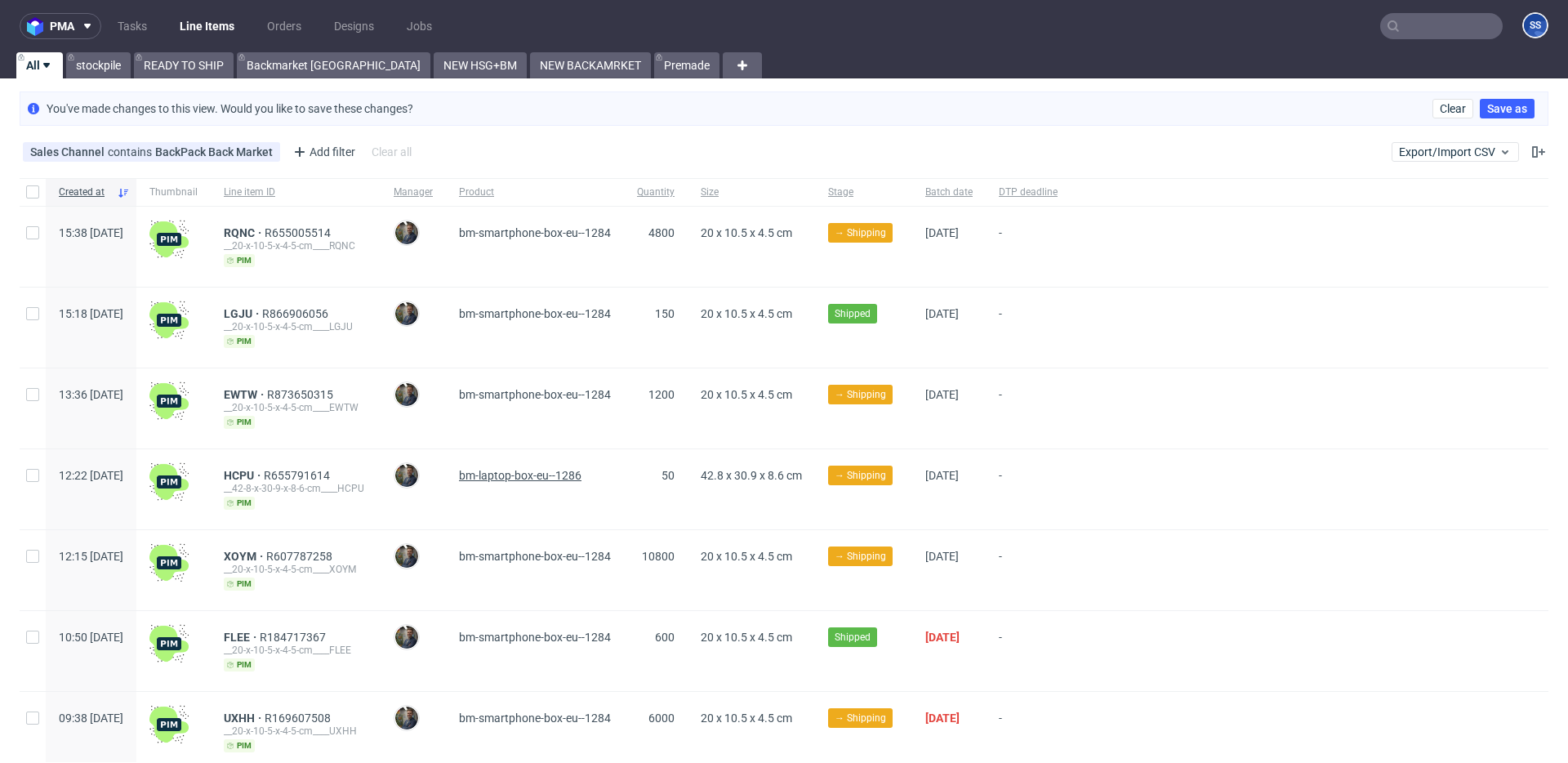
click at [566, 477] on span "bm-laptop-box-eu--1286" at bounding box center [520, 476] width 122 height 13
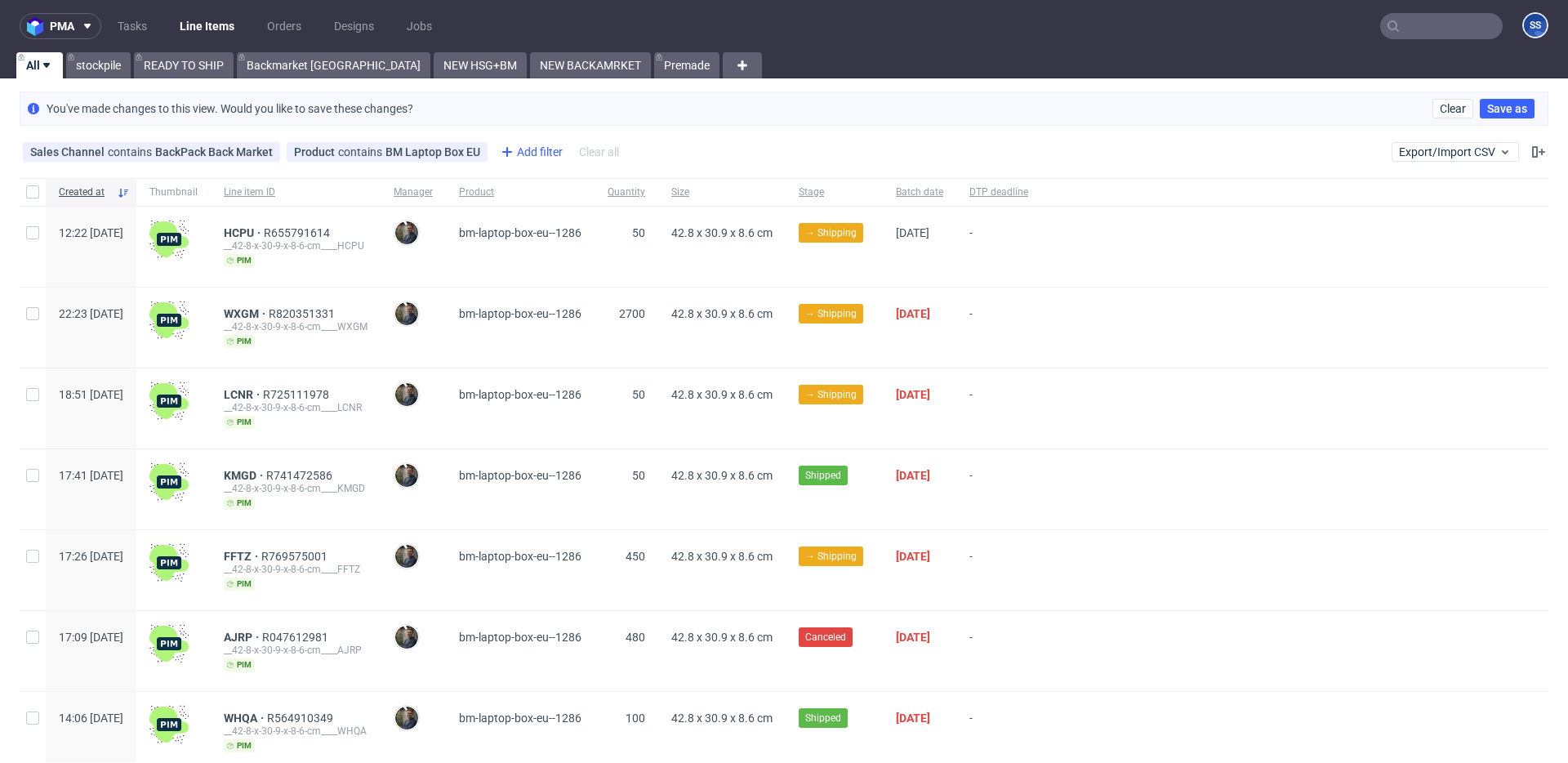
click at [516, 151] on div "Add filter" at bounding box center [530, 151] width 72 height 26
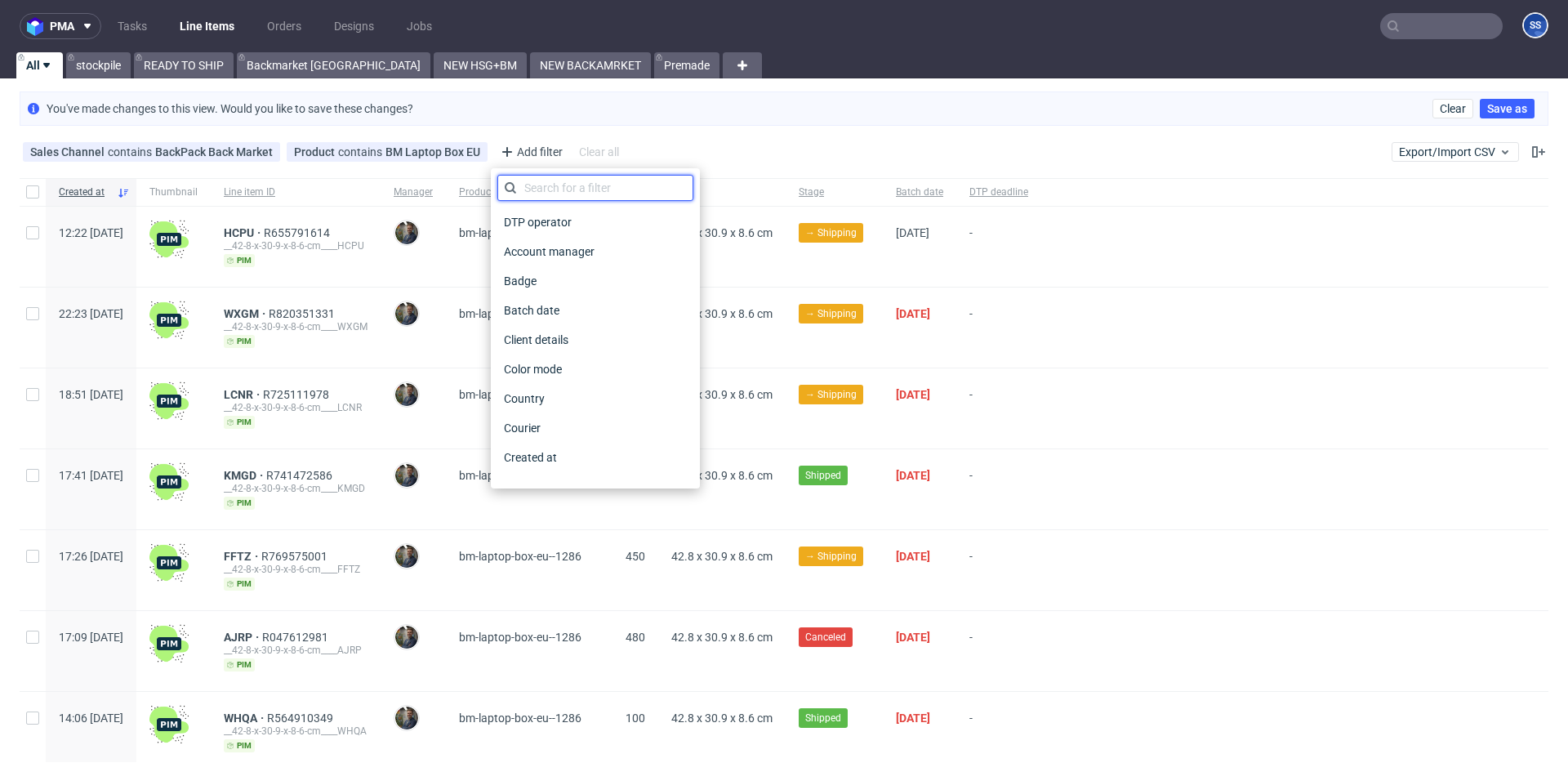
click at [556, 181] on input "text" at bounding box center [595, 187] width 196 height 26
click at [526, 393] on span "Country" at bounding box center [524, 398] width 53 height 23
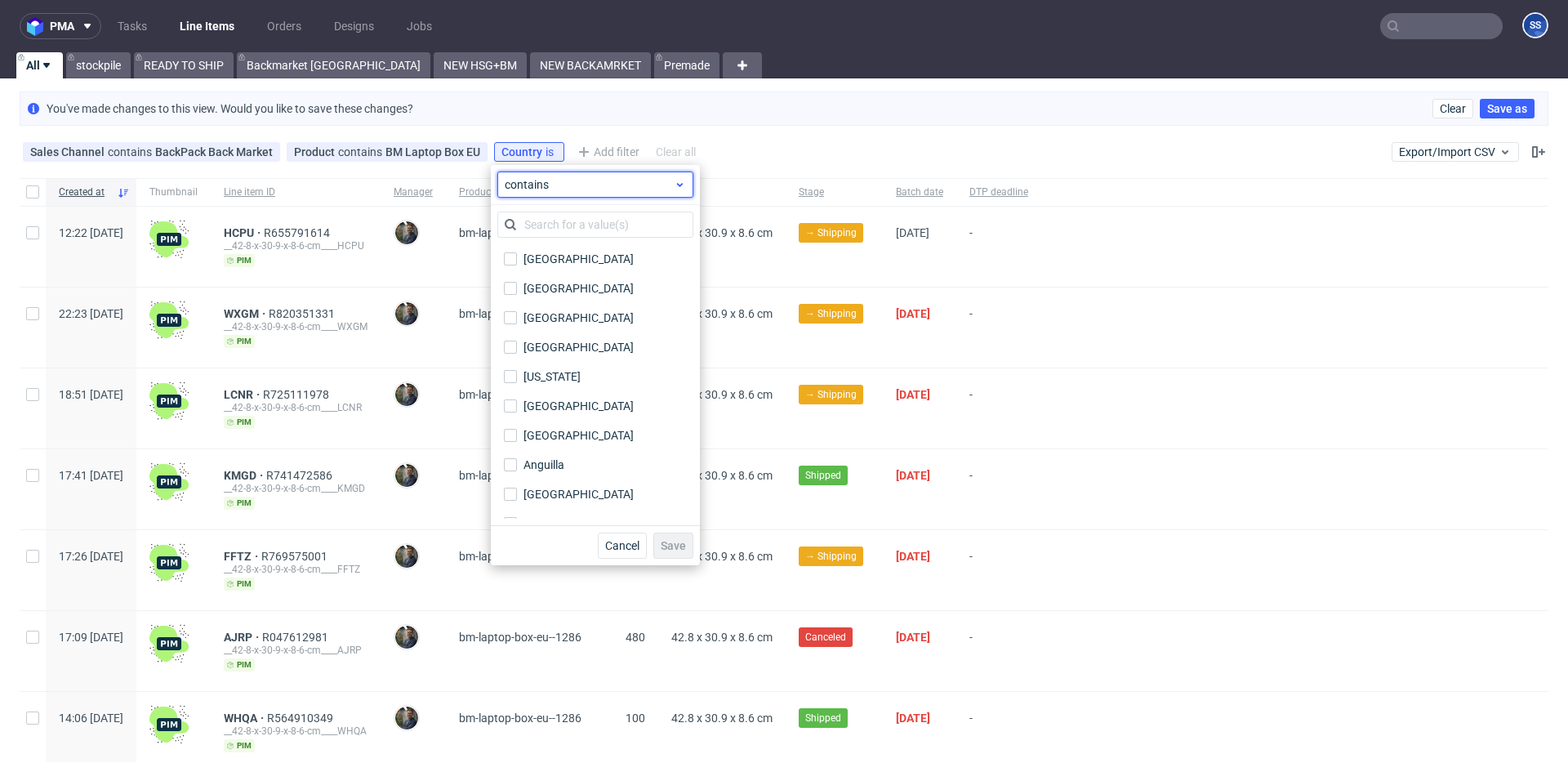
click at [582, 183] on span "contains" at bounding box center [589, 184] width 169 height 16
click at [572, 245] on span "does not contain" at bounding box center [573, 251] width 87 height 16
click at [566, 223] on input "text" at bounding box center [595, 224] width 196 height 26
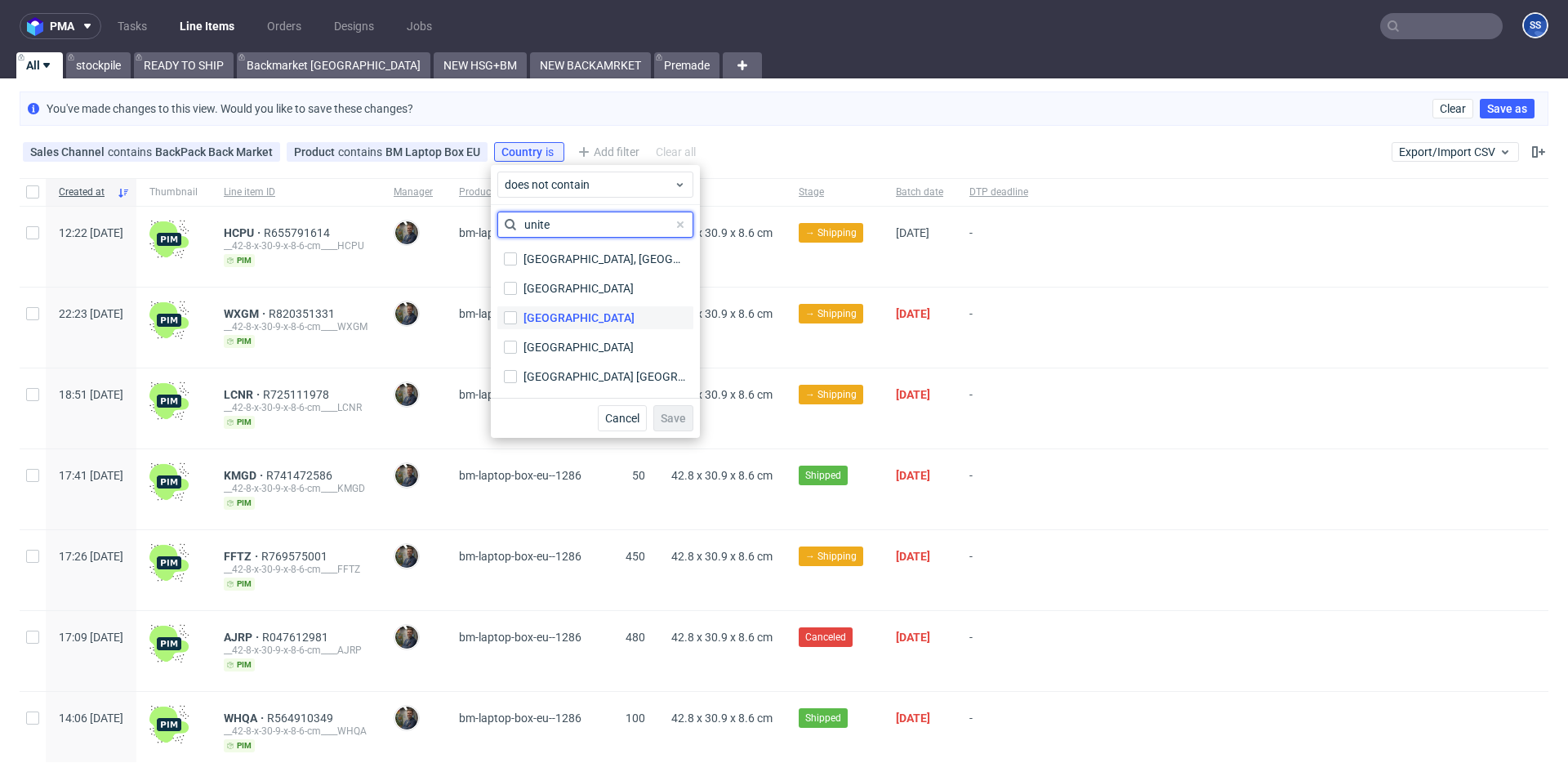
type input "unite"
click at [589, 307] on label "United Kingdom" at bounding box center [595, 318] width 196 height 23
click at [517, 311] on input "United Kingdom" at bounding box center [511, 318] width 13 height 13
checkbox input "true"
click at [670, 413] on span "Save" at bounding box center [673, 418] width 26 height 11
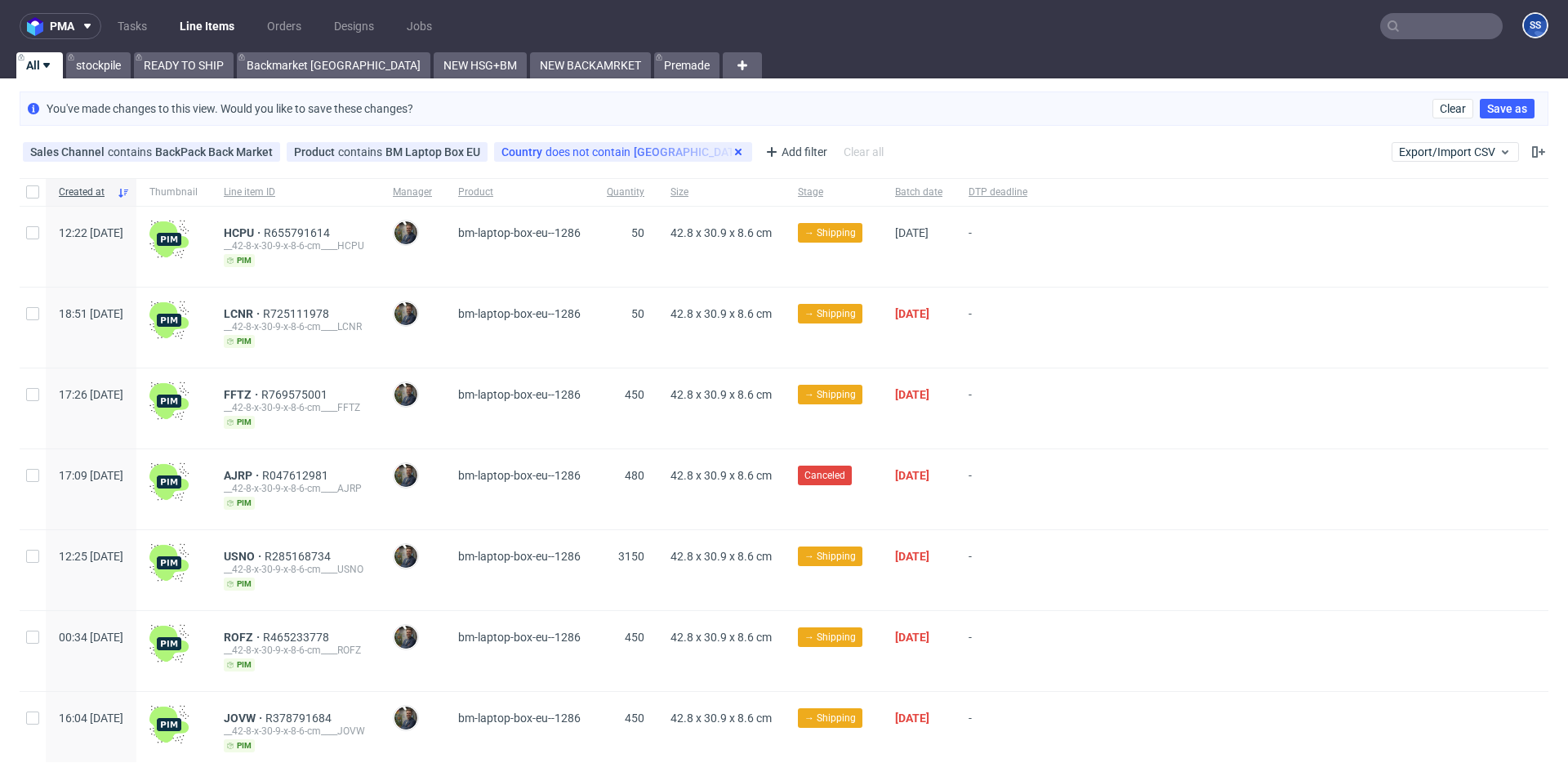
click at [735, 151] on use at bounding box center [738, 152] width 7 height 7
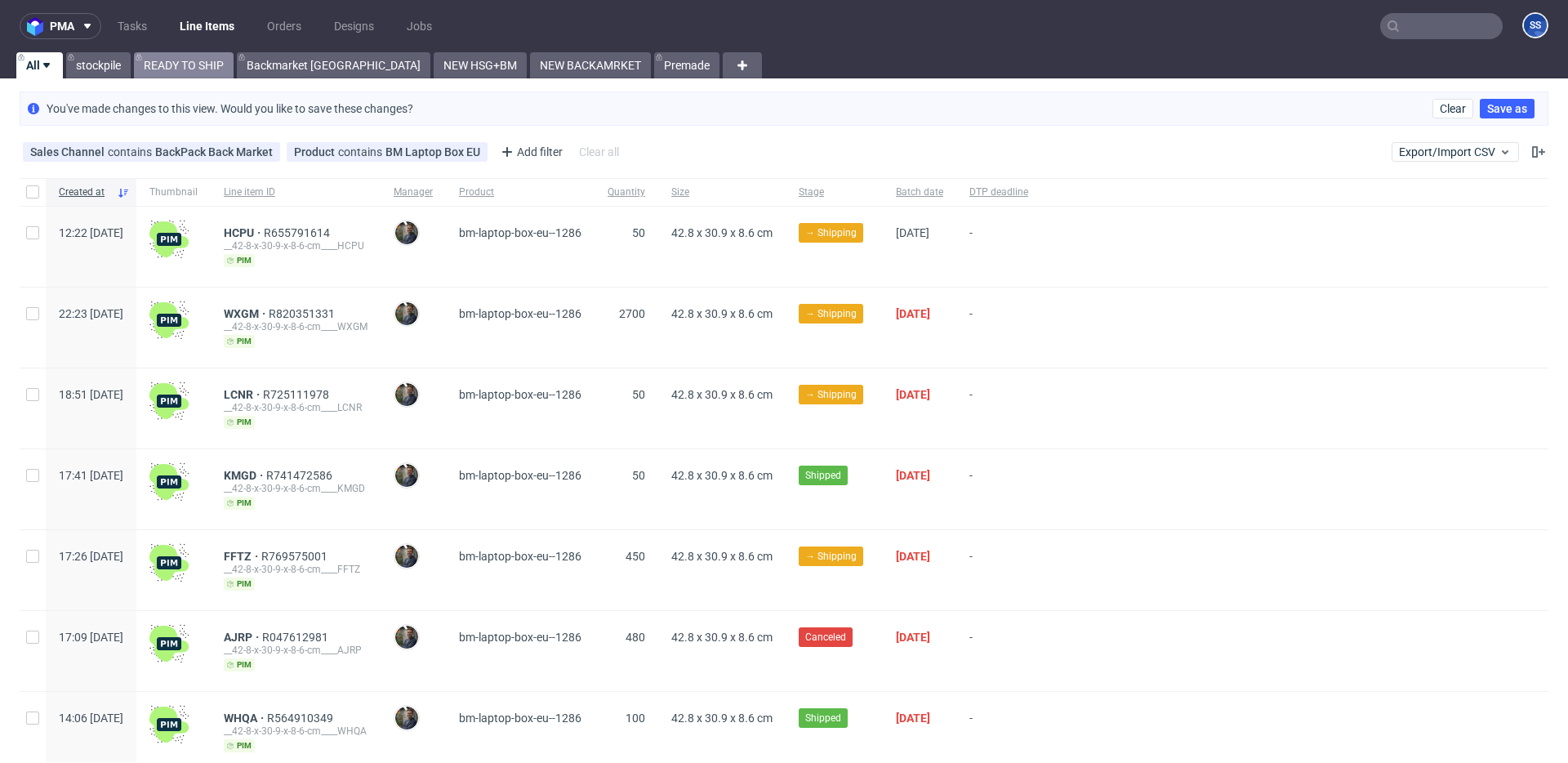
click at [181, 66] on link "READY TO SHIP" at bounding box center [183, 65] width 99 height 26
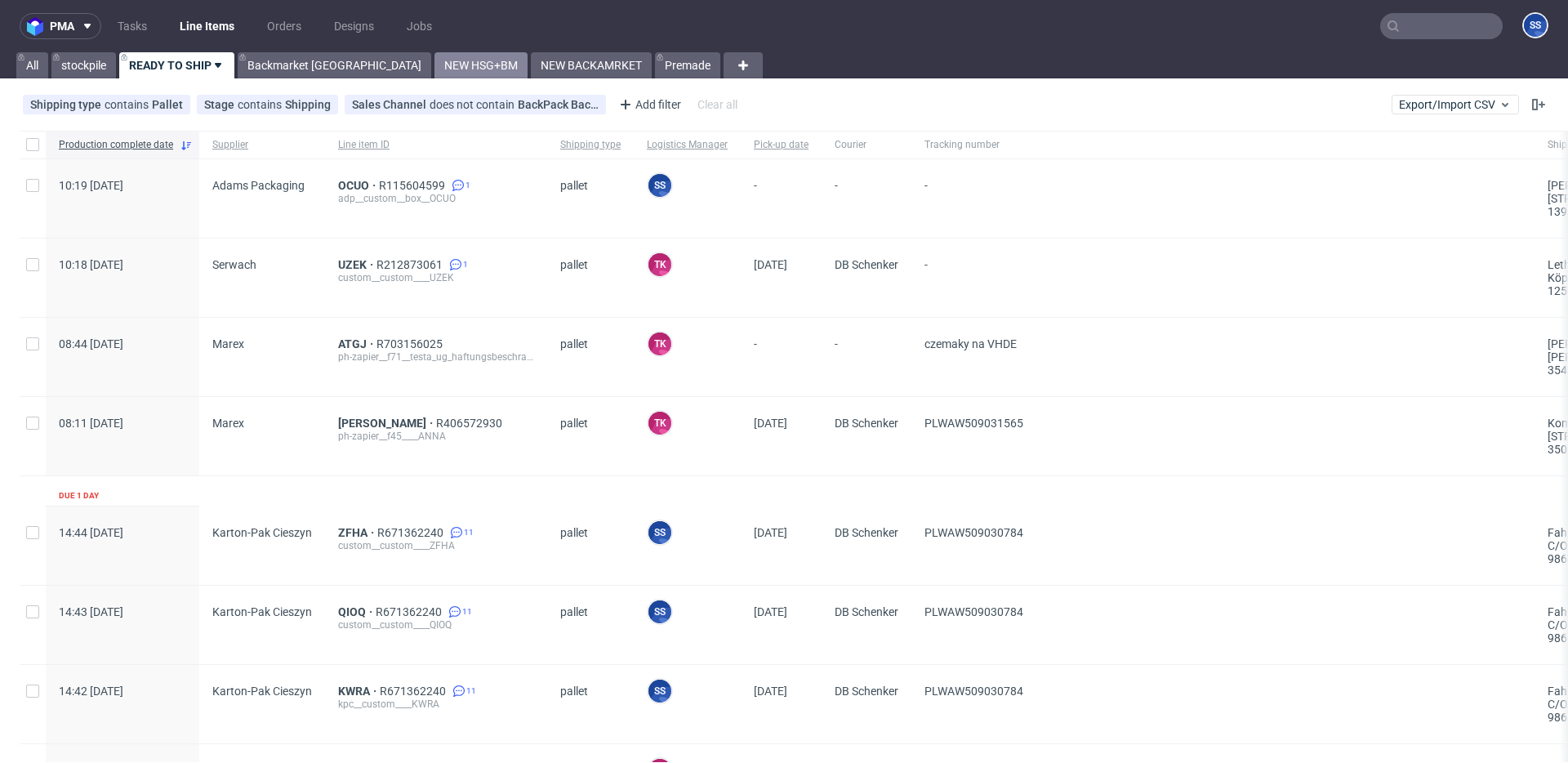
click at [434, 66] on link "NEW HSG+BM" at bounding box center [481, 65] width 94 height 26
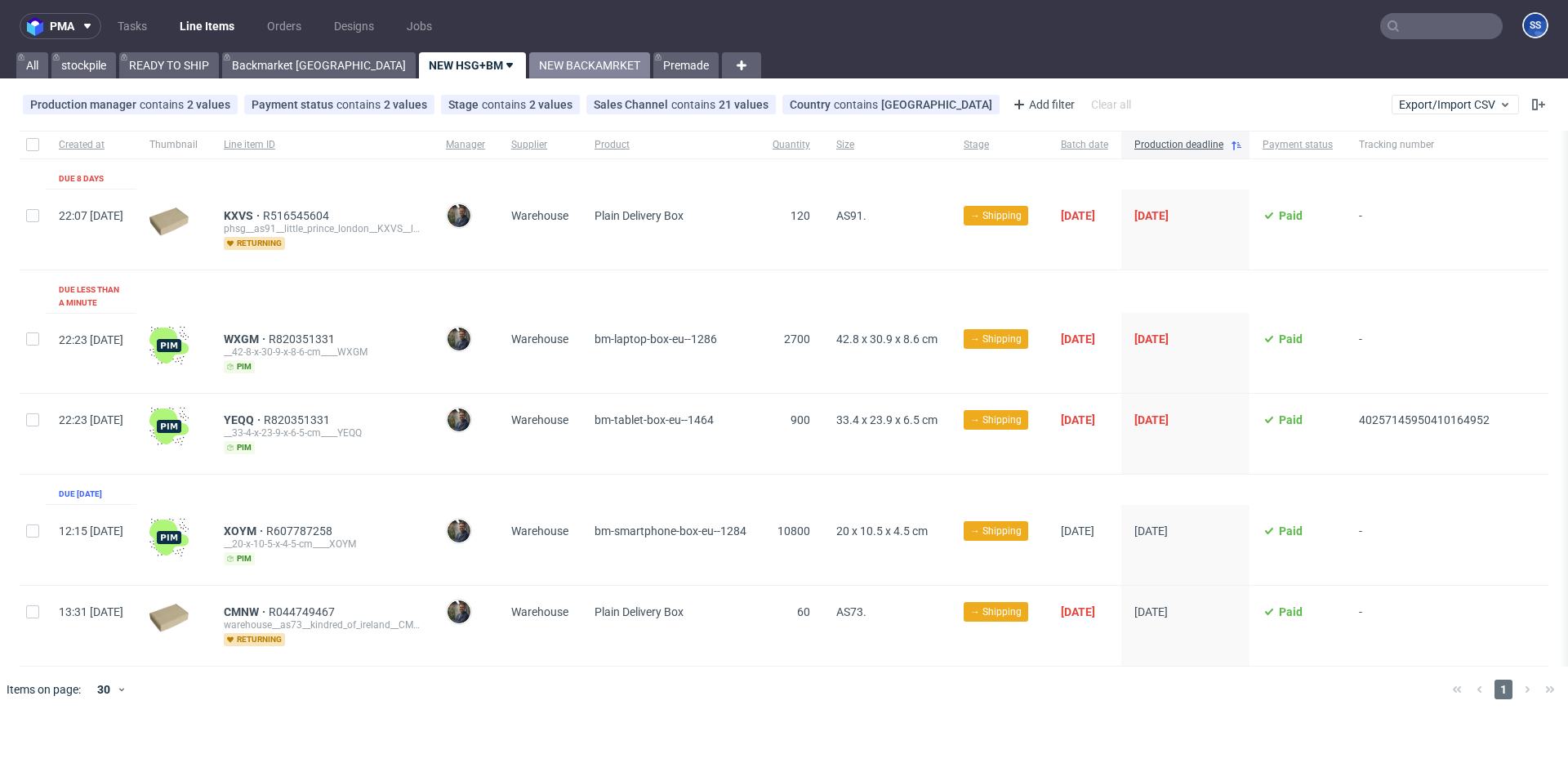
click at [529, 59] on link "NEW BACKAMRKET" at bounding box center [589, 65] width 121 height 26
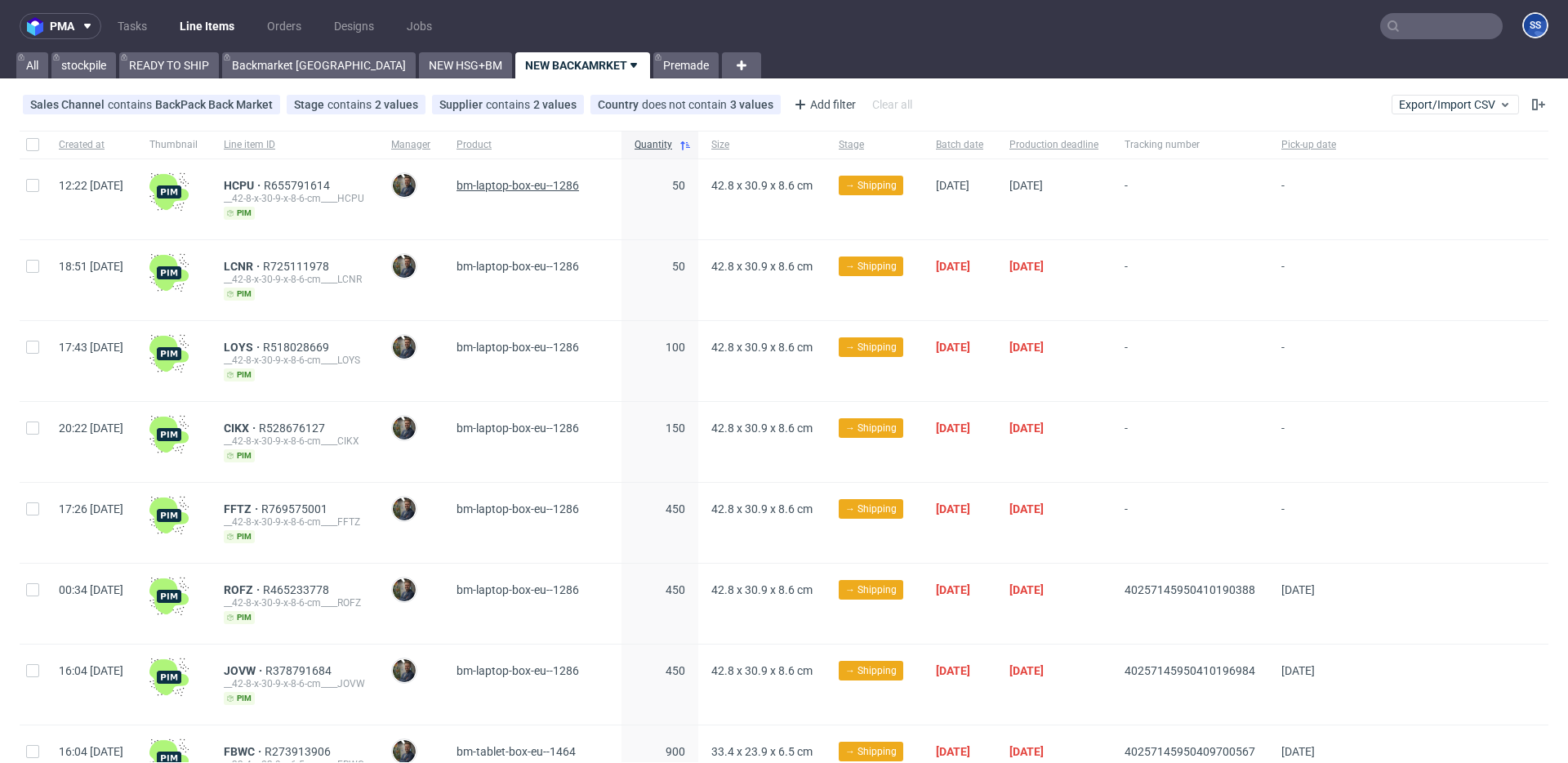
click at [568, 191] on span "bm-laptop-box-eu--1286" at bounding box center [518, 185] width 122 height 13
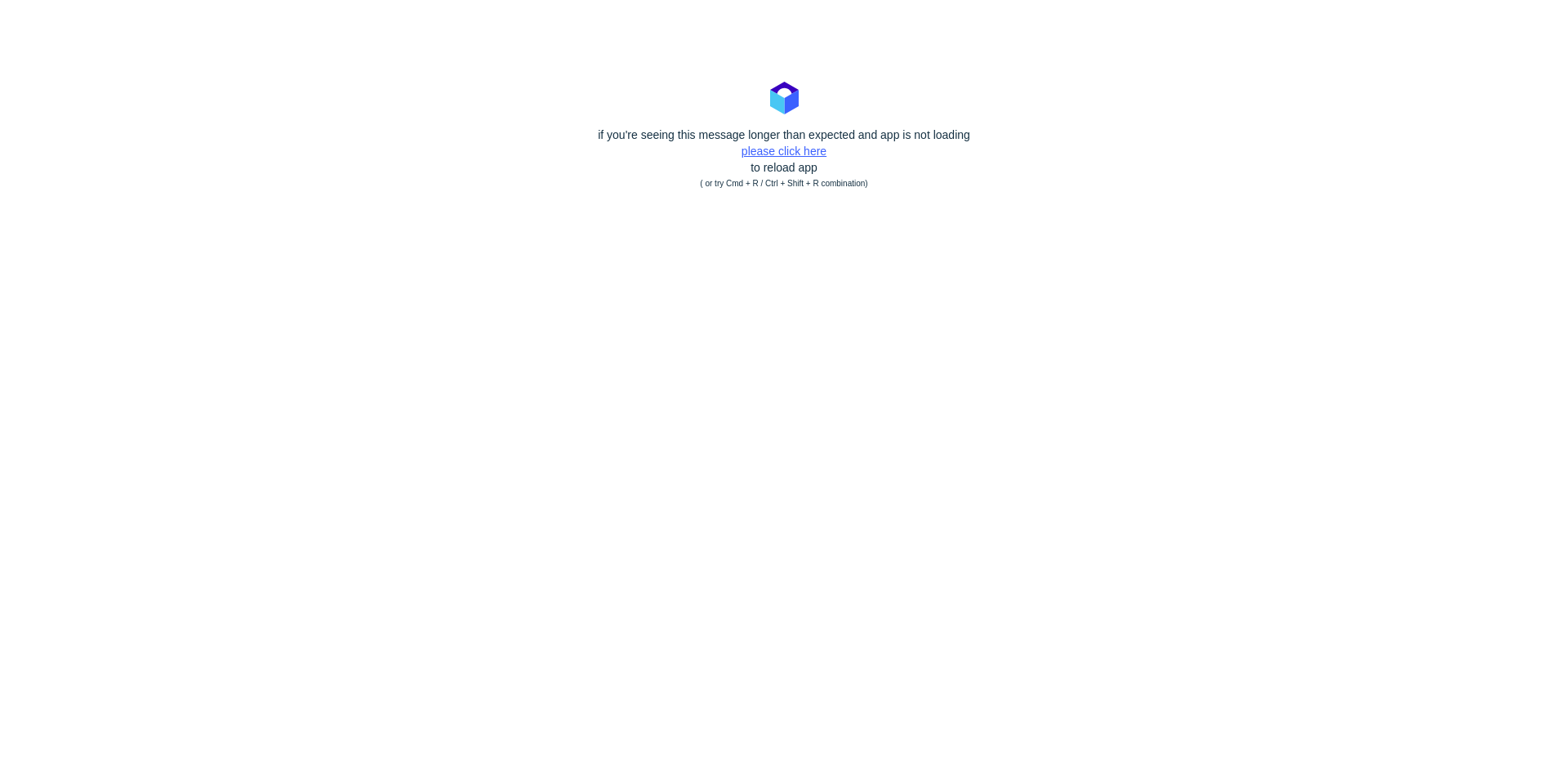
click at [799, 151] on link "please click here" at bounding box center [784, 151] width 85 height 13
click at [810, 154] on link "please click here" at bounding box center [784, 151] width 85 height 13
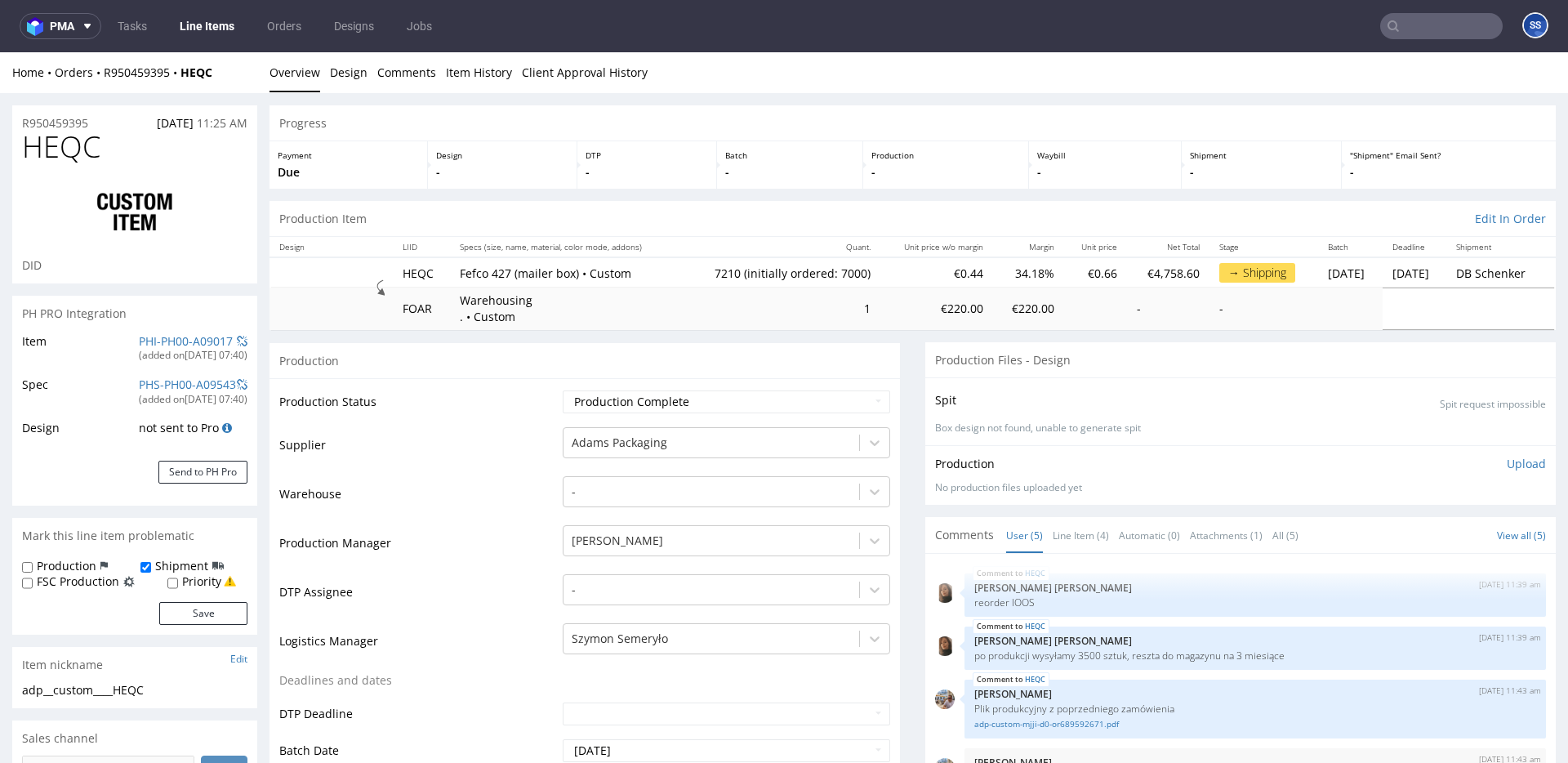
type input "7210"
drag, startPoint x: 221, startPoint y: 74, endPoint x: 116, endPoint y: 78, distance: 105.1
click at [102, 73] on div "Home Orders R950459395 HEQC" at bounding box center [135, 73] width 245 height 16
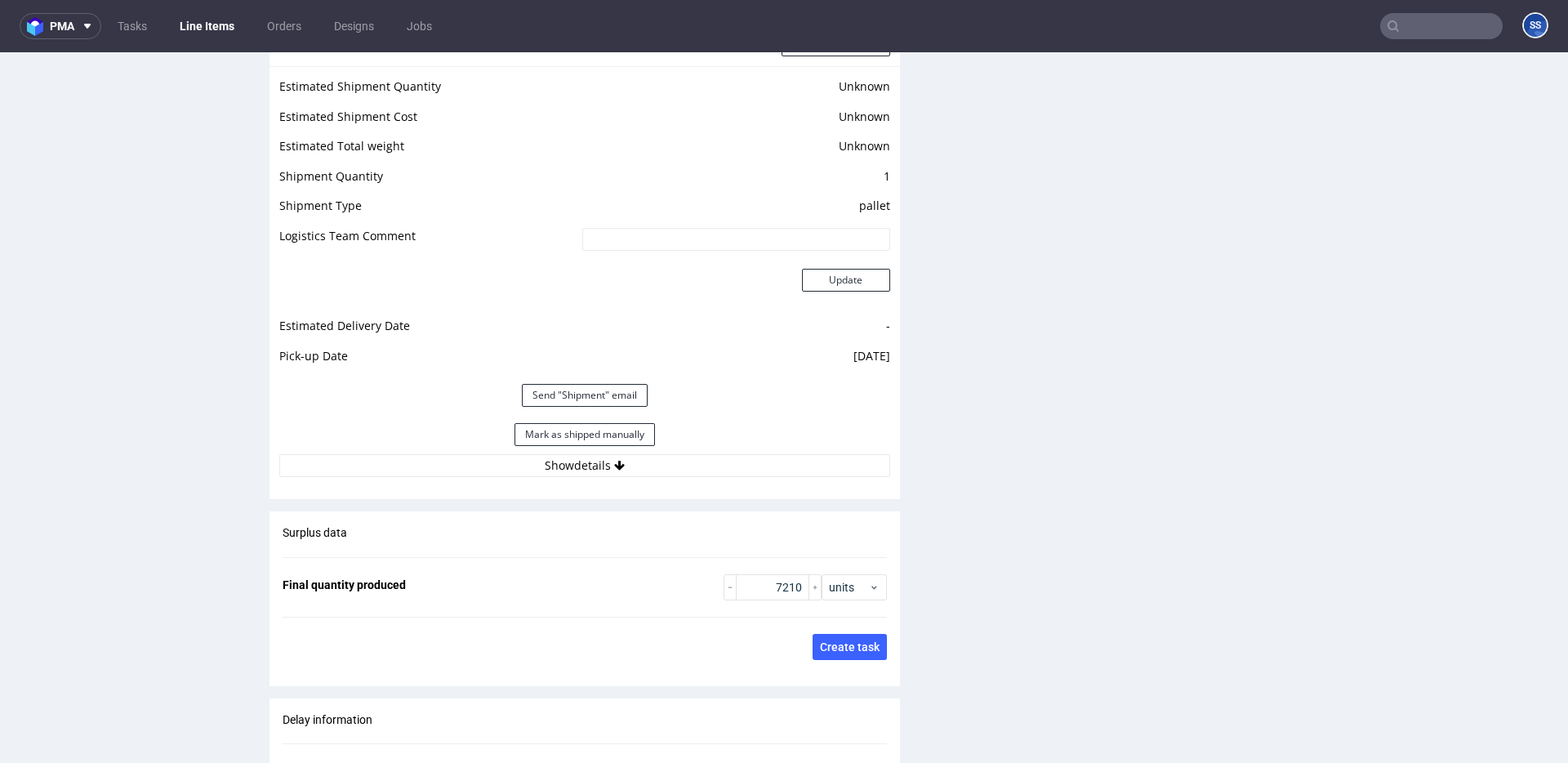
scroll to position [2264, 0]
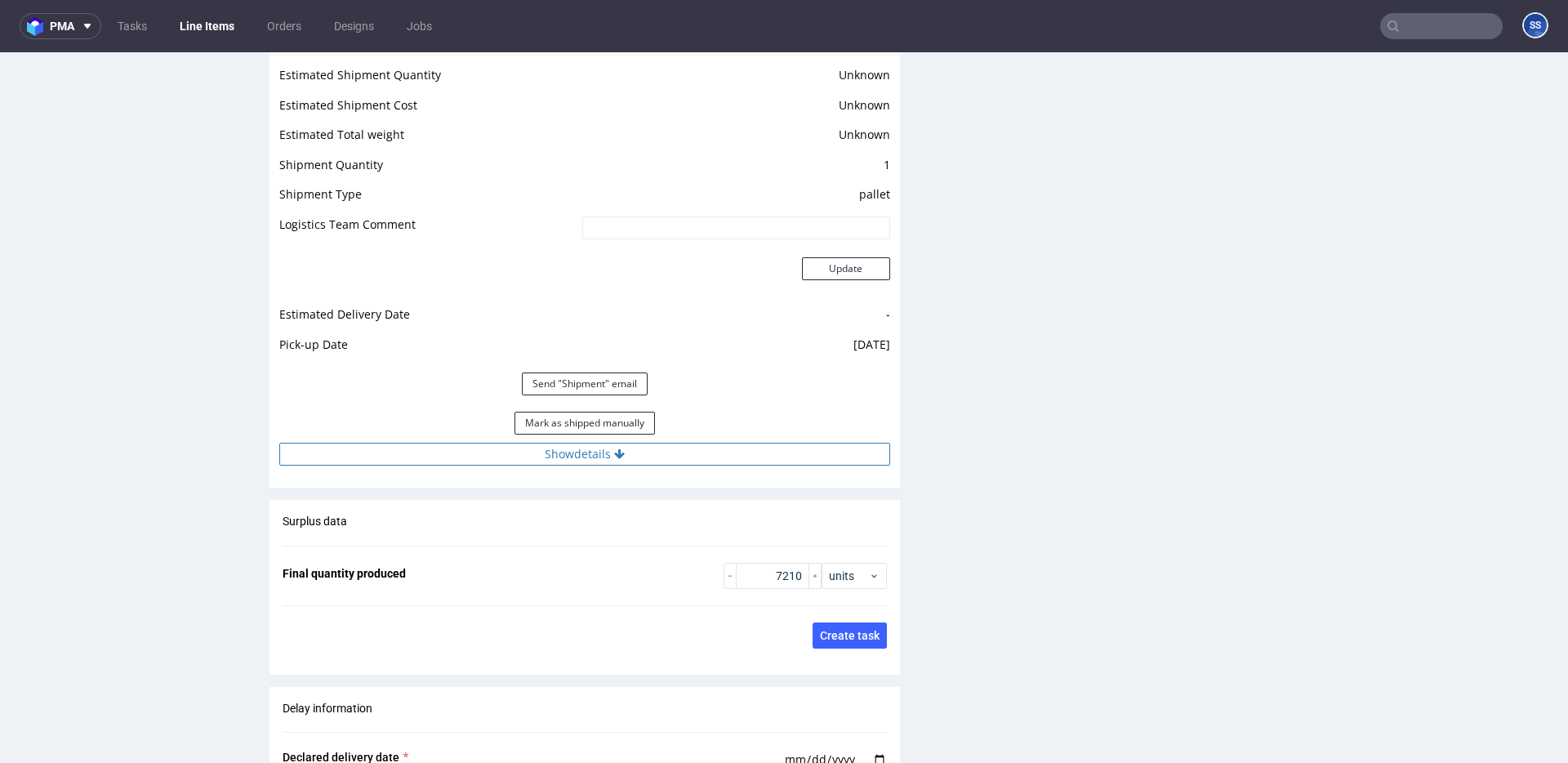
click at [641, 459] on button "Show details" at bounding box center [585, 455] width 611 height 23
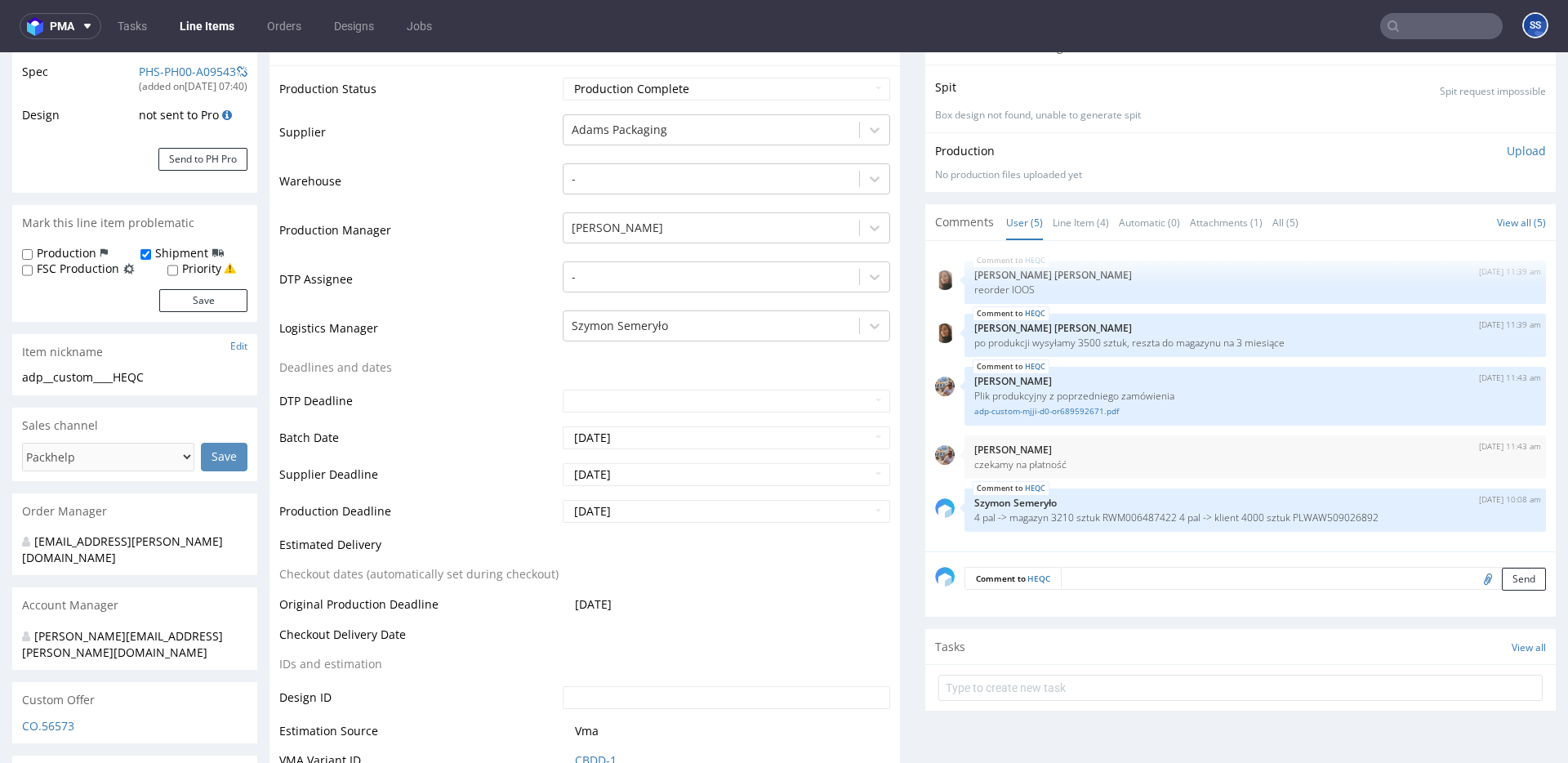
scroll to position [0, 0]
